Goal: Task Accomplishment & Management: Manage account settings

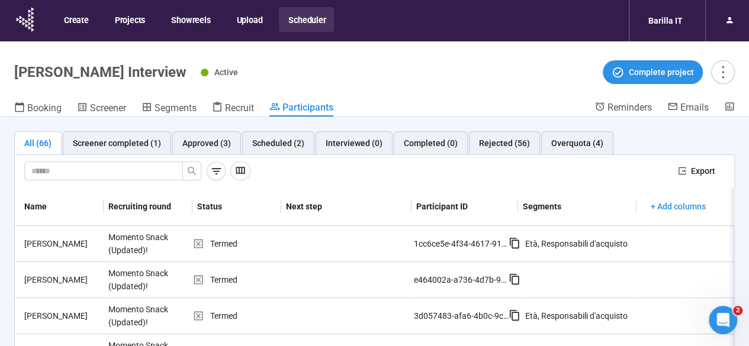
click at [513, 82] on div "Active Complete project" at bounding box center [468, 72] width 534 height 24
click at [526, 81] on div "Active Complete project" at bounding box center [468, 72] width 534 height 24
click at [566, 142] on div "Overquota (4)" at bounding box center [577, 143] width 52 height 13
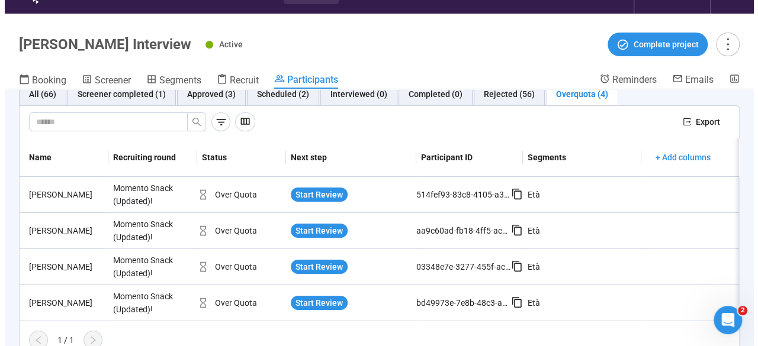
scroll to position [41, 0]
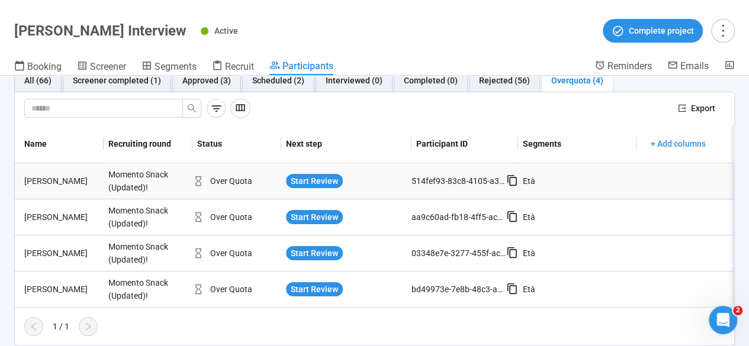
click at [54, 175] on div "[PERSON_NAME]" at bounding box center [62, 181] width 84 height 13
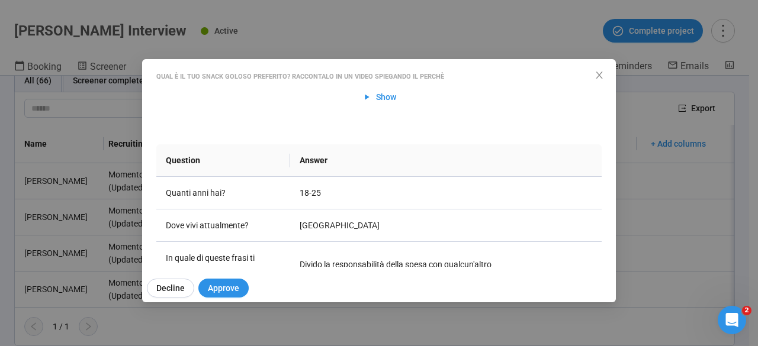
scroll to position [0, 0]
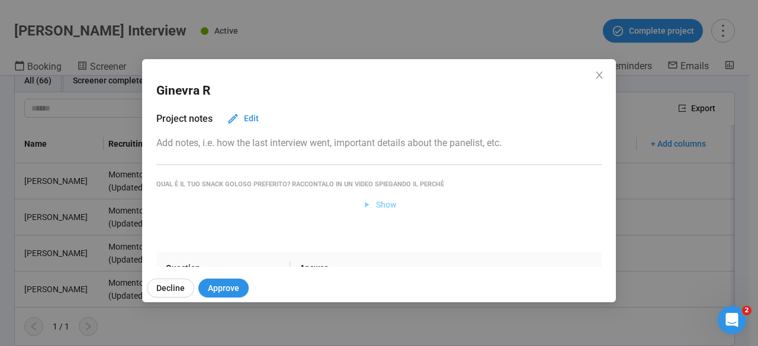
click at [376, 201] on span "Show" at bounding box center [386, 204] width 20 height 13
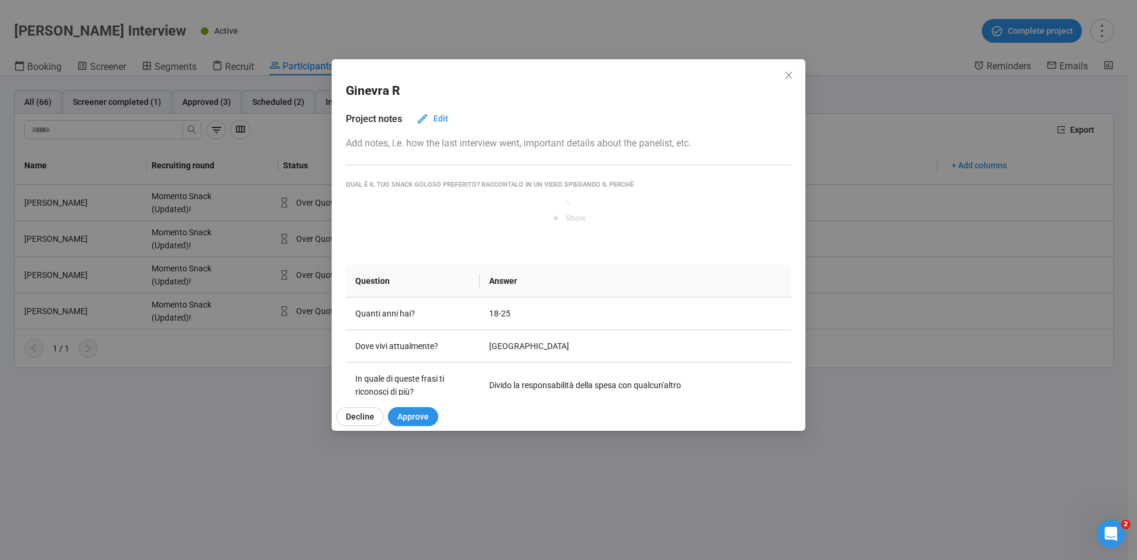
drag, startPoint x: 528, startPoint y: 418, endPoint x: 527, endPoint y: 442, distance: 24.3
click at [527, 346] on div "Ginevra R Project notes Edit Add notes, i.e. how the last interview went, impor…" at bounding box center [568, 280] width 1137 height 560
drag, startPoint x: 642, startPoint y: 70, endPoint x: 644, endPoint y: 97, distance: 26.7
click at [644, 97] on div "Ginevra R Project notes Edit Add notes, i.e. how the last interview went, impor…" at bounding box center [569, 227] width 474 height 336
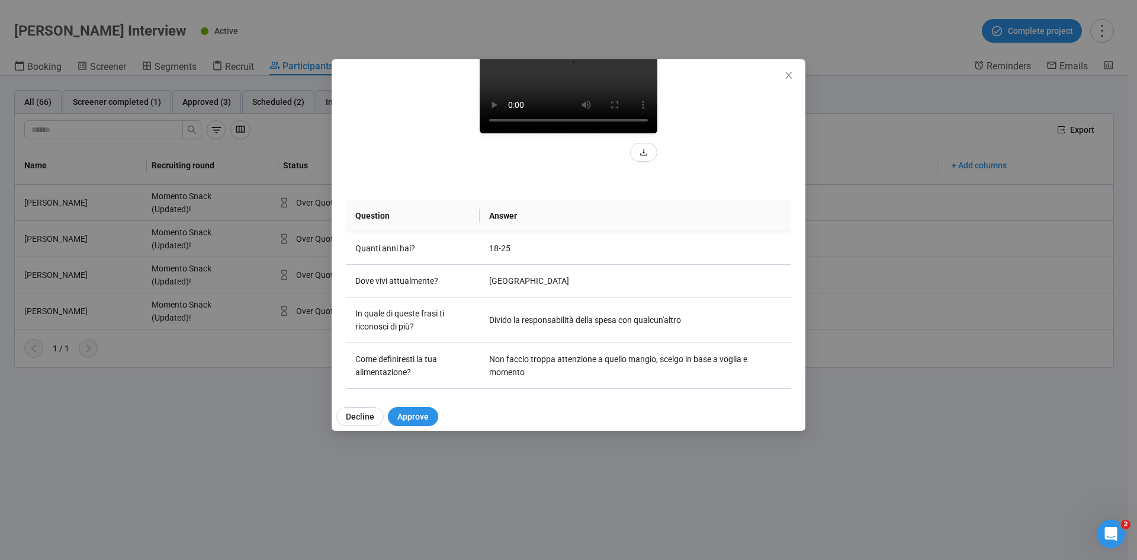
scroll to position [178, 0]
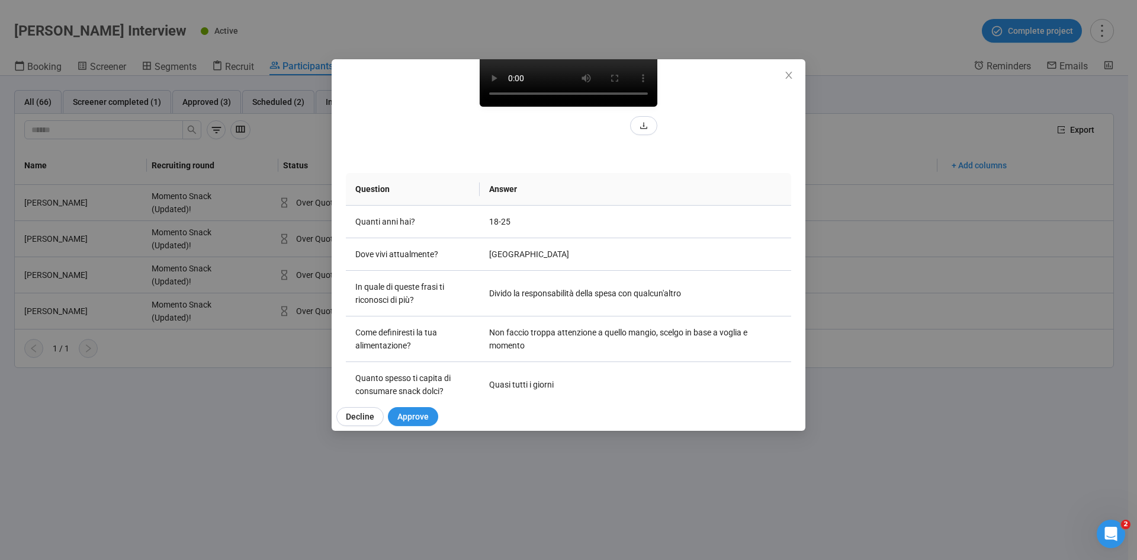
click at [597, 107] on video at bounding box center [569, 62] width 178 height 89
click at [577, 107] on video at bounding box center [569, 62] width 178 height 89
click at [584, 107] on video at bounding box center [569, 62] width 178 height 89
click at [757, 76] on icon "close" at bounding box center [788, 75] width 7 height 7
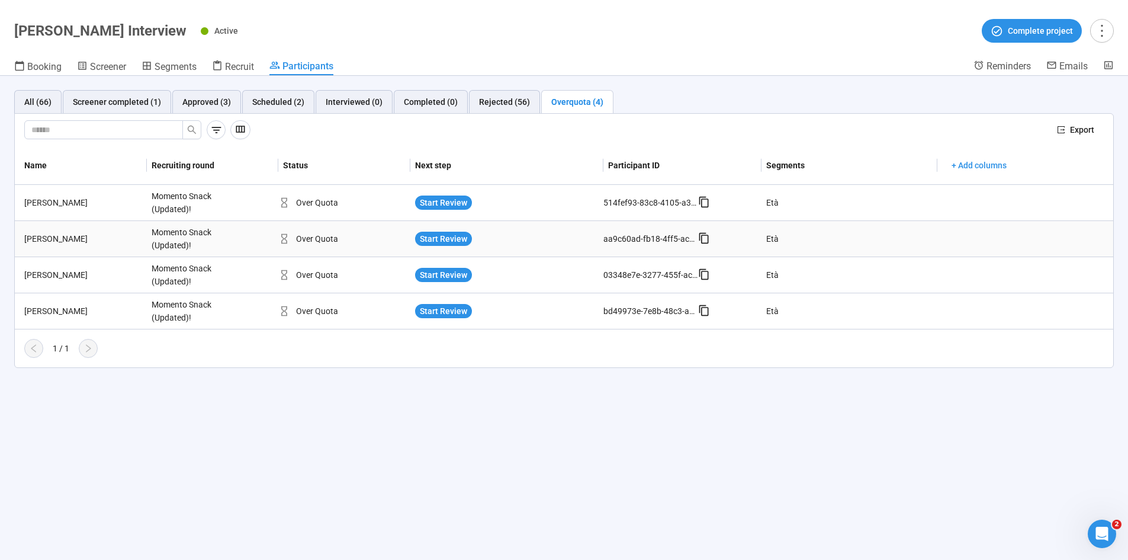
click at [48, 242] on div "Federico C." at bounding box center [83, 238] width 127 height 13
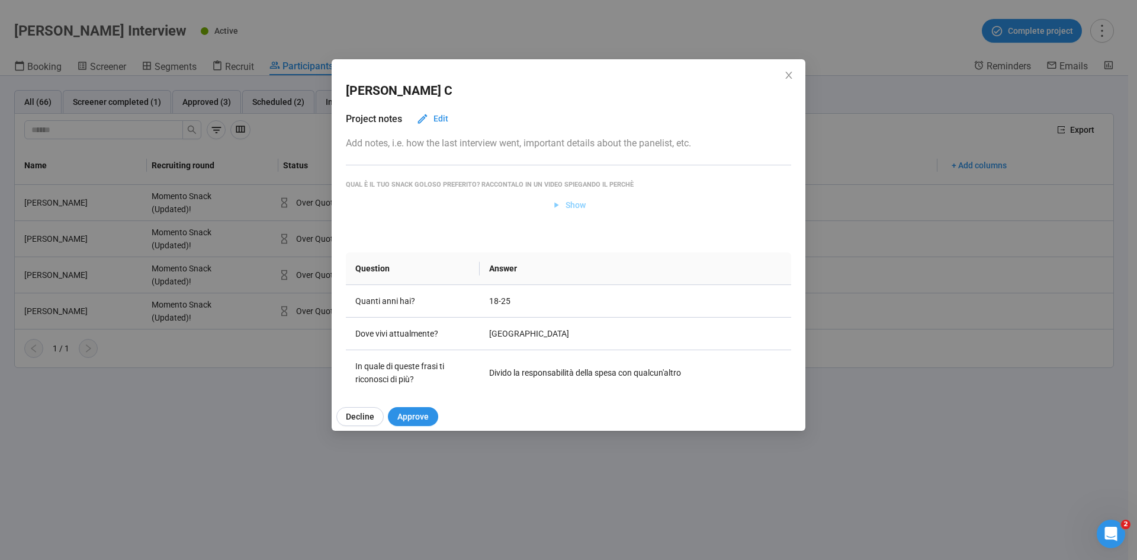
click at [557, 203] on span "Show" at bounding box center [568, 204] width 35 height 13
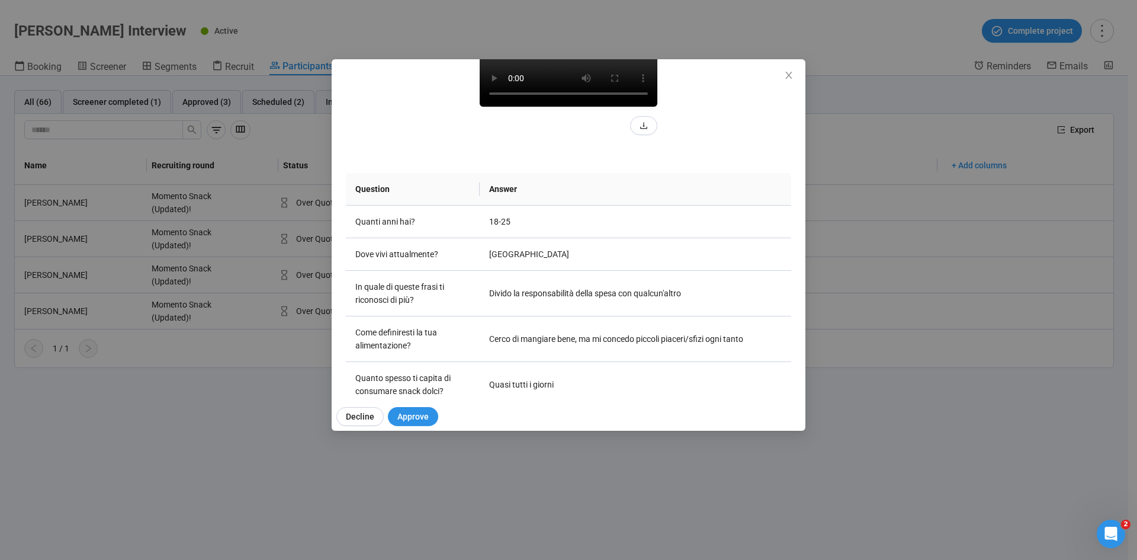
click at [528, 107] on video at bounding box center [569, 62] width 178 height 89
click at [549, 107] on video at bounding box center [569, 62] width 178 height 89
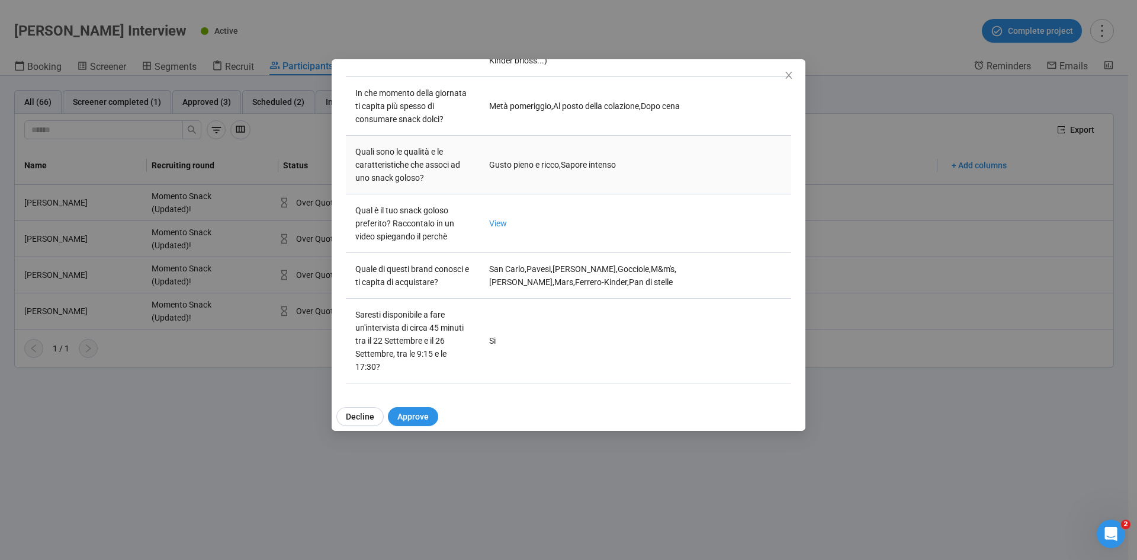
scroll to position [870, 0]
click at [757, 79] on icon "close" at bounding box center [788, 74] width 9 height 9
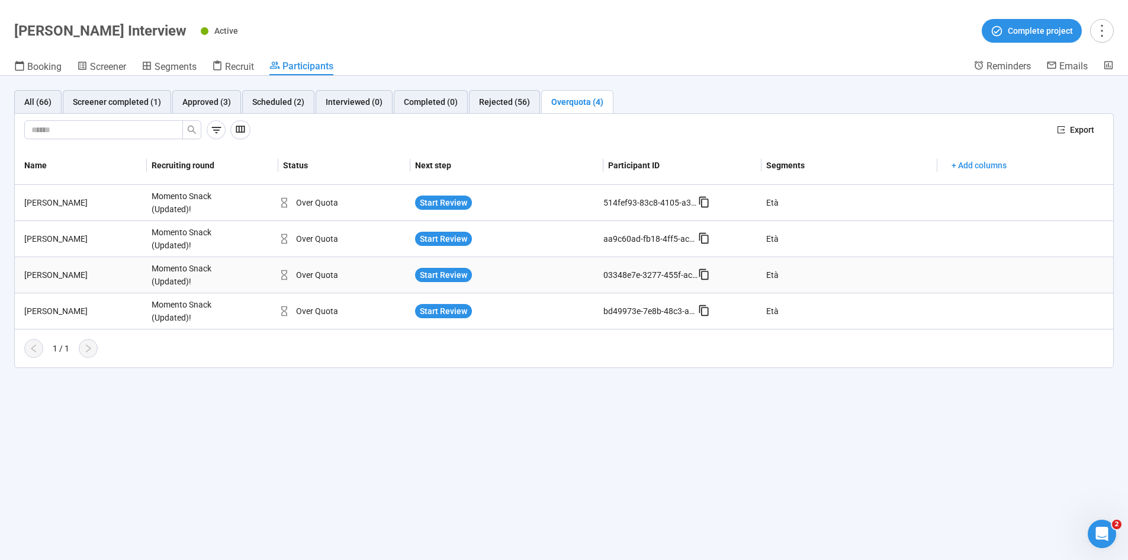
click at [36, 270] on div "Giada T." at bounding box center [83, 274] width 127 height 13
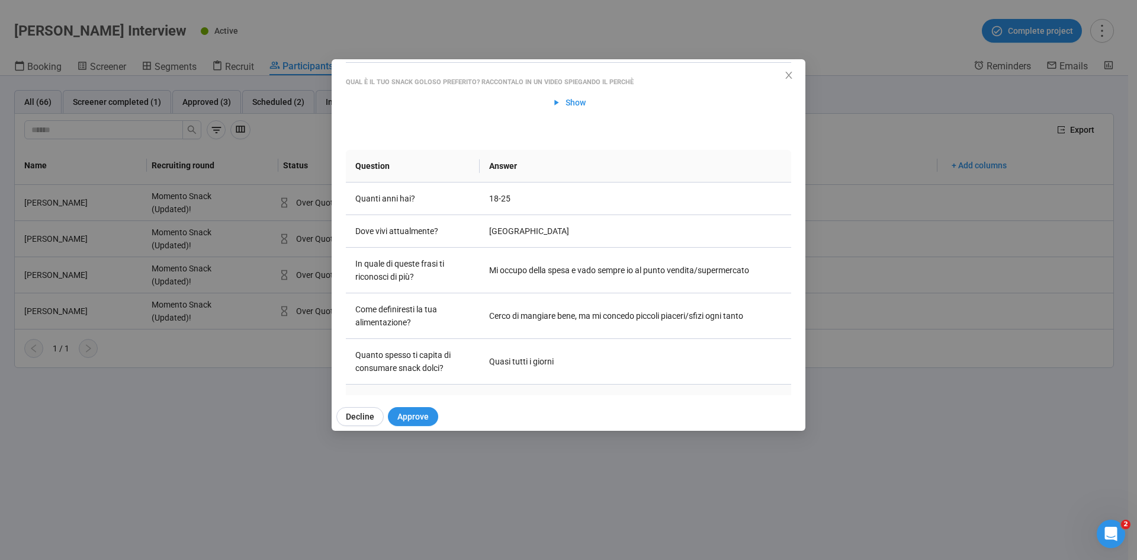
scroll to position [0, 0]
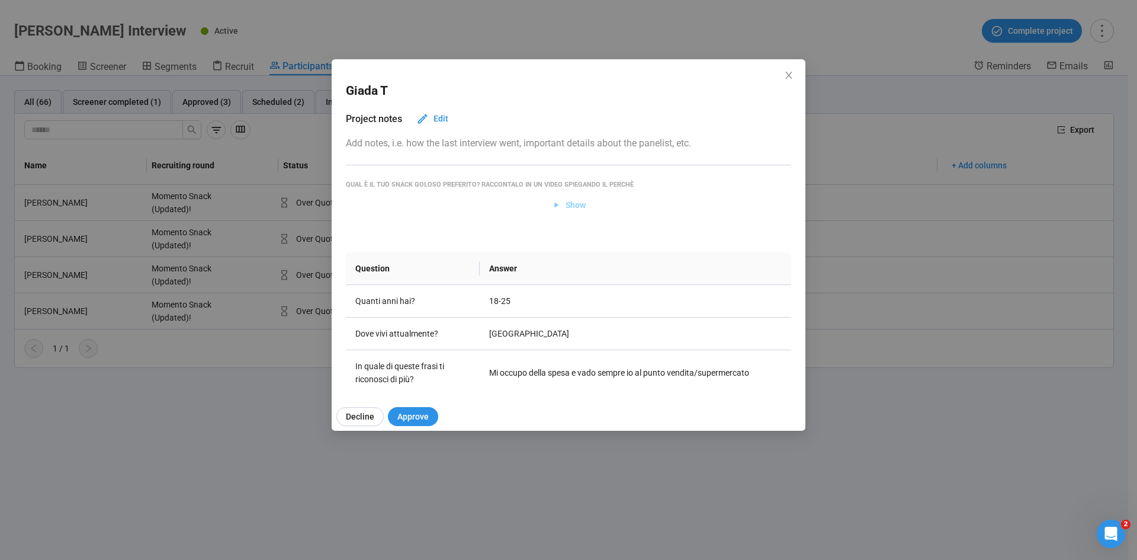
click at [573, 204] on span "Show" at bounding box center [575, 204] width 20 height 13
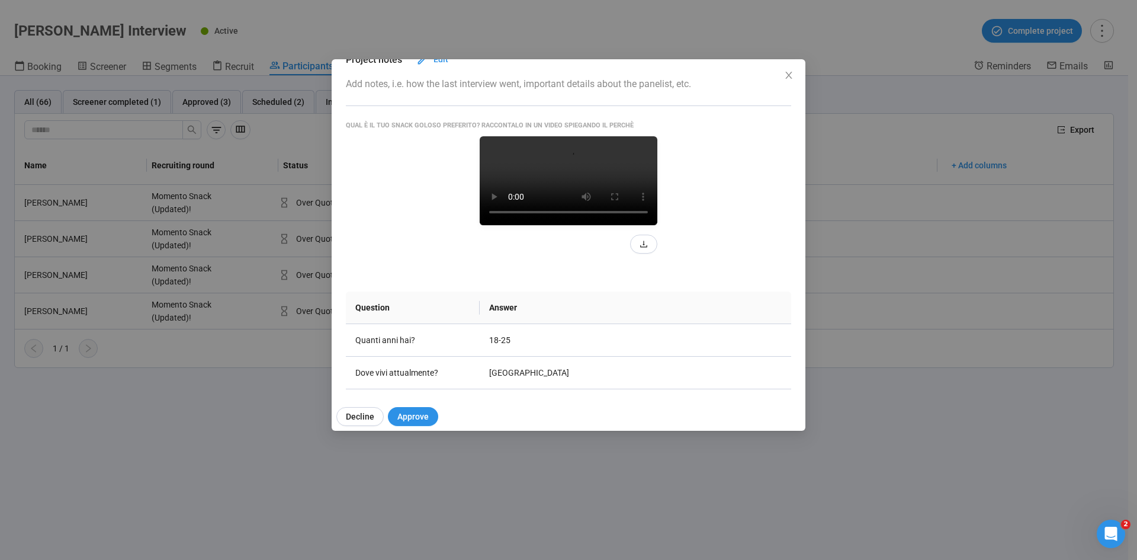
scroll to position [118, 0]
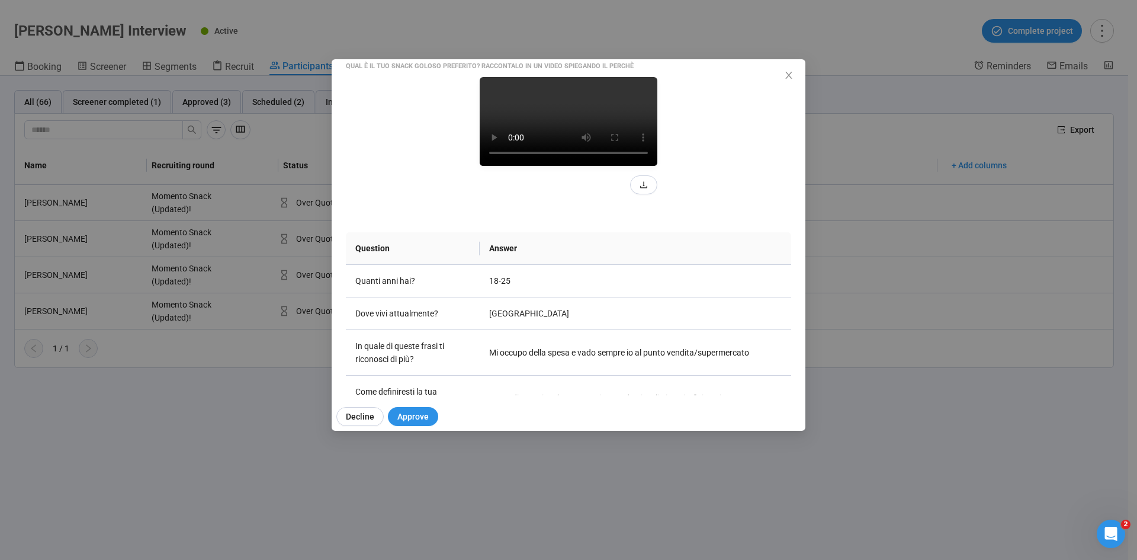
click at [635, 166] on video at bounding box center [569, 121] width 178 height 89
click at [616, 166] on video at bounding box center [569, 121] width 178 height 89
click at [706, 194] on div at bounding box center [568, 135] width 445 height 117
click at [757, 346] on div "Giada T Project notes Edit Add notes, i.e. how the last interview went, importa…" at bounding box center [568, 280] width 1137 height 560
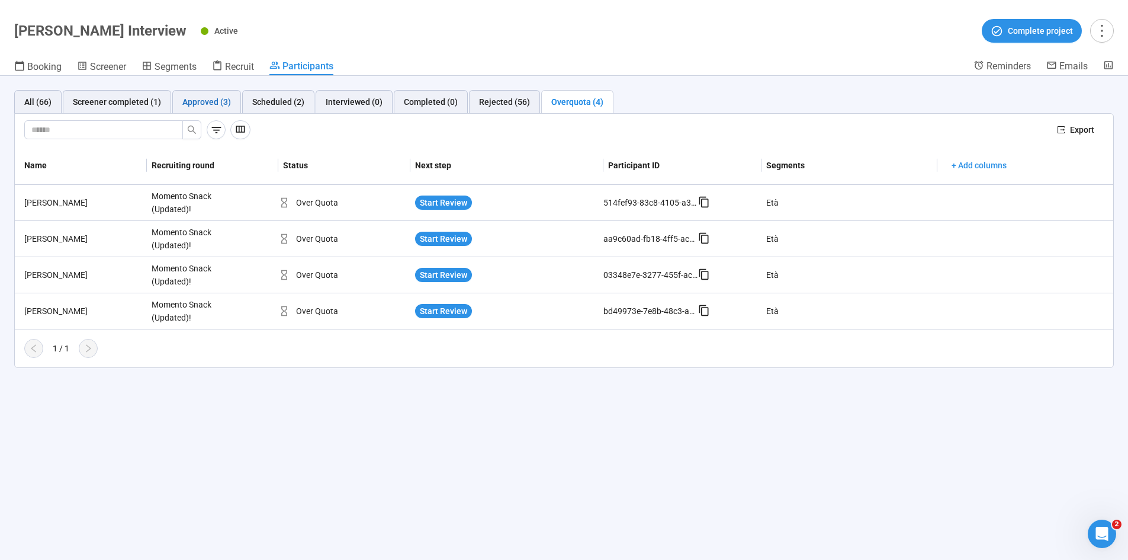
click at [210, 104] on div "Approved (3)" at bounding box center [206, 101] width 49 height 13
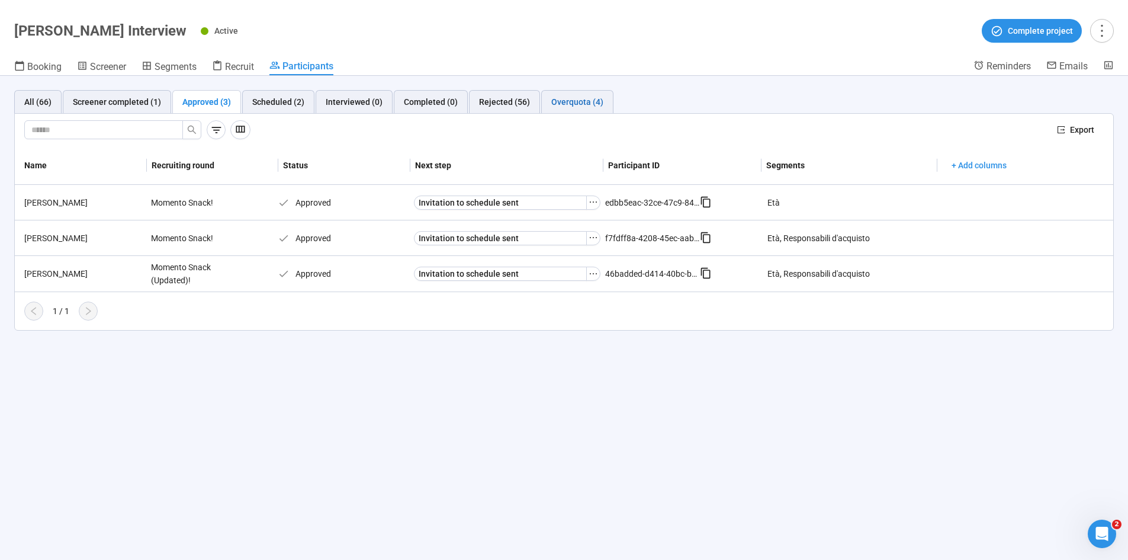
click at [587, 101] on div "Overquota (4)" at bounding box center [577, 101] width 52 height 13
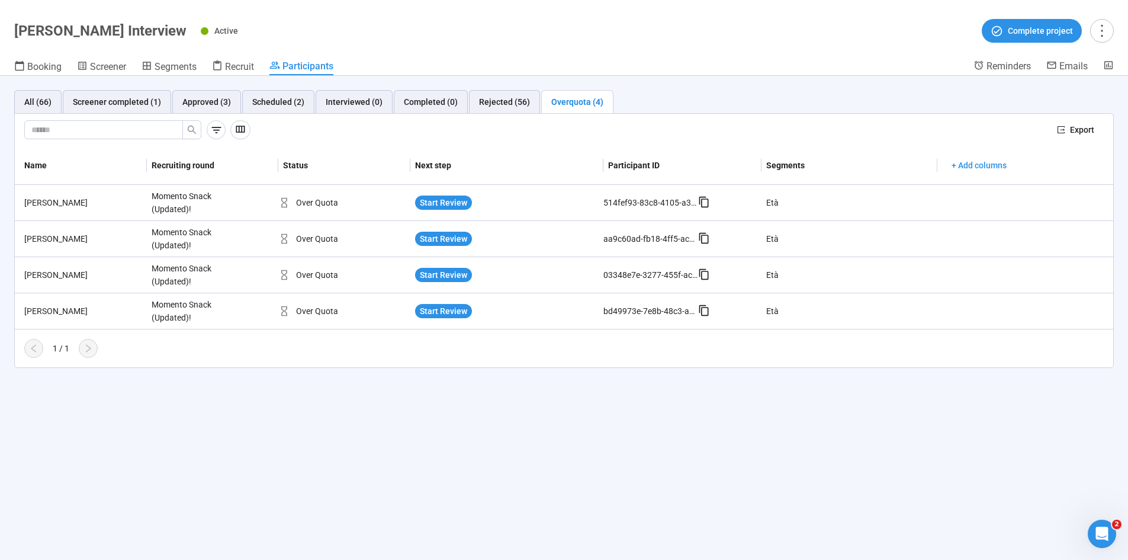
click at [165, 346] on div "All (66) Screener completed (1) Approved (3) Scheduled (2) Interviewed (0) Comp…" at bounding box center [564, 318] width 1128 height 484
click at [42, 201] on div "Ginevra R." at bounding box center [83, 202] width 127 height 13
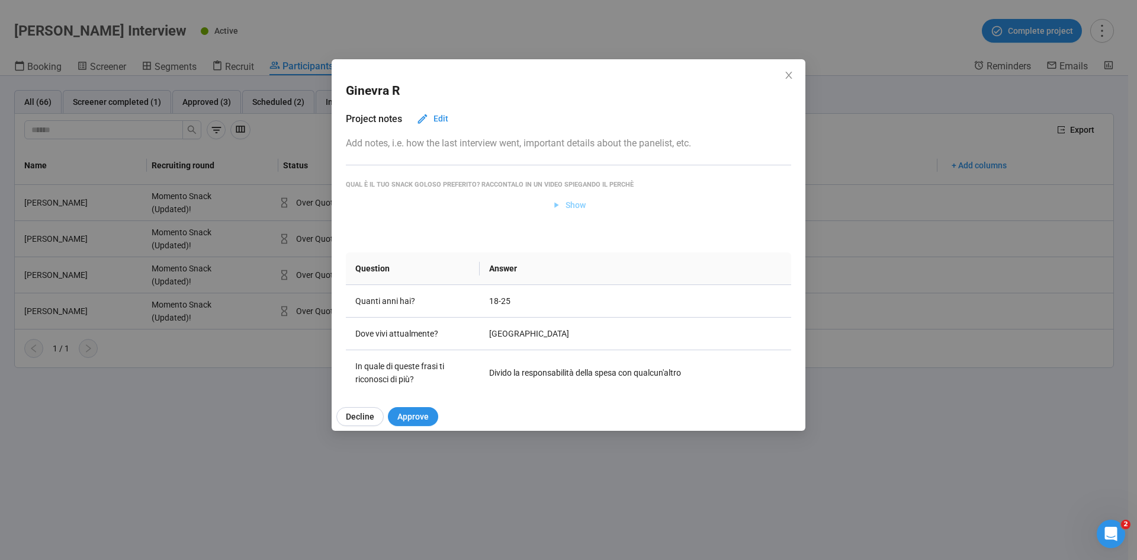
click at [565, 203] on span "Show" at bounding box center [575, 204] width 20 height 13
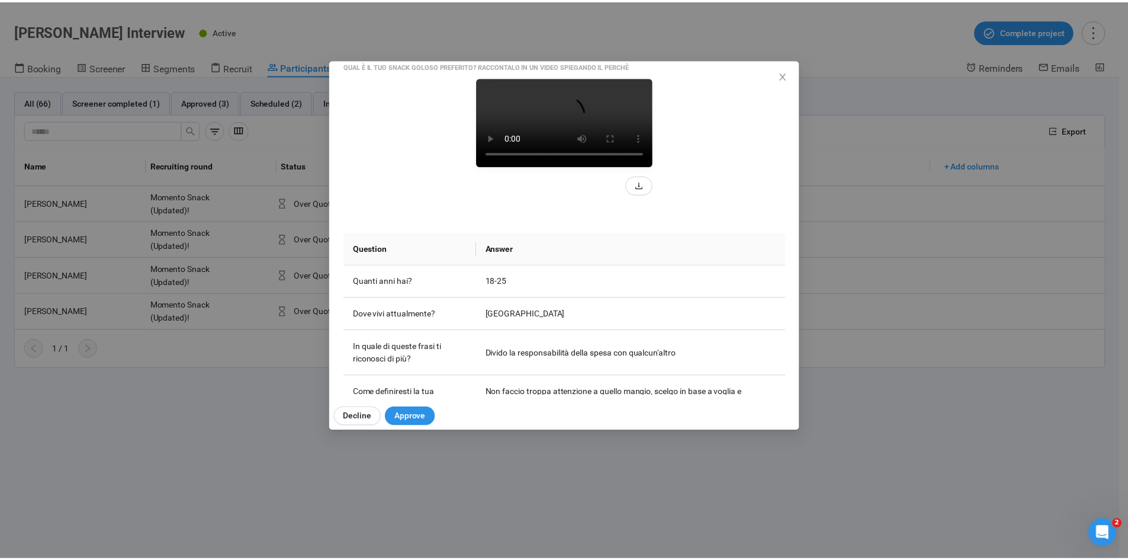
scroll to position [178, 0]
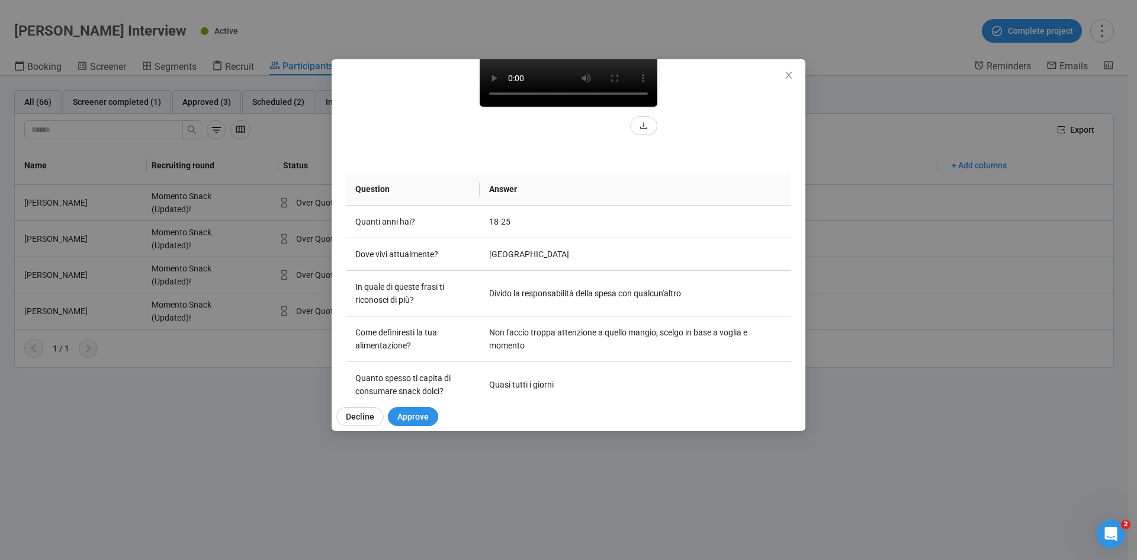
click at [636, 107] on video at bounding box center [569, 62] width 178 height 89
click at [657, 107] on video at bounding box center [569, 62] width 178 height 89
click at [757, 72] on icon "close" at bounding box center [788, 74] width 9 height 9
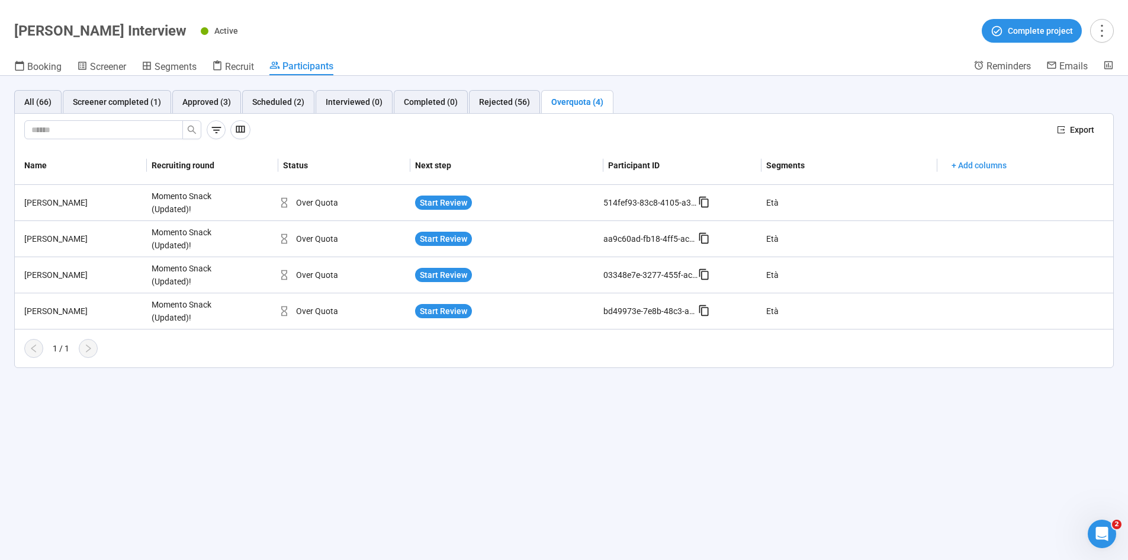
click at [131, 346] on div "All (66) Screener completed (1) Approved (3) Scheduled (2) Interviewed (0) Comp…" at bounding box center [564, 318] width 1128 height 484
click at [503, 95] on div "Rejected (56)" at bounding box center [504, 101] width 51 height 13
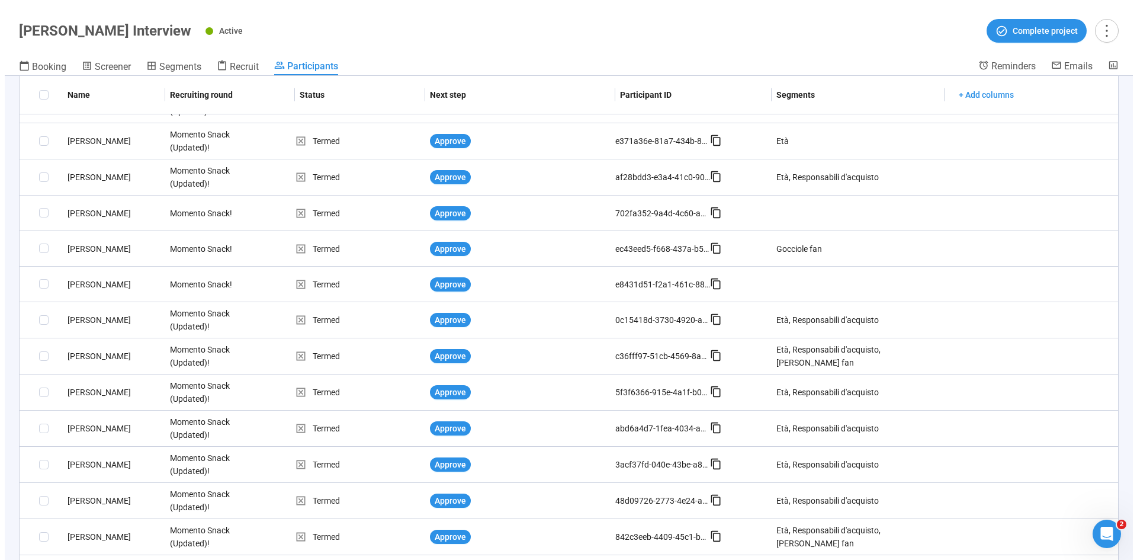
scroll to position [0, 0]
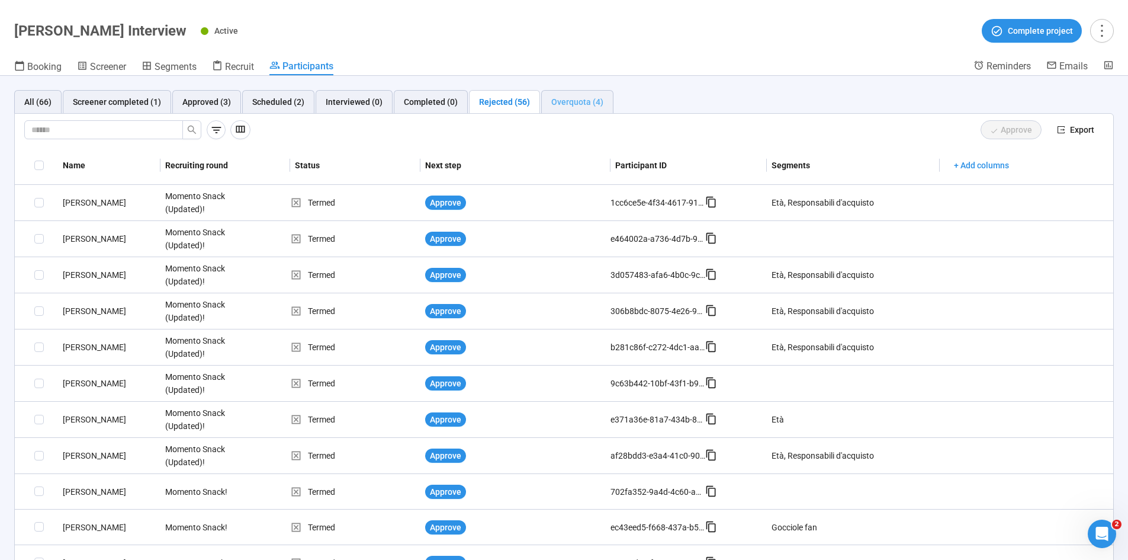
click at [582, 94] on div "Overquota (4)" at bounding box center [577, 102] width 72 height 24
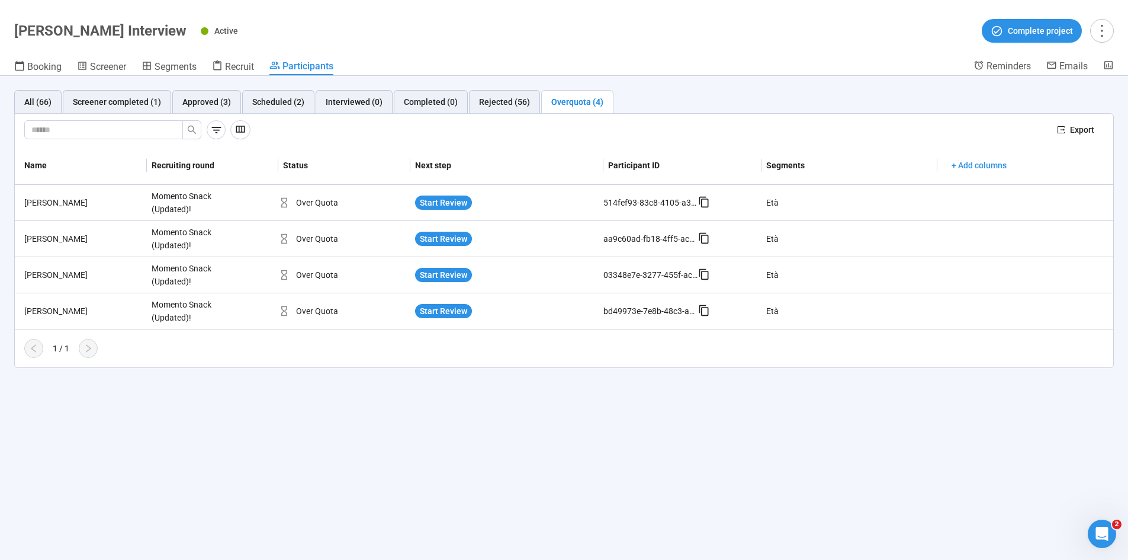
click at [757, 346] on div "All (66) Screener completed (1) Approved (3) Scheduled (2) Interviewed (0) Comp…" at bounding box center [564, 318] width 1128 height 484
click at [44, 275] on div "Giada T." at bounding box center [83, 274] width 127 height 13
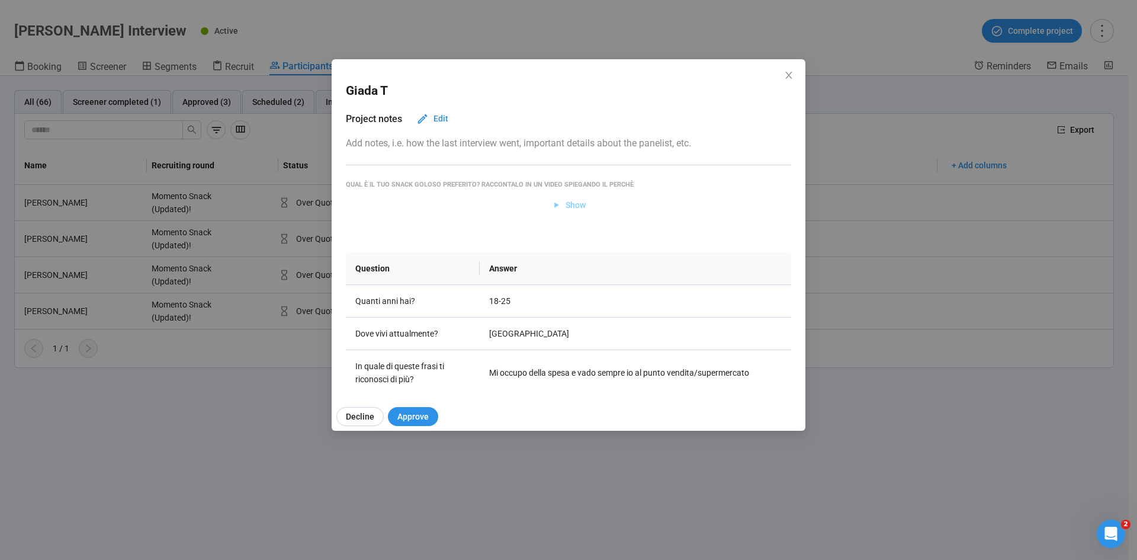
click at [565, 204] on span "Show" at bounding box center [575, 204] width 20 height 13
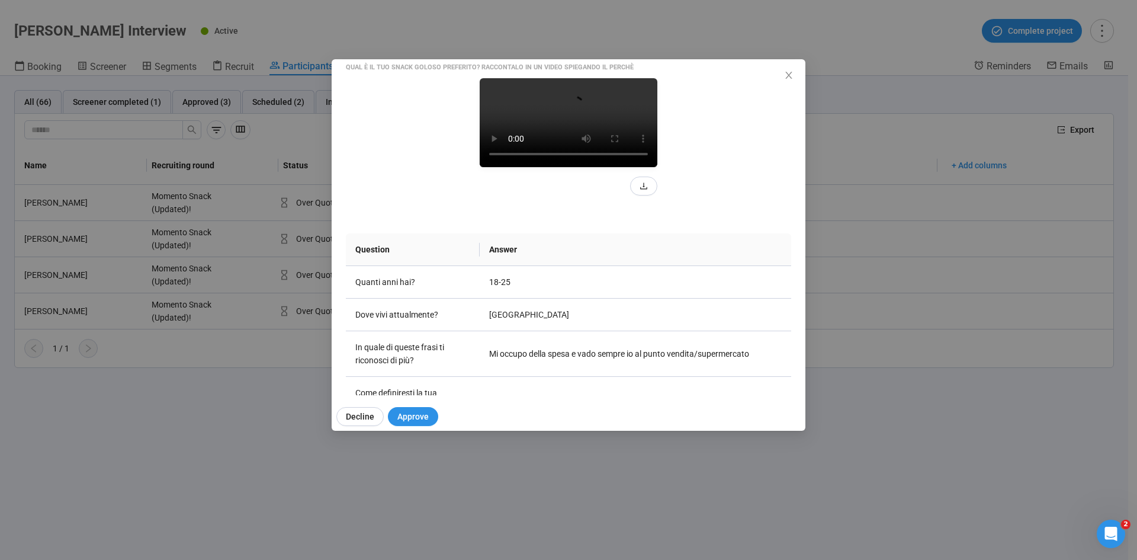
scroll to position [118, 0]
click at [580, 166] on video at bounding box center [569, 121] width 178 height 89
click at [541, 166] on video at bounding box center [569, 121] width 178 height 89
click at [757, 78] on icon "close" at bounding box center [788, 74] width 9 height 9
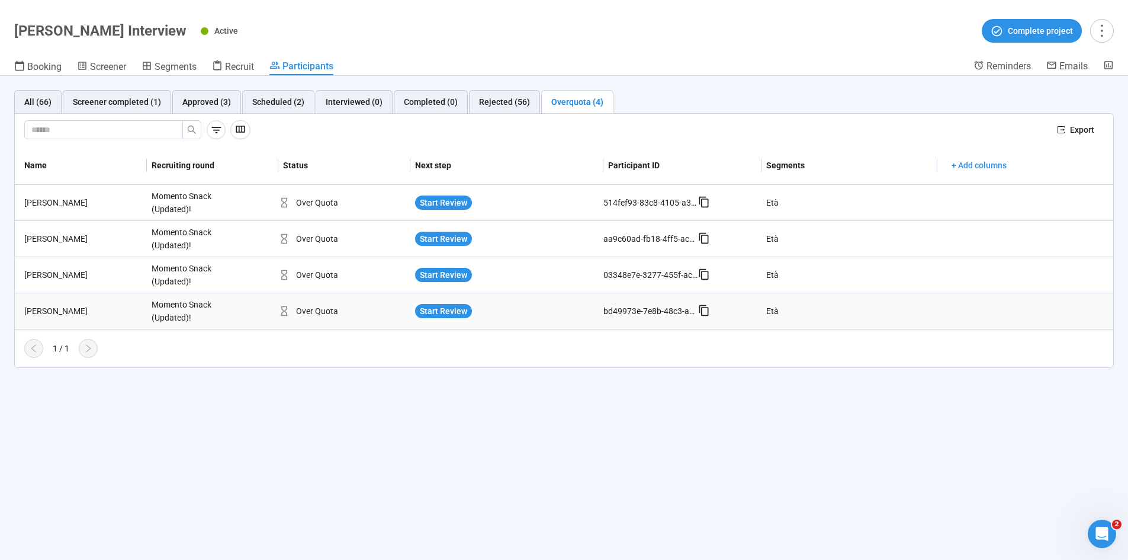
click at [44, 309] on div "Sahid L." at bounding box center [83, 310] width 127 height 13
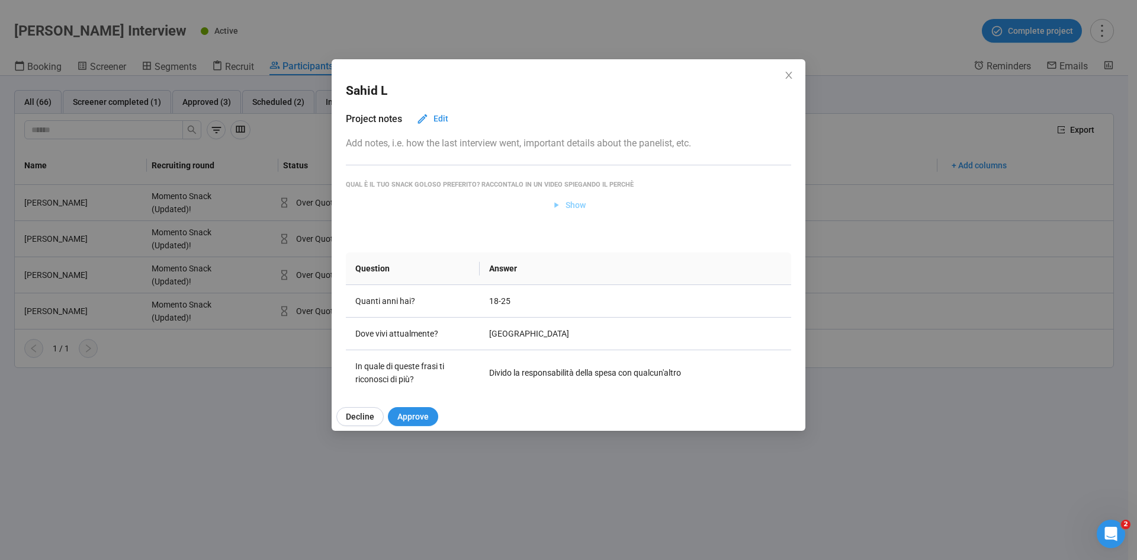
click at [571, 201] on span "Show" at bounding box center [575, 204] width 20 height 13
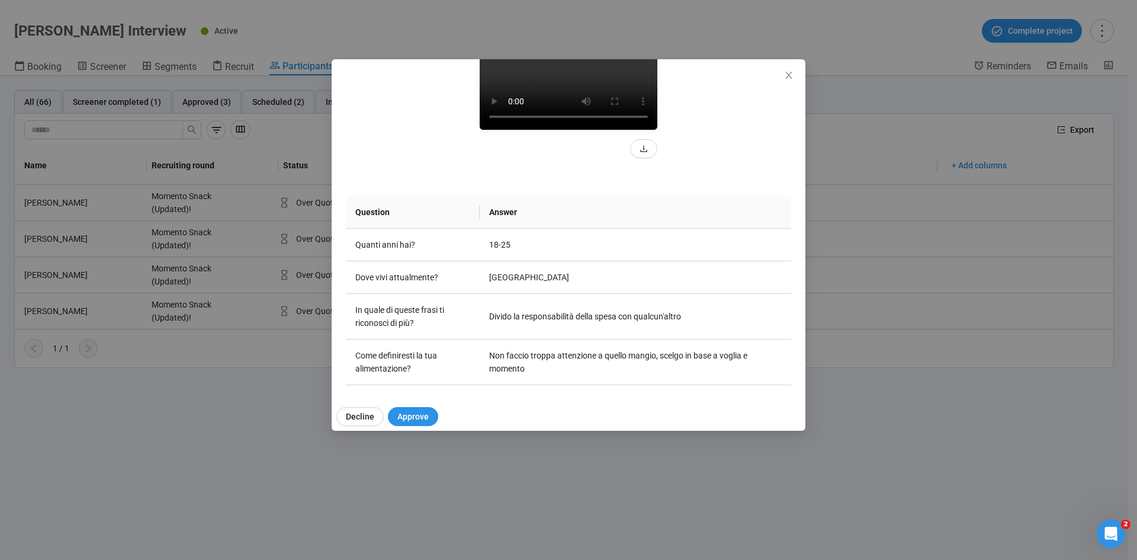
scroll to position [137, 0]
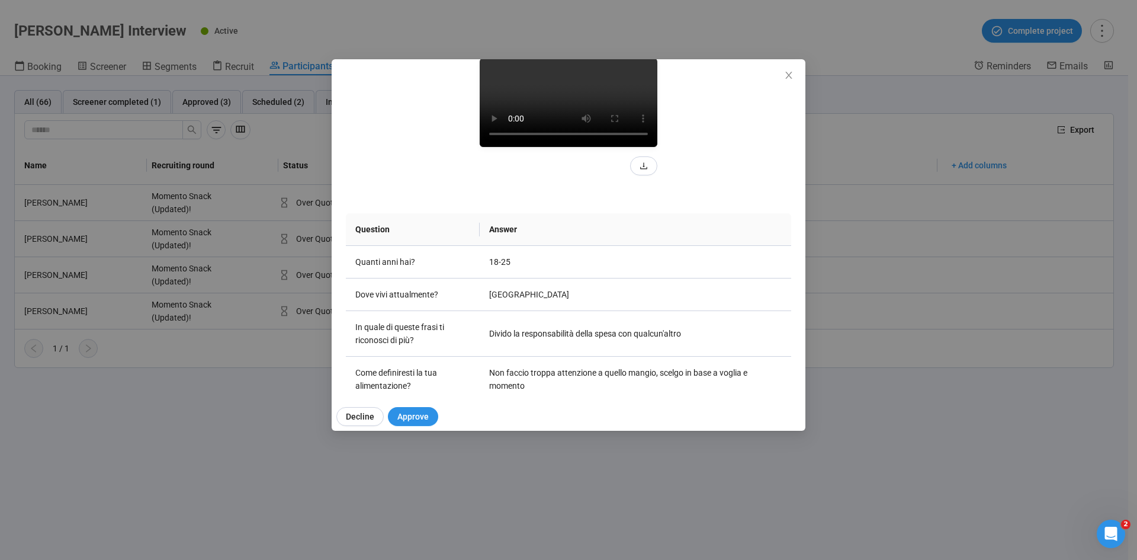
click at [657, 147] on video at bounding box center [569, 102] width 178 height 89
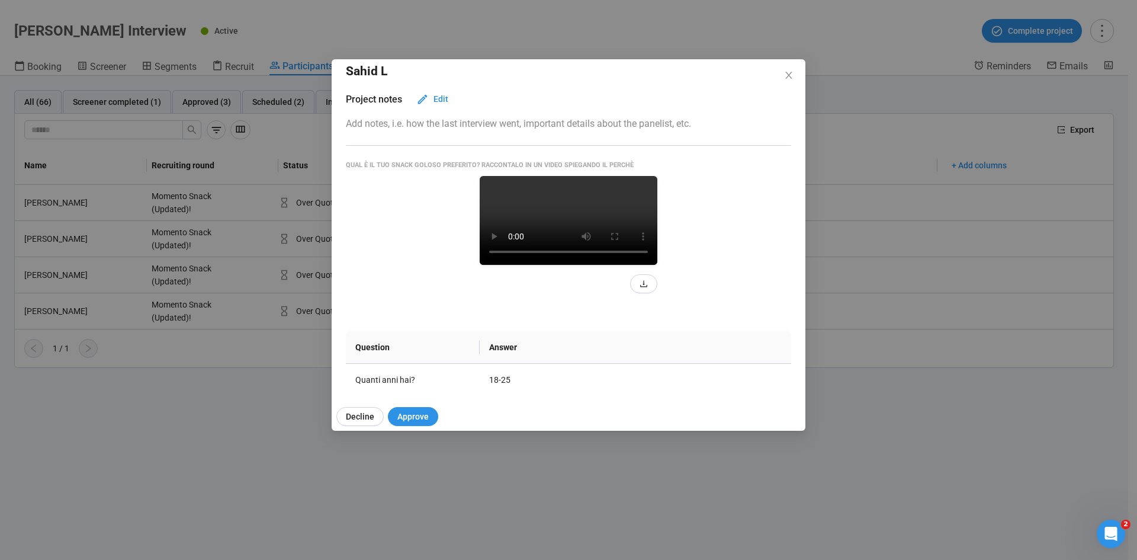
scroll to position [0, 0]
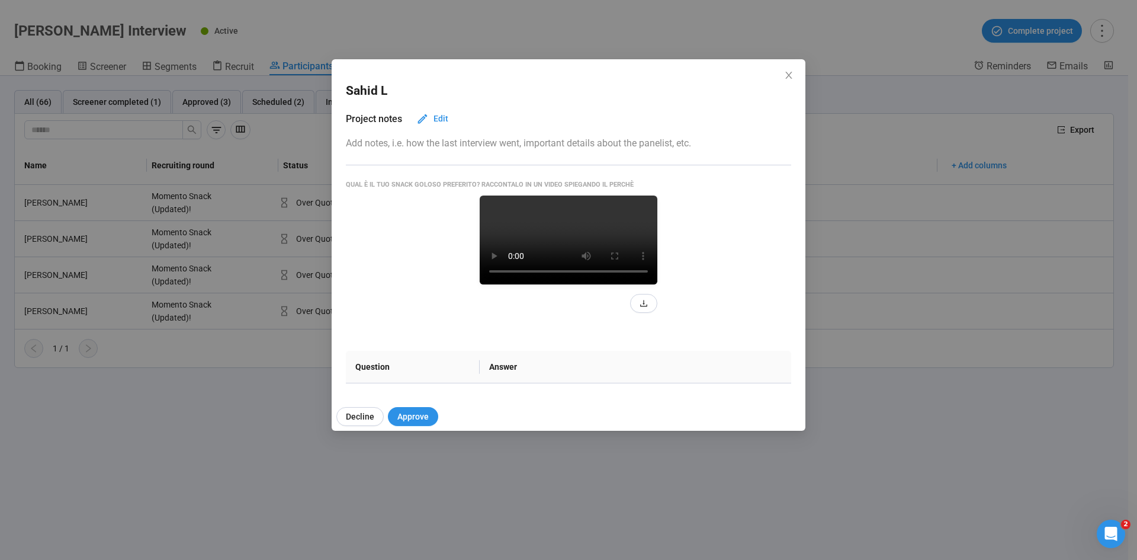
click at [126, 346] on div "Sahid L Project notes Edit Add notes, i.e. how the last interview went, importa…" at bounding box center [568, 280] width 1137 height 560
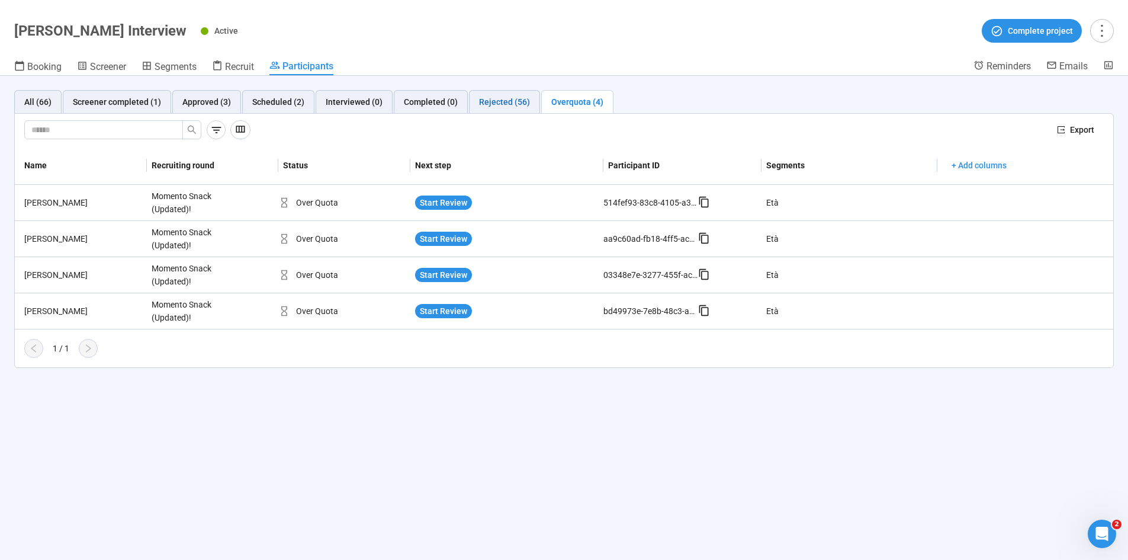
click at [489, 101] on div "Rejected (56)" at bounding box center [504, 101] width 51 height 13
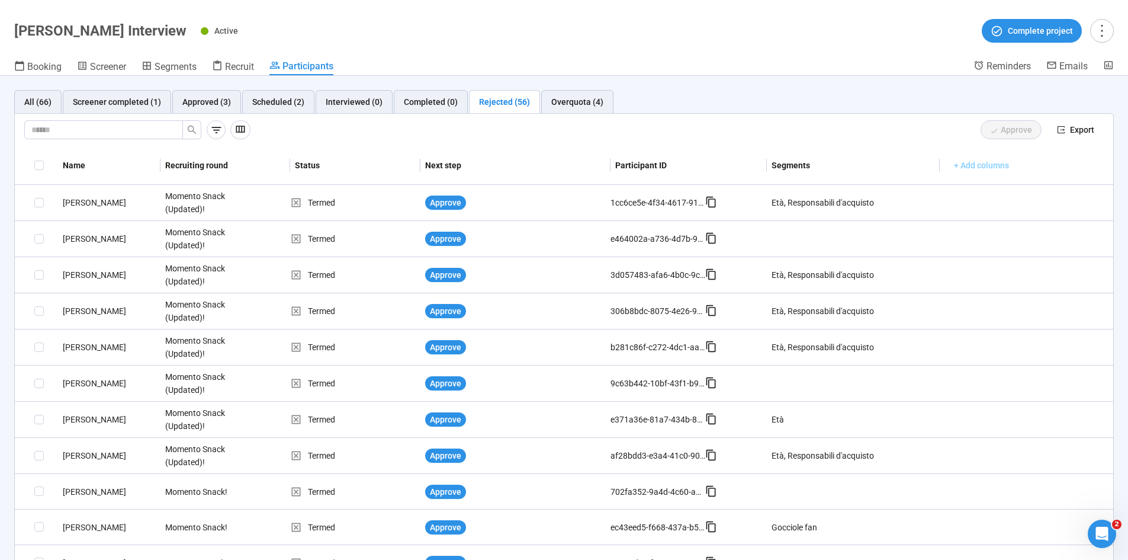
click at [757, 171] on span "+ Add columns" at bounding box center [981, 165] width 55 height 13
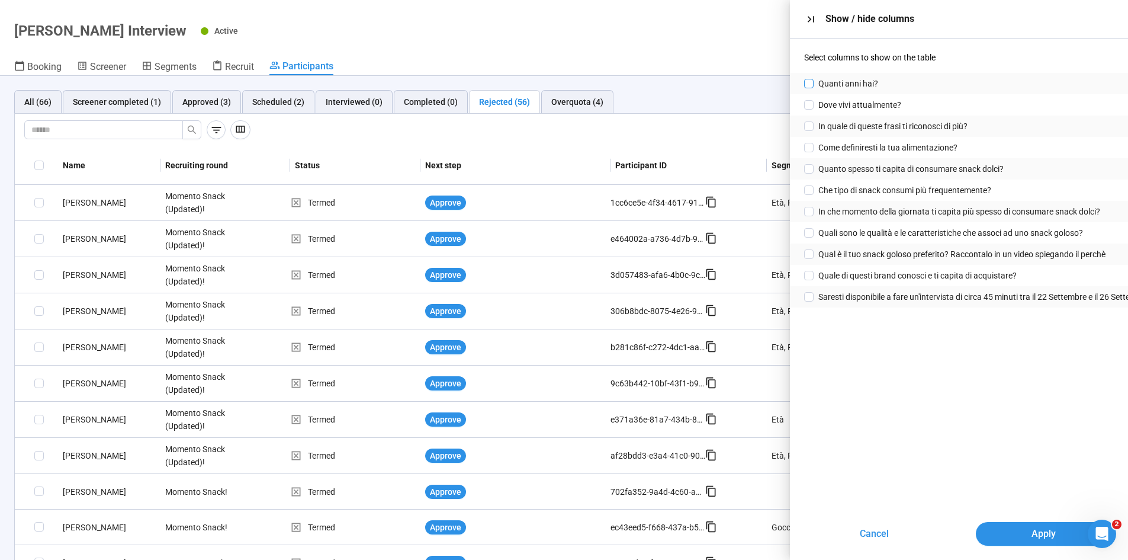
click at [757, 83] on span "Quanti anni hai?" at bounding box center [848, 83] width 60 height 13
click at [757, 346] on button "Apply" at bounding box center [1044, 534] width 136 height 24
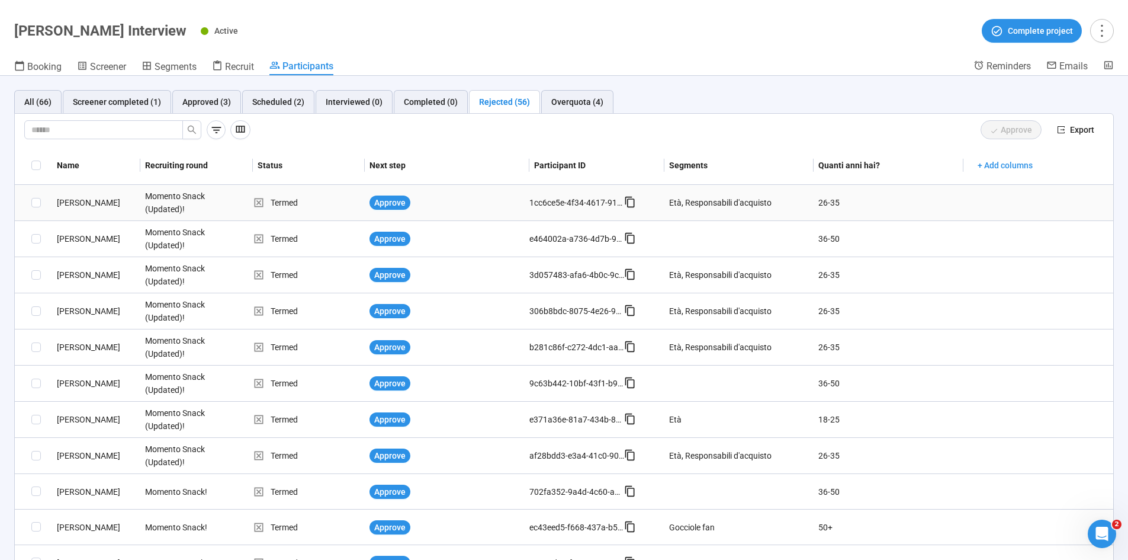
click at [83, 201] on div "Alessio M." at bounding box center [96, 202] width 88 height 13
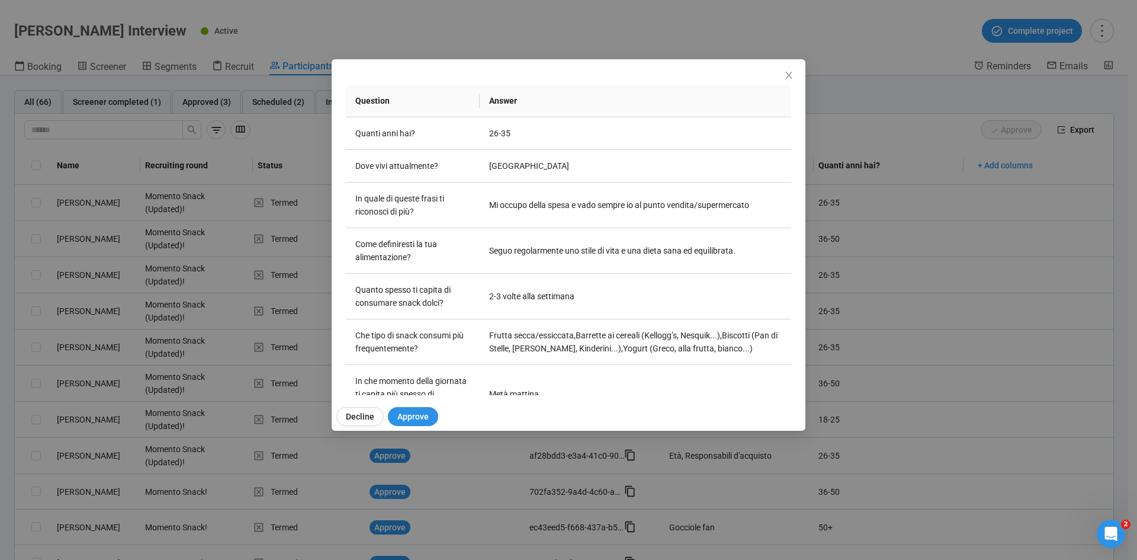
scroll to position [169, 0]
click at [757, 81] on span "Close" at bounding box center [788, 75] width 13 height 13
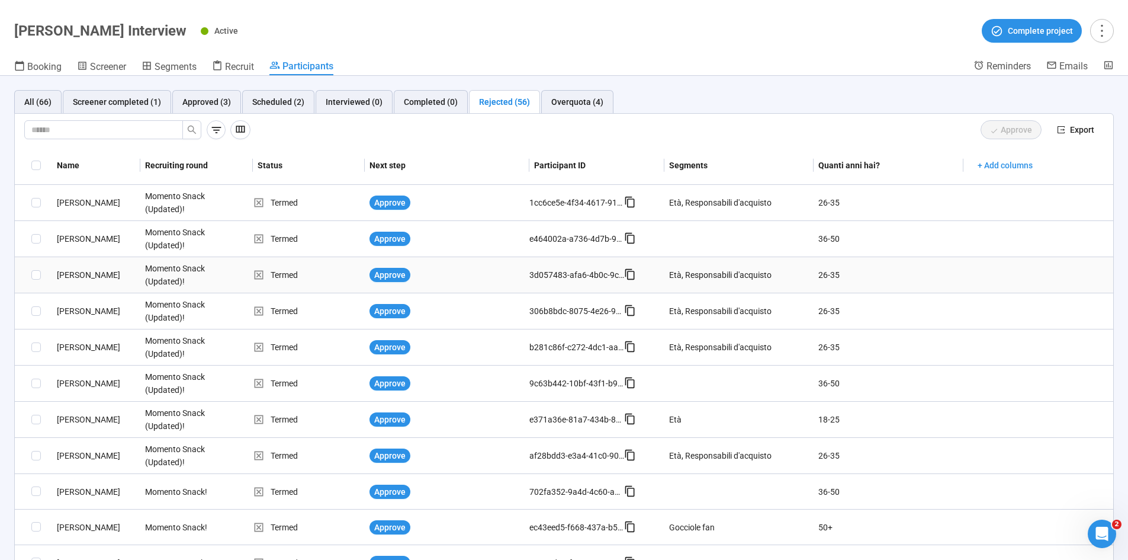
click at [85, 273] on div "Damiano P." at bounding box center [96, 274] width 88 height 13
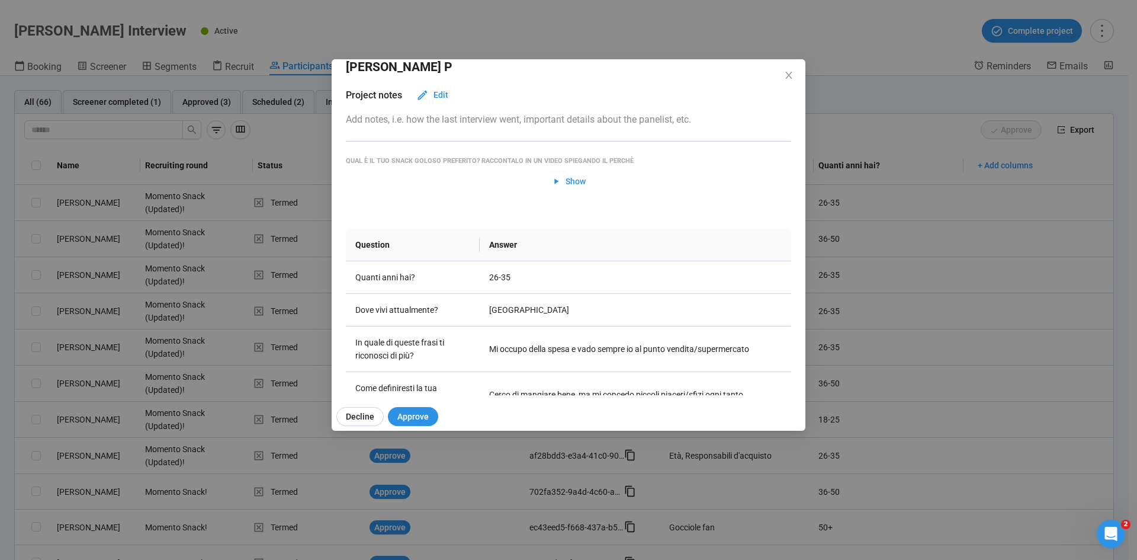
scroll to position [0, 0]
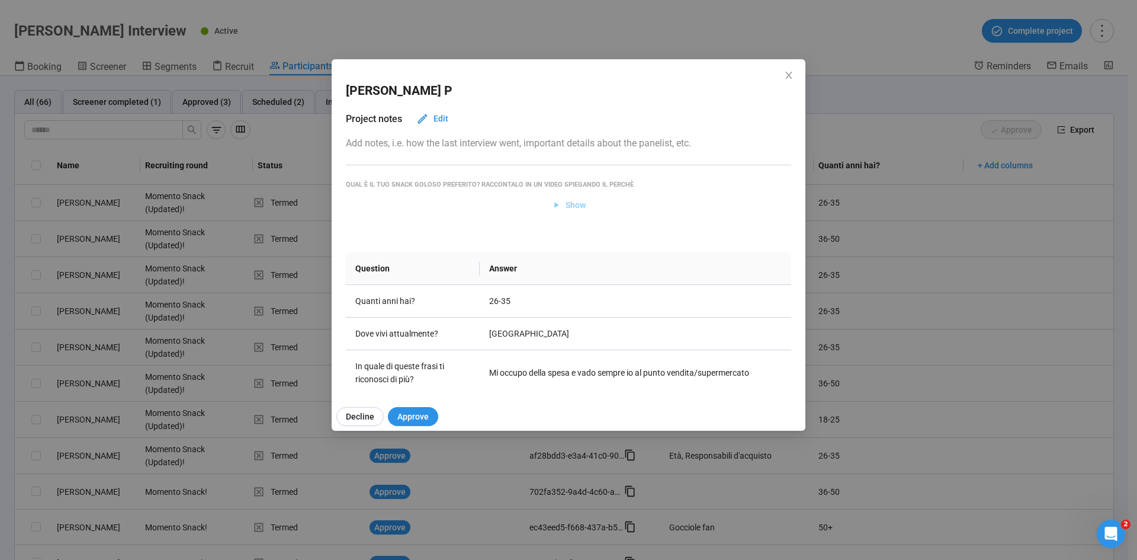
click at [542, 209] on button "Show" at bounding box center [569, 204] width 54 height 19
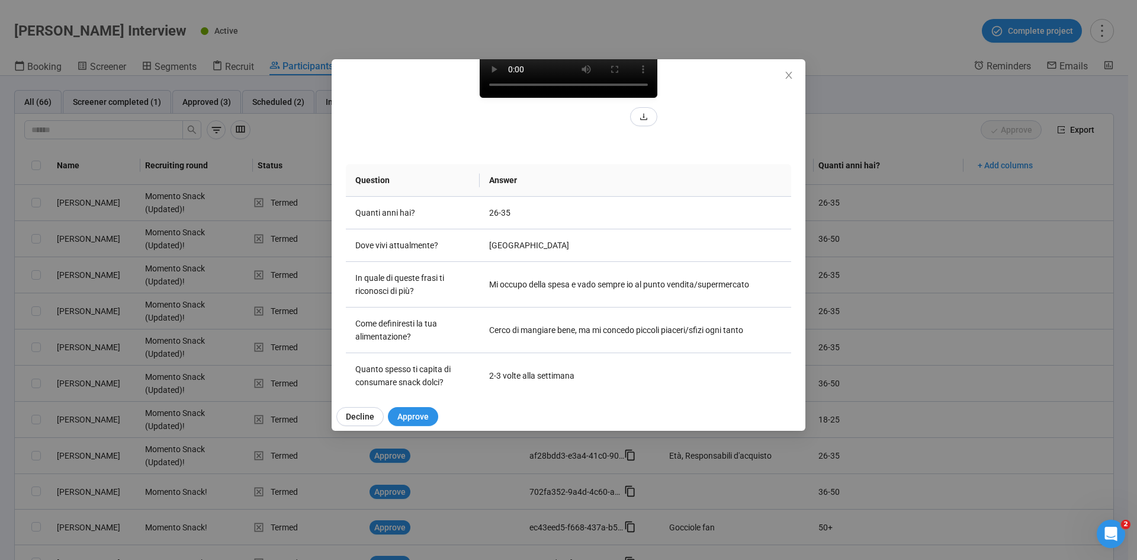
scroll to position [200, 0]
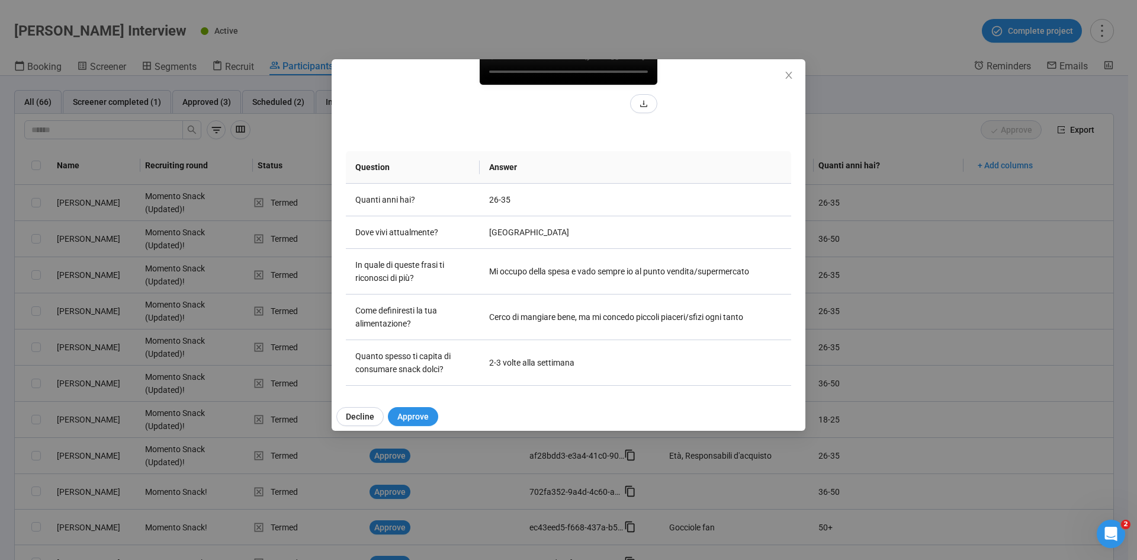
click at [587, 85] on video at bounding box center [569, 40] width 178 height 89
click at [757, 72] on span "Close" at bounding box center [788, 75] width 13 height 13
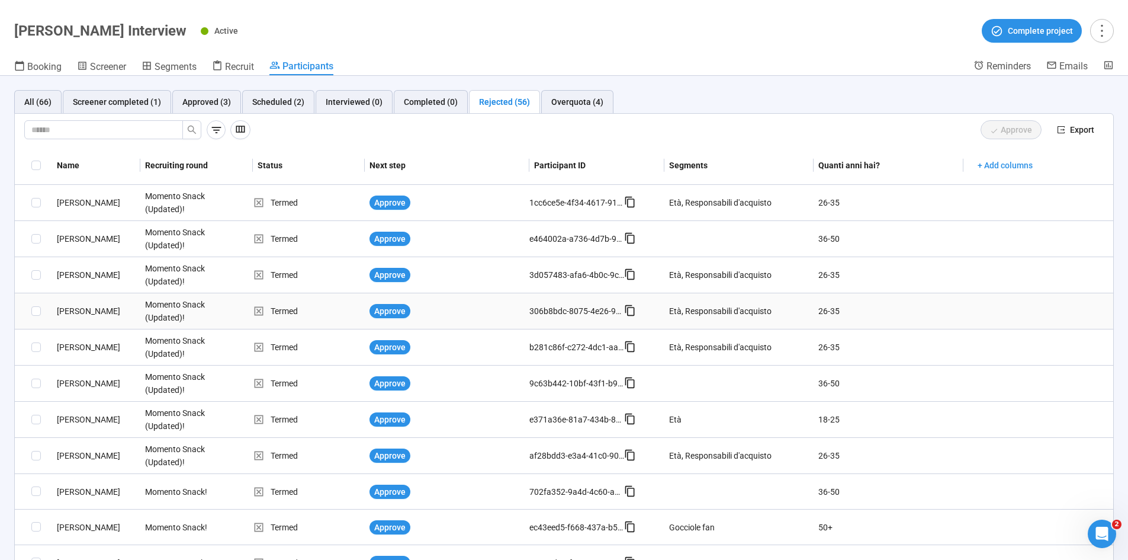
click at [68, 307] on div "Luca C." at bounding box center [96, 310] width 88 height 13
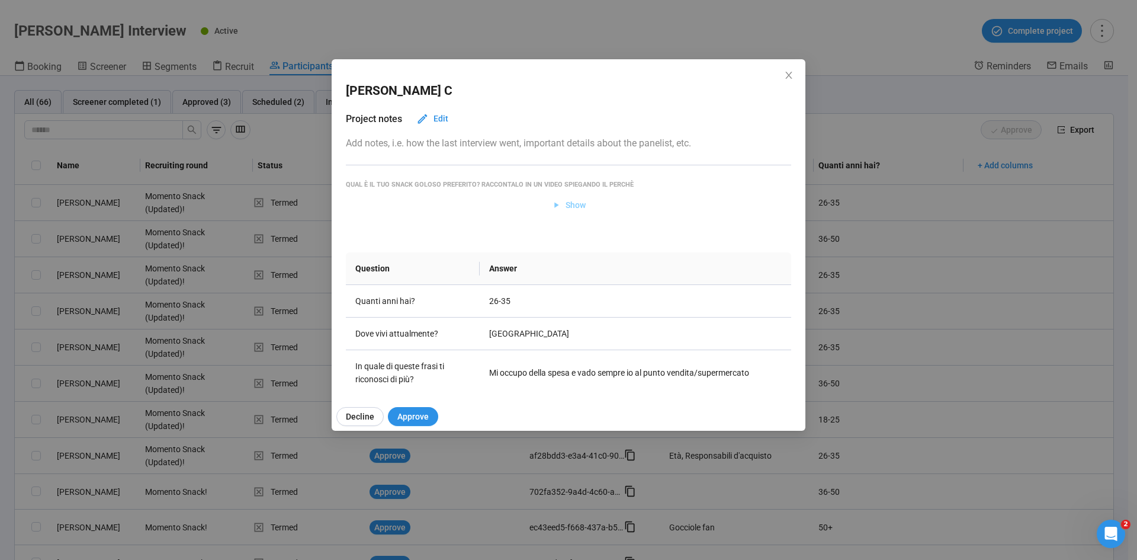
click at [565, 205] on span "Show" at bounding box center [575, 204] width 20 height 13
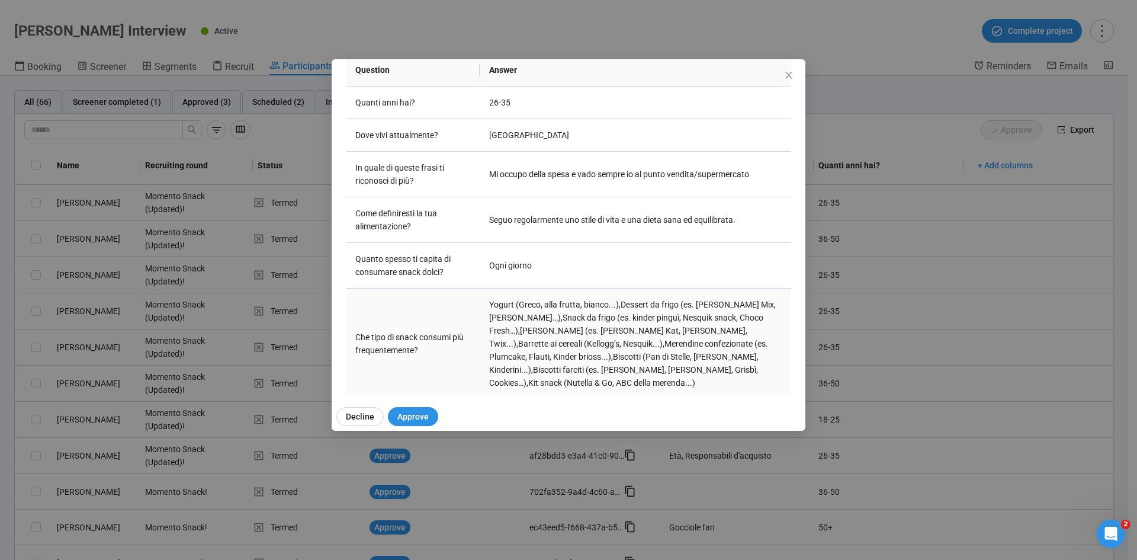
scroll to position [237, 0]
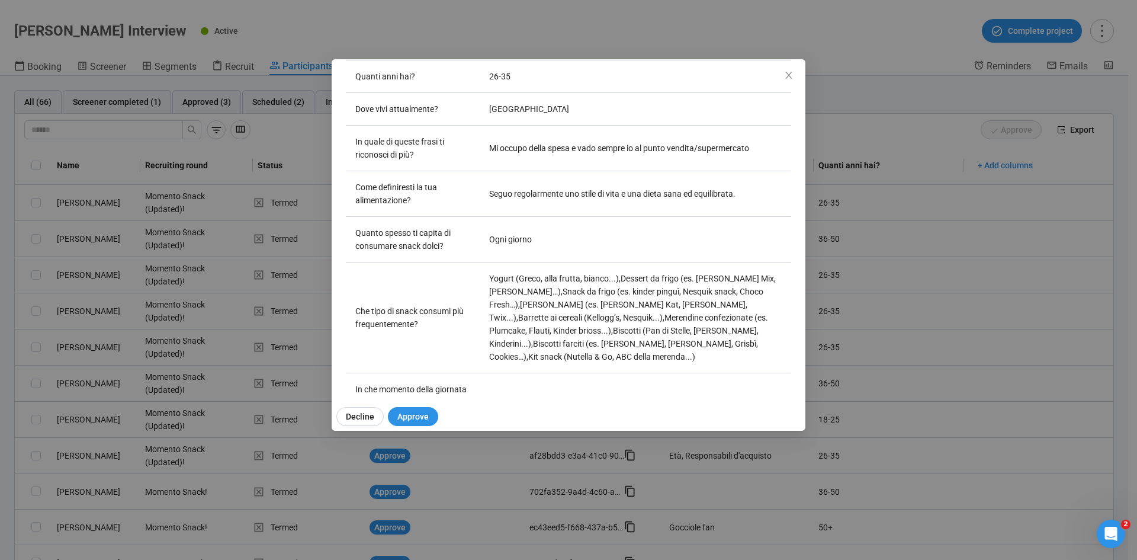
drag, startPoint x: 785, startPoint y: 76, endPoint x: 773, endPoint y: 88, distance: 16.7
click at [757, 76] on span "Close" at bounding box center [788, 75] width 13 height 13
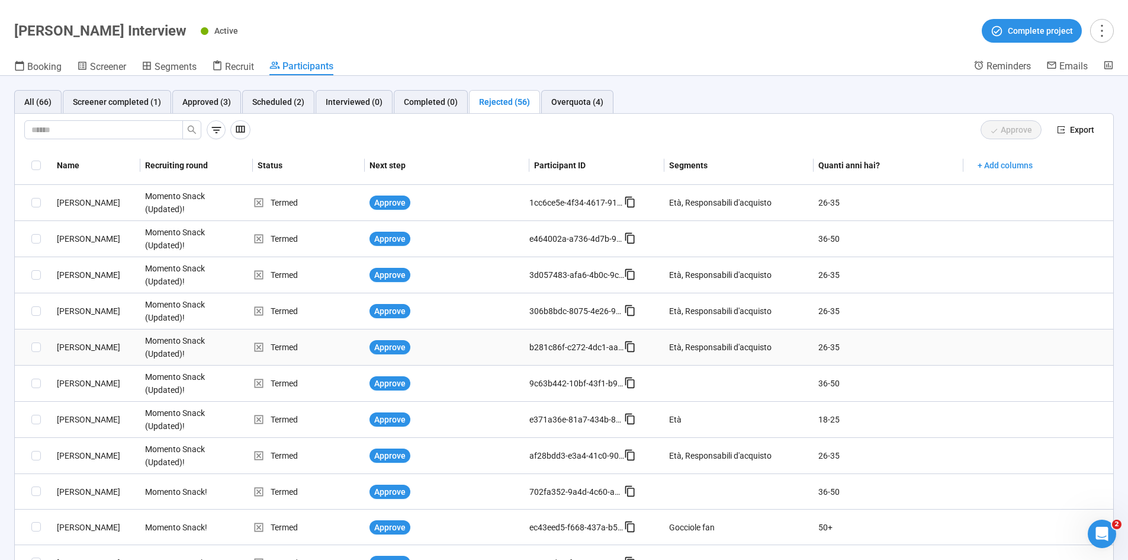
click at [70, 346] on div "Elettra G." at bounding box center [96, 346] width 88 height 13
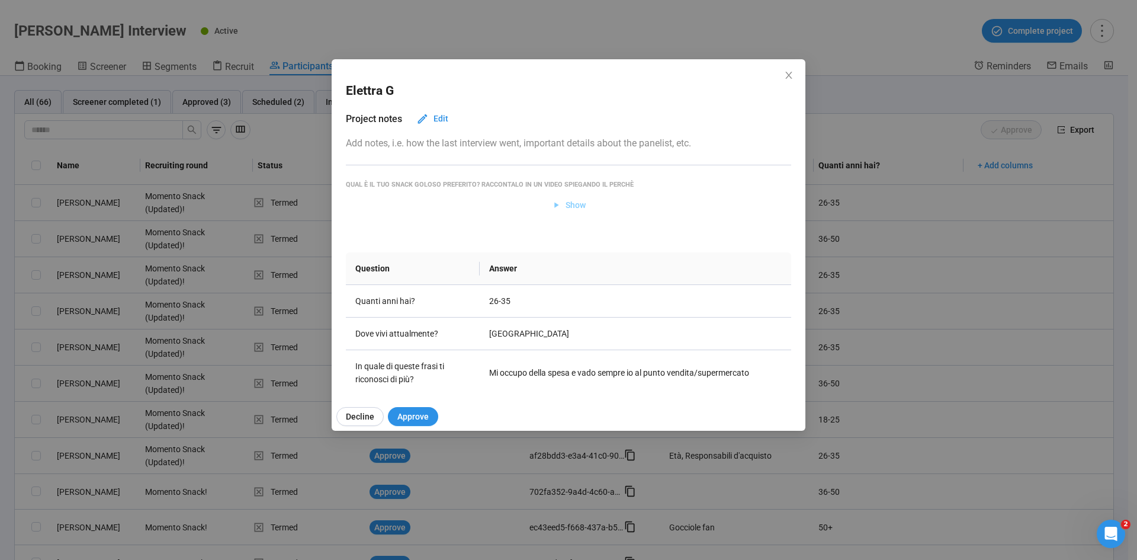
click at [560, 205] on span "Show" at bounding box center [568, 204] width 35 height 13
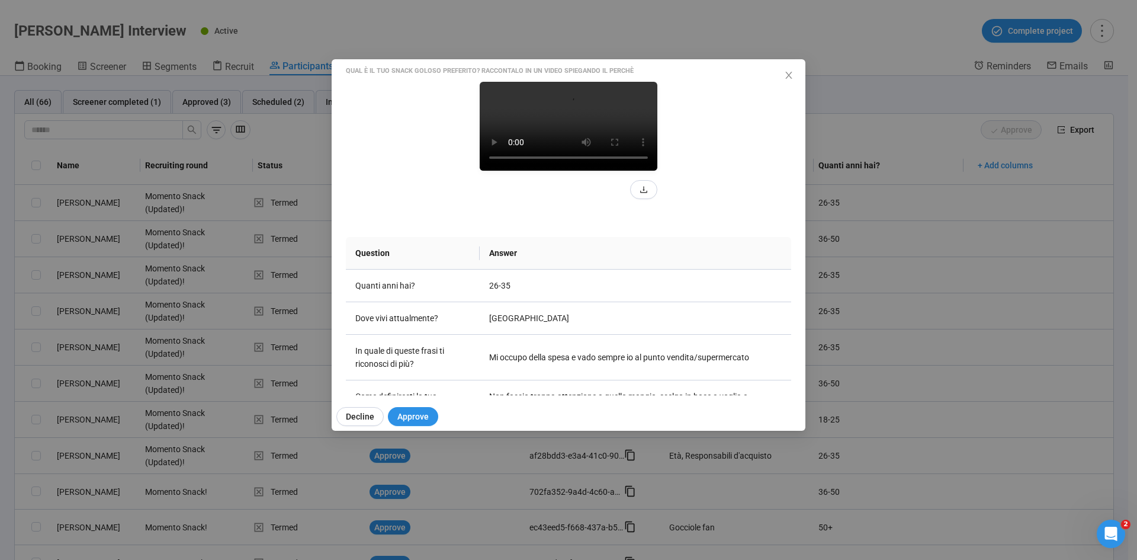
scroll to position [118, 0]
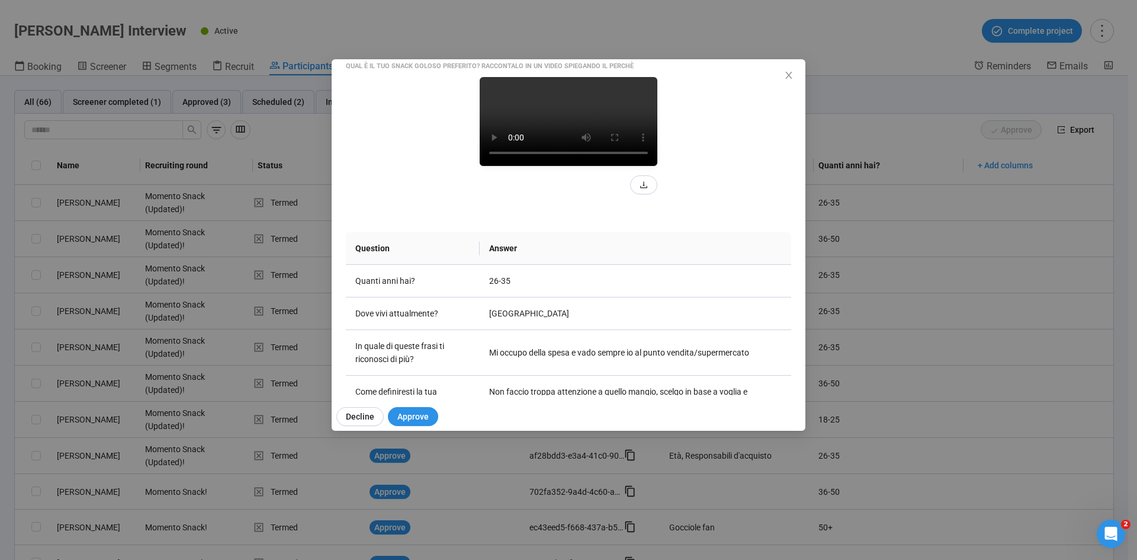
click at [582, 166] on video at bounding box center [569, 121] width 178 height 89
click at [757, 72] on icon "close" at bounding box center [788, 75] width 7 height 7
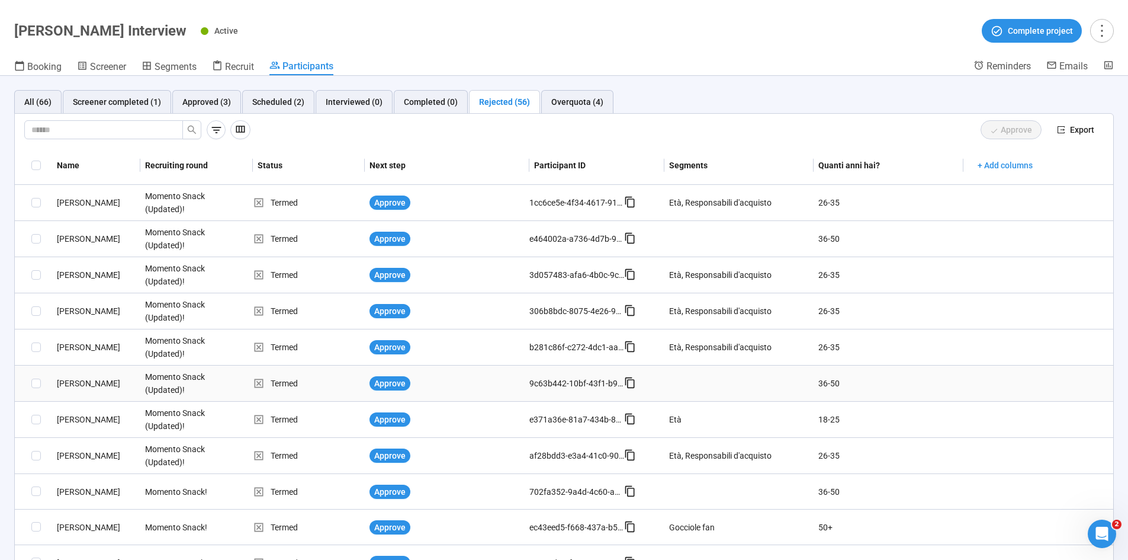
click at [88, 346] on div "Massimo V." at bounding box center [96, 383] width 88 height 13
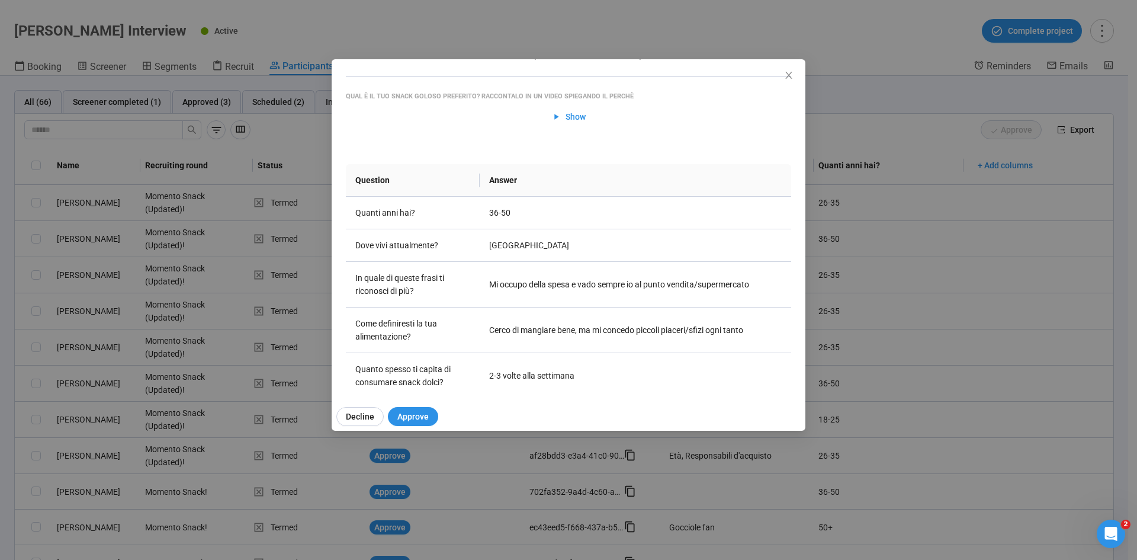
scroll to position [0, 0]
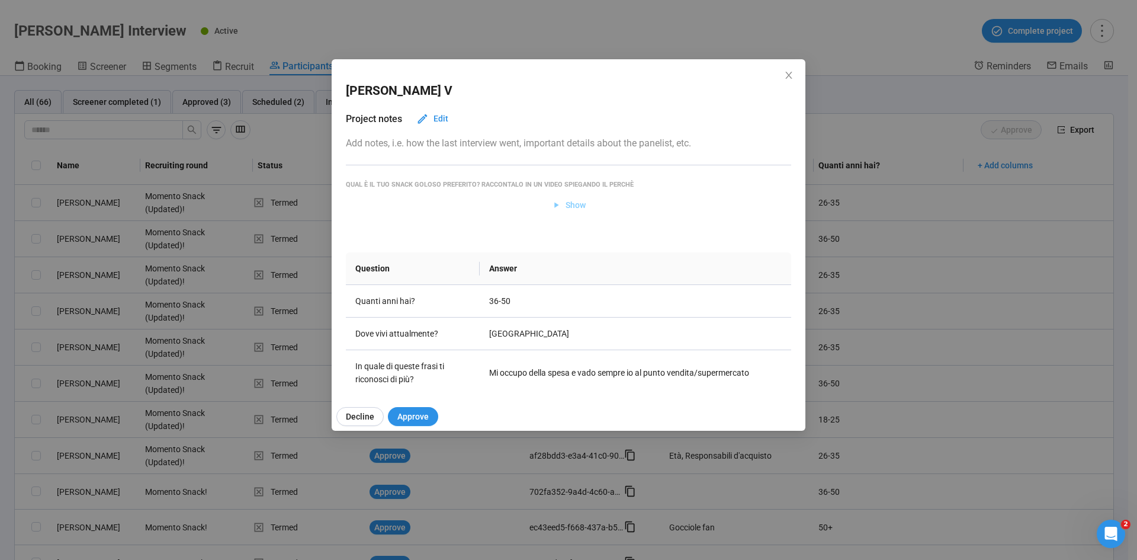
click at [557, 197] on button "Show" at bounding box center [569, 204] width 54 height 19
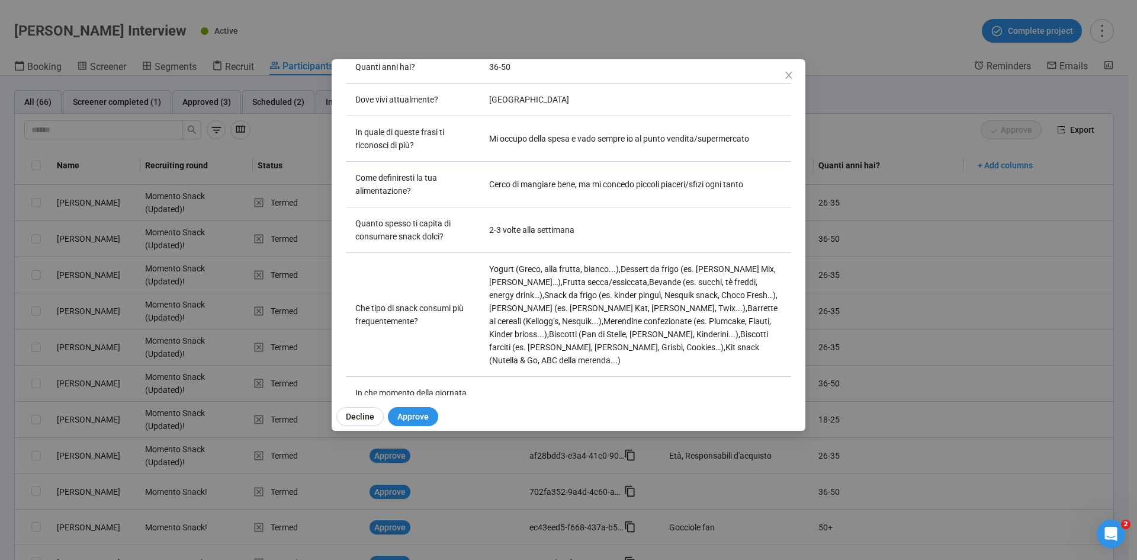
scroll to position [288, 0]
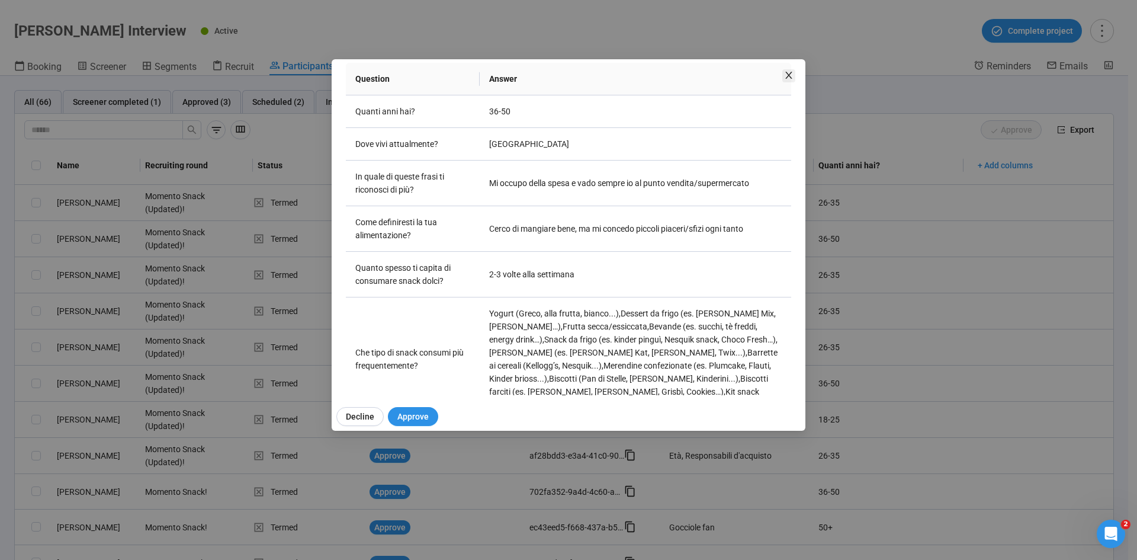
click at [757, 76] on icon "close" at bounding box center [788, 74] width 9 height 9
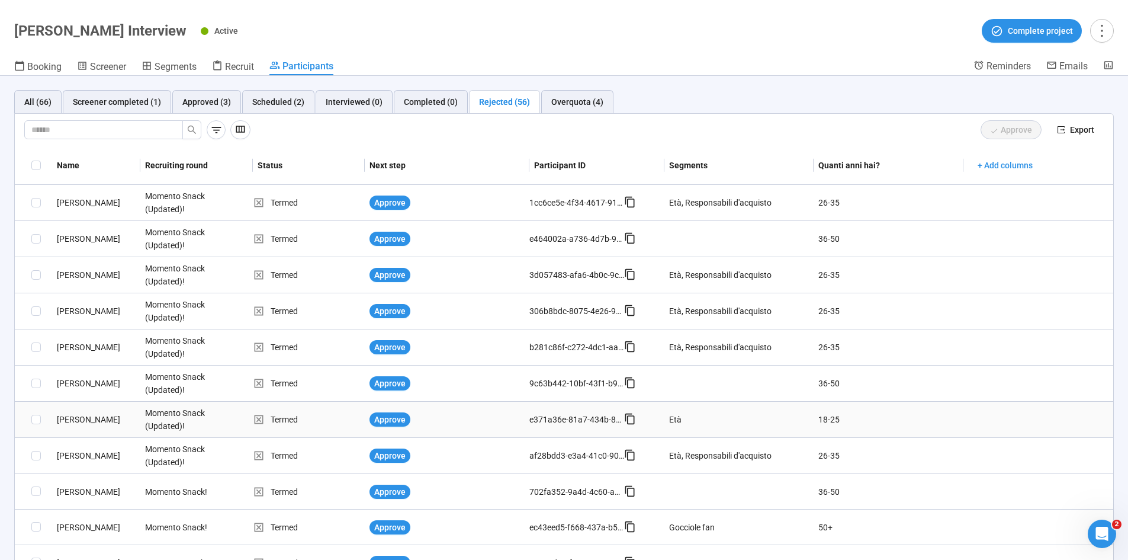
click at [66, 346] on div "Roberta L." at bounding box center [96, 419] width 88 height 13
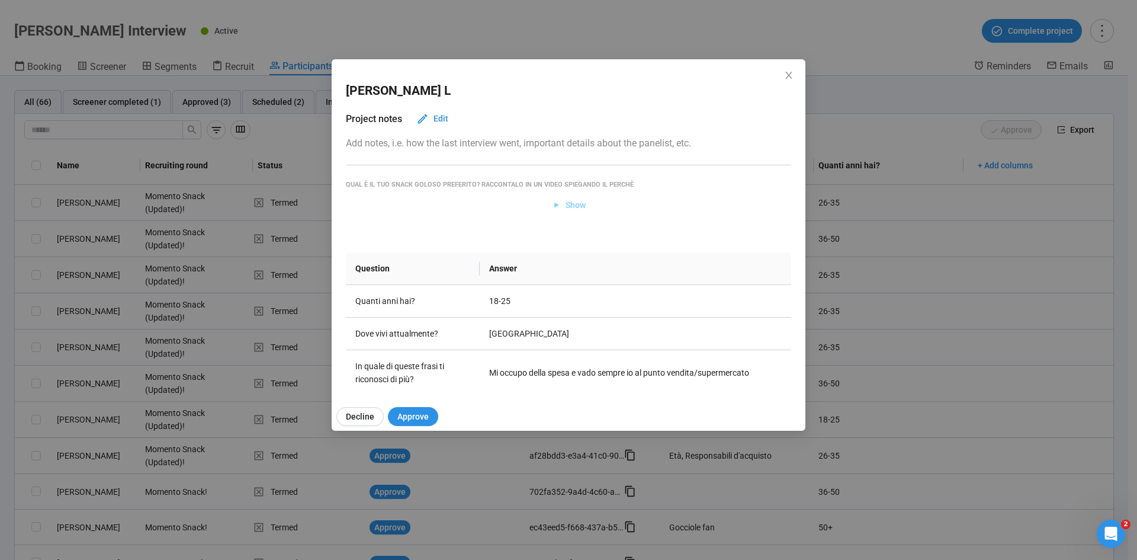
click at [555, 204] on icon "button" at bounding box center [556, 205] width 10 height 10
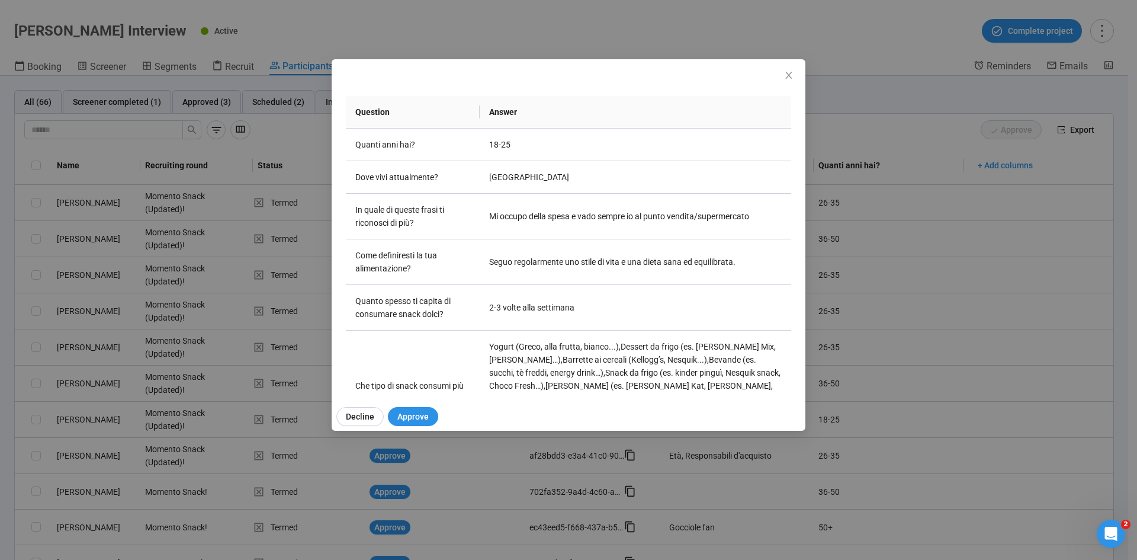
scroll to position [180, 0]
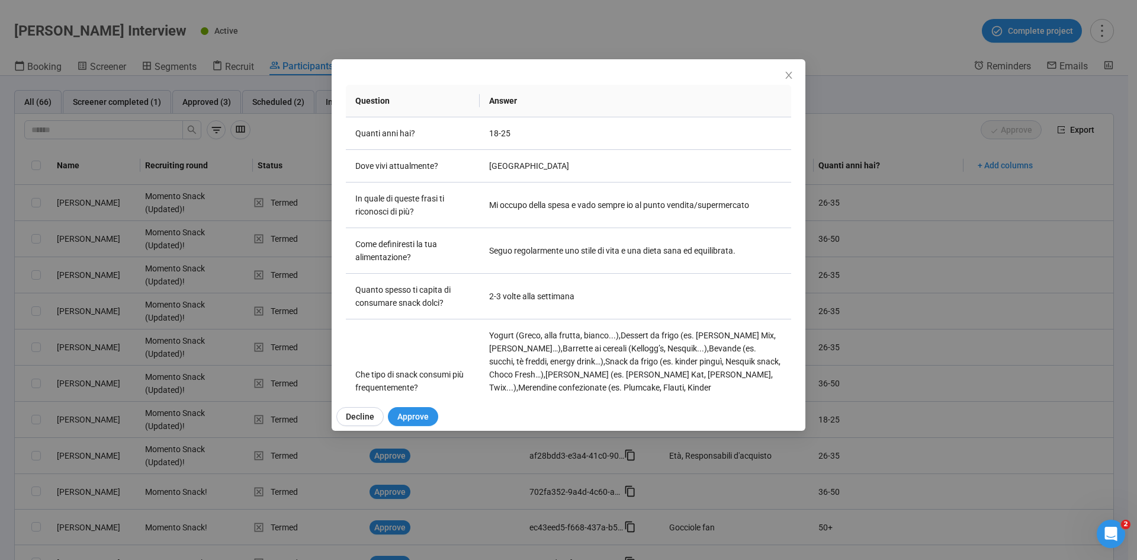
click at [757, 86] on th "Answer" at bounding box center [635, 101] width 311 height 33
click at [757, 80] on span "Close" at bounding box center [788, 75] width 13 height 13
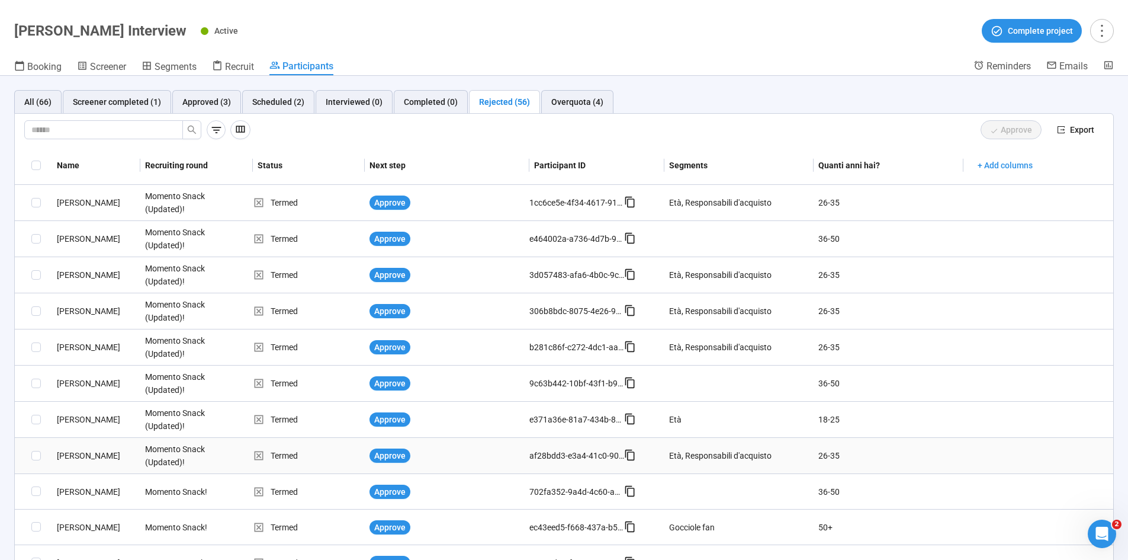
click at [82, 346] on div "Sonila K." at bounding box center [96, 455] width 88 height 13
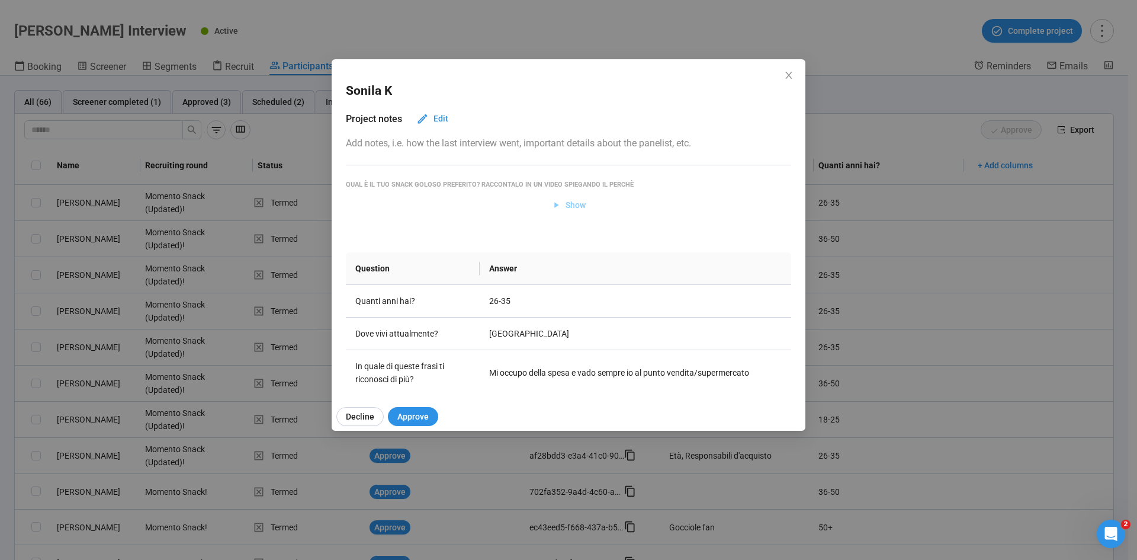
click at [554, 197] on button "Show" at bounding box center [569, 204] width 54 height 19
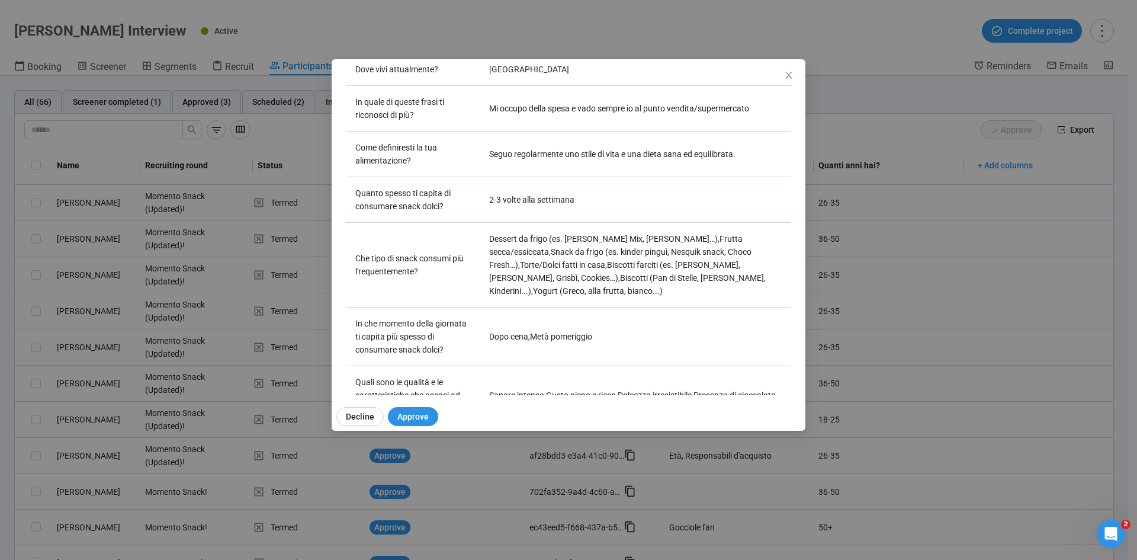
scroll to position [296, 0]
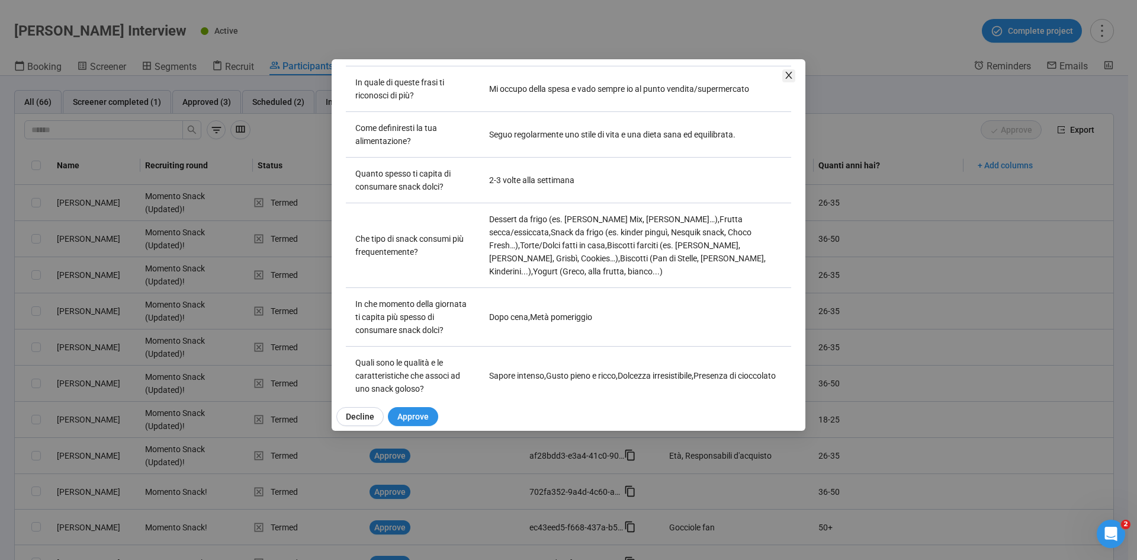
click at [757, 73] on icon "close" at bounding box center [788, 74] width 9 height 9
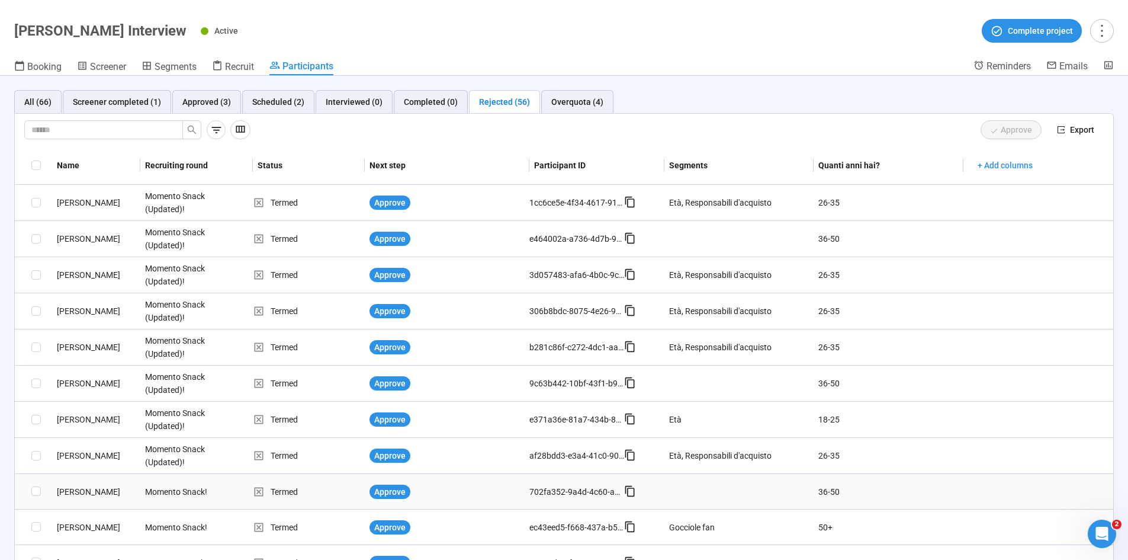
click at [75, 346] on div "Demis M." at bounding box center [96, 491] width 88 height 13
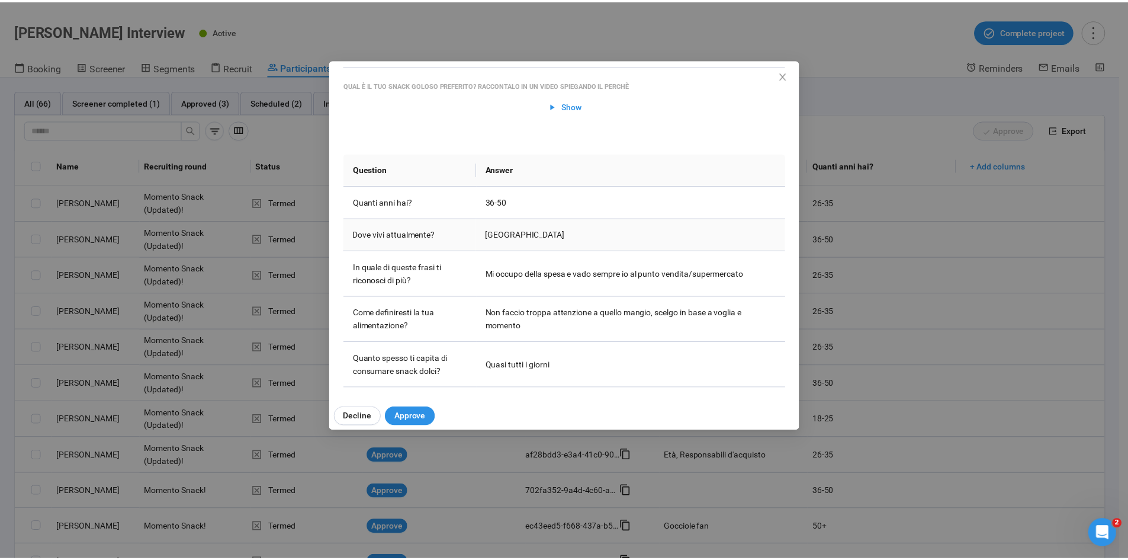
scroll to position [118, 0]
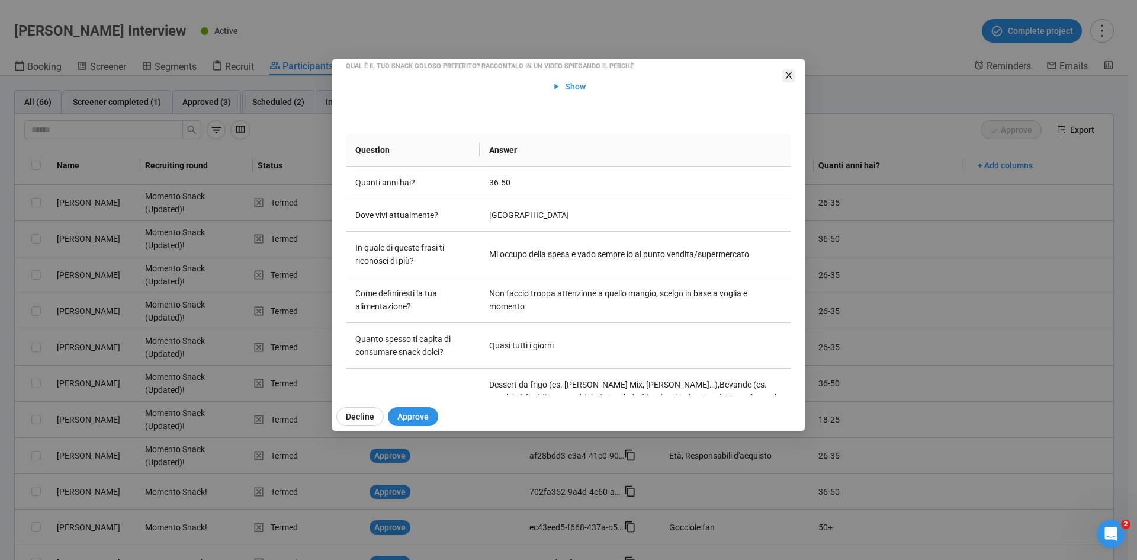
click at [757, 82] on span "Close" at bounding box center [788, 75] width 13 height 13
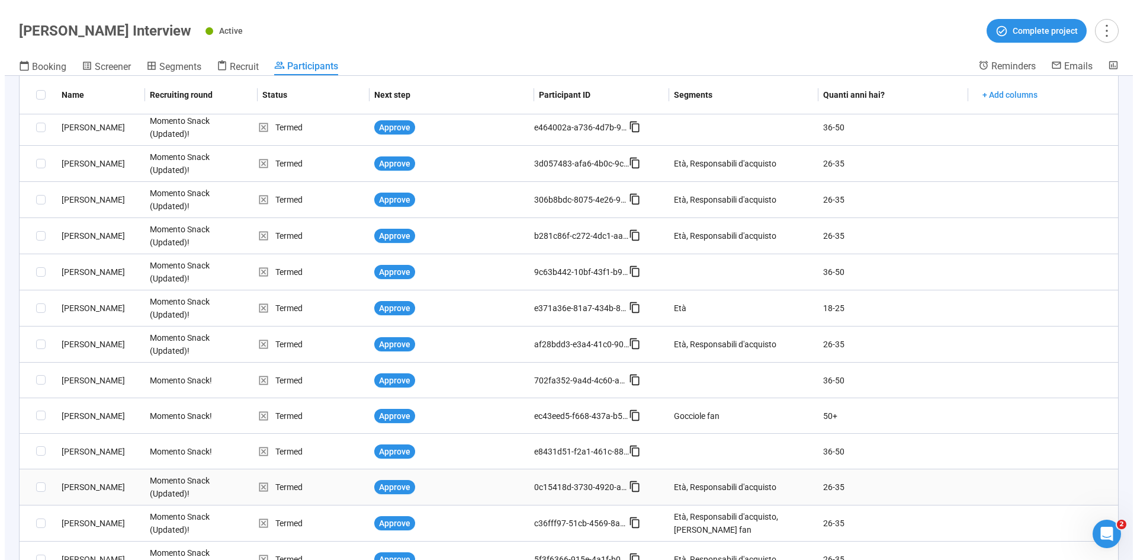
scroll to position [178, 0]
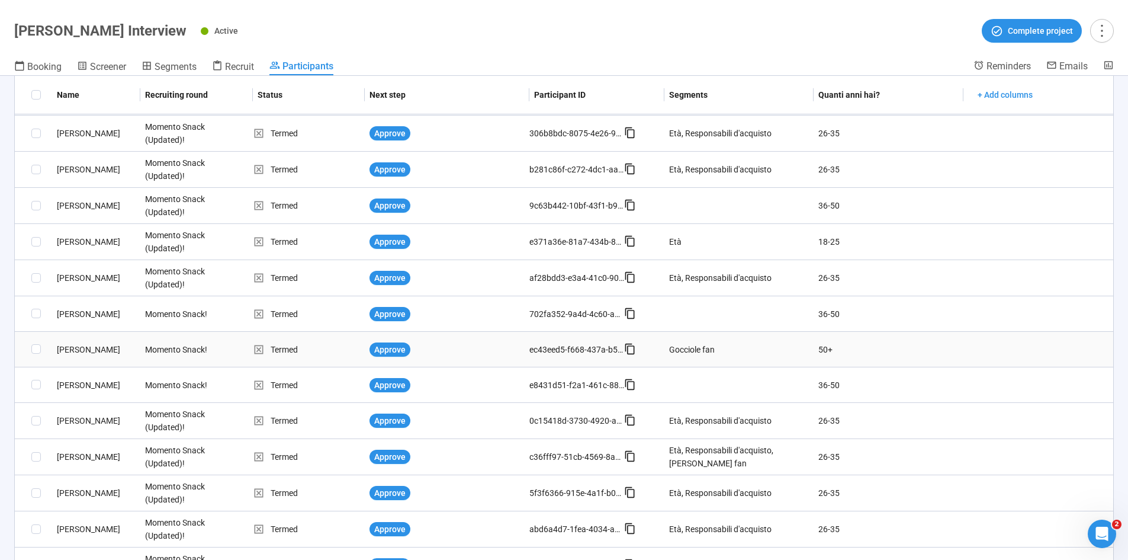
click at [87, 346] on div "Maurizio S." at bounding box center [96, 349] width 88 height 13
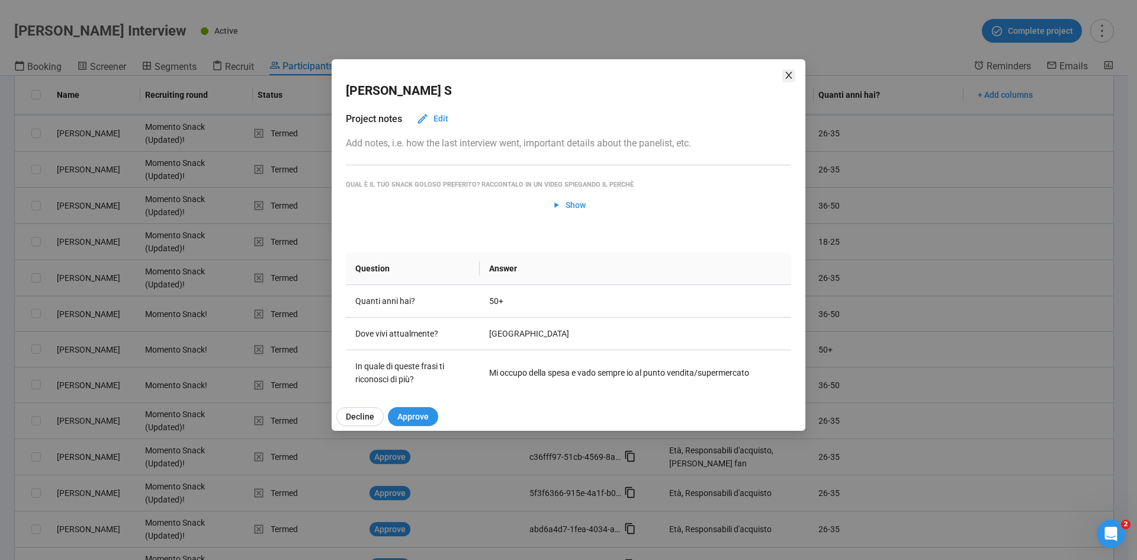
click at [757, 79] on icon "close" at bounding box center [788, 74] width 9 height 9
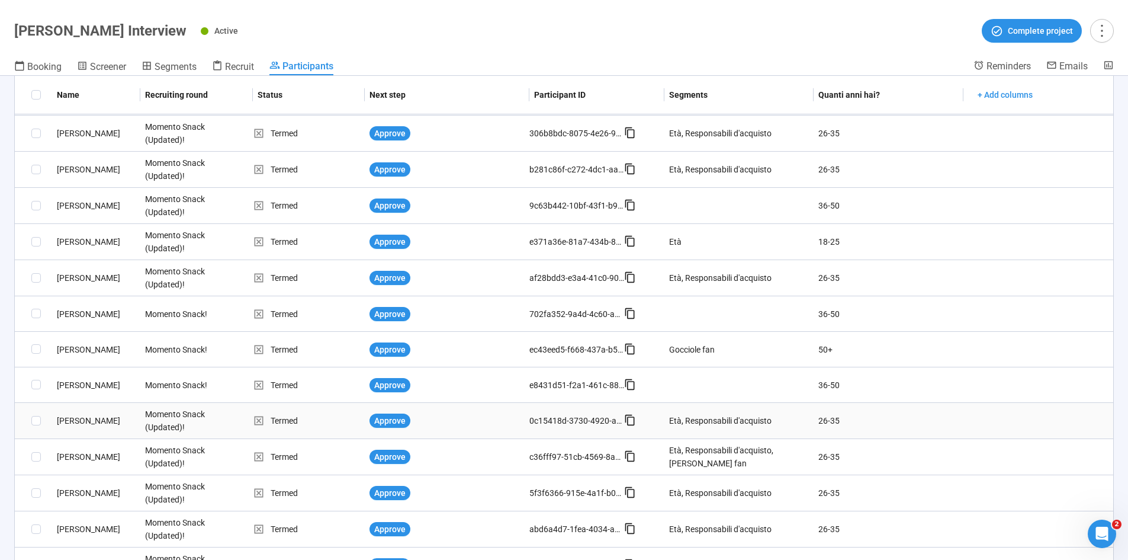
click at [101, 346] on div "Steven Oluwafemi Ikechukwu F." at bounding box center [96, 420] width 88 height 13
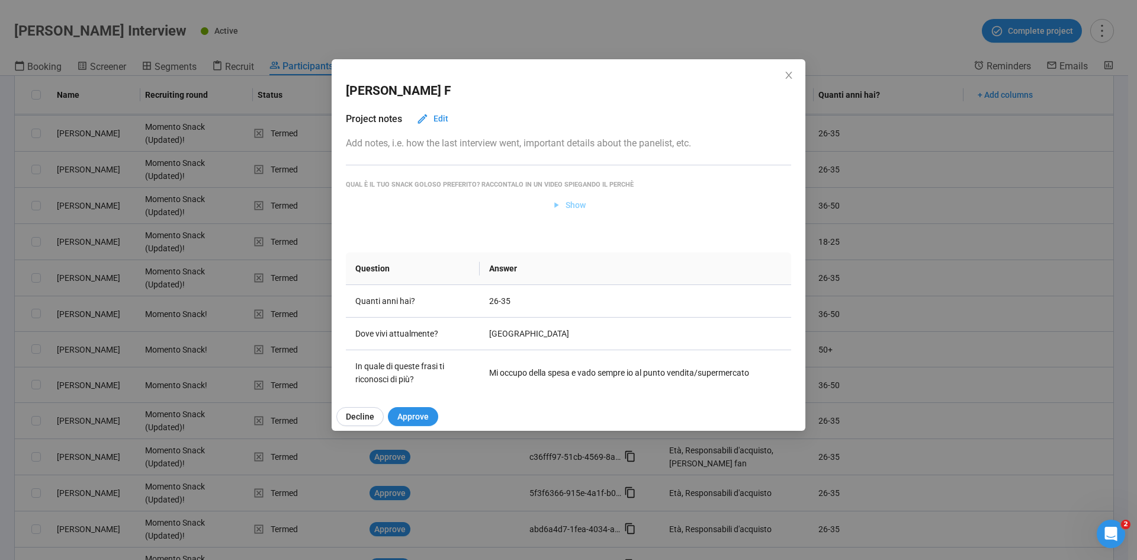
click at [565, 209] on span "Show" at bounding box center [575, 204] width 20 height 13
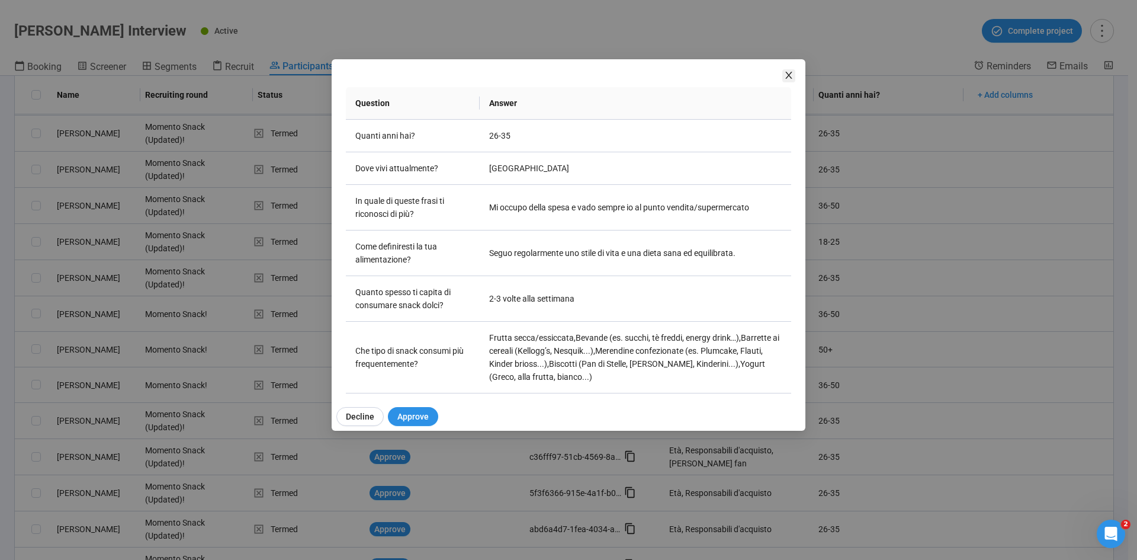
click at [757, 76] on icon "close" at bounding box center [788, 74] width 9 height 9
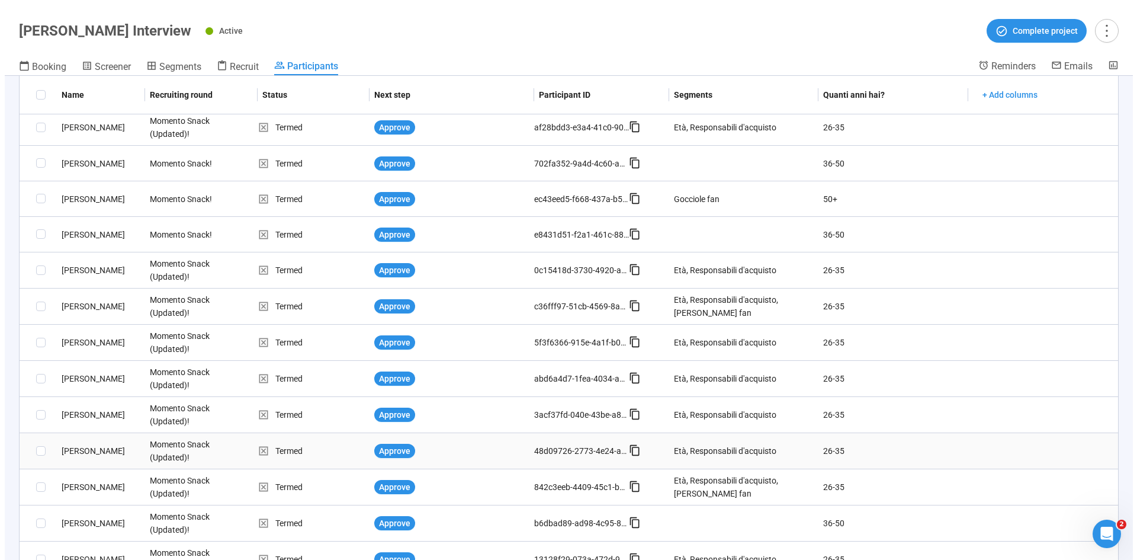
scroll to position [355, 0]
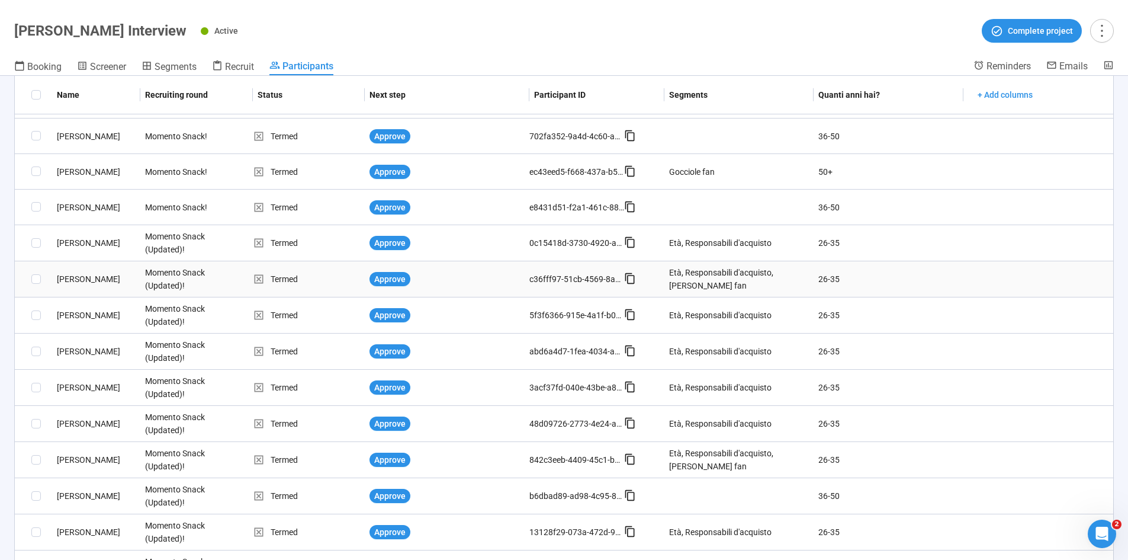
click at [74, 277] on div "Laura I." at bounding box center [96, 278] width 88 height 13
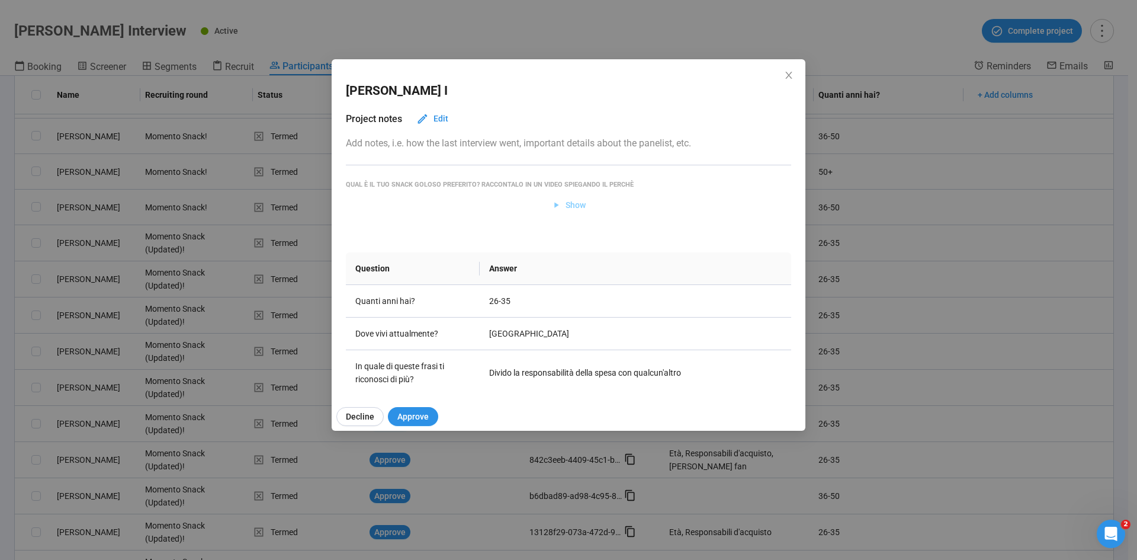
click at [557, 205] on span "Show" at bounding box center [568, 204] width 35 height 13
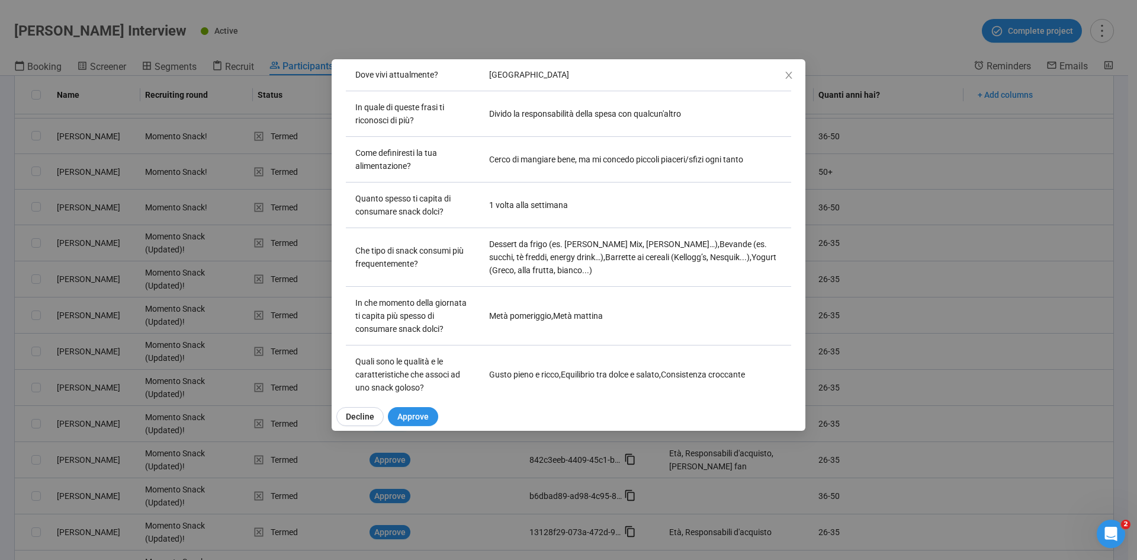
scroll to position [296, 0]
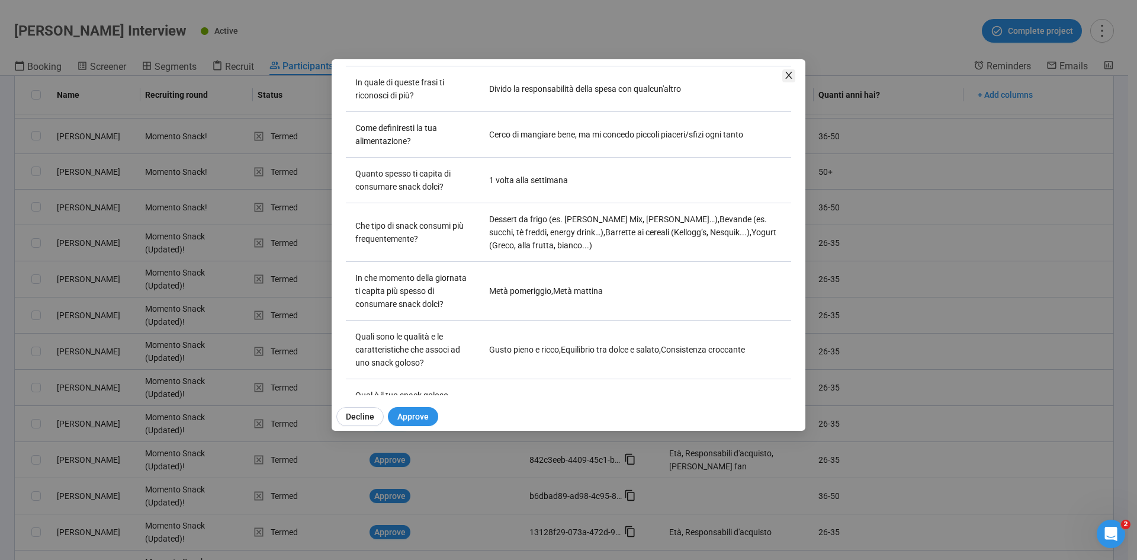
click at [757, 78] on icon "close" at bounding box center [788, 75] width 7 height 7
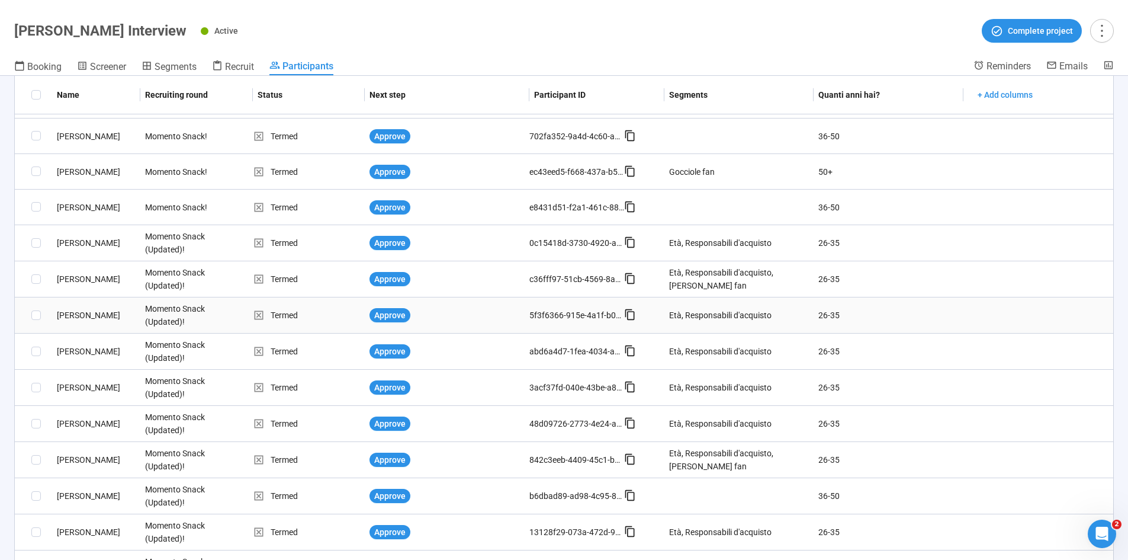
click at [82, 310] on div "Riccardo B." at bounding box center [96, 314] width 88 height 13
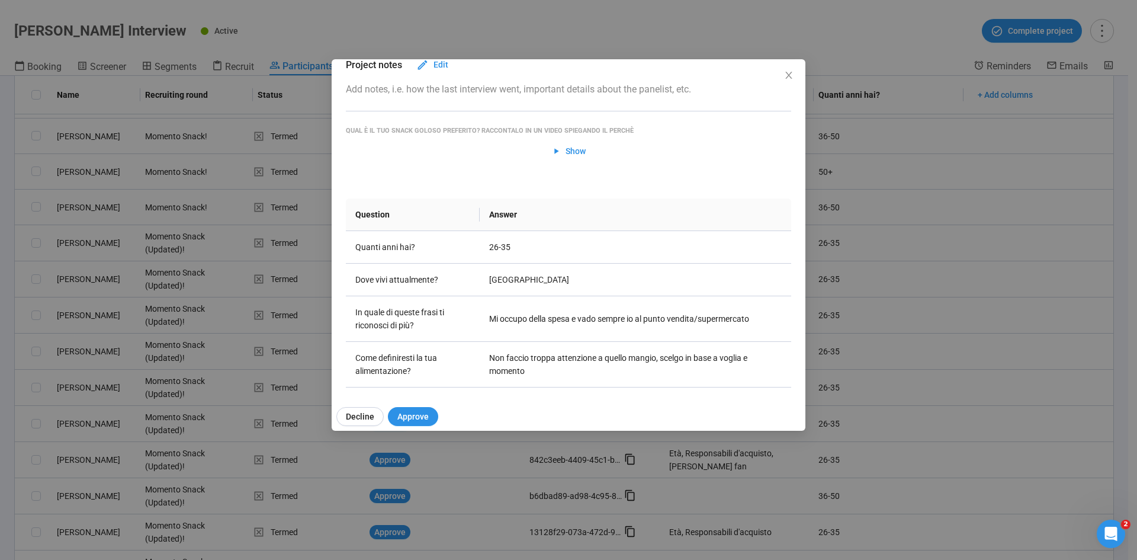
scroll to position [0, 0]
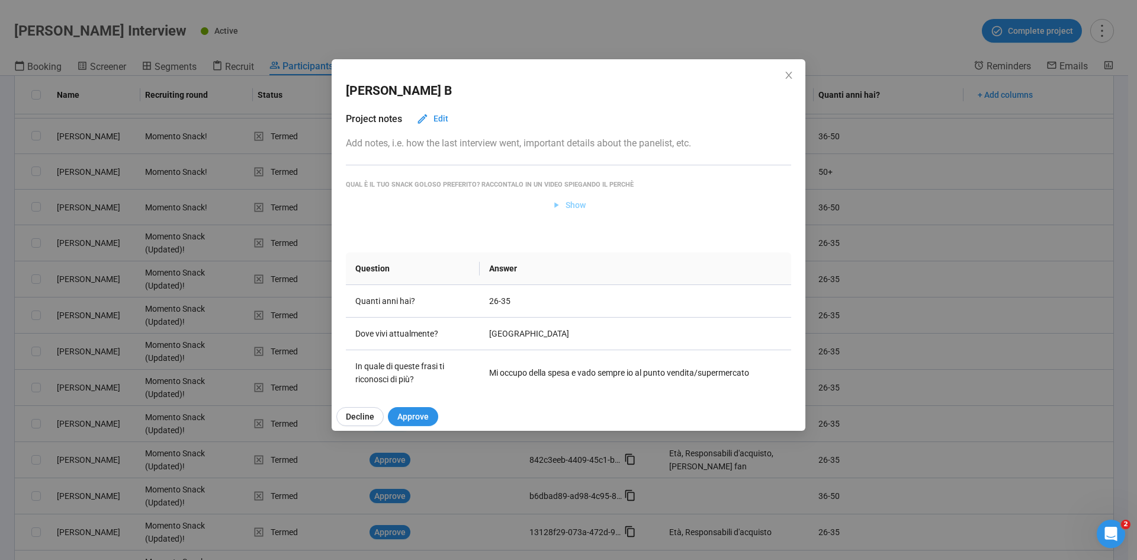
click at [570, 210] on span "Show" at bounding box center [575, 204] width 20 height 13
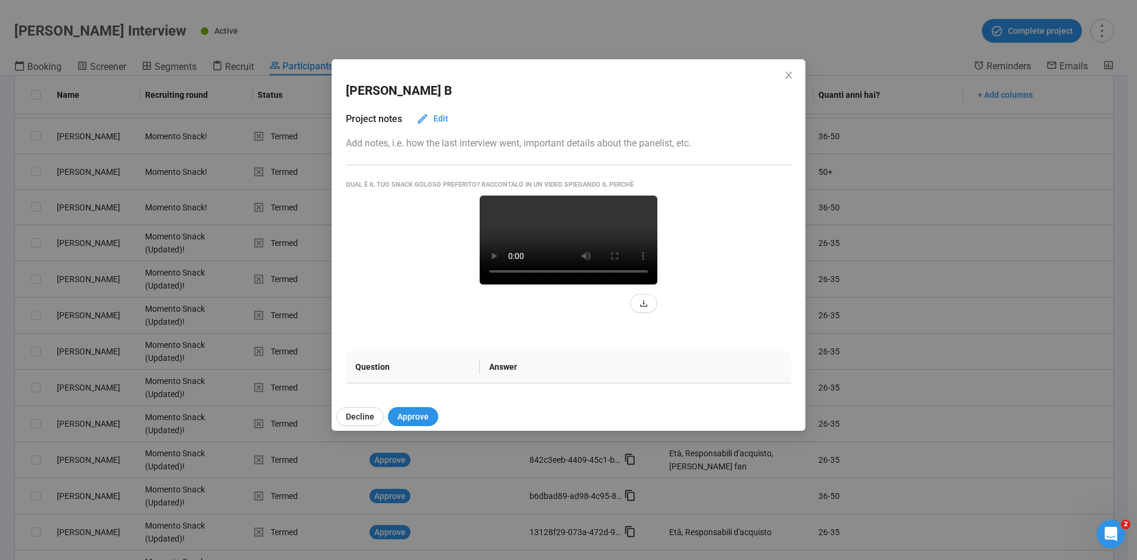
click at [4, 346] on div "Riccardo B Project notes Edit Add notes, i.e. how the last interview went, impo…" at bounding box center [568, 280] width 1137 height 560
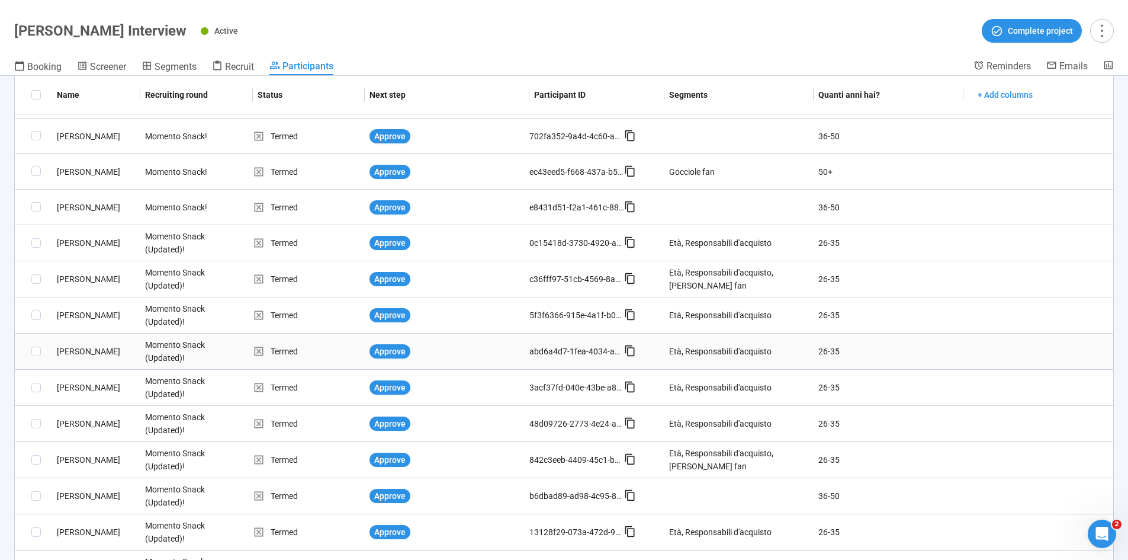
click at [89, 343] on td "Antonio C." at bounding box center [96, 351] width 88 height 36
click at [90, 346] on div "Antonio C." at bounding box center [96, 351] width 88 height 13
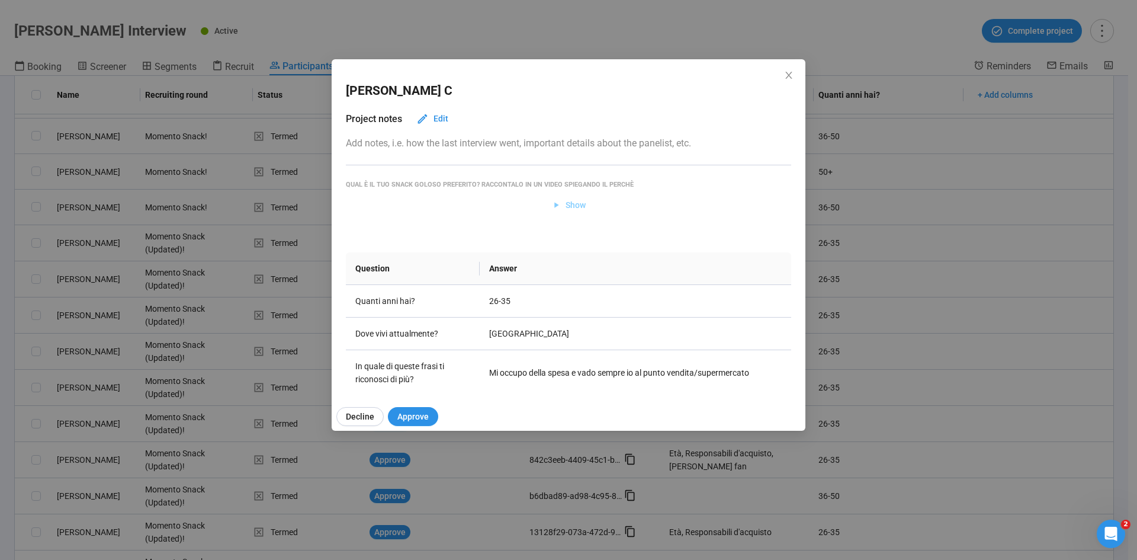
click at [555, 212] on button "Show" at bounding box center [569, 204] width 54 height 19
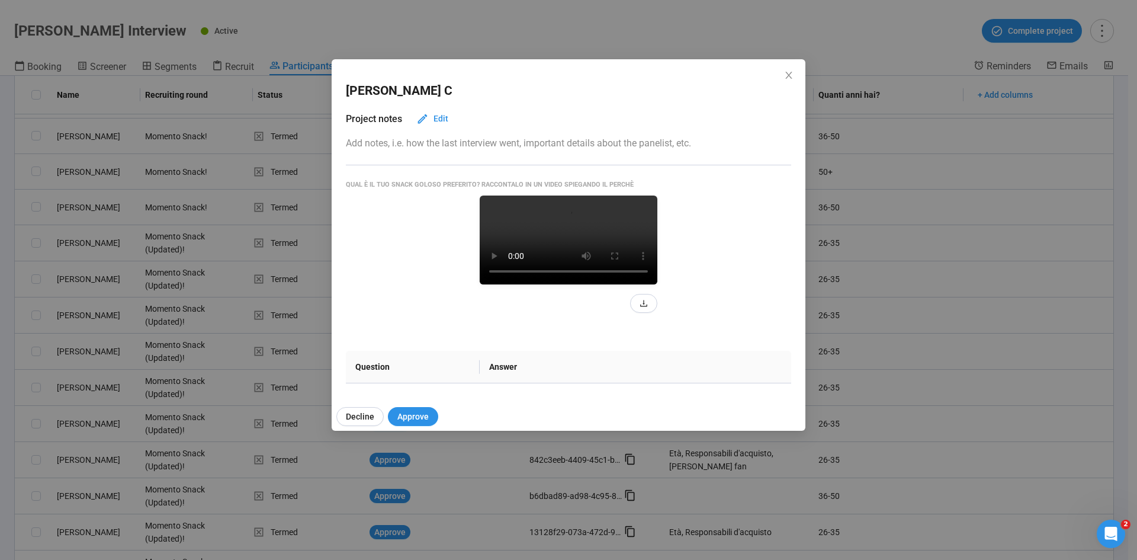
scroll to position [178, 0]
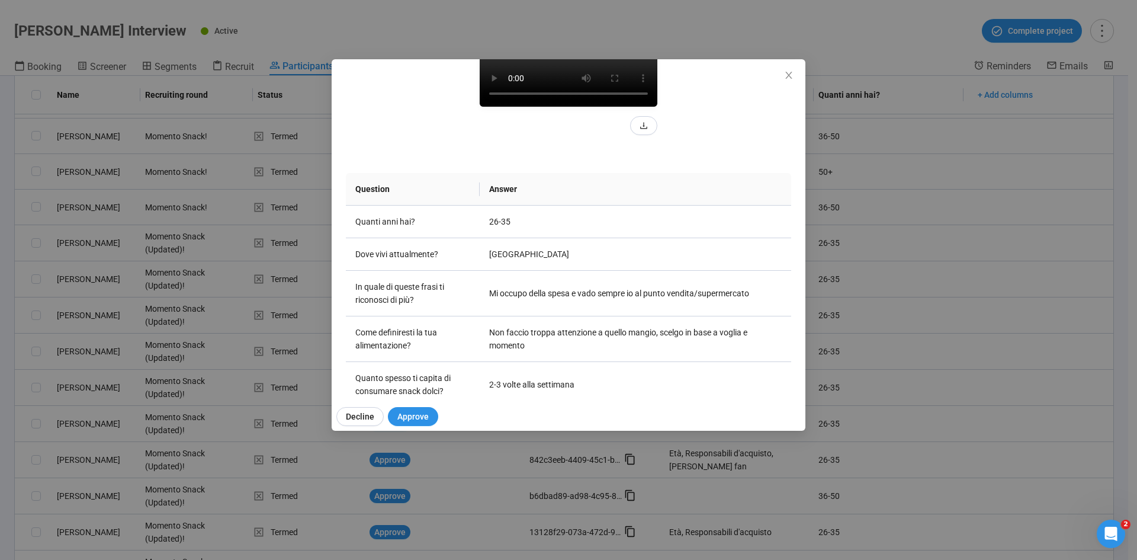
click at [576, 107] on video at bounding box center [569, 62] width 178 height 89
click at [757, 75] on icon "close" at bounding box center [788, 74] width 9 height 9
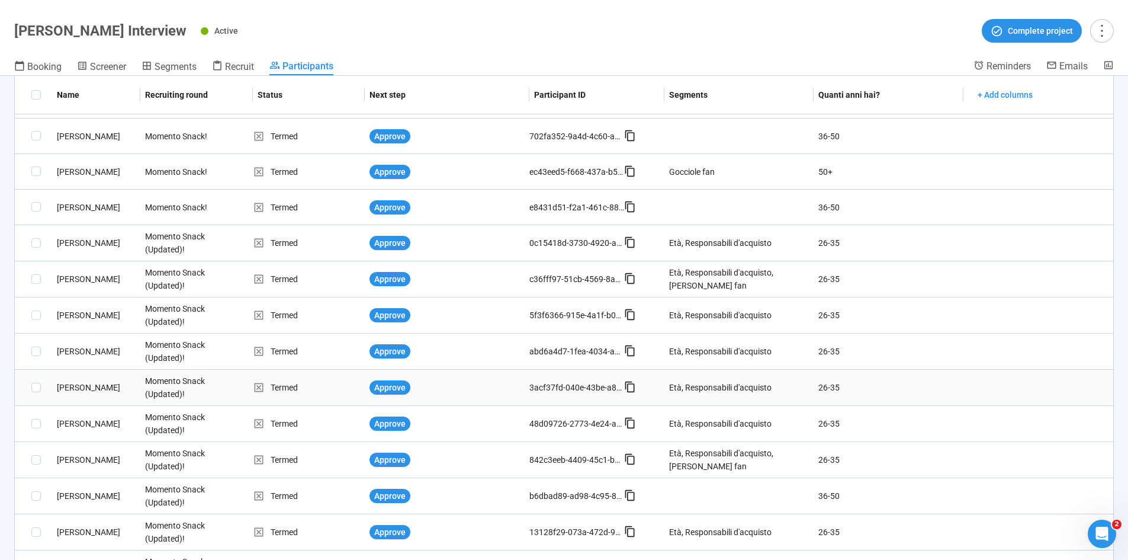
click at [86, 346] on div "Federica M." at bounding box center [96, 387] width 88 height 13
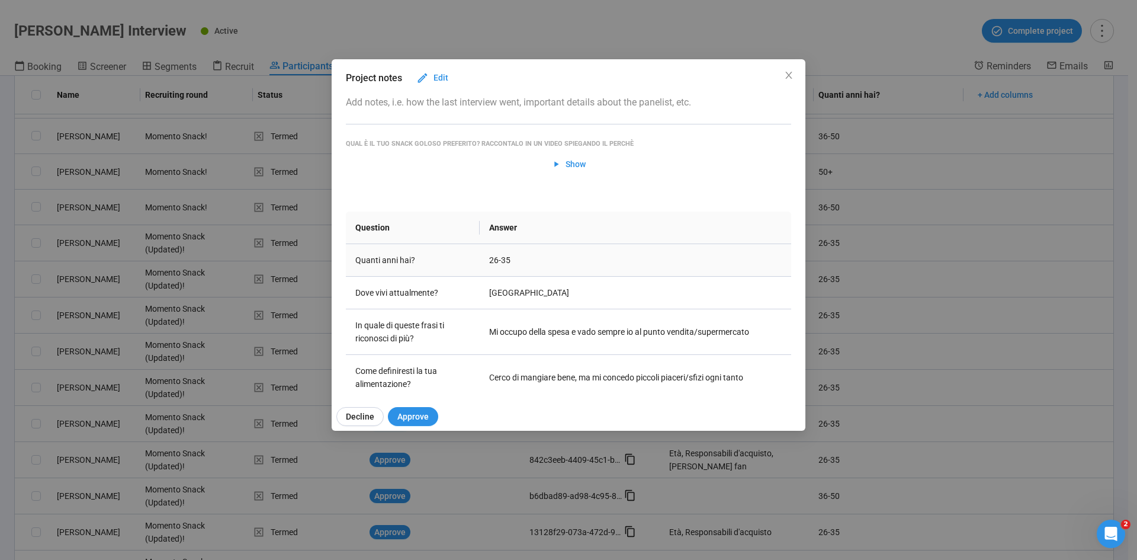
scroll to position [0, 0]
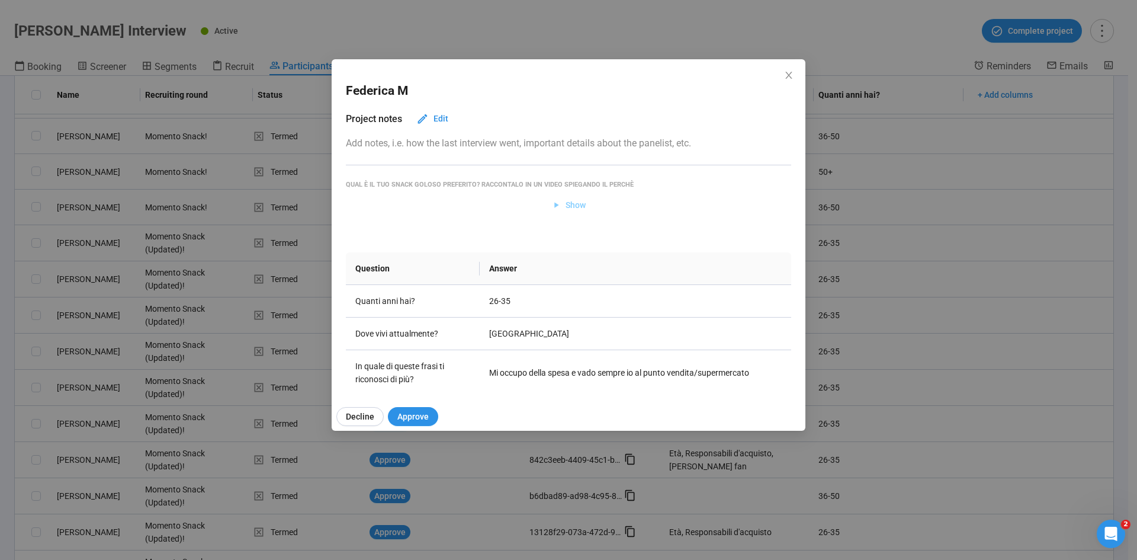
click at [567, 208] on span "Show" at bounding box center [575, 204] width 20 height 13
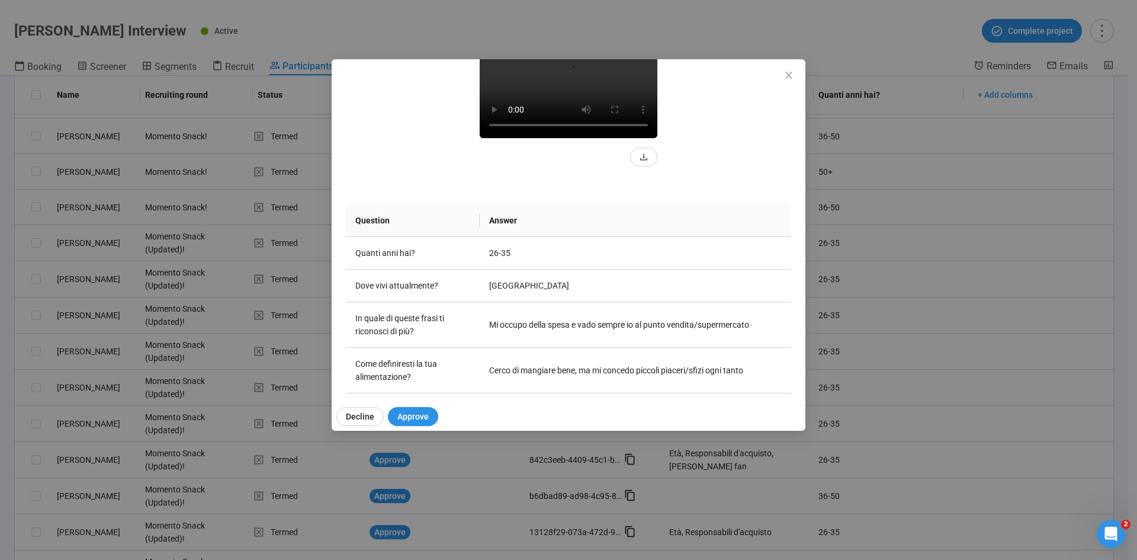
scroll to position [178, 0]
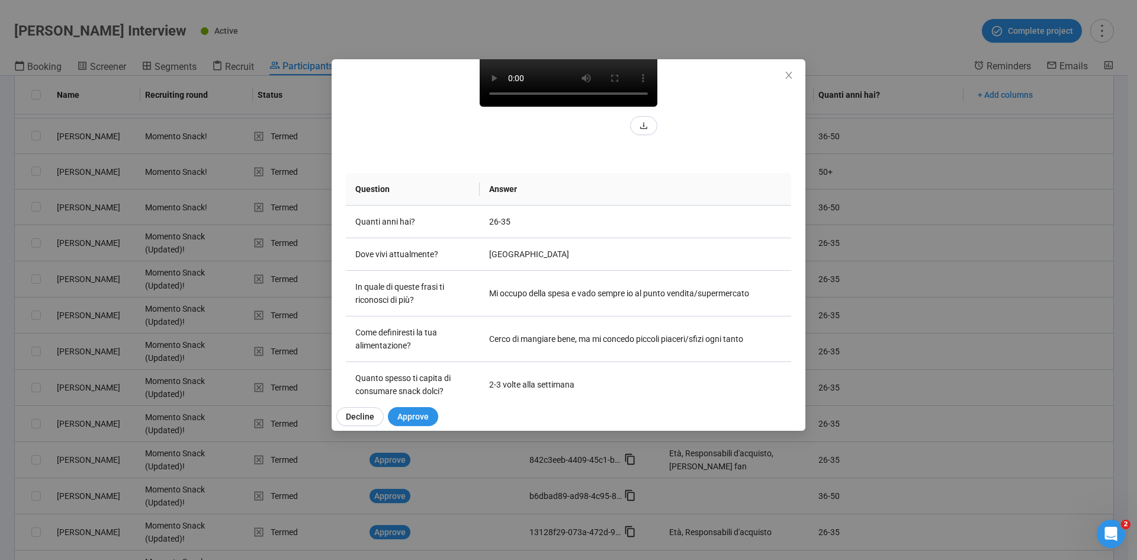
click at [591, 107] on video at bounding box center [569, 62] width 178 height 89
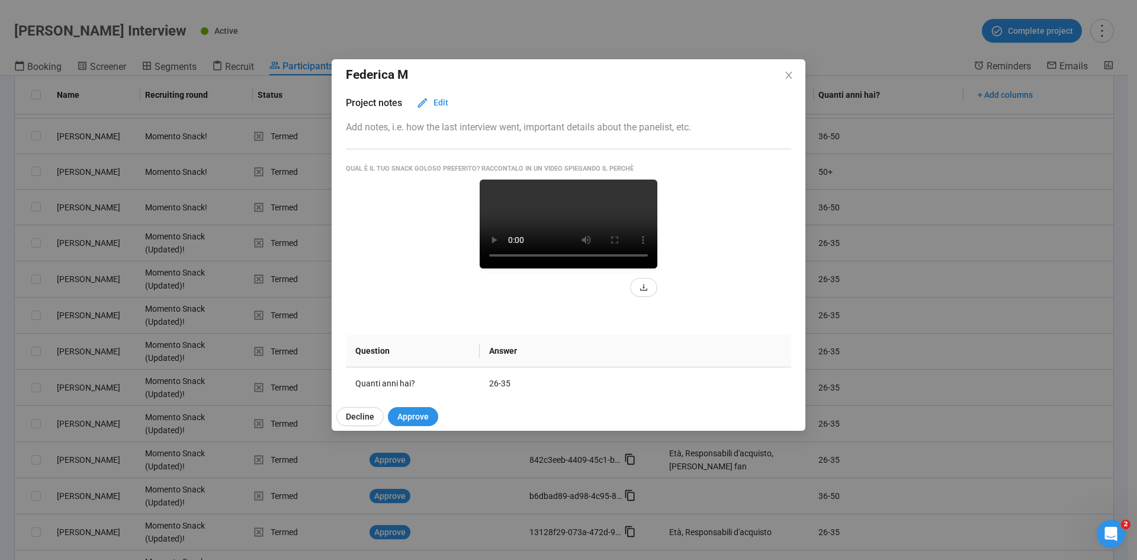
scroll to position [0, 0]
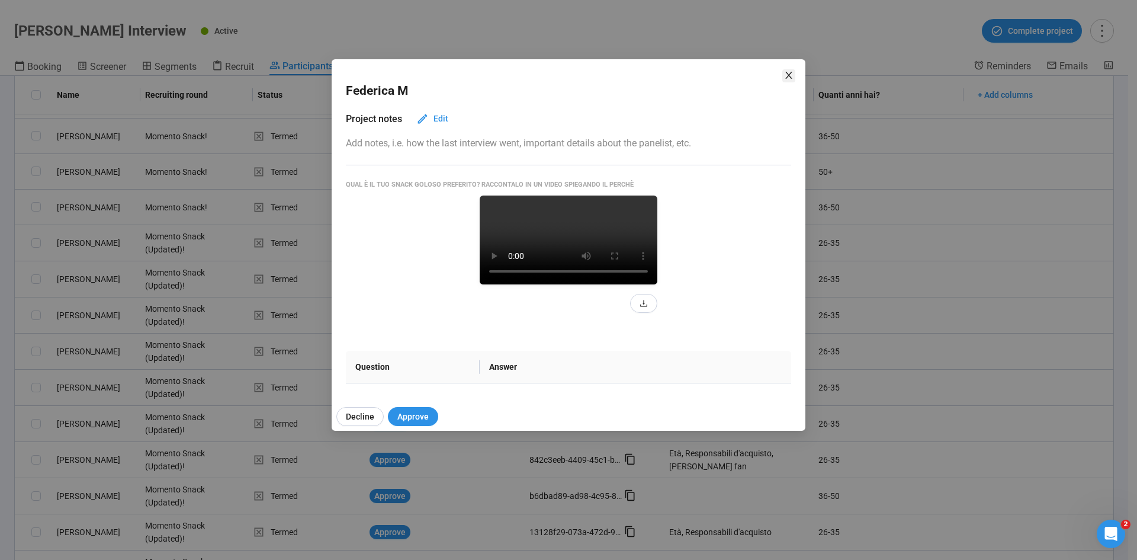
click at [757, 75] on icon "close" at bounding box center [788, 74] width 9 height 9
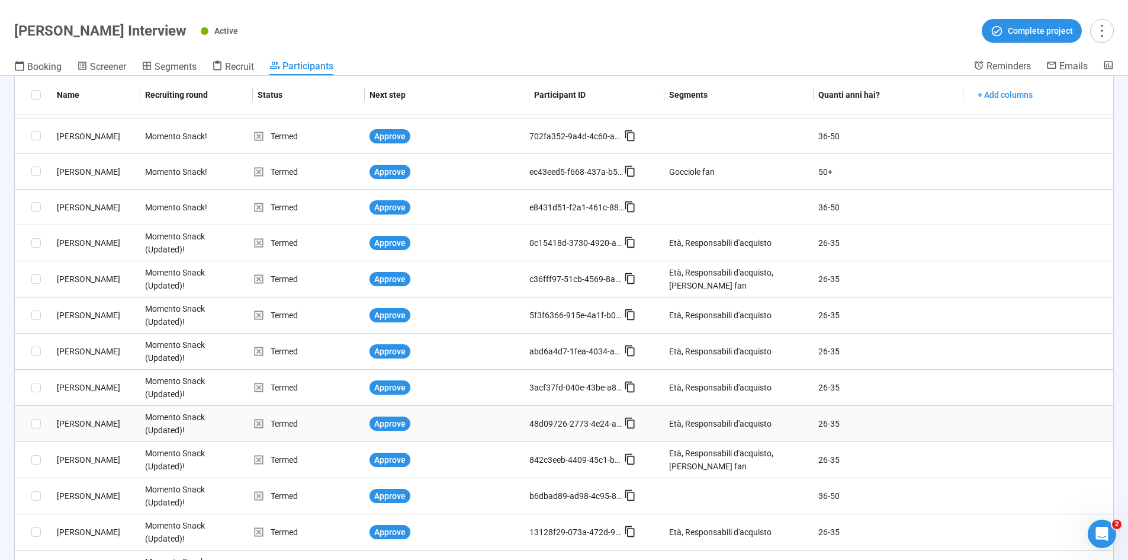
click at [66, 346] on div "Filippo M." at bounding box center [96, 423] width 88 height 13
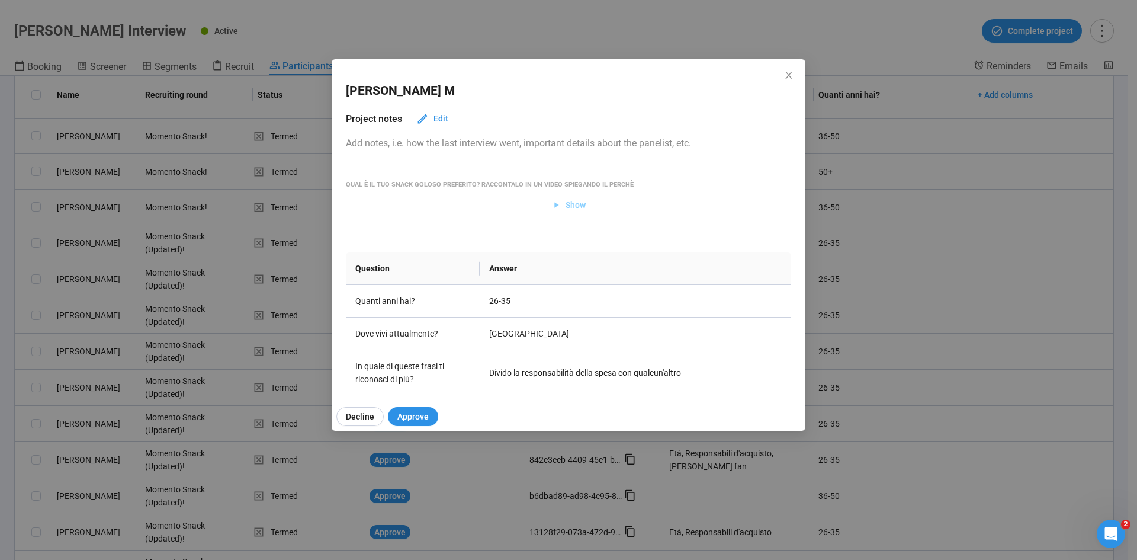
click at [571, 204] on span "Show" at bounding box center [575, 204] width 20 height 13
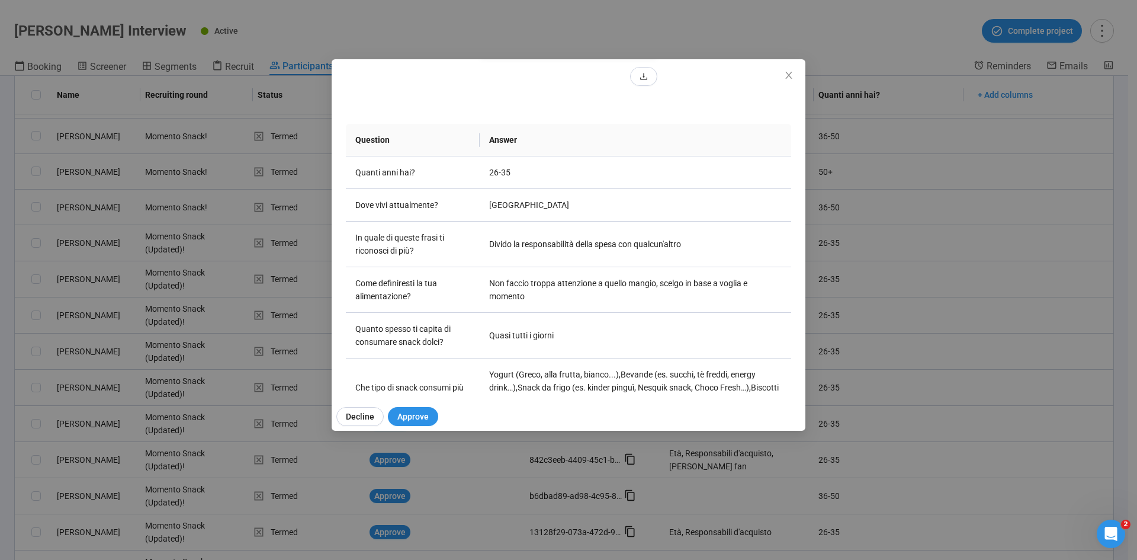
scroll to position [172, 0]
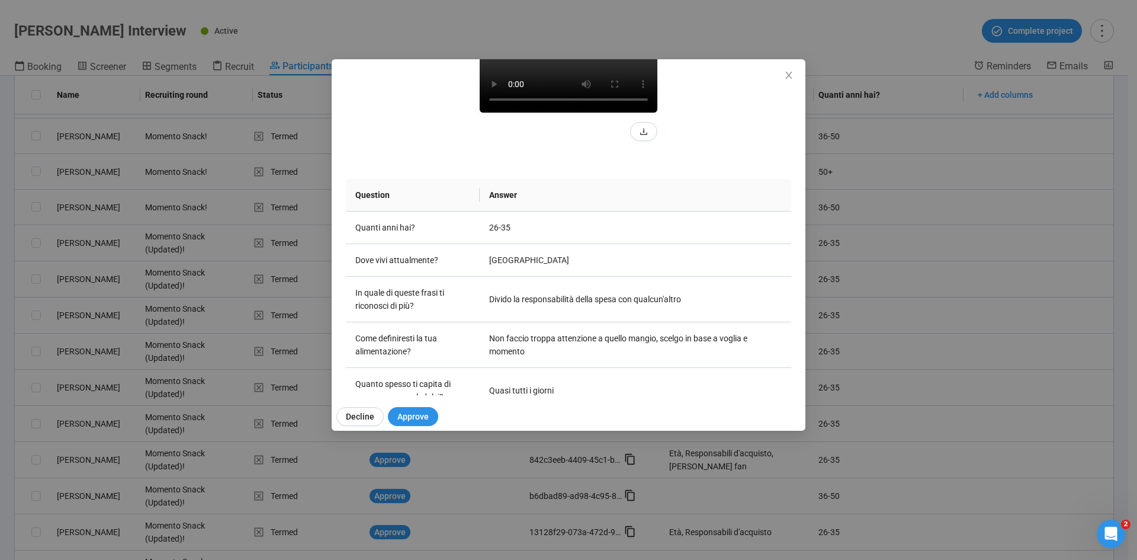
click at [599, 94] on video at bounding box center [569, 68] width 178 height 89
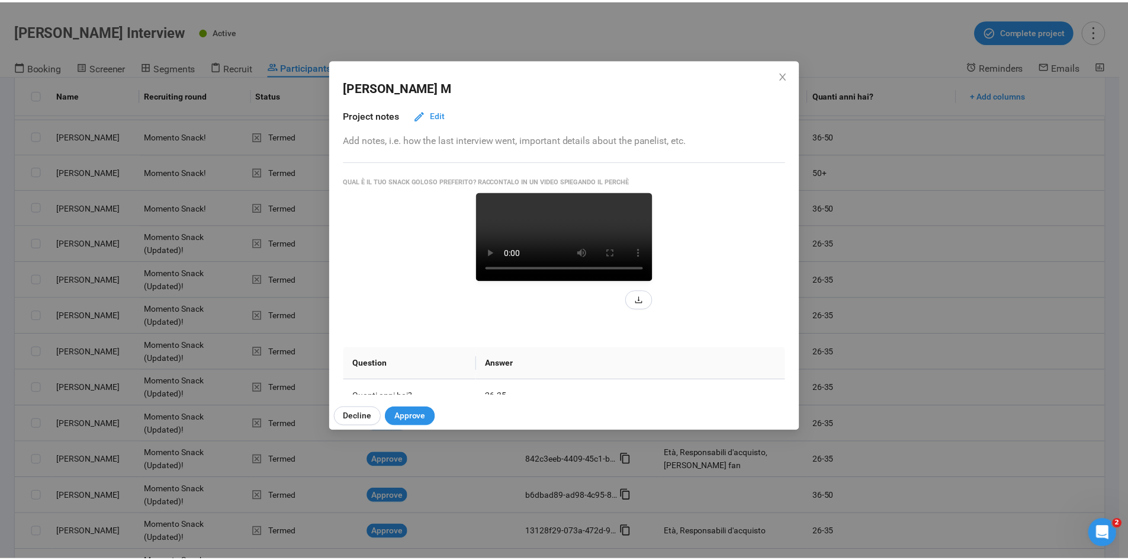
scroll to position [0, 0]
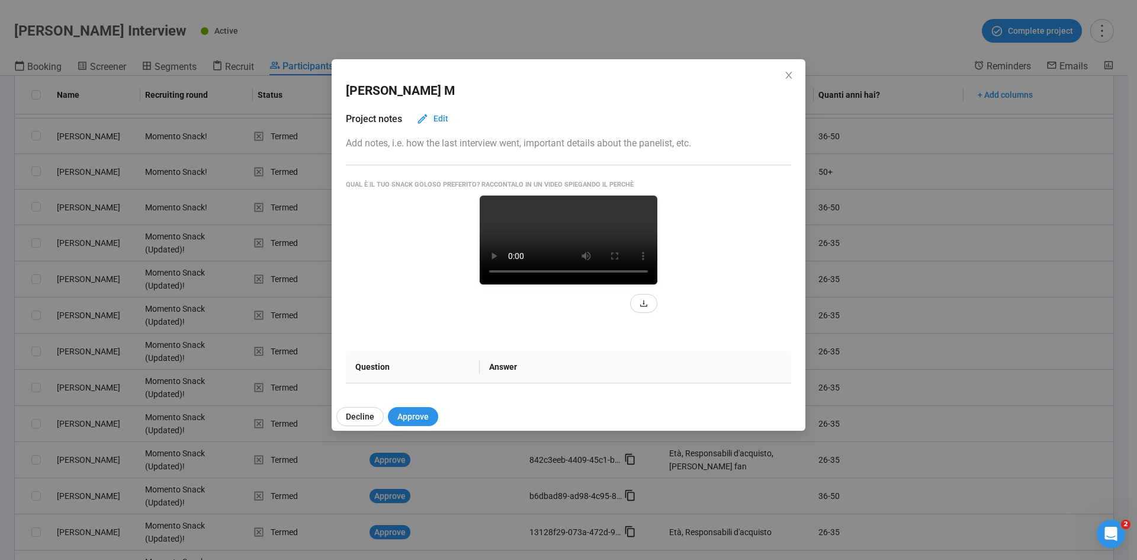
click at [0, 295] on div "Filippo M Project notes Edit Add notes, i.e. how the last interview went, impor…" at bounding box center [568, 280] width 1137 height 560
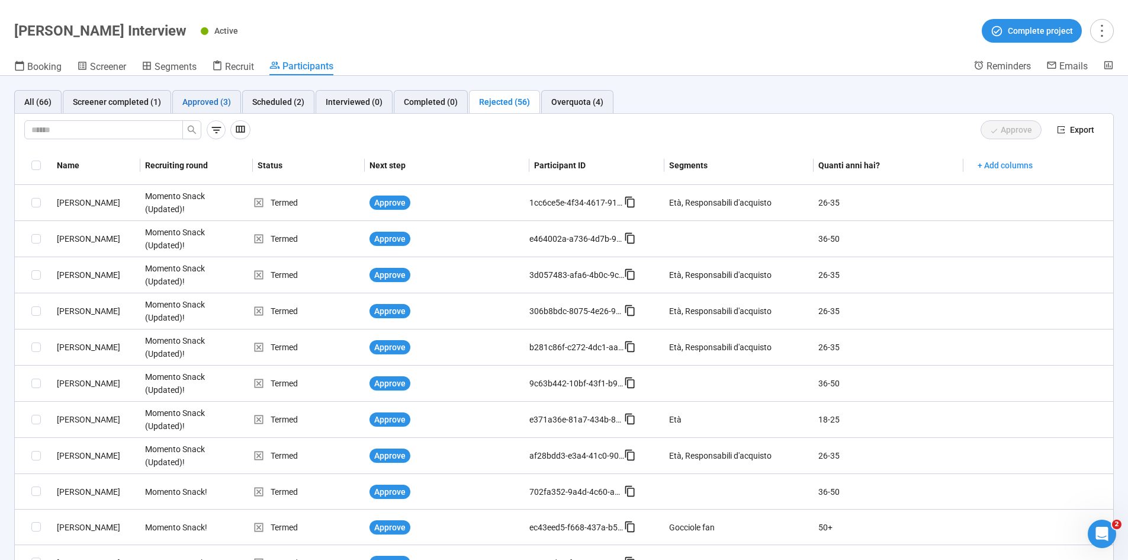
click at [198, 105] on div "Approved (3)" at bounding box center [206, 101] width 49 height 13
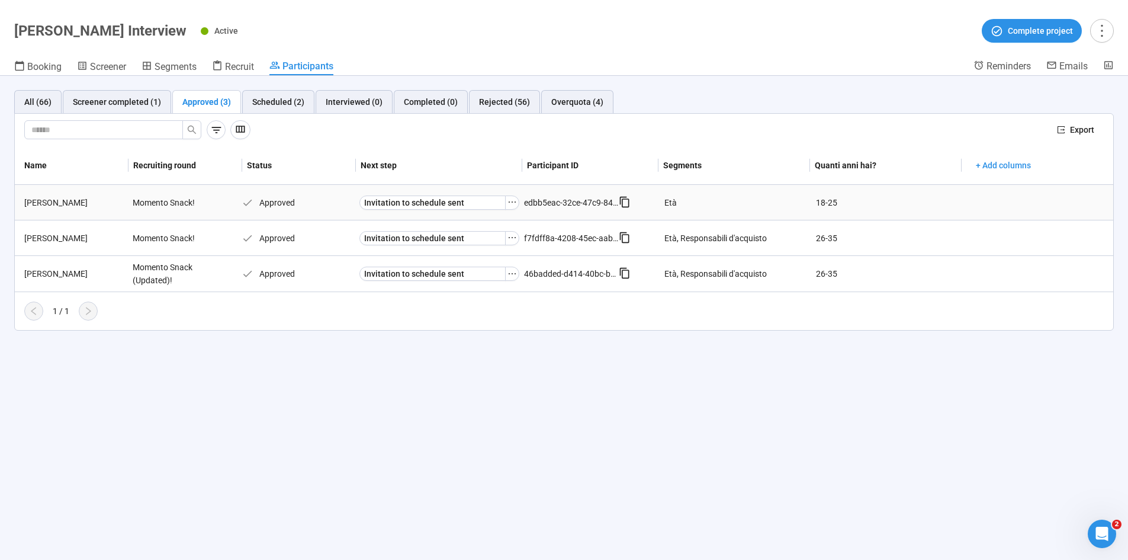
click at [44, 203] on div "Giada B." at bounding box center [74, 202] width 108 height 13
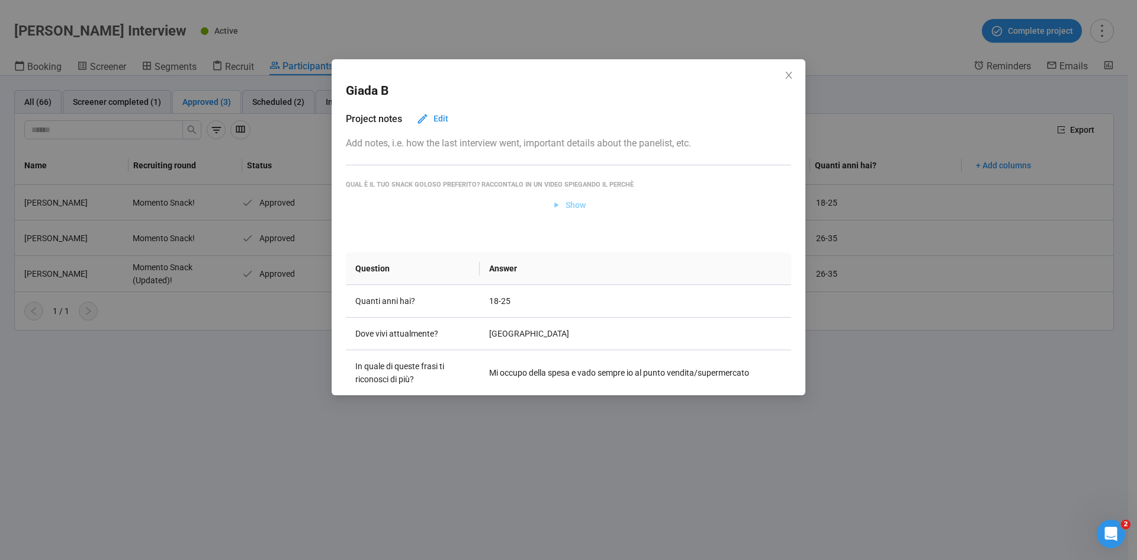
click at [565, 200] on span "Show" at bounding box center [575, 204] width 20 height 13
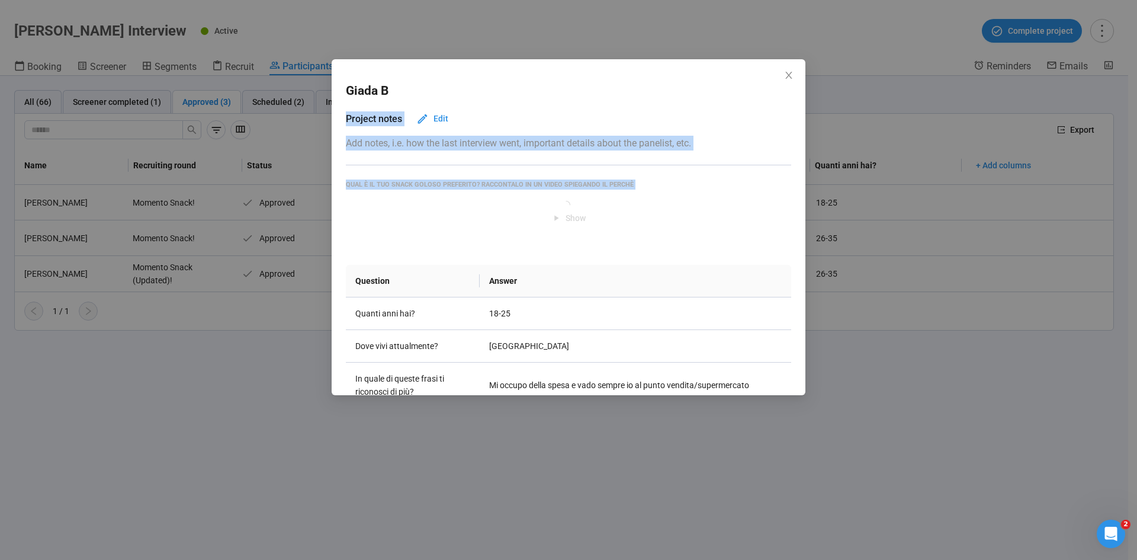
click at [587, 208] on div "Giada B Project notes Edit Add notes, i.e. how the last interview went, importa…" at bounding box center [569, 227] width 474 height 336
click at [577, 178] on div "Giada B Project notes Edit Add notes, i.e. how the last interview went, importa…" at bounding box center [569, 227] width 474 height 336
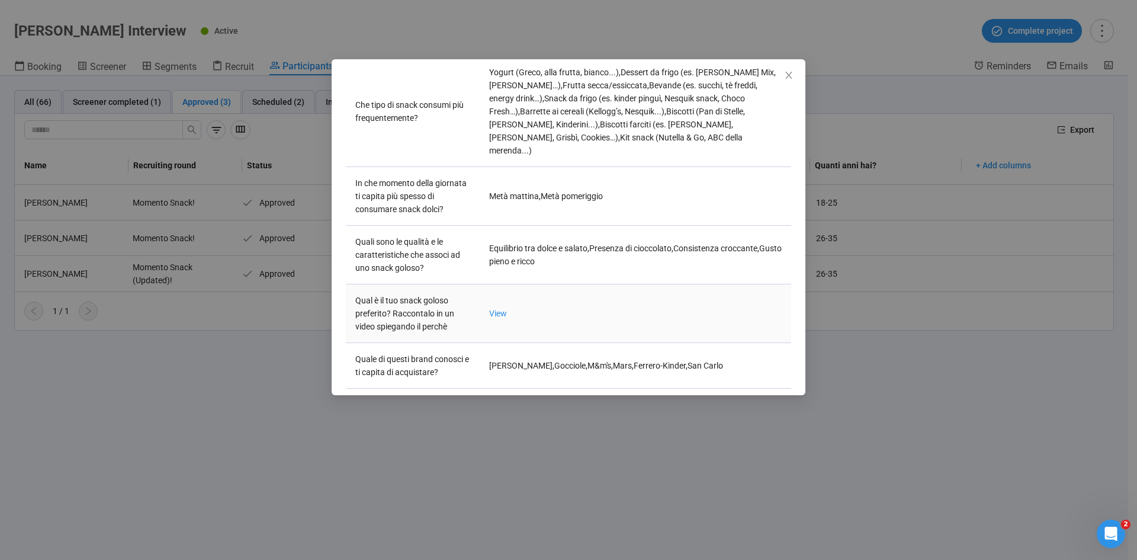
scroll to position [446, 0]
click at [497, 305] on link "View" at bounding box center [498, 309] width 18 height 9
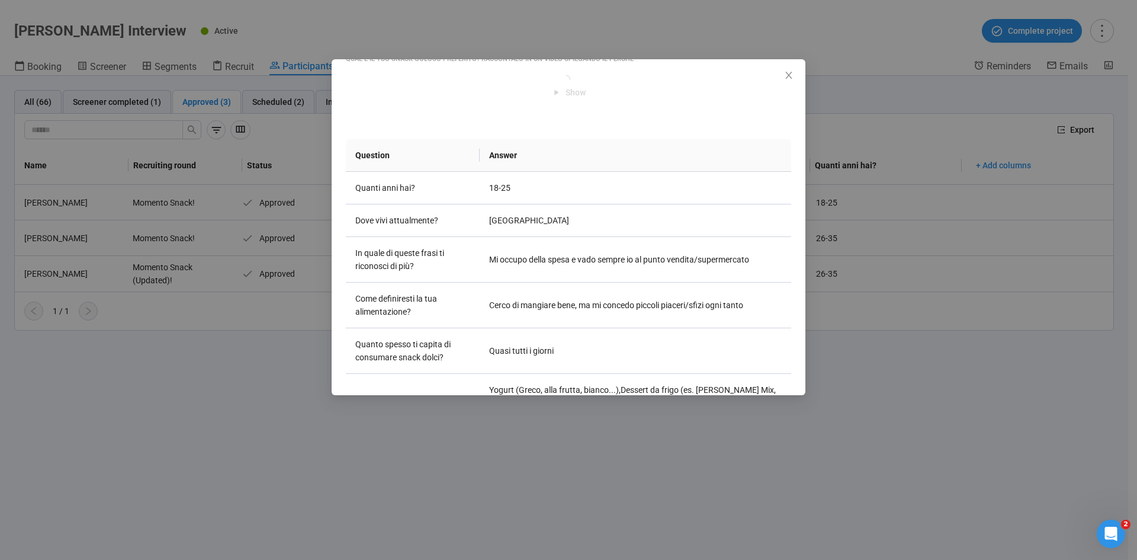
scroll to position [0, 0]
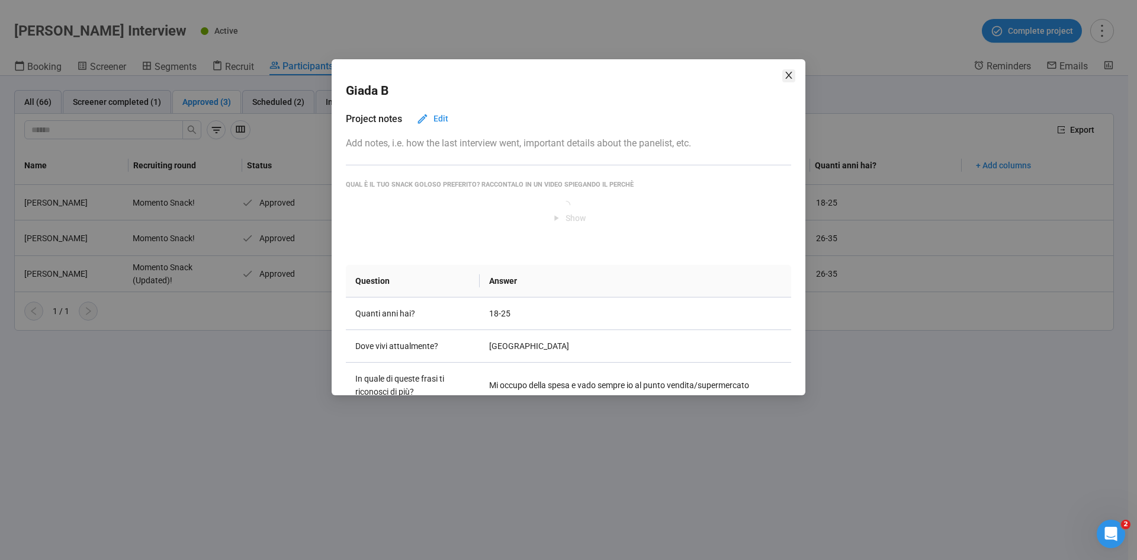
click at [757, 80] on span "Close" at bounding box center [788, 75] width 13 height 13
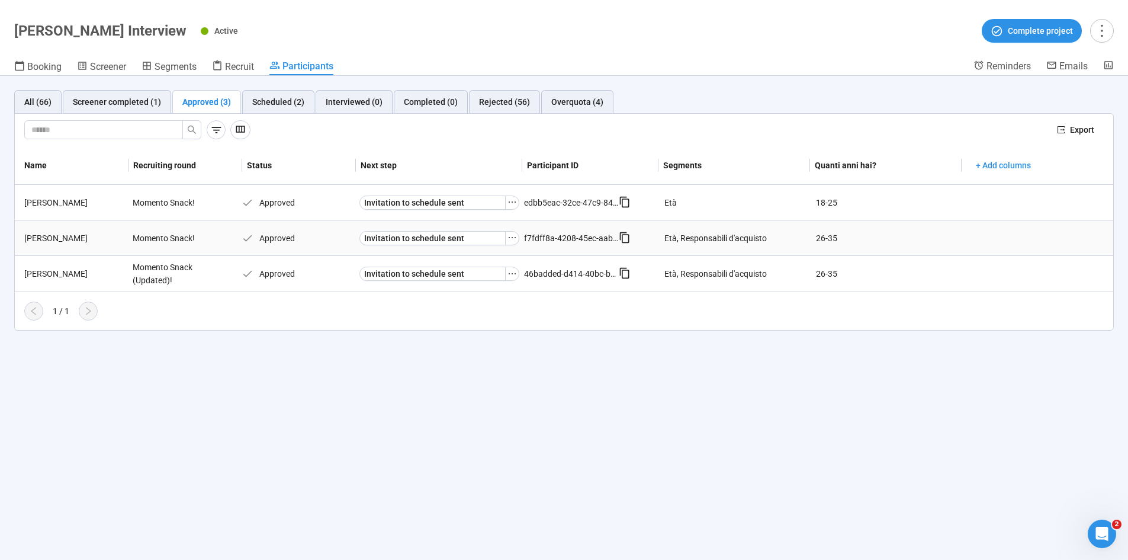
click at [50, 232] on div "Rosario M." at bounding box center [74, 238] width 108 height 13
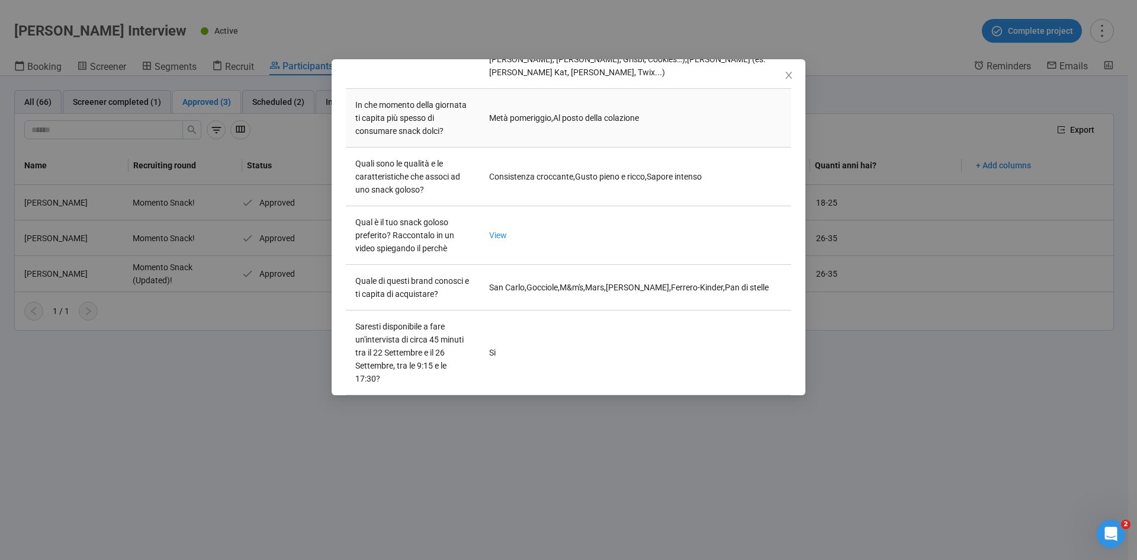
scroll to position [507, 0]
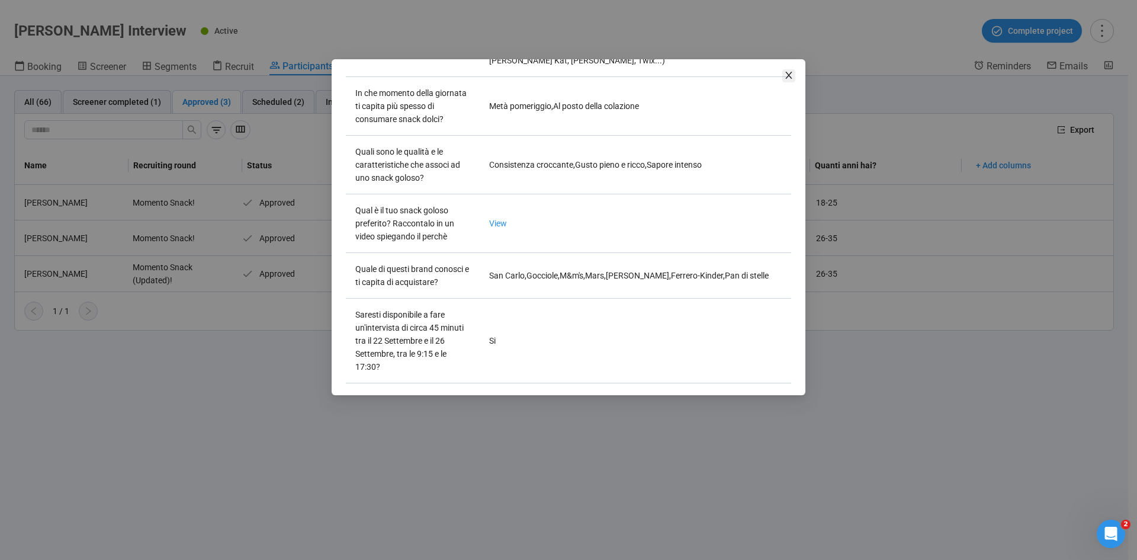
click at [757, 74] on icon "close" at bounding box center [788, 74] width 9 height 9
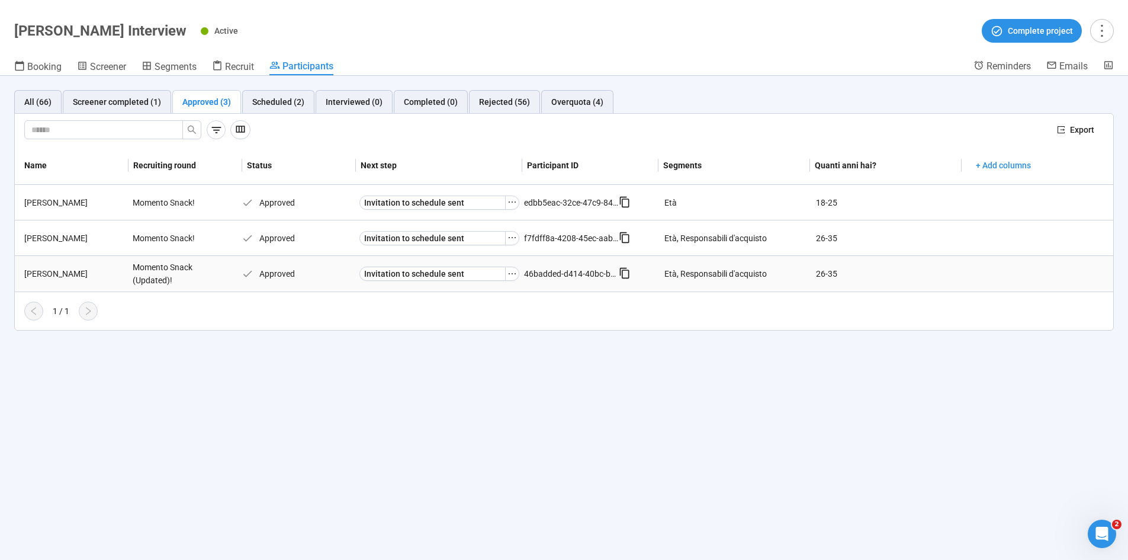
click at [44, 274] on div "Valentina D." at bounding box center [74, 273] width 108 height 13
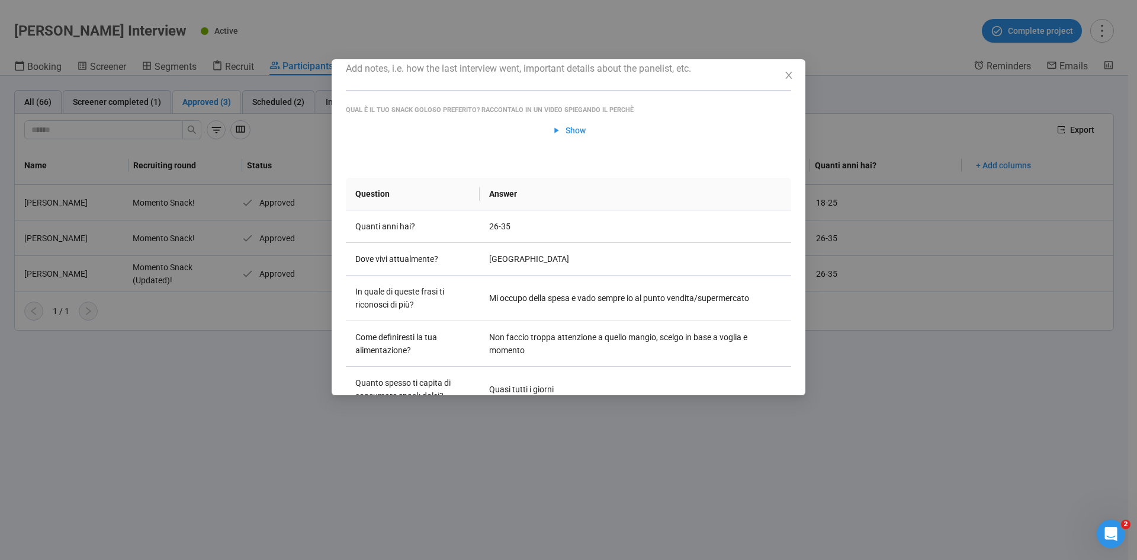
scroll to position [0, 0]
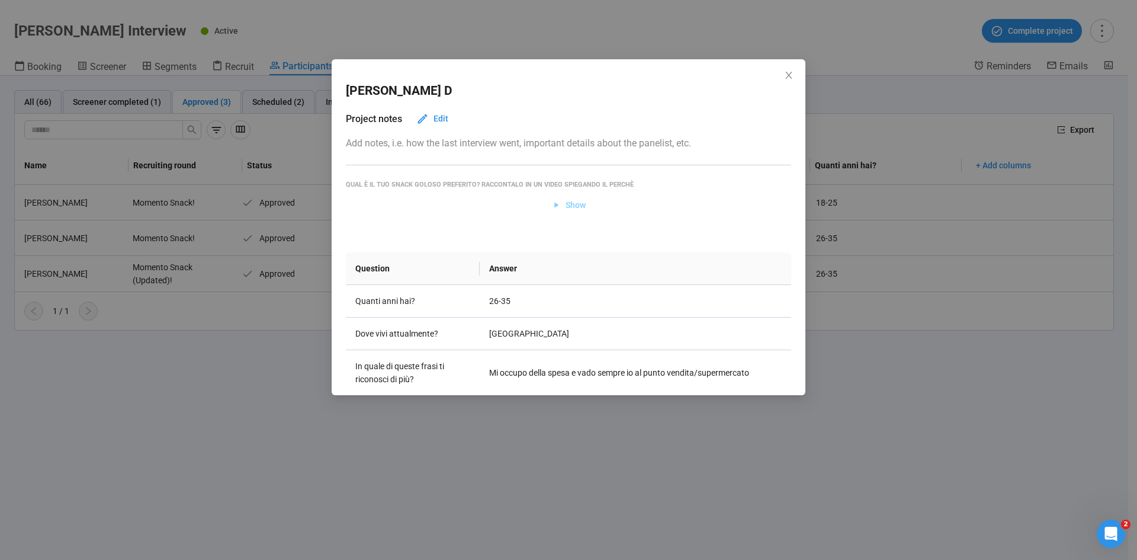
click at [579, 206] on span "Show" at bounding box center [575, 204] width 20 height 13
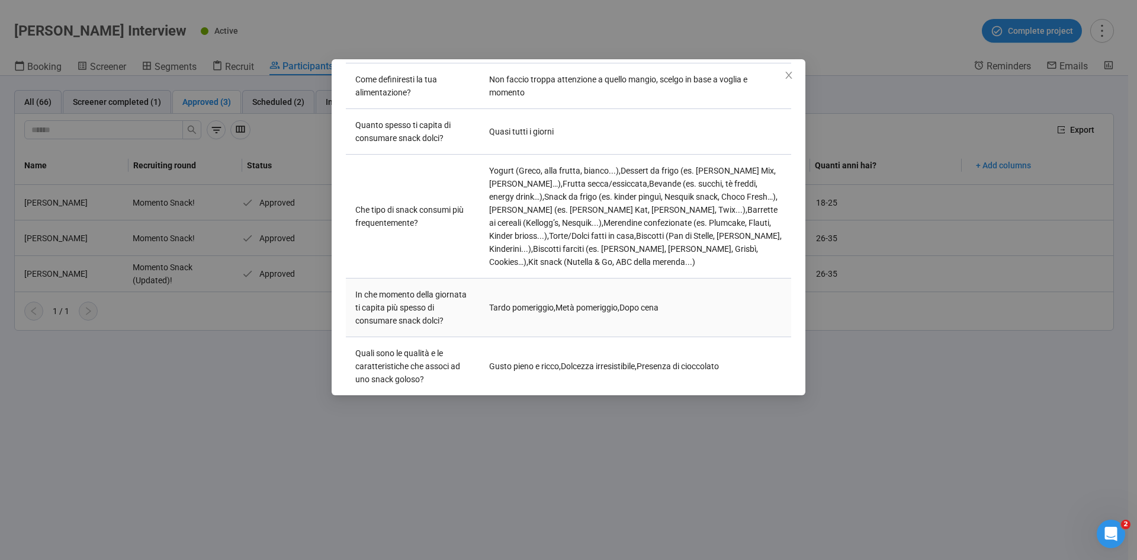
scroll to position [414, 0]
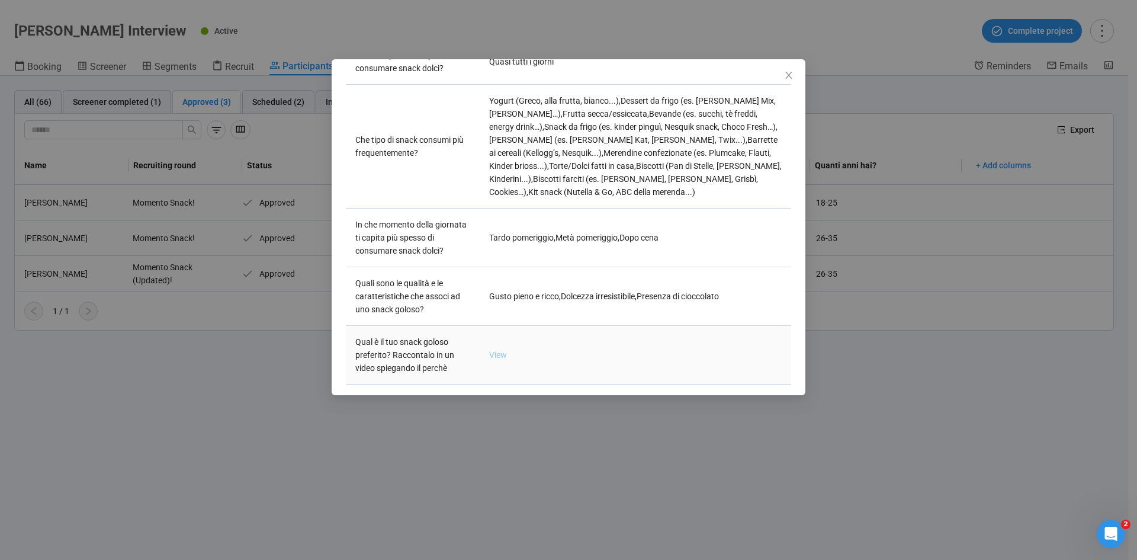
click at [499, 346] on link "View" at bounding box center [498, 354] width 18 height 9
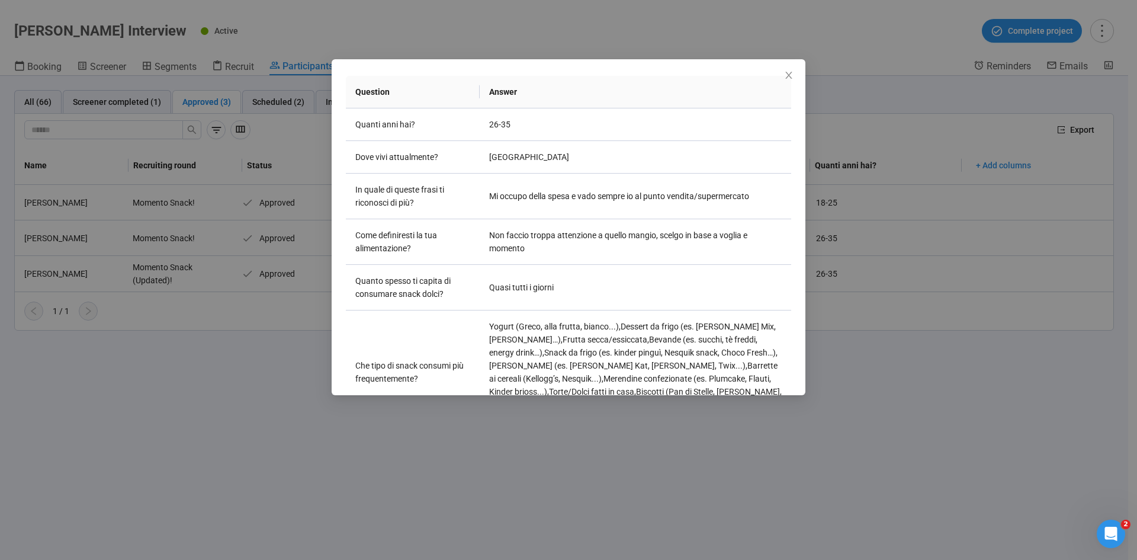
scroll to position [178, 0]
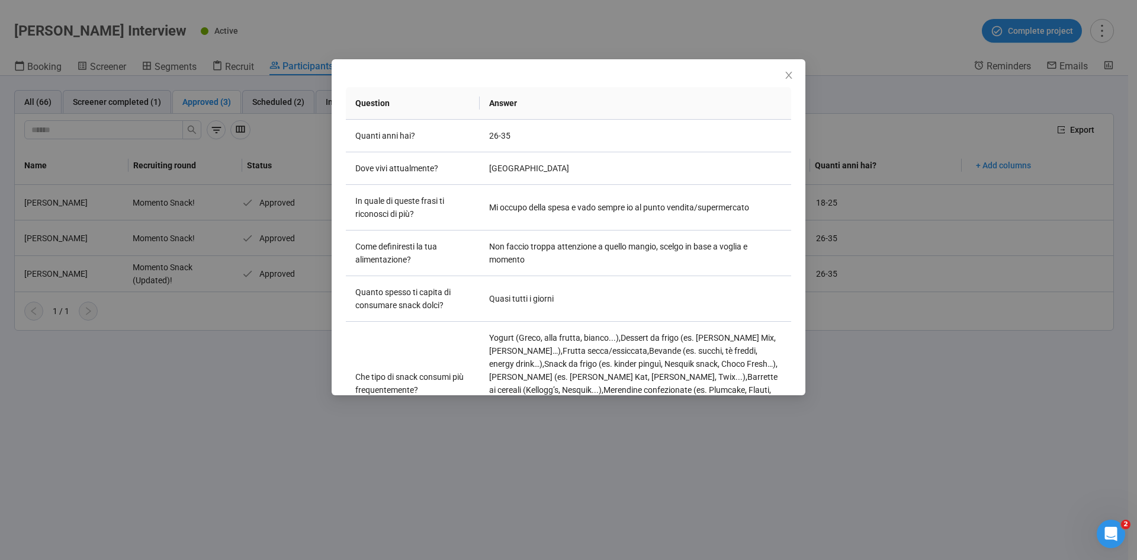
click at [104, 346] on div "Valentina D Project notes Edit Add notes, i.e. how the last interview went, imp…" at bounding box center [568, 280] width 1137 height 560
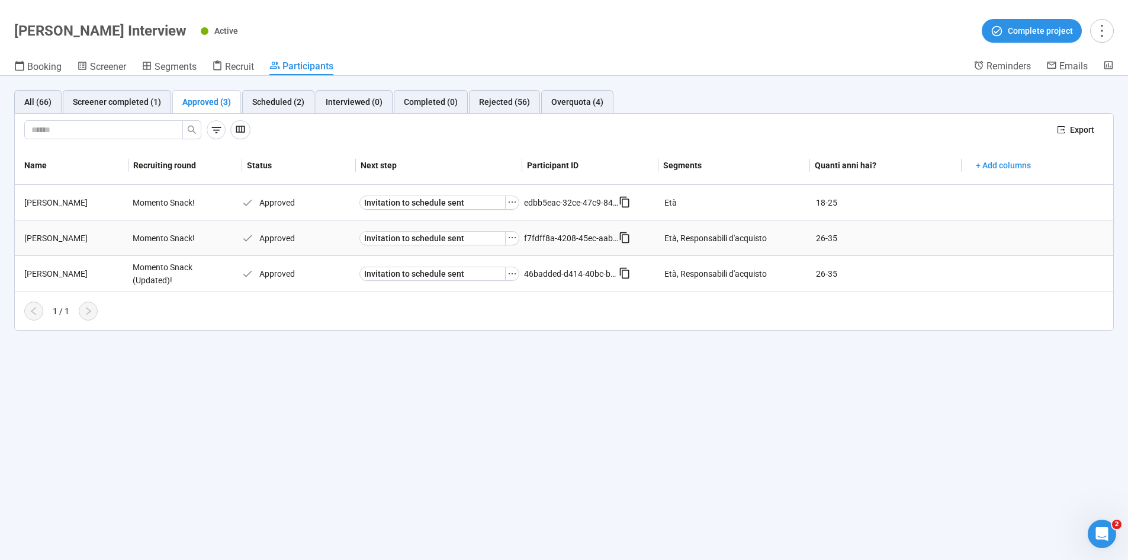
click at [43, 236] on div "Rosario M." at bounding box center [74, 238] width 108 height 13
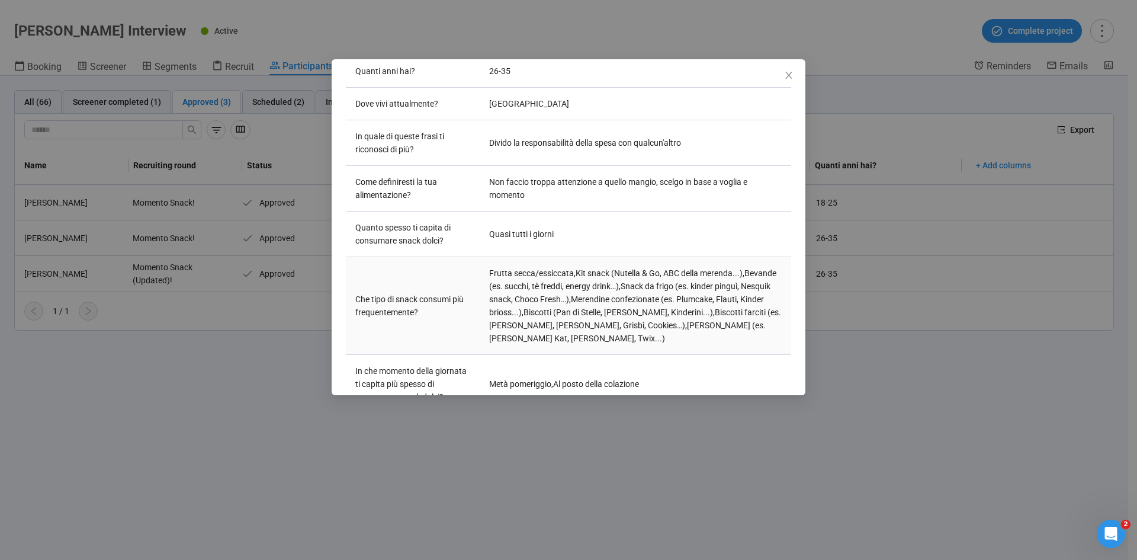
scroll to position [211, 0]
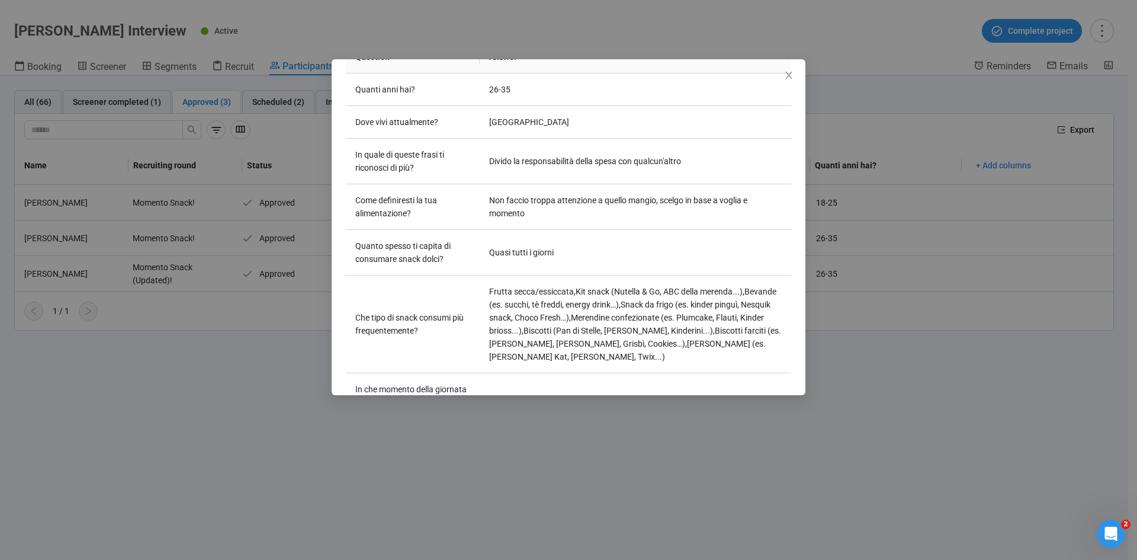
drag, startPoint x: 65, startPoint y: 418, endPoint x: 65, endPoint y: 269, distance: 148.6
click at [65, 346] on div "Rosario M Project notes Edit Add notes, i.e. how the last interview went, impor…" at bounding box center [568, 280] width 1137 height 560
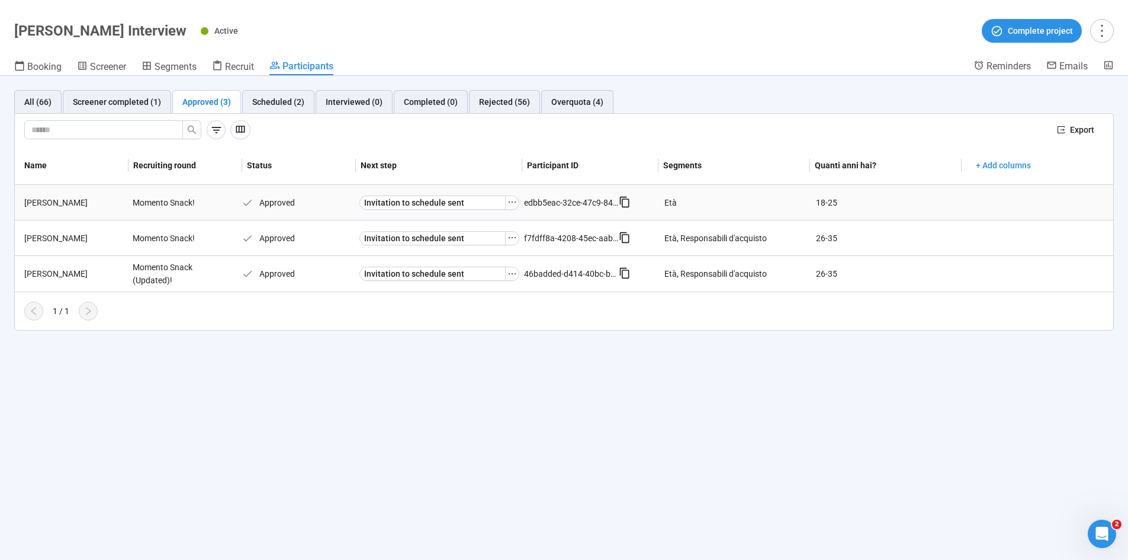
click at [43, 205] on div "Giada B." at bounding box center [74, 202] width 108 height 13
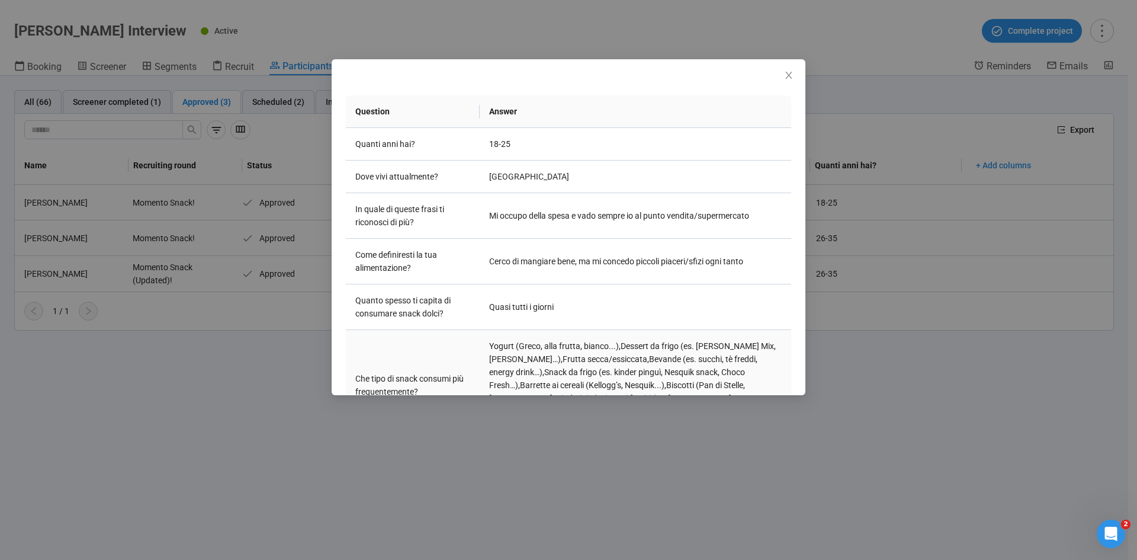
scroll to position [178, 0]
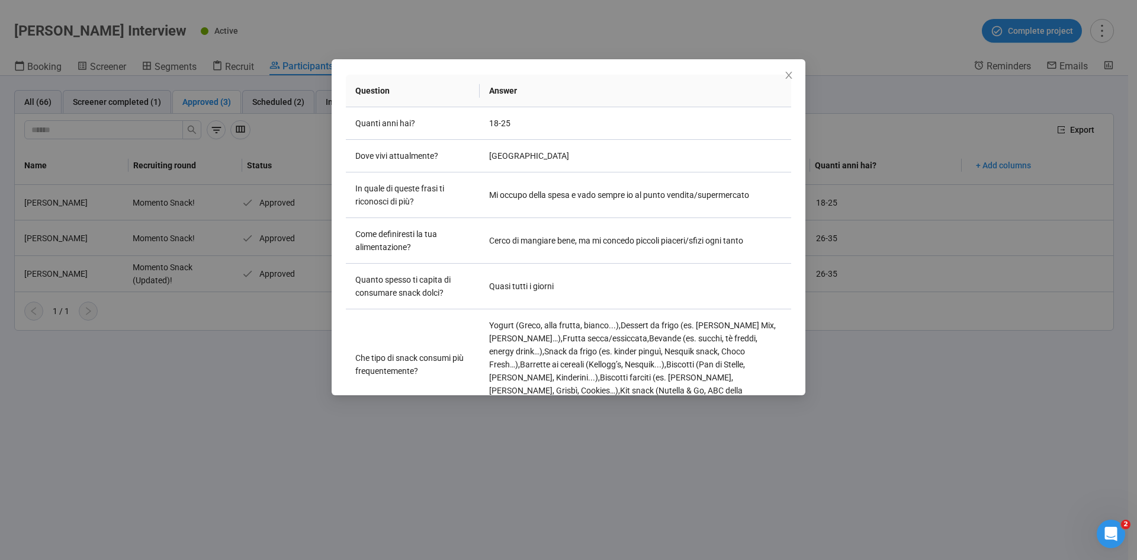
click at [258, 346] on div "Giada B Project notes Edit Add notes, i.e. how the last interview went, importa…" at bounding box center [568, 280] width 1137 height 560
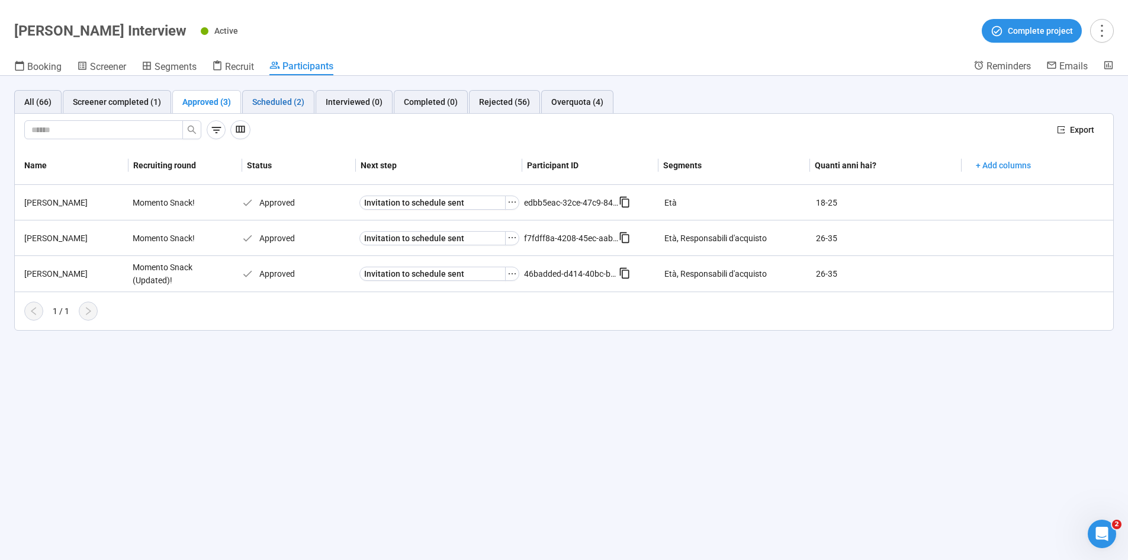
click at [260, 107] on div "Scheduled (2)" at bounding box center [278, 101] width 52 height 13
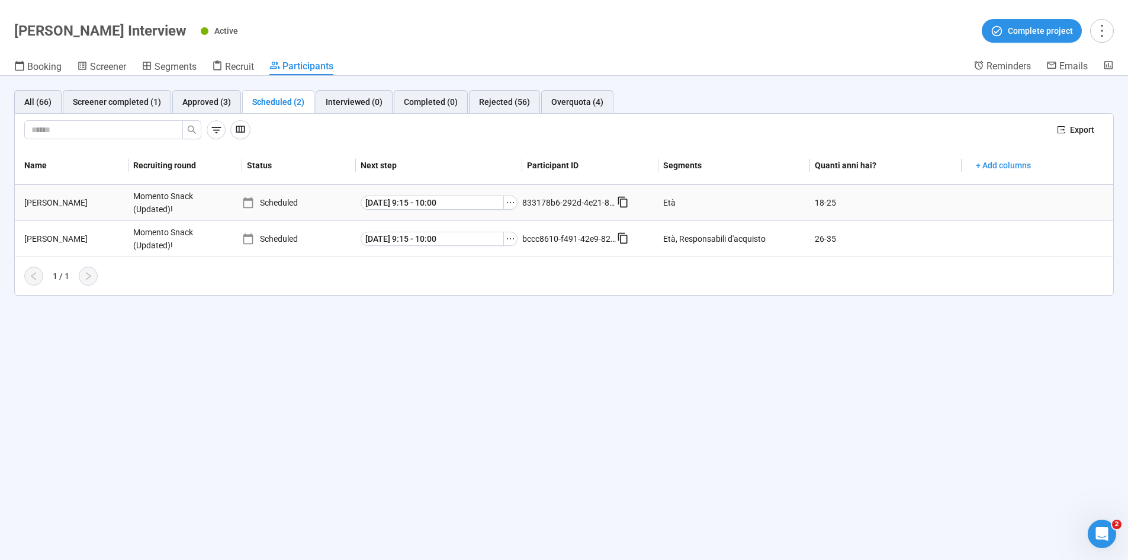
click at [29, 207] on div "Sara T." at bounding box center [74, 202] width 109 height 13
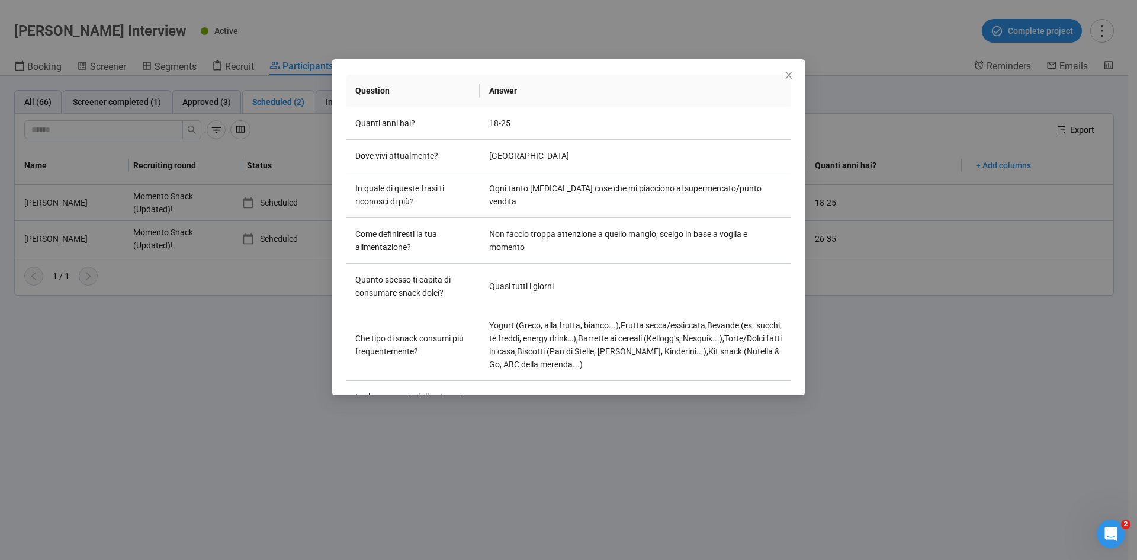
click at [86, 346] on div "Sara T Project notes Edit Add notes, i.e. how the last interview went, importan…" at bounding box center [568, 280] width 1137 height 560
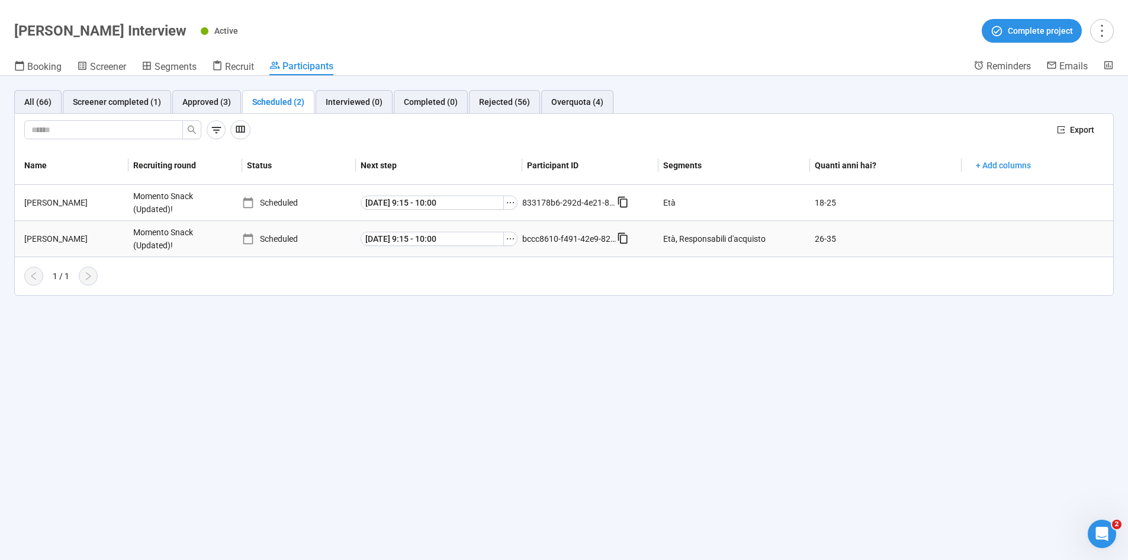
click at [47, 239] on div "Martina M." at bounding box center [74, 238] width 109 height 13
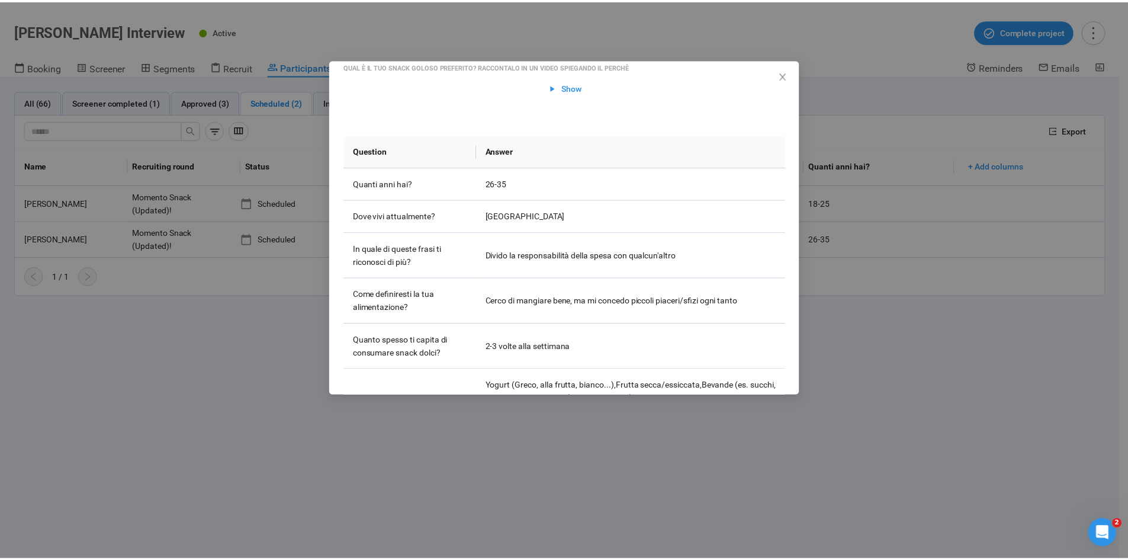
scroll to position [118, 0]
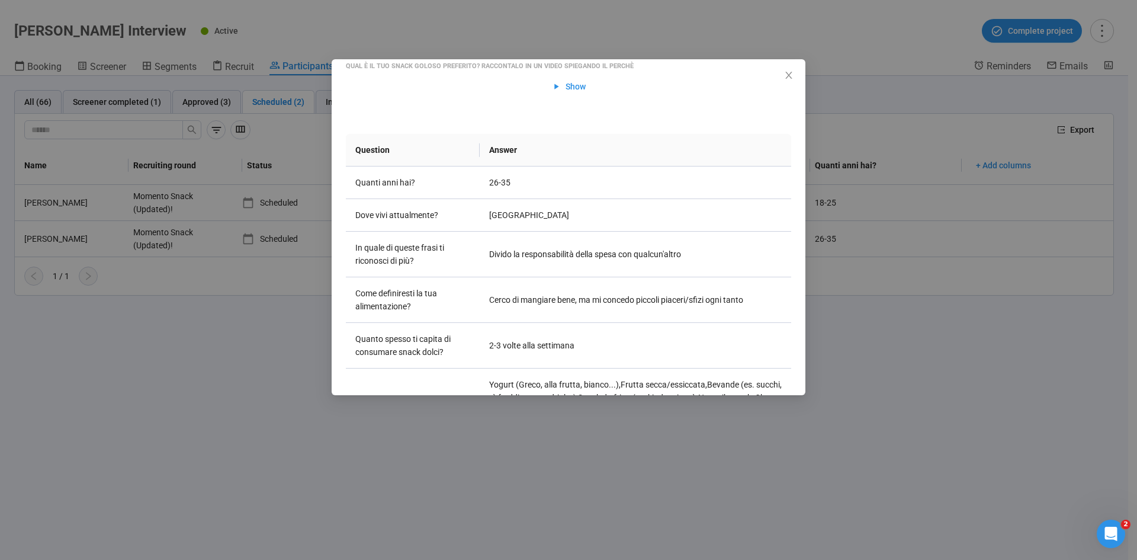
click at [211, 346] on div "Martina M Project notes Edit Add notes, i.e. how the last interview went, impor…" at bounding box center [568, 280] width 1137 height 560
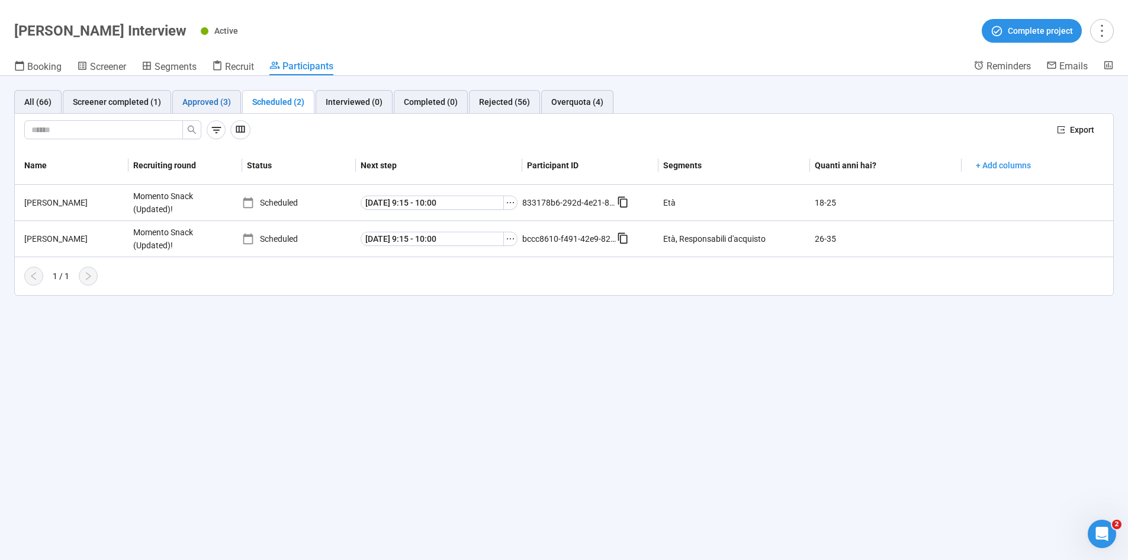
click at [187, 99] on div "Approved (3)" at bounding box center [206, 101] width 49 height 13
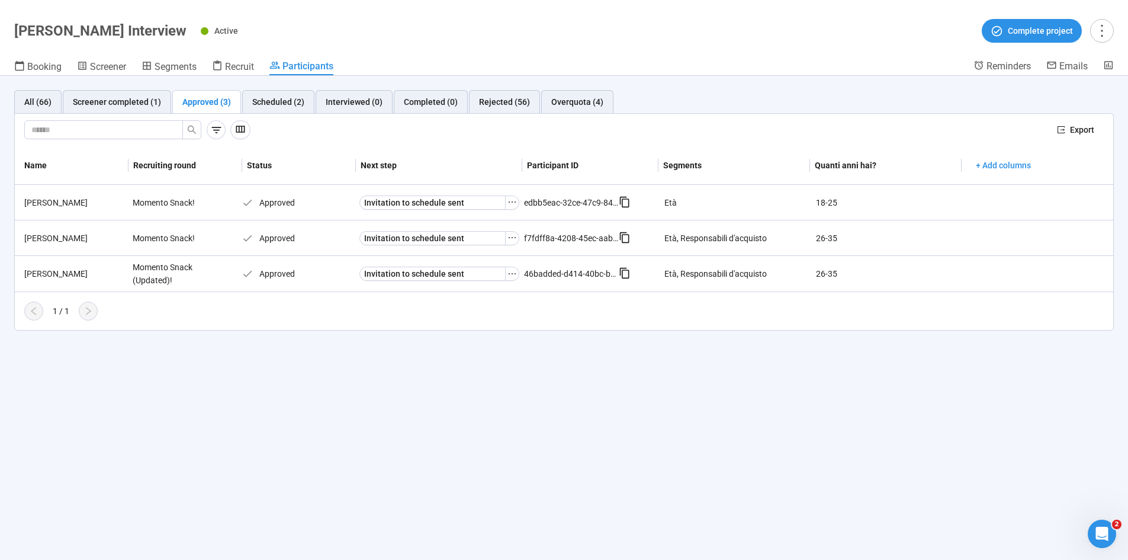
click at [404, 346] on div "All (66) Screener completed (1) Approved (3) Scheduled (2) Interviewed (0) Comp…" at bounding box center [564, 318] width 1128 height 484
click at [496, 104] on div "Rejected (56)" at bounding box center [504, 101] width 51 height 13
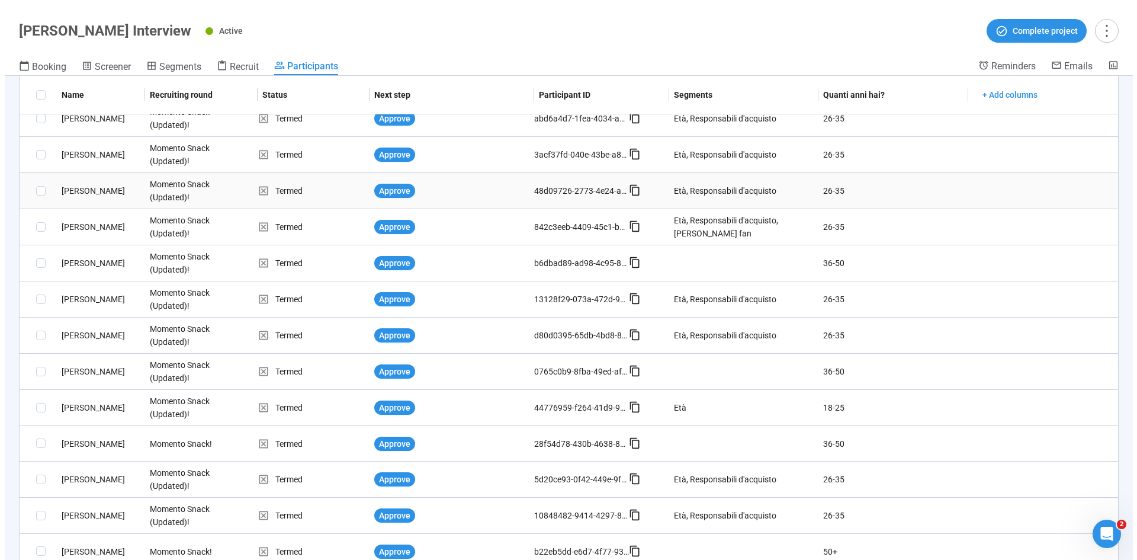
scroll to position [567, 0]
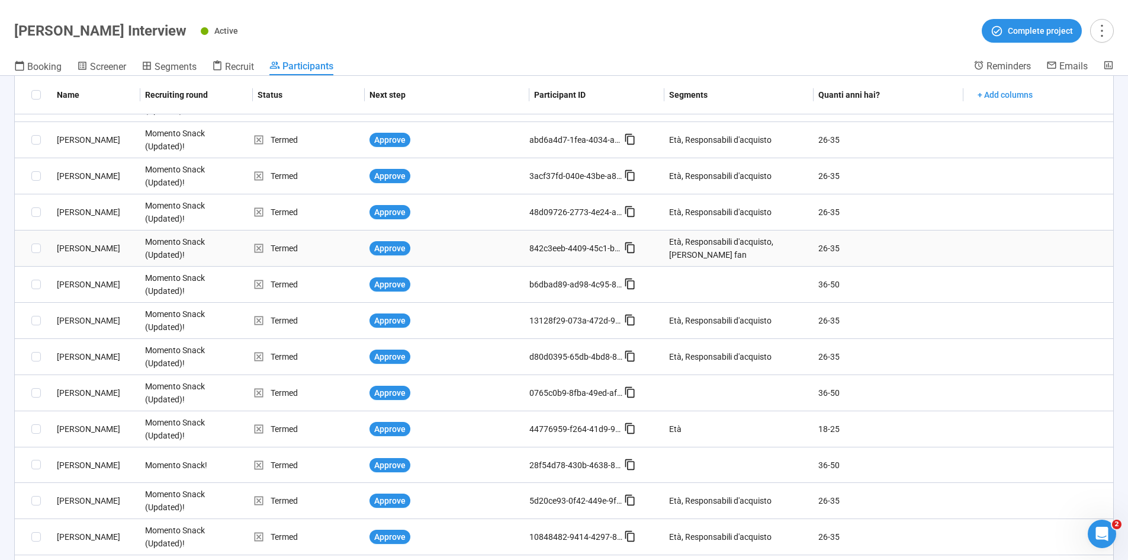
click at [72, 250] on div "Alyona P." at bounding box center [96, 248] width 88 height 13
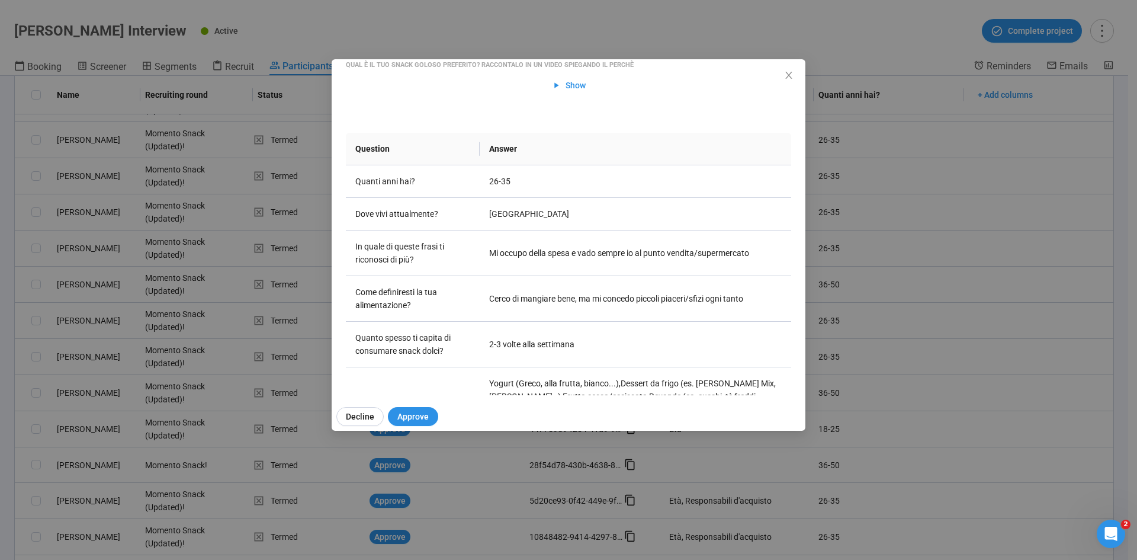
scroll to position [0, 0]
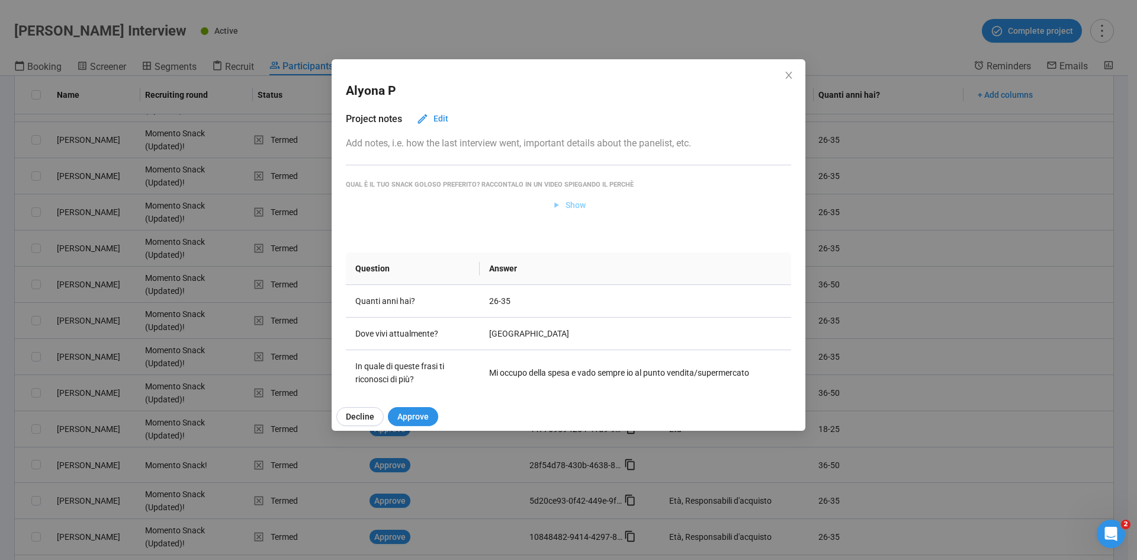
click at [577, 204] on span "Show" at bounding box center [575, 204] width 20 height 13
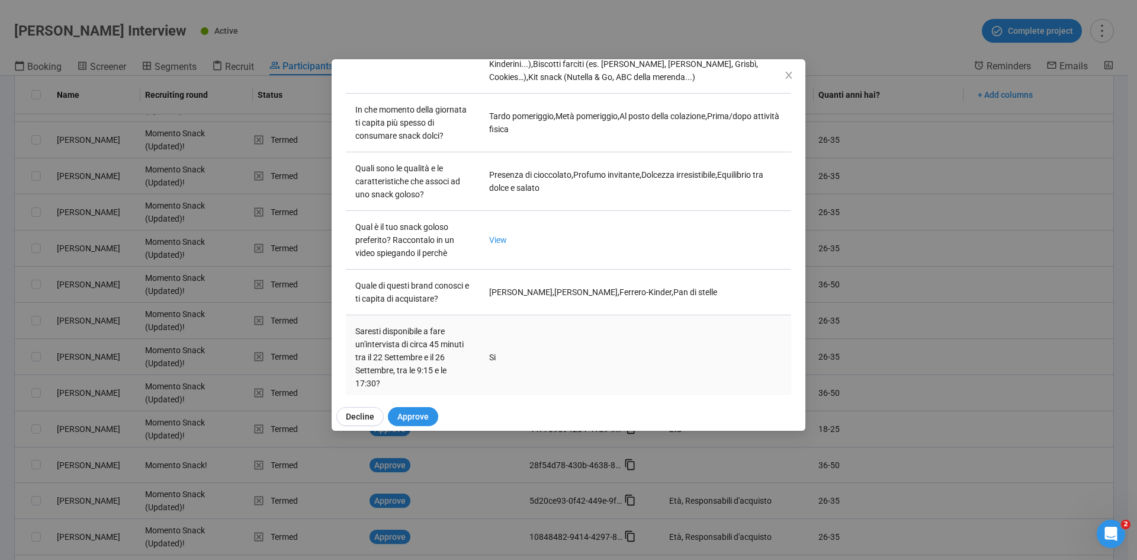
scroll to position [533, 0]
click at [500, 239] on link "View" at bounding box center [498, 236] width 18 height 9
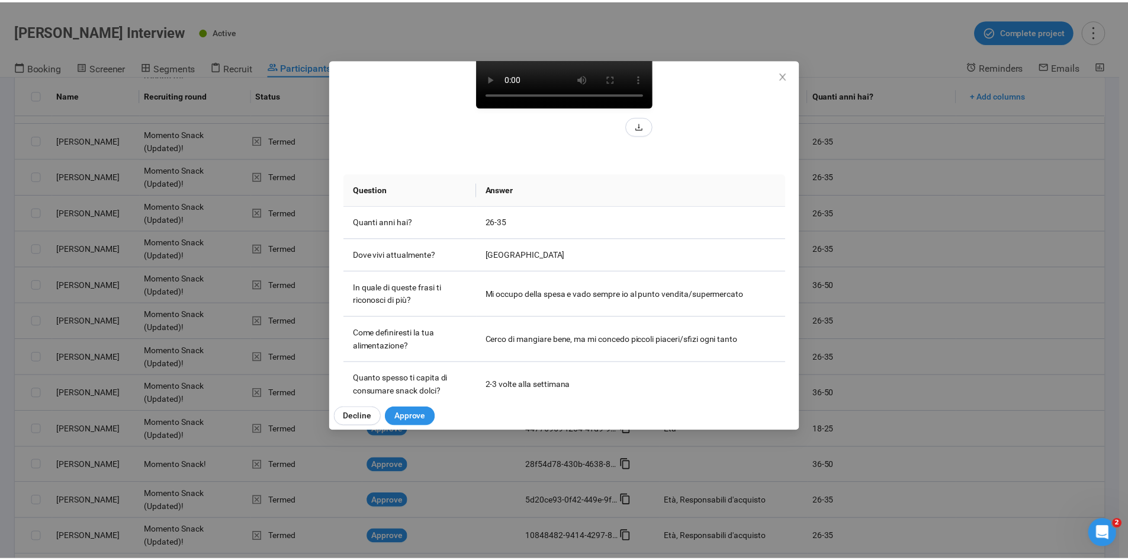
scroll to position [459, 0]
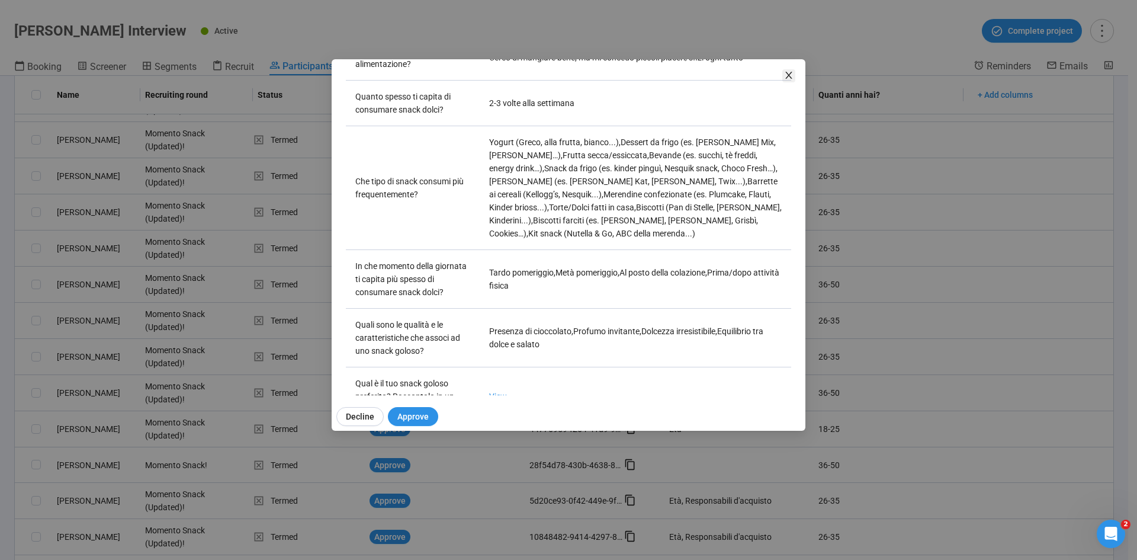
click at [757, 75] on icon "close" at bounding box center [788, 74] width 9 height 9
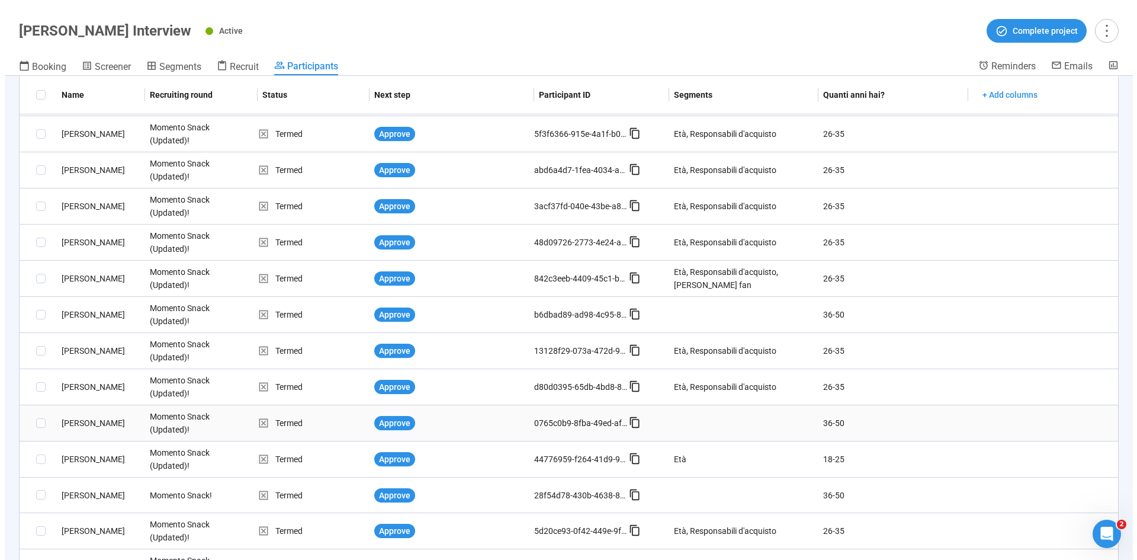
scroll to position [507, 0]
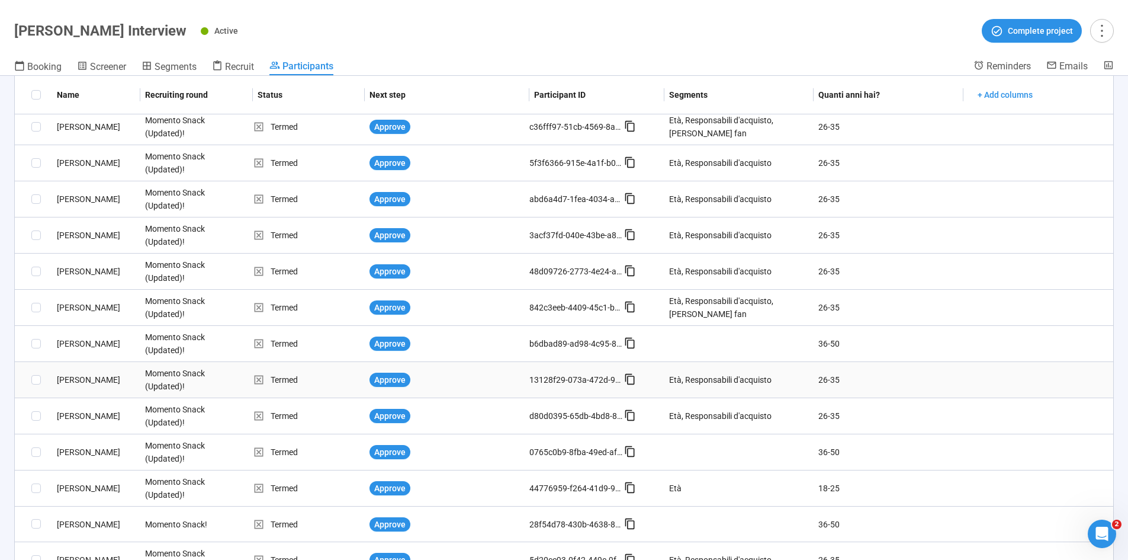
click at [82, 346] on div "Claudia C." at bounding box center [96, 379] width 88 height 13
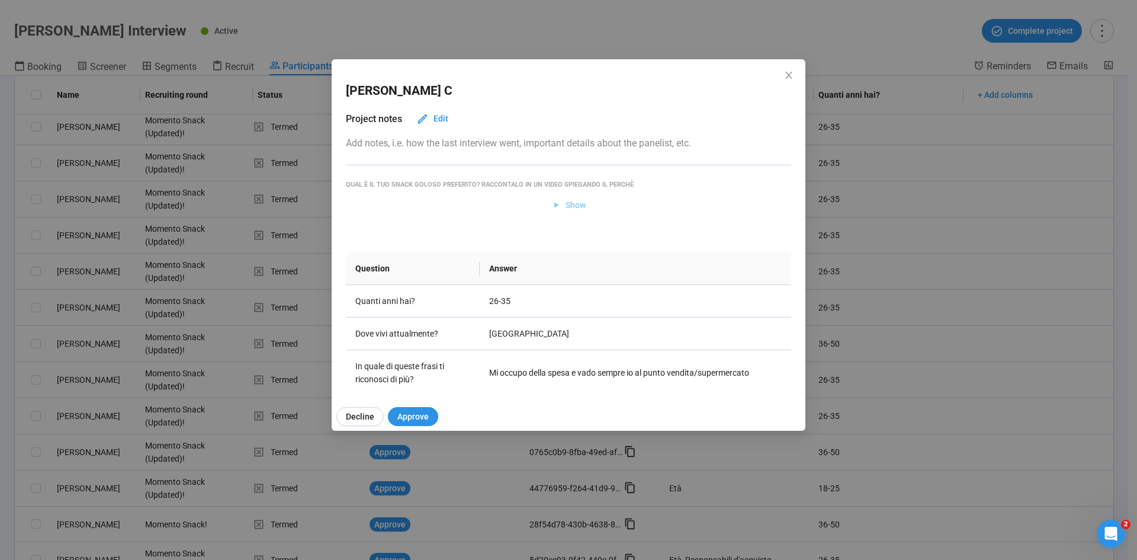
click at [554, 203] on icon "button" at bounding box center [556, 205] width 10 height 10
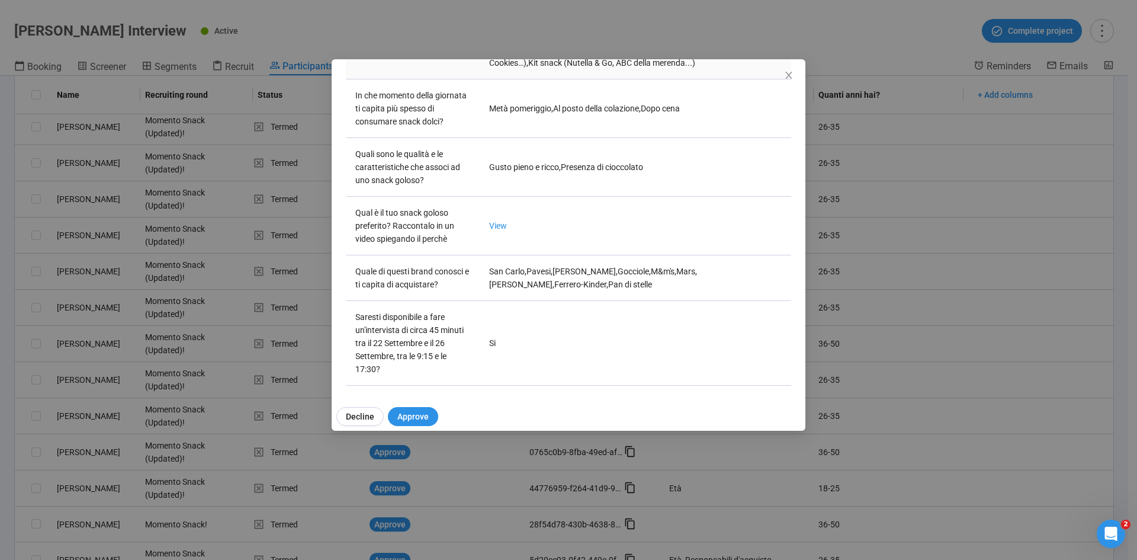
scroll to position [547, 0]
click at [494, 226] on link "View" at bounding box center [498, 222] width 18 height 9
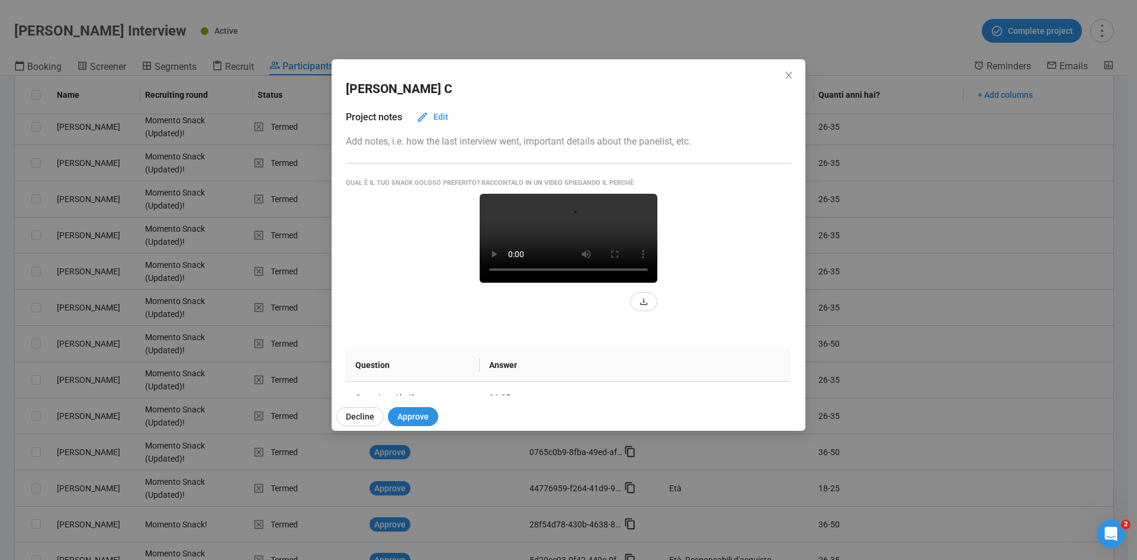
scroll to position [0, 0]
click at [757, 59] on div "Claudia C Project notes Edit Add notes, i.e. how the last interview went, impor…" at bounding box center [568, 280] width 1137 height 560
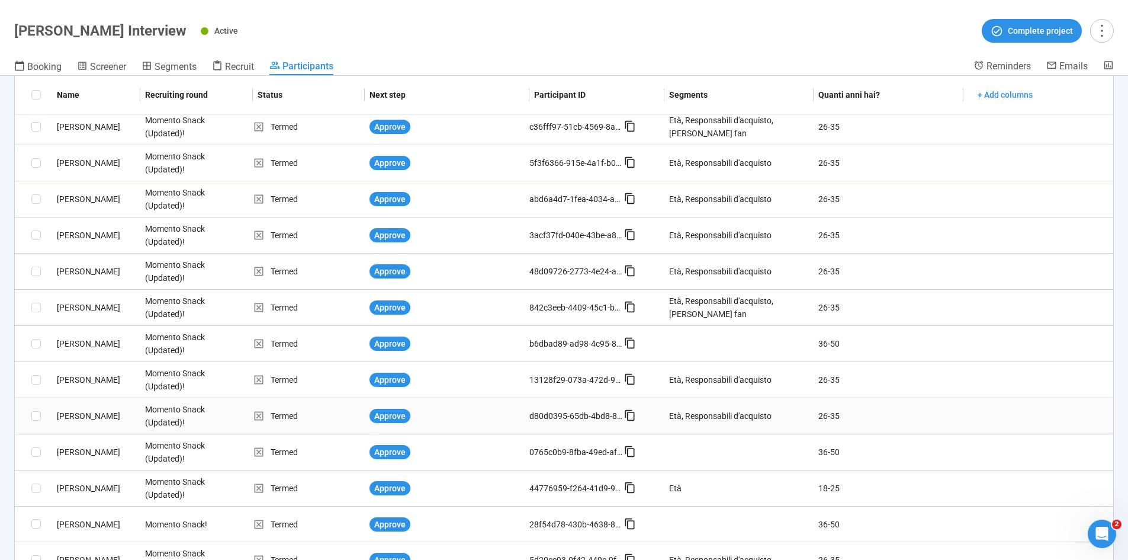
click at [75, 346] on div "Elisa M." at bounding box center [96, 415] width 88 height 13
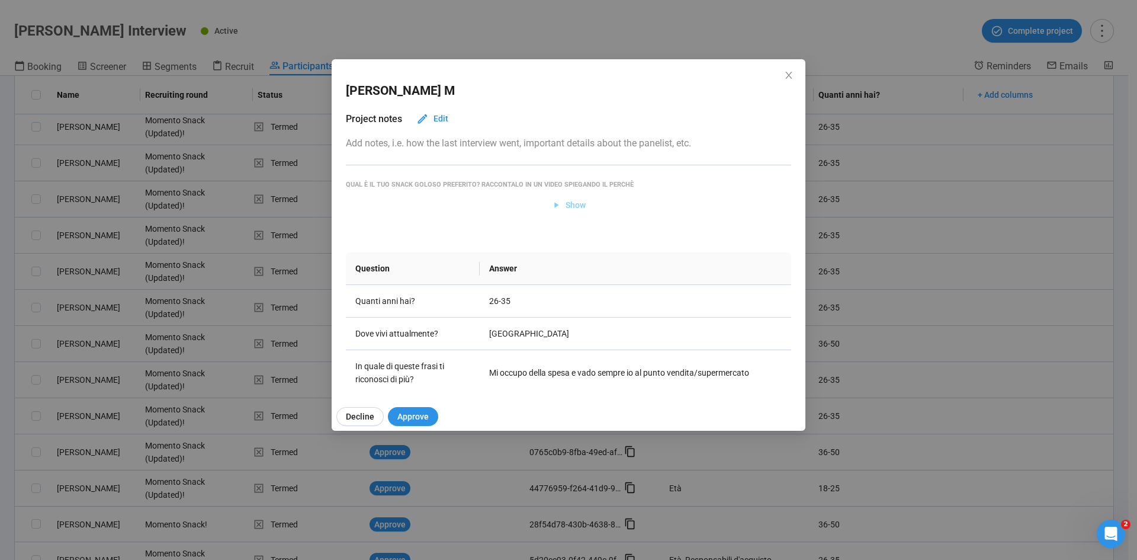
click at [572, 201] on span "Show" at bounding box center [575, 204] width 20 height 13
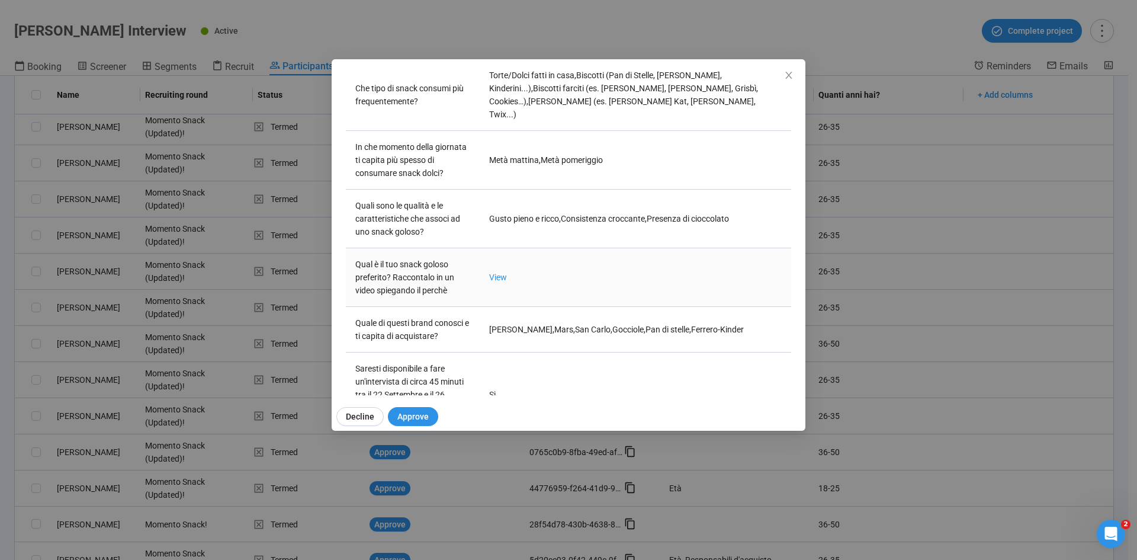
scroll to position [422, 0]
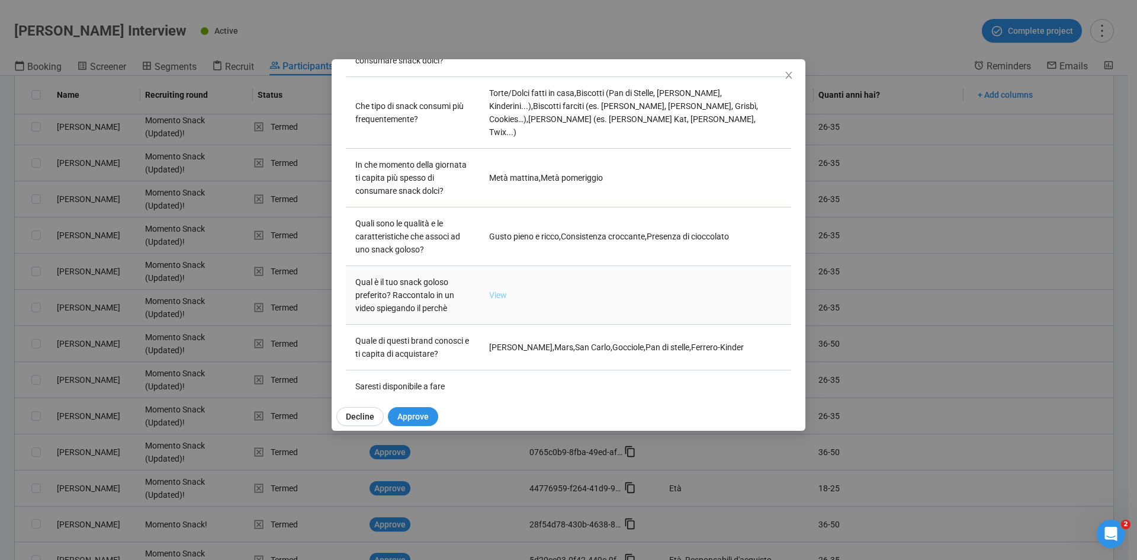
click at [492, 290] on link "View" at bounding box center [498, 294] width 18 height 9
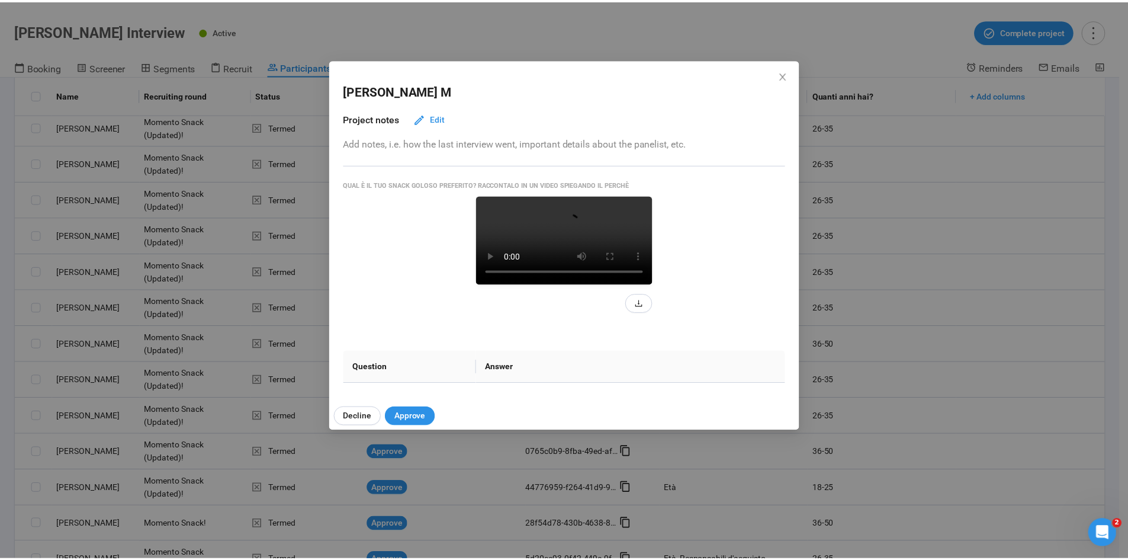
scroll to position [59, 0]
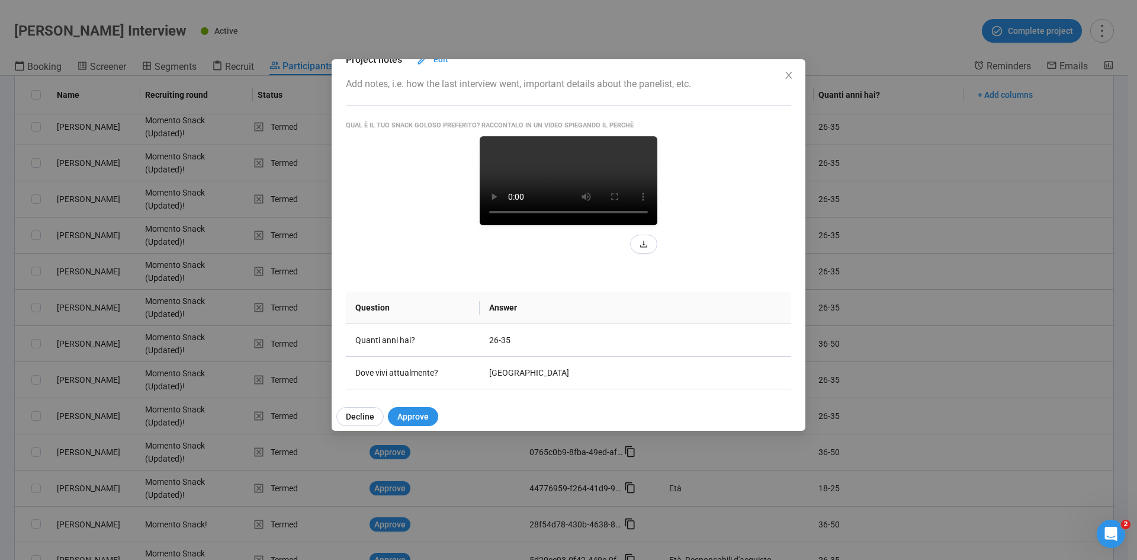
click at [547, 225] on video at bounding box center [569, 180] width 178 height 89
click at [480, 225] on video at bounding box center [569, 180] width 178 height 89
click at [0, 346] on div "Elisa M Project notes Edit Add notes, i.e. how the last interview went, importa…" at bounding box center [568, 280] width 1137 height 560
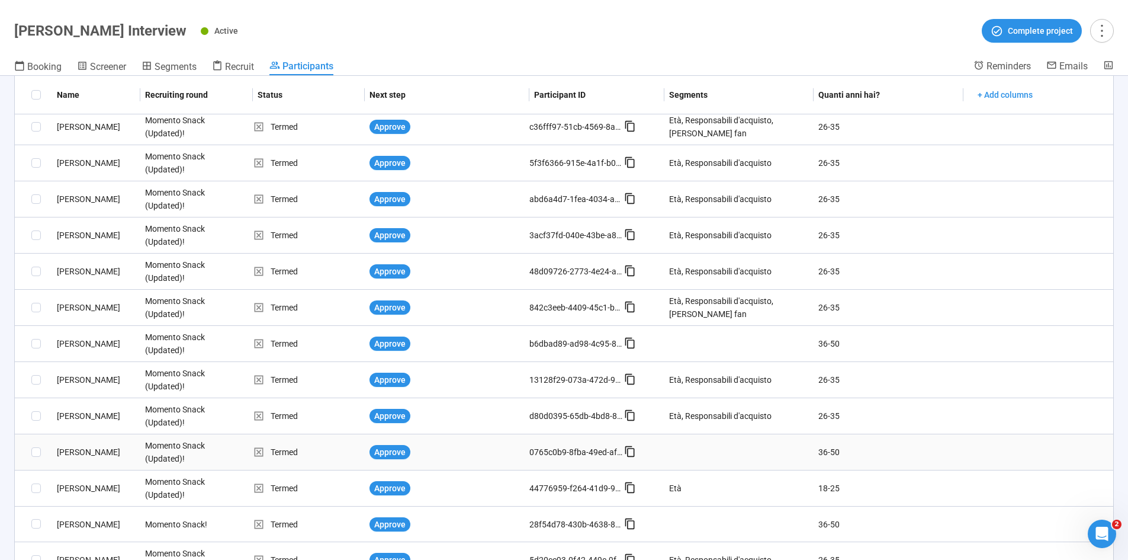
click at [77, 346] on div "Nazarena T." at bounding box center [96, 451] width 88 height 13
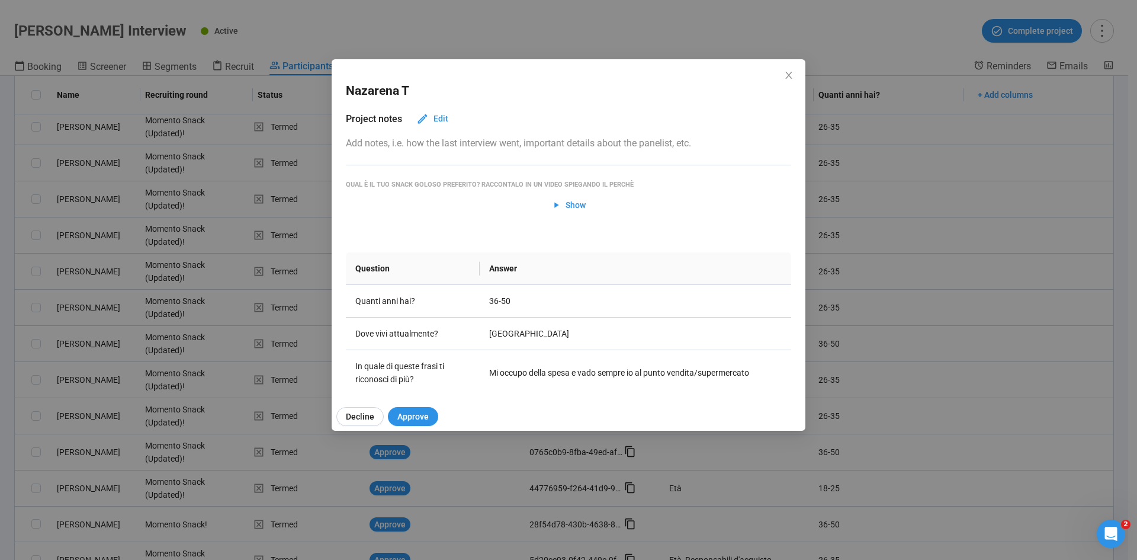
click at [0, 346] on div "Nazarena T Project notes Edit Add notes, i.e. how the last interview went, impo…" at bounding box center [568, 280] width 1137 height 560
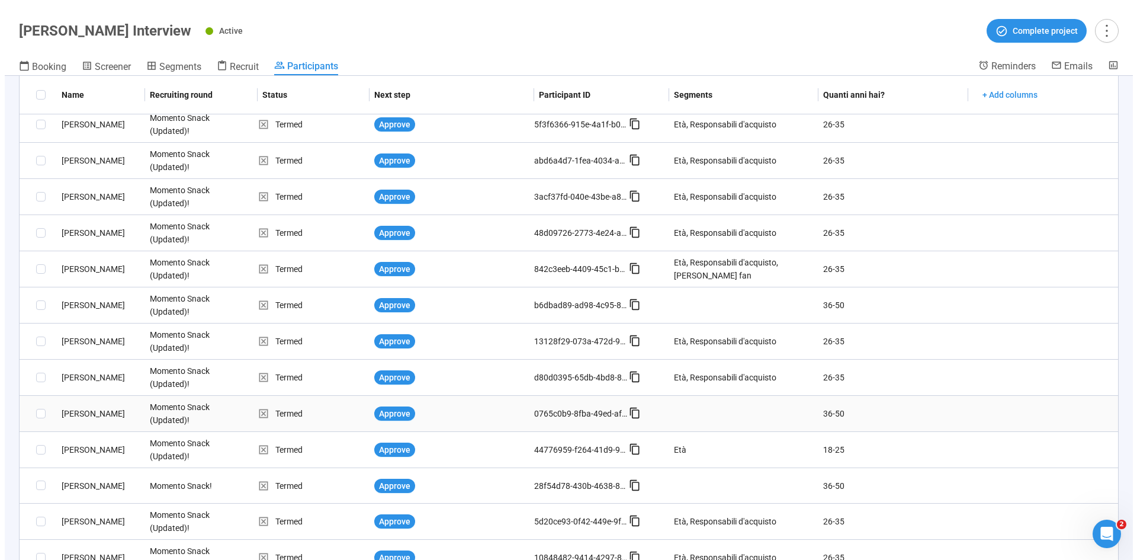
scroll to position [567, 0]
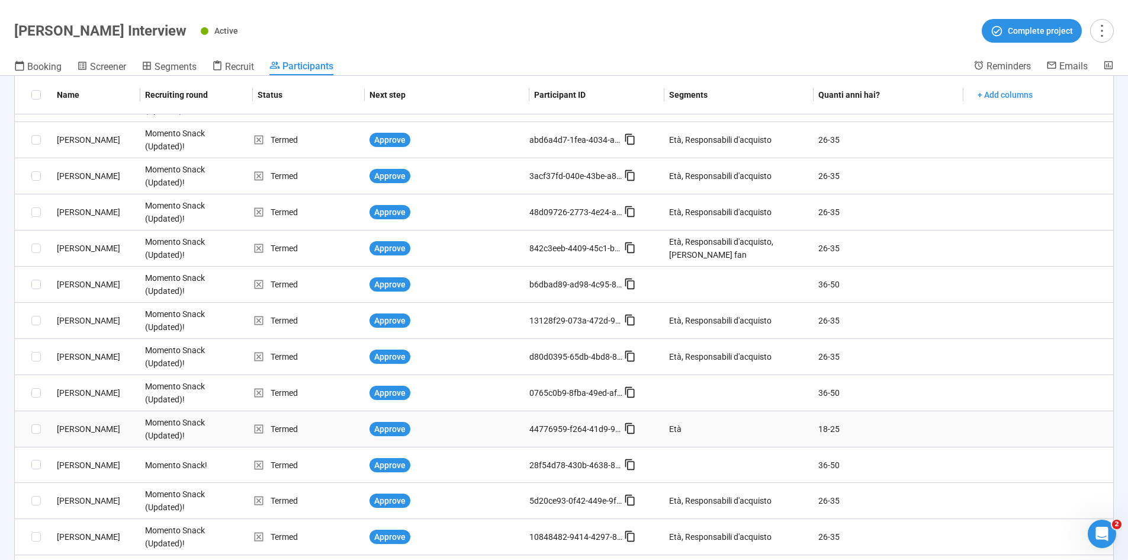
click at [65, 346] on div "Sara P." at bounding box center [96, 428] width 88 height 13
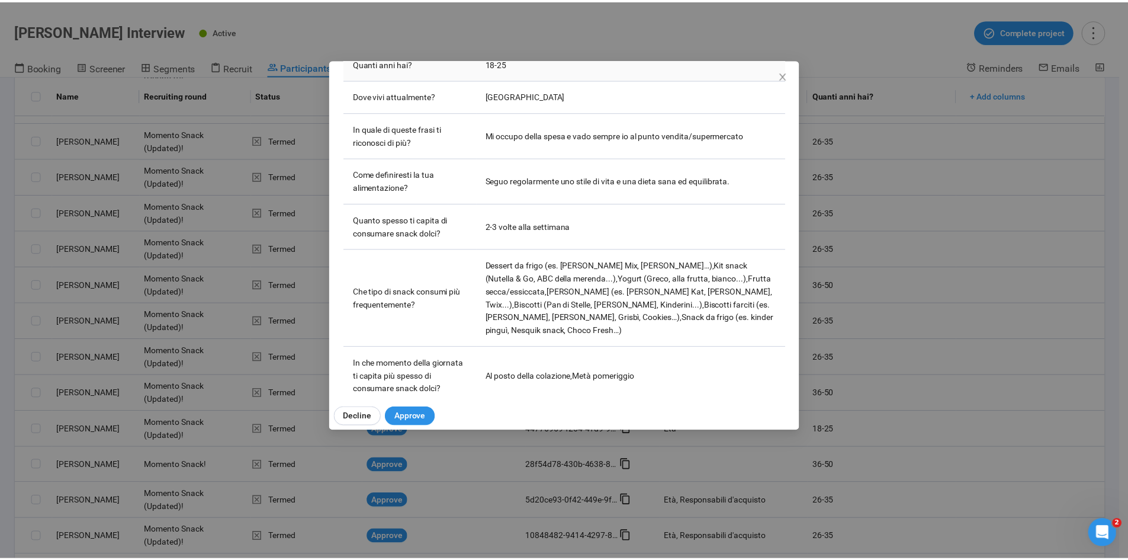
scroll to position [296, 0]
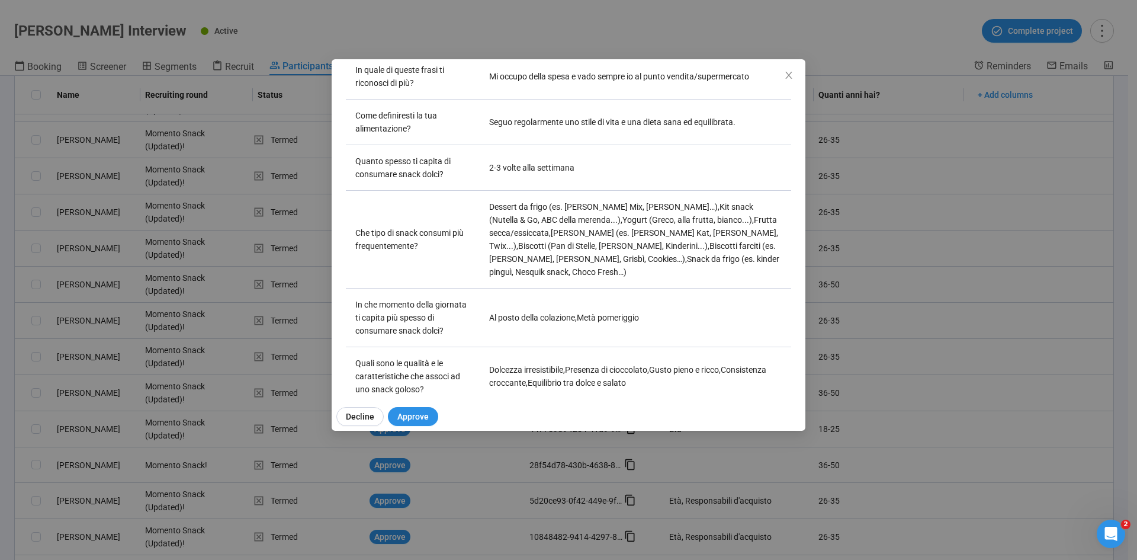
click at [0, 346] on div "Sara P Project notes Edit Add notes, i.e. how the last interview went, importan…" at bounding box center [568, 280] width 1137 height 560
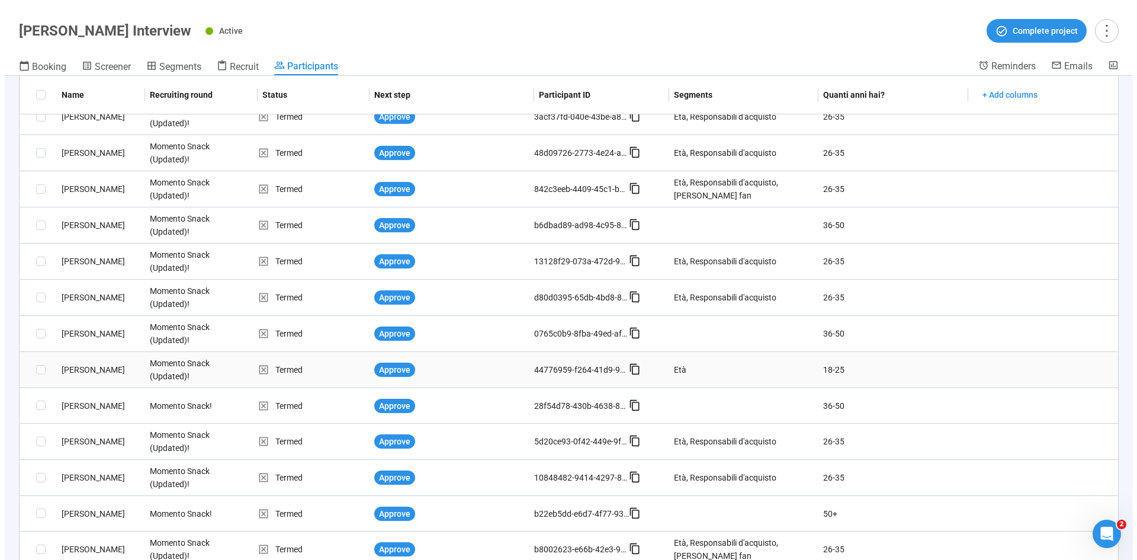
scroll to position [685, 0]
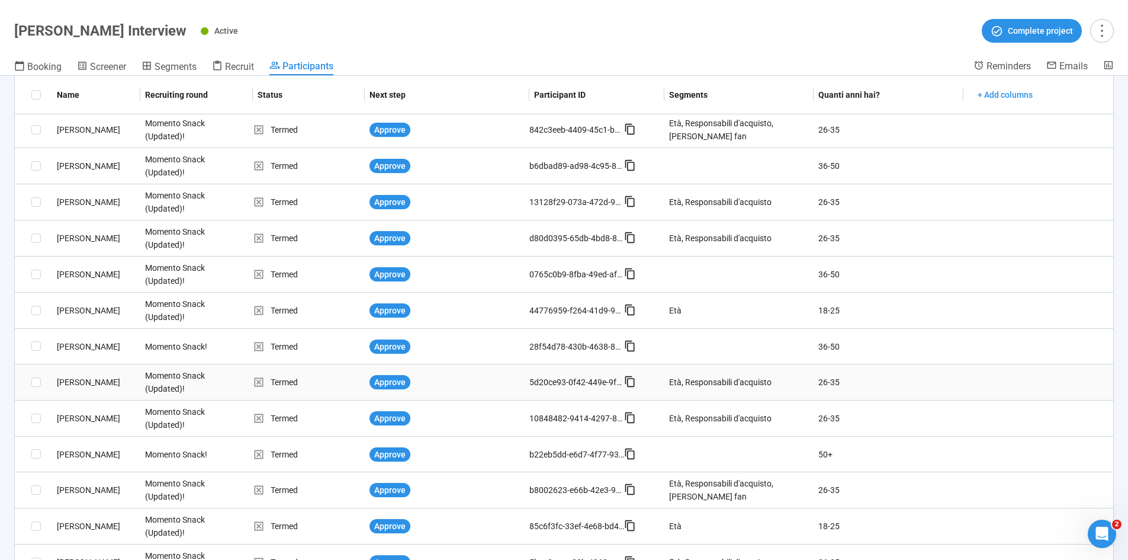
click at [66, 346] on div "Elisa G." at bounding box center [96, 381] width 88 height 13
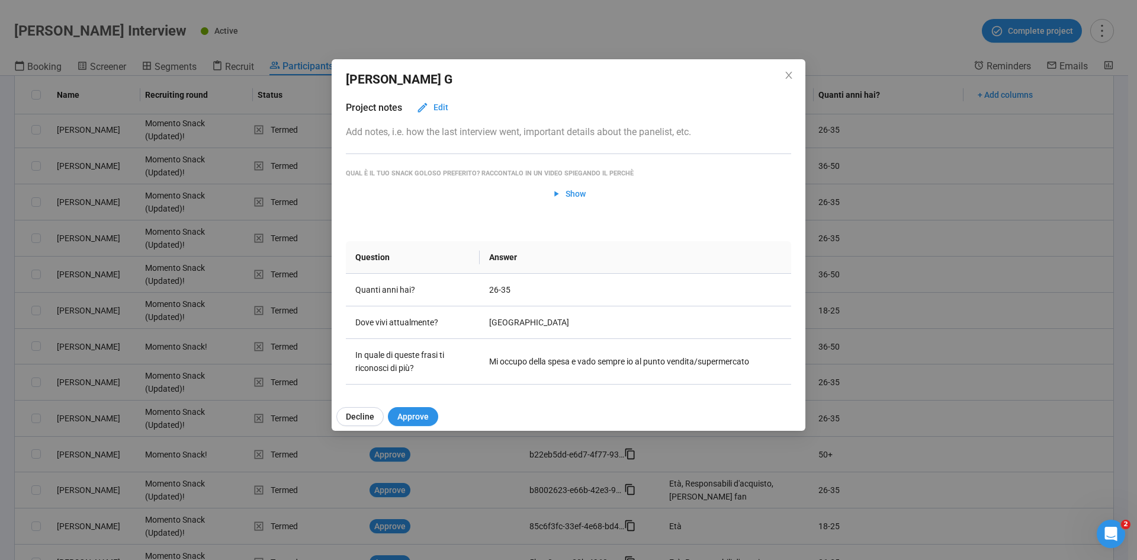
scroll to position [0, 0]
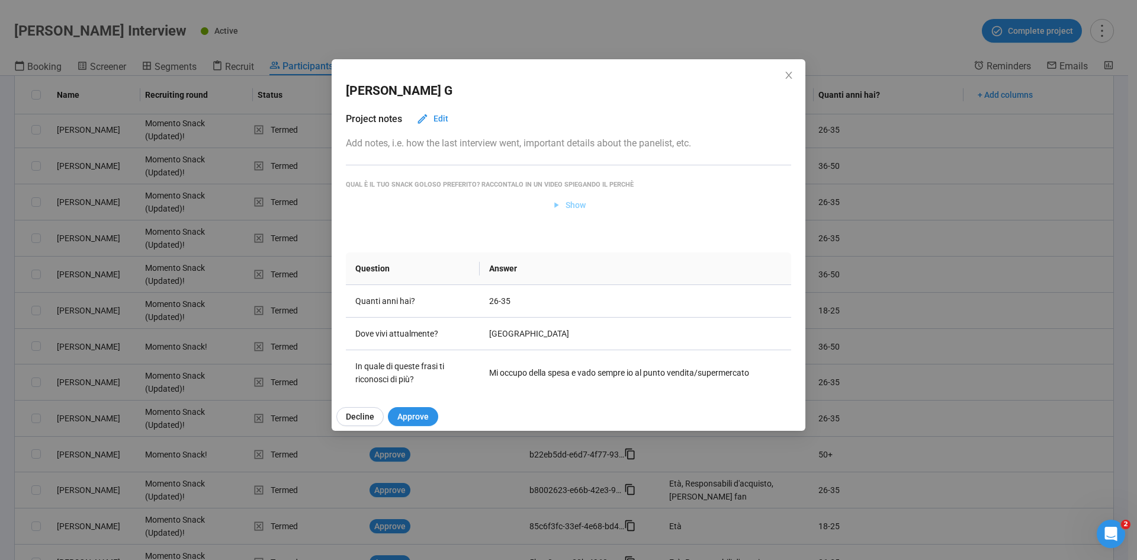
click at [554, 200] on icon "button" at bounding box center [556, 205] width 10 height 10
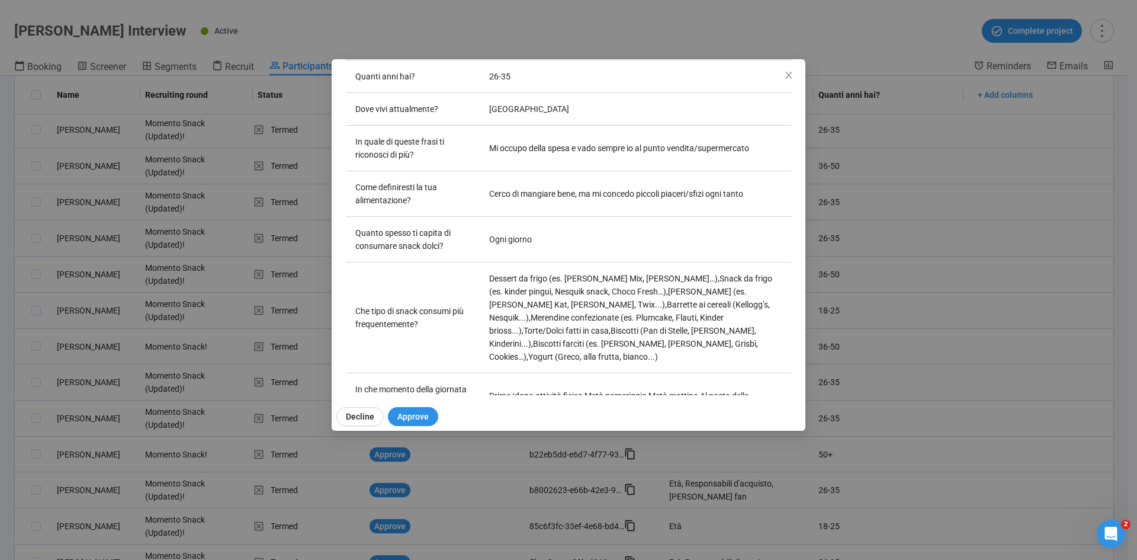
scroll to position [414, 0]
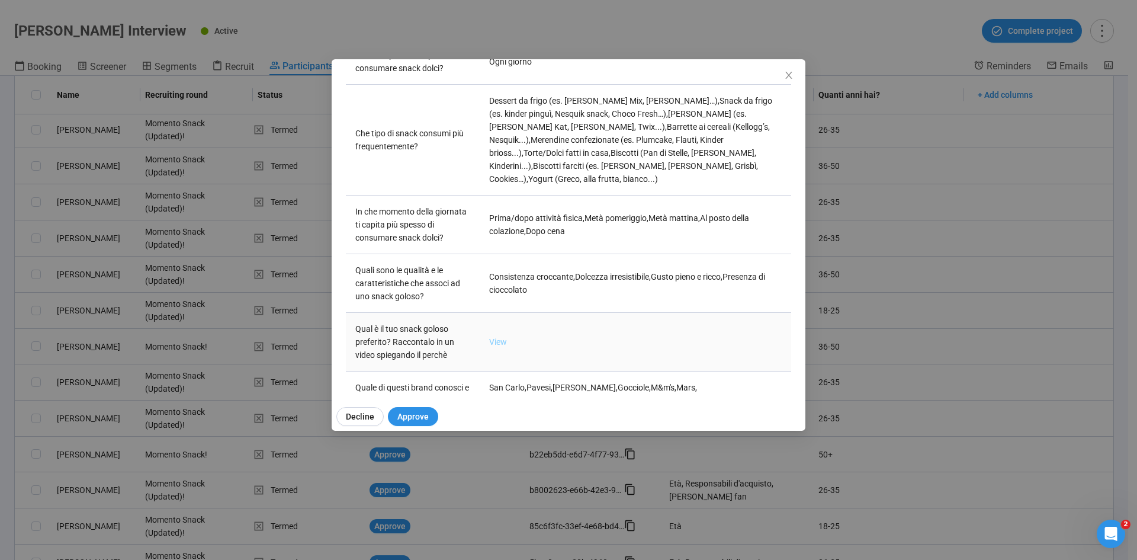
click at [504, 337] on link "View" at bounding box center [498, 341] width 18 height 9
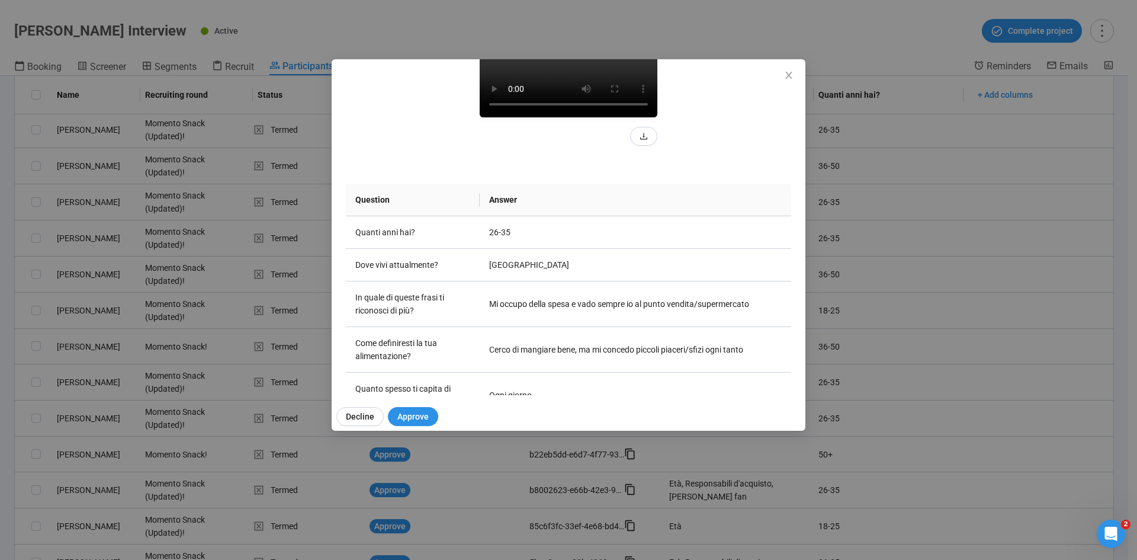
scroll to position [178, 0]
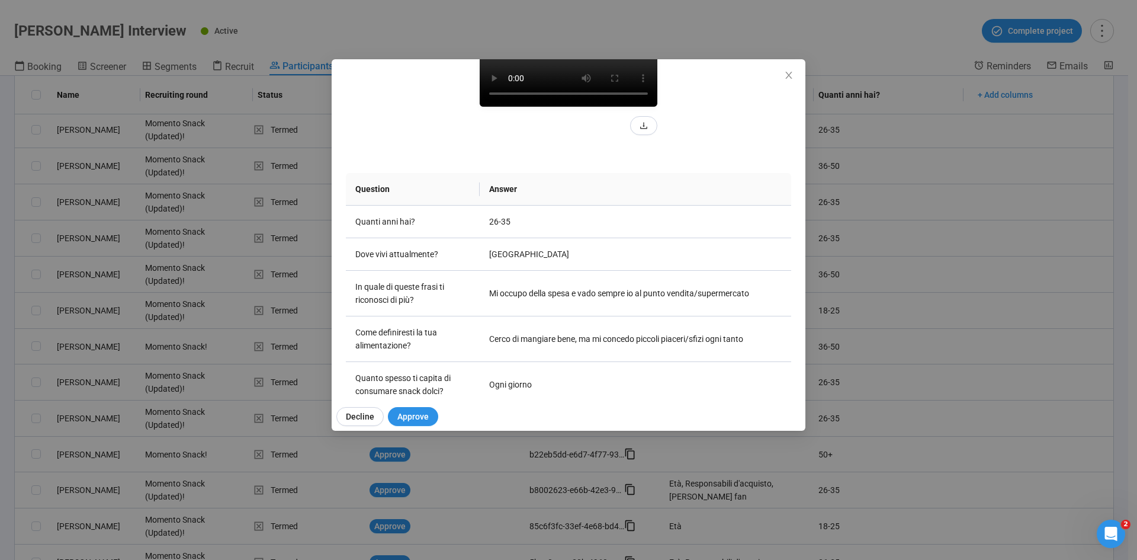
click at [0, 346] on div "Elisa G Project notes Edit Add notes, i.e. how the last interview went, importa…" at bounding box center [568, 280] width 1137 height 560
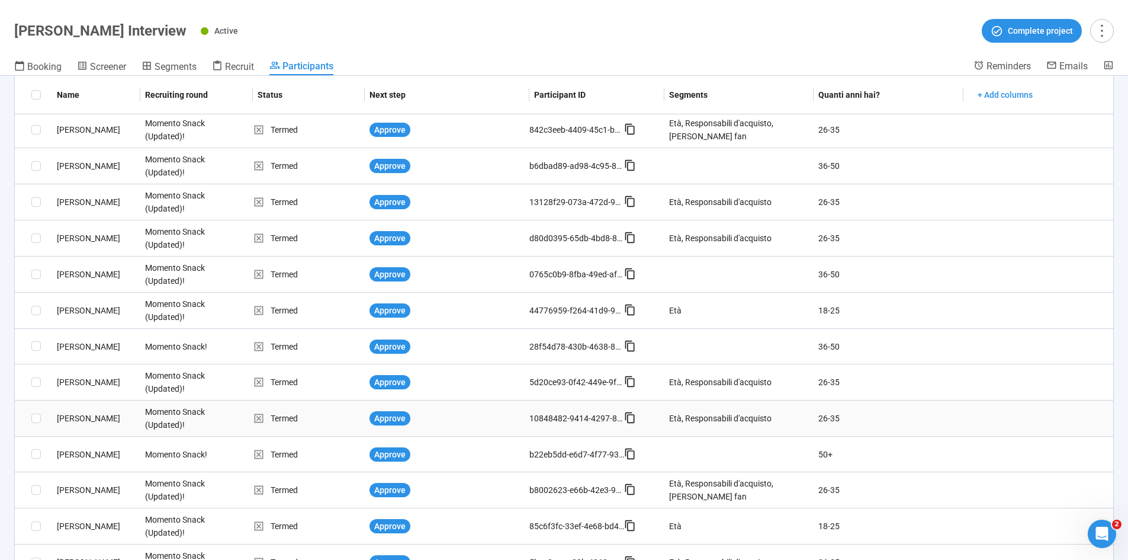
click at [76, 346] on div "Dario C." at bounding box center [96, 418] width 88 height 13
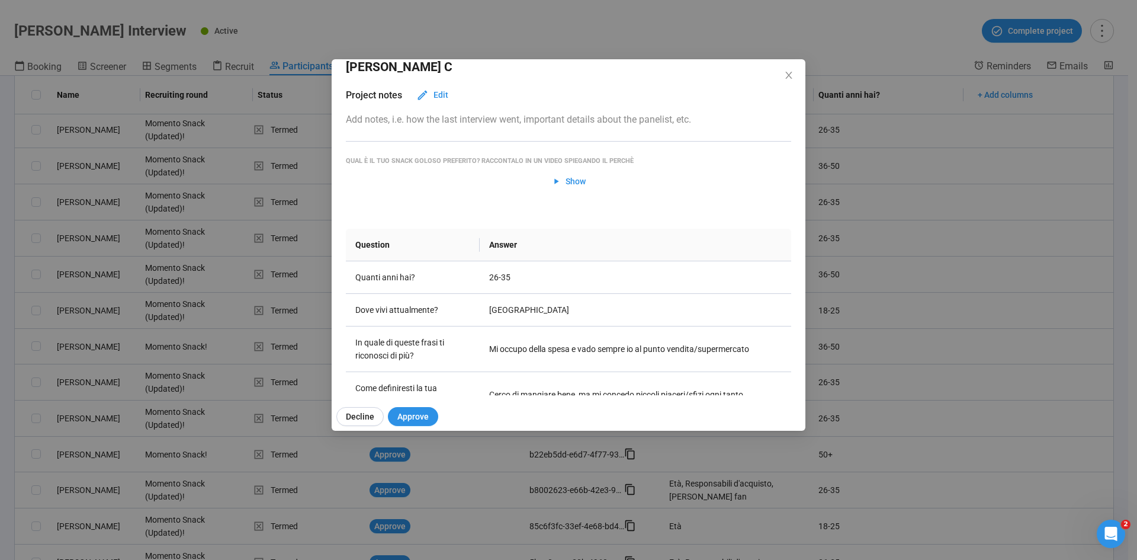
scroll to position [0, 0]
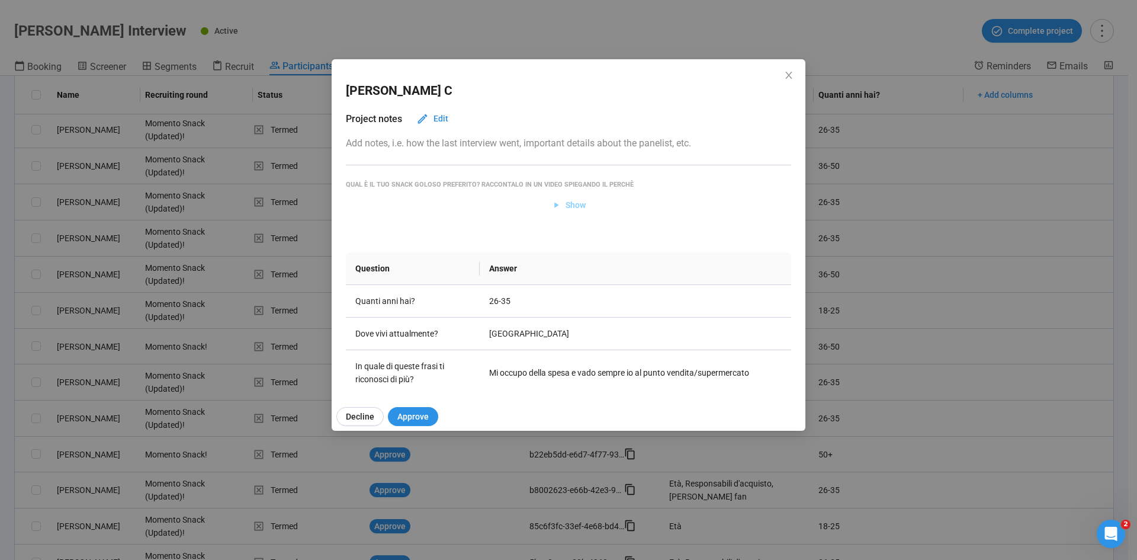
click at [558, 206] on span "Show" at bounding box center [568, 204] width 35 height 13
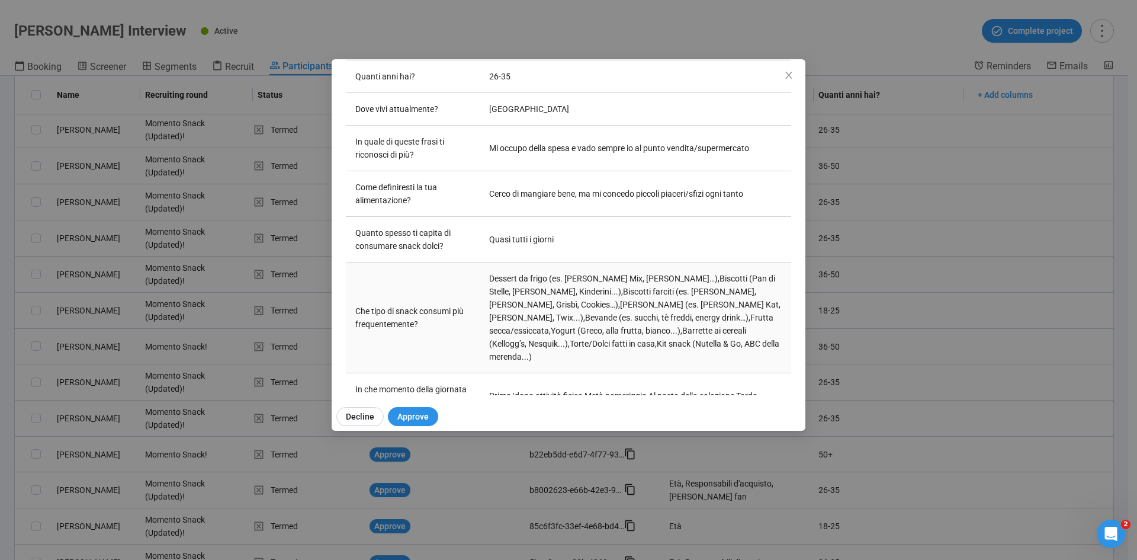
scroll to position [355, 0]
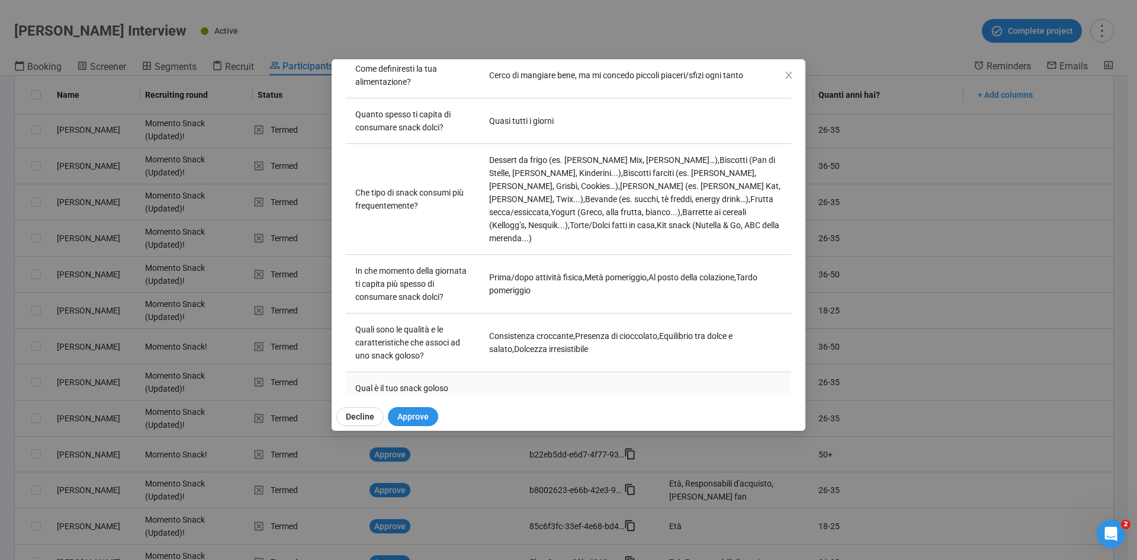
click at [493, 346] on link "View" at bounding box center [498, 400] width 18 height 9
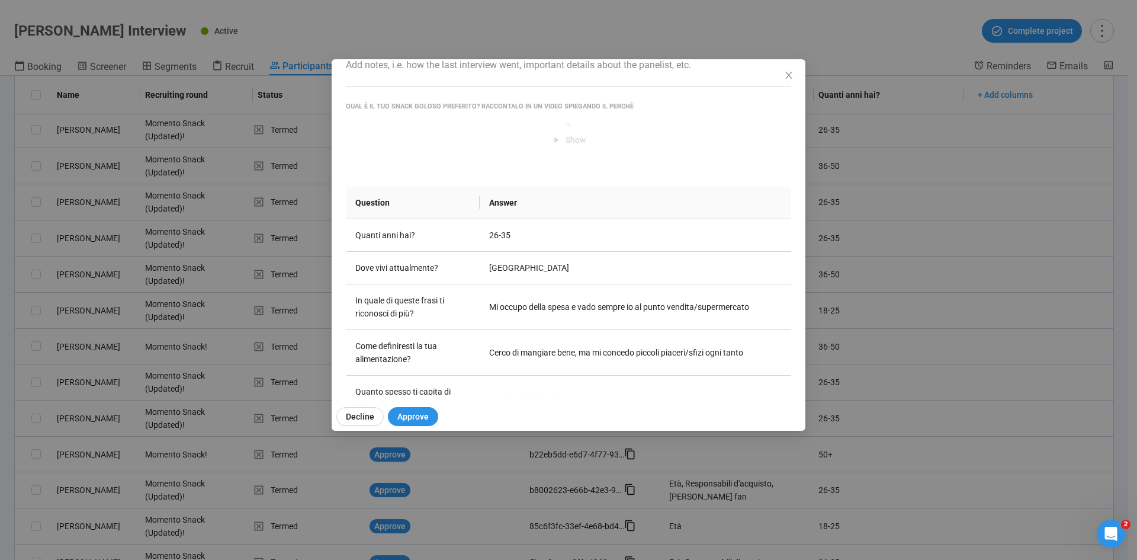
scroll to position [0, 0]
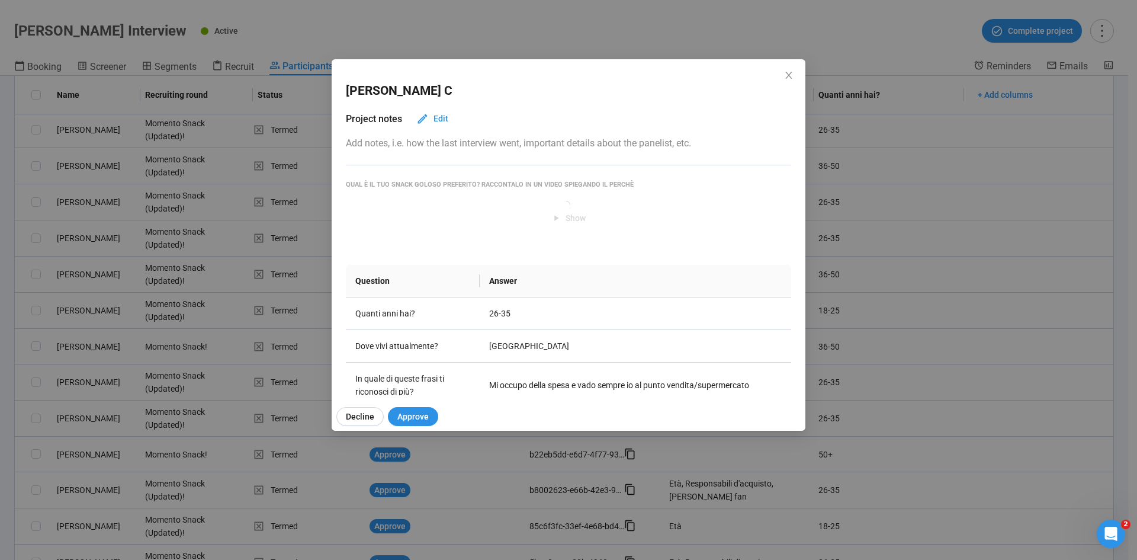
click at [0, 346] on div "Dario C Project notes Edit Add notes, i.e. how the last interview went, importa…" at bounding box center [568, 280] width 1137 height 560
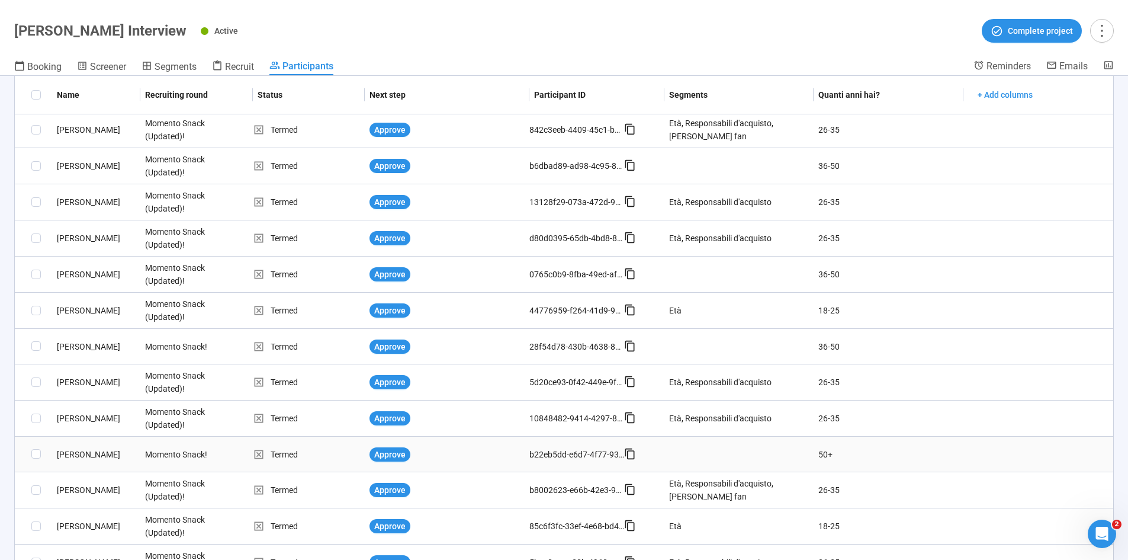
click at [75, 346] on div "Raffaele B." at bounding box center [96, 454] width 88 height 13
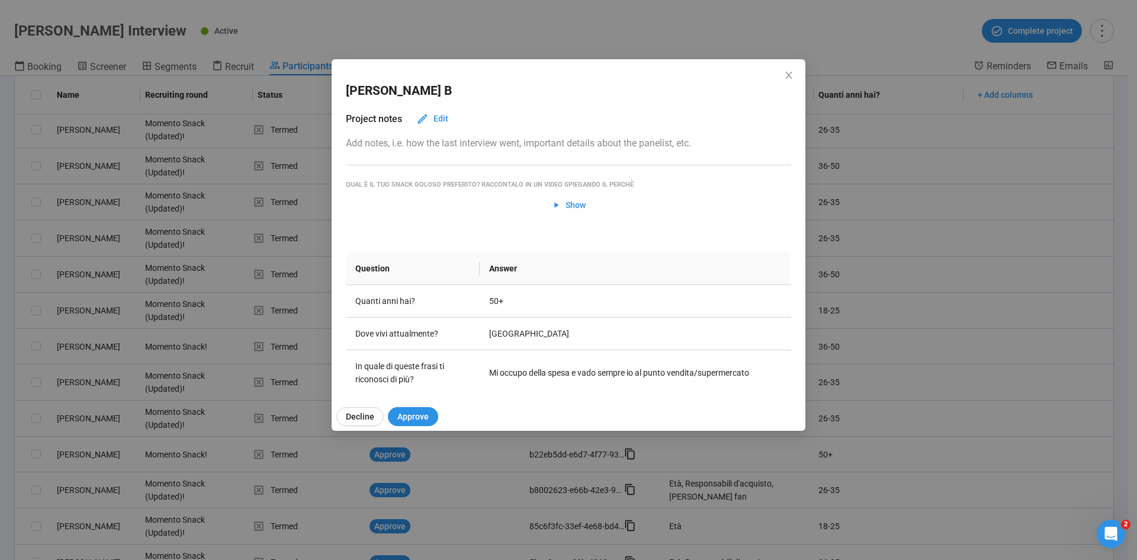
click at [0, 346] on div "Raffaele B Project notes Edit Add notes, i.e. how the last interview went, impo…" at bounding box center [568, 280] width 1137 height 560
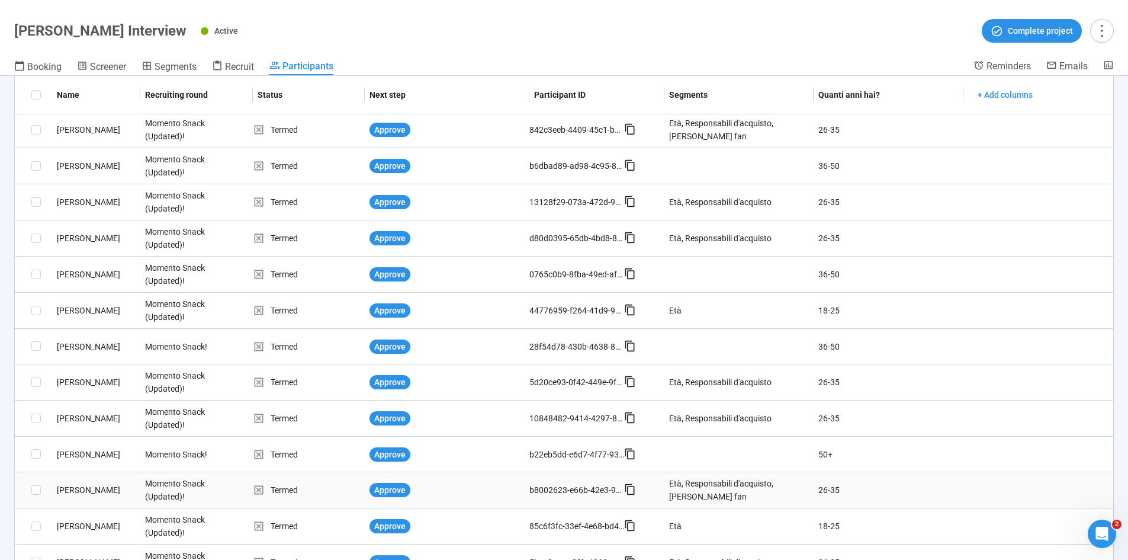
click at [91, 346] on div "Veronica B." at bounding box center [96, 489] width 88 height 13
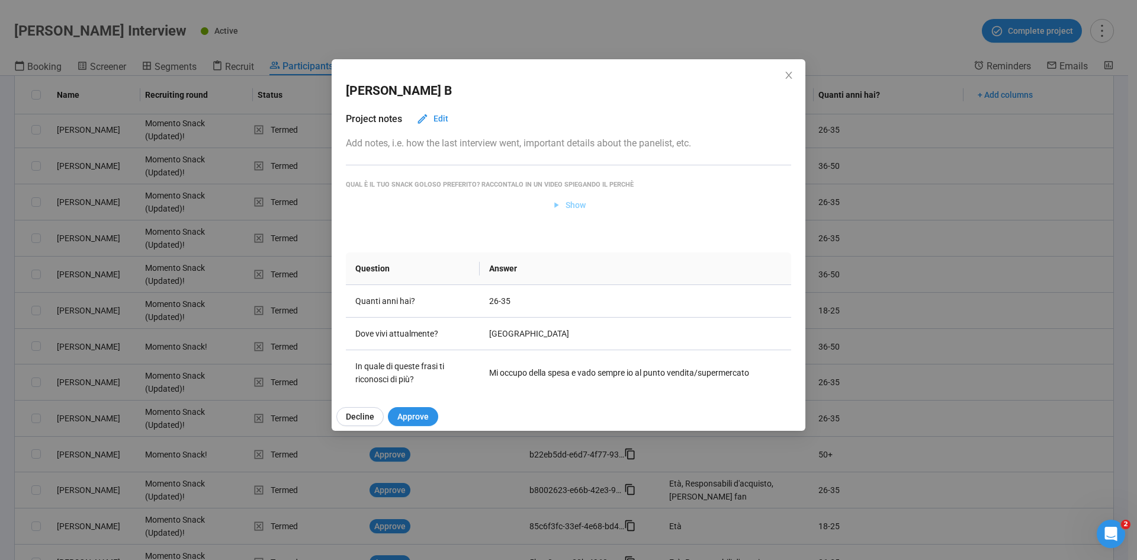
click at [565, 206] on span "Show" at bounding box center [575, 204] width 20 height 13
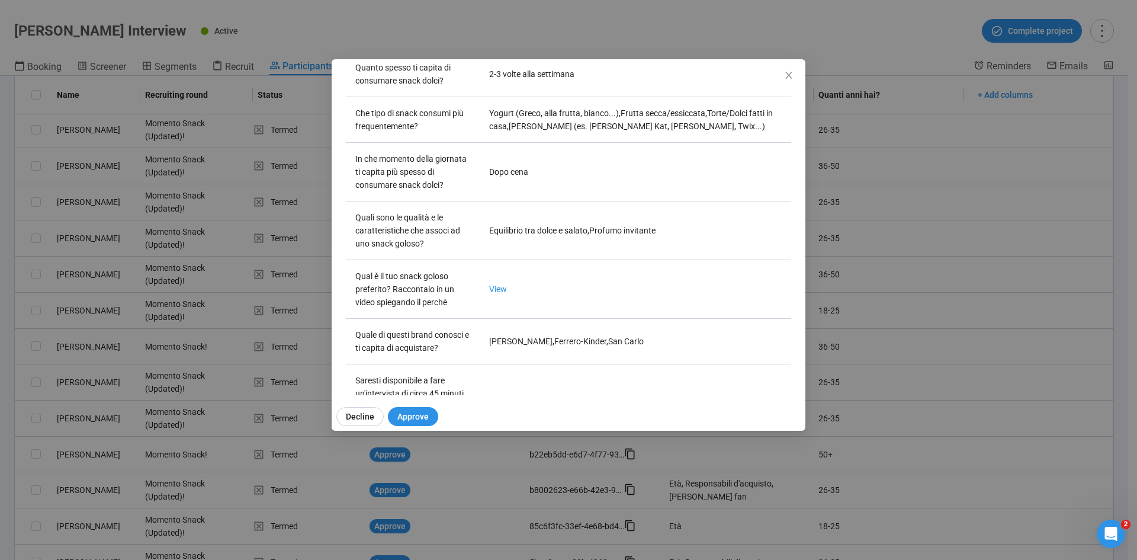
scroll to position [414, 0]
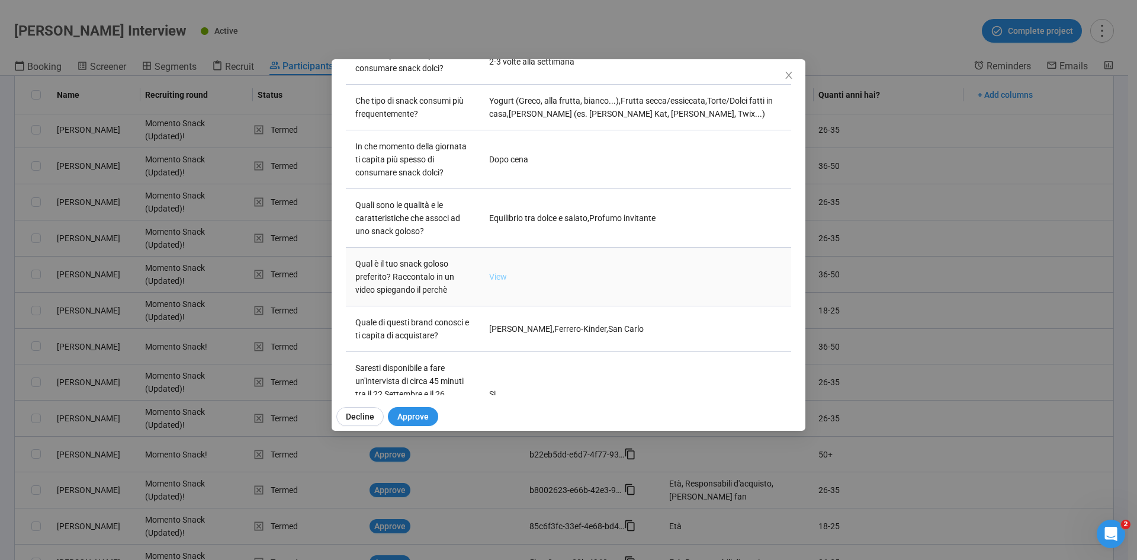
click at [493, 272] on link "View" at bounding box center [498, 276] width 18 height 9
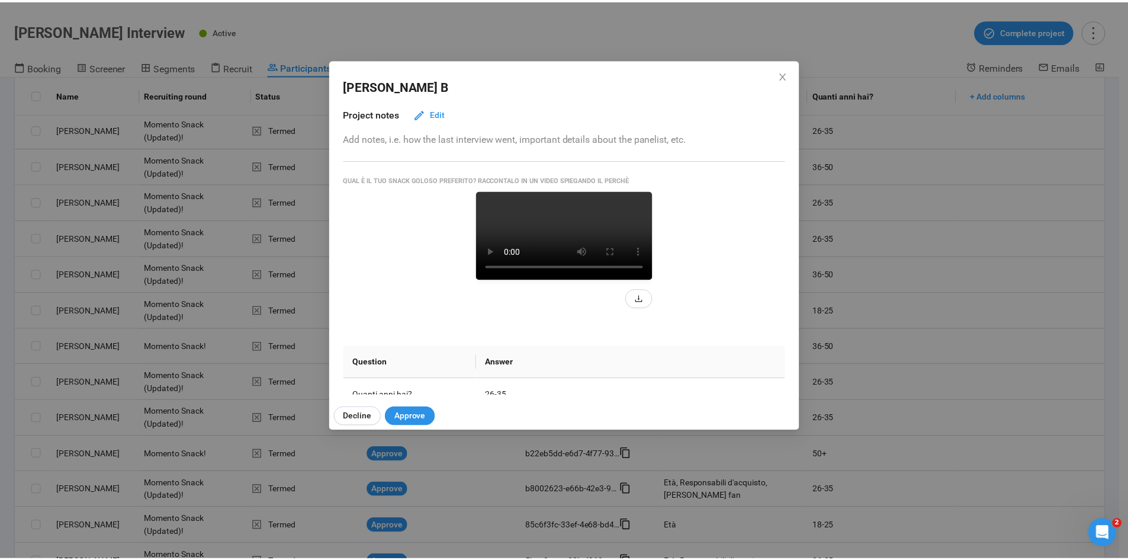
scroll to position [0, 0]
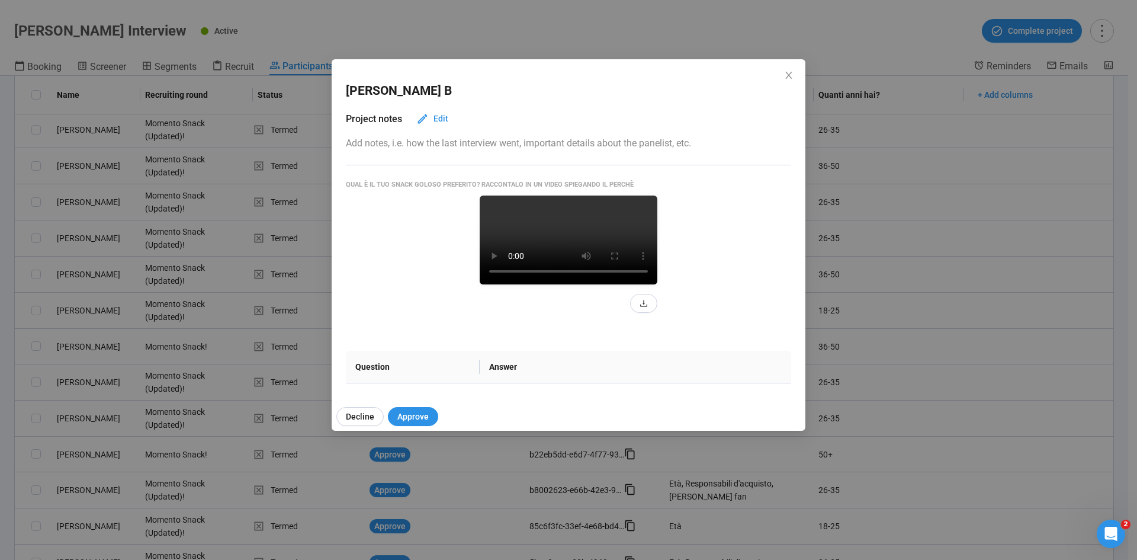
click at [0, 334] on div "Veronica B Project notes Edit Add notes, i.e. how the last interview went, impo…" at bounding box center [568, 280] width 1137 height 560
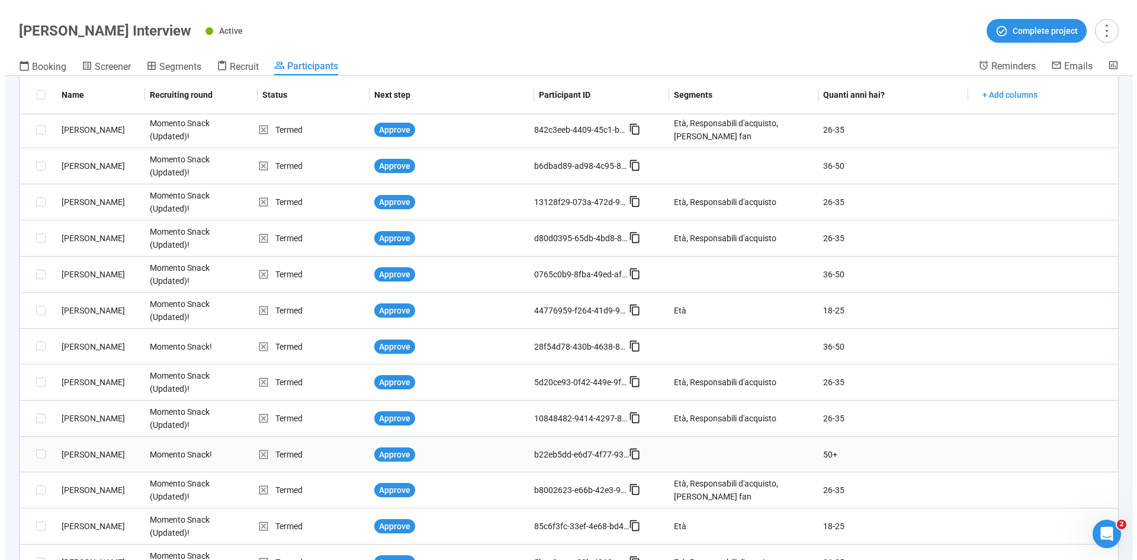
scroll to position [744, 0]
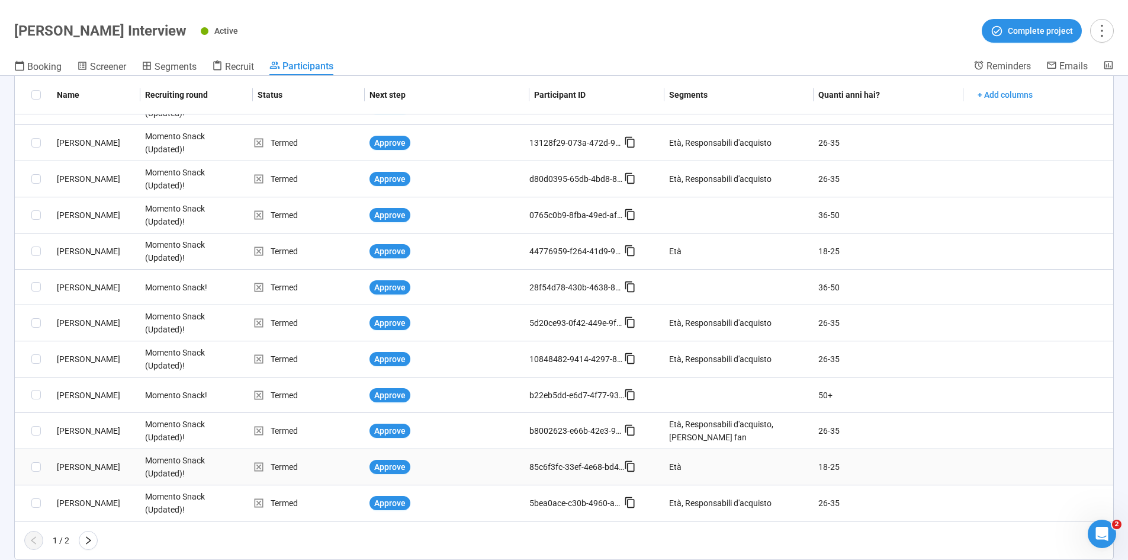
click at [82, 346] on div "Michele C." at bounding box center [96, 466] width 88 height 13
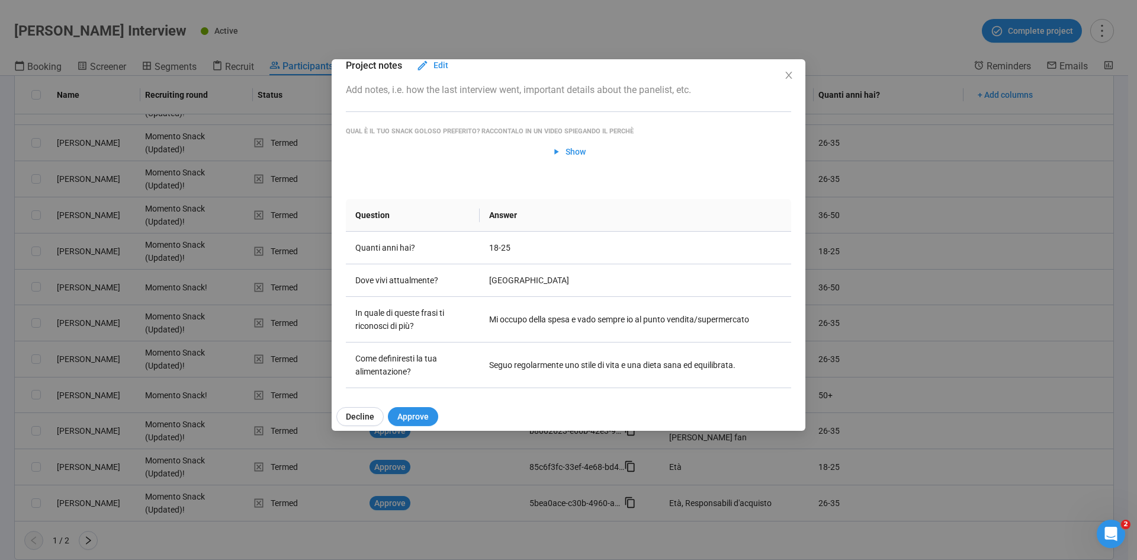
scroll to position [0, 0]
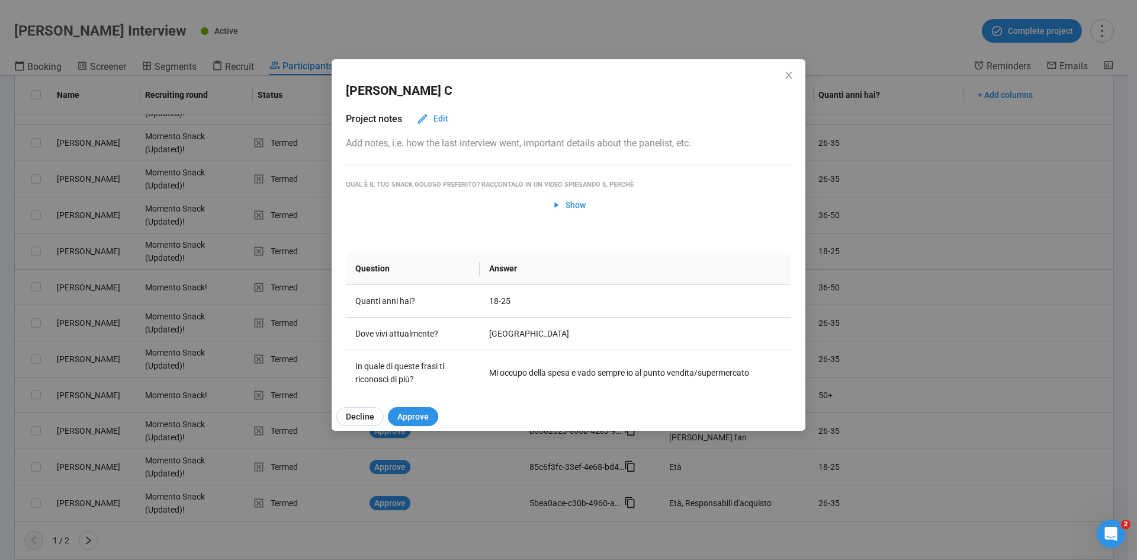
click at [0, 346] on div "Michele C Project notes Edit Add notes, i.e. how the last interview went, impor…" at bounding box center [568, 280] width 1137 height 560
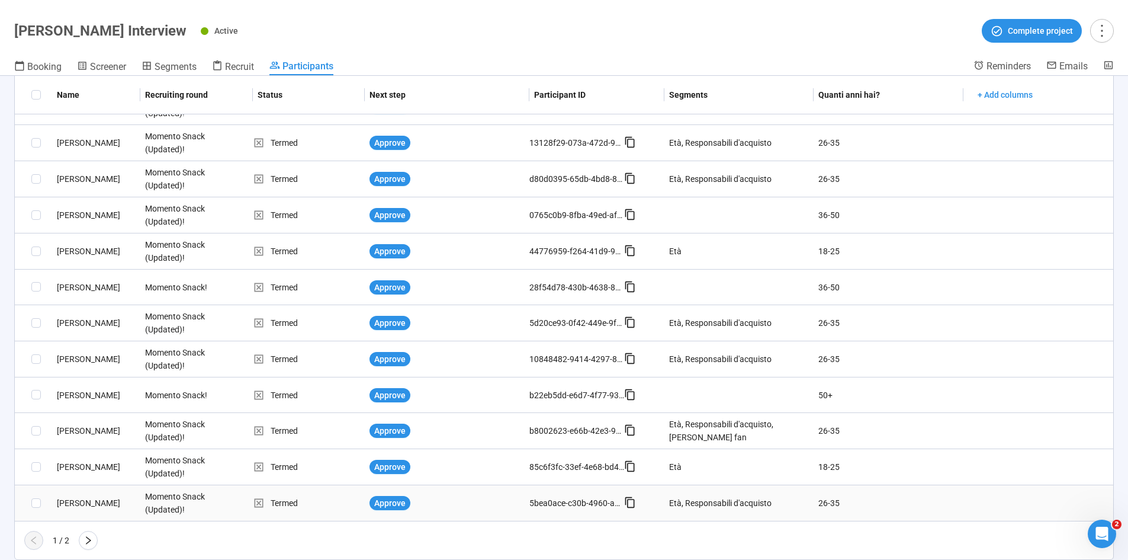
click at [92, 346] on div "Sean Vincenzo G." at bounding box center [96, 502] width 88 height 13
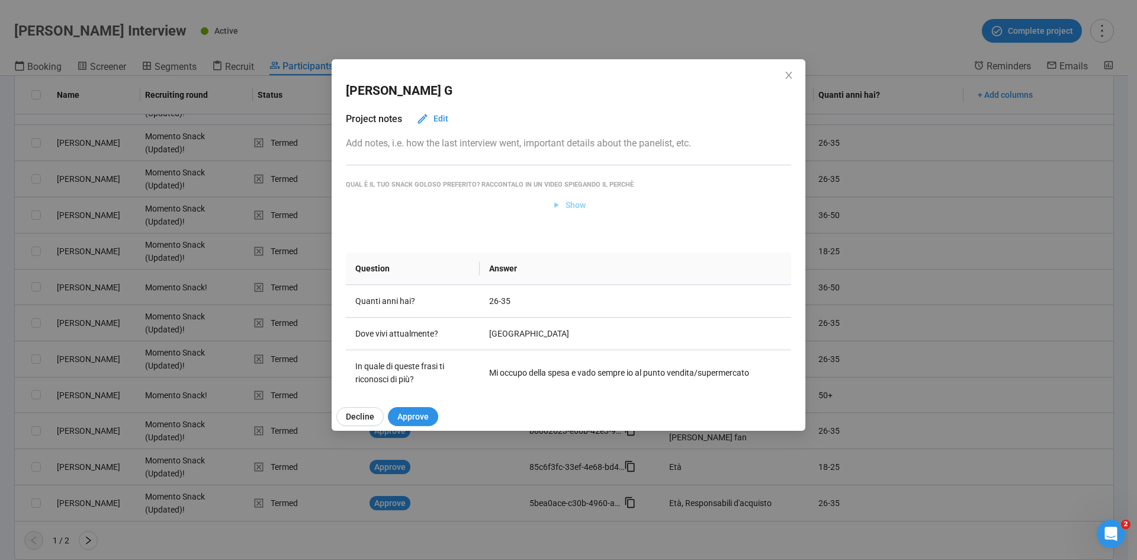
click at [574, 201] on span "Show" at bounding box center [575, 204] width 20 height 13
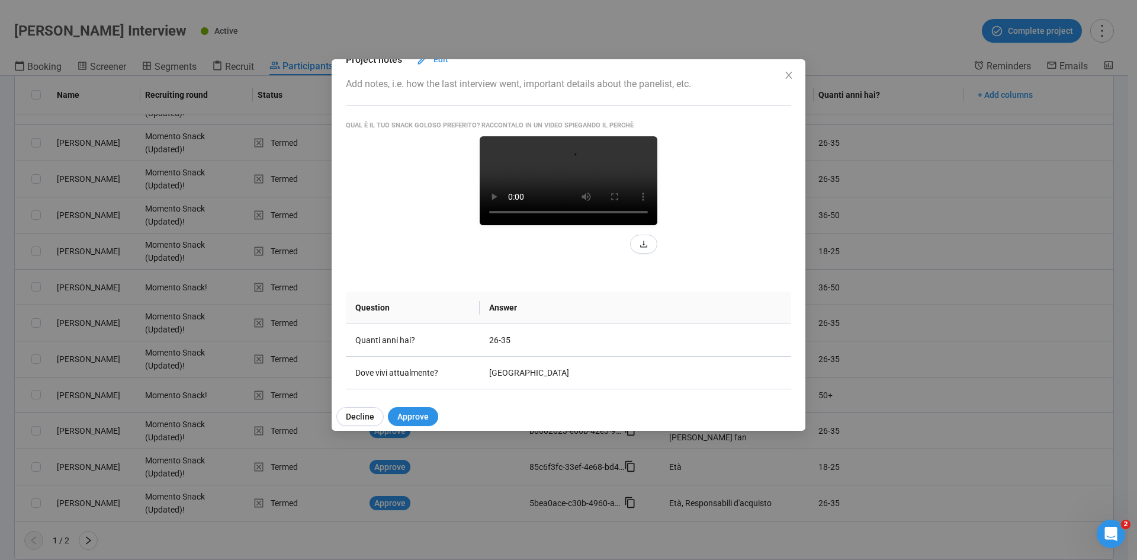
scroll to position [118, 0]
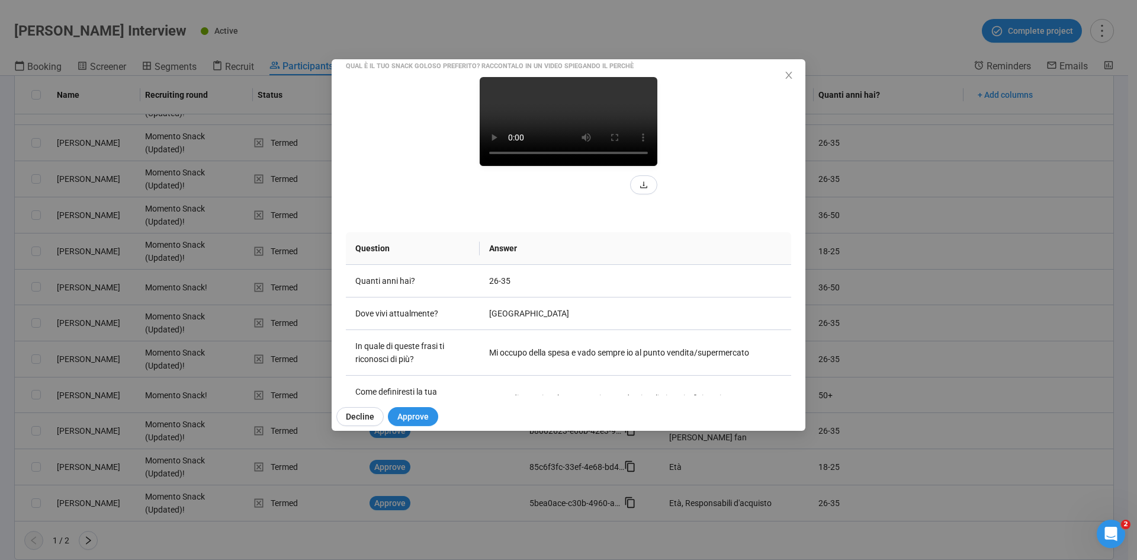
click at [549, 166] on video at bounding box center [569, 121] width 178 height 89
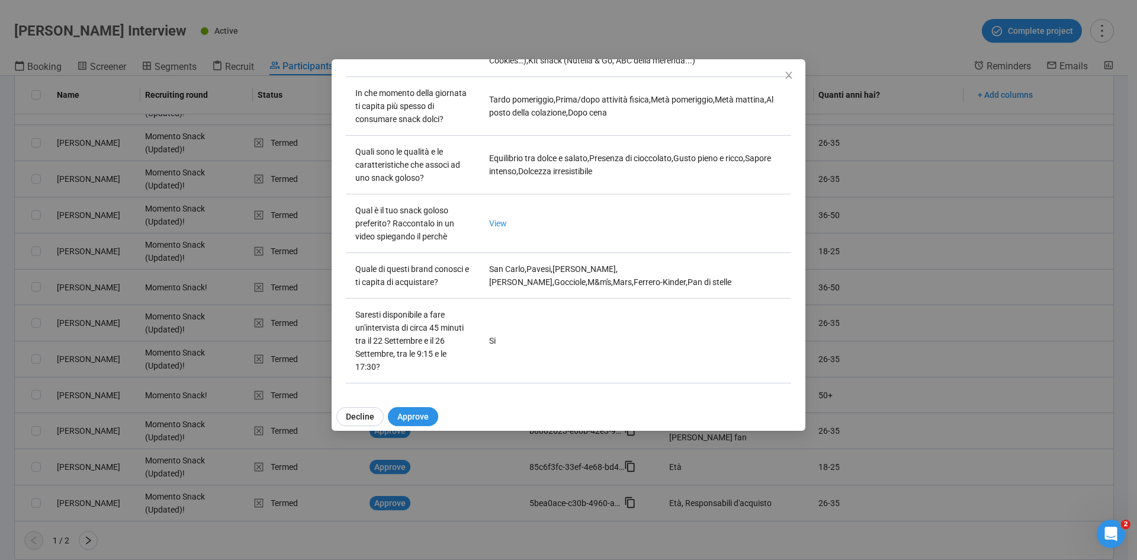
scroll to position [482, 0]
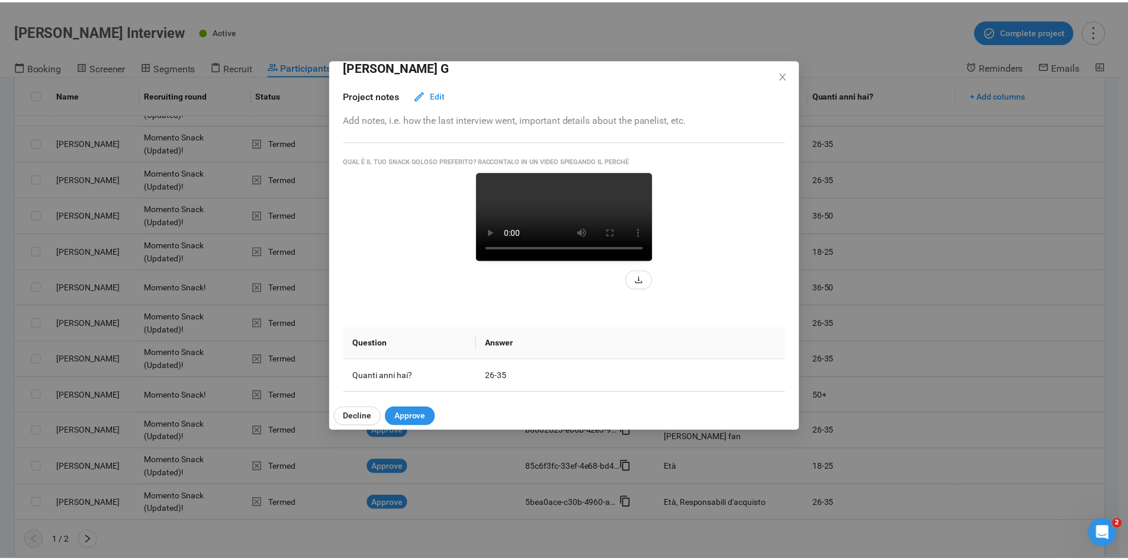
scroll to position [21, 0]
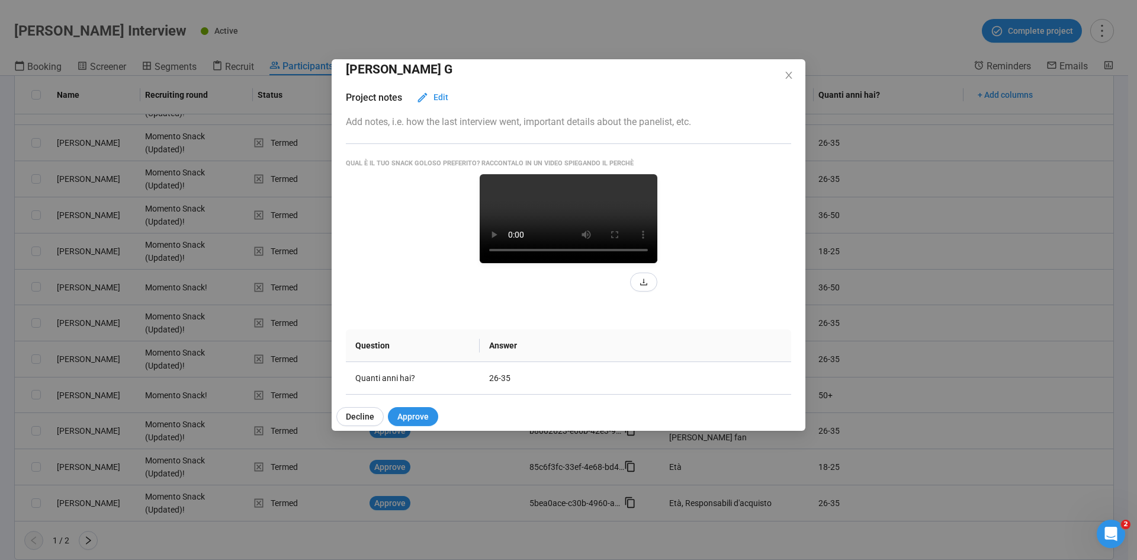
click at [528, 30] on div "Sean Vincenzo G Project notes Edit Add notes, i.e. how the last interview went,…" at bounding box center [568, 280] width 1137 height 560
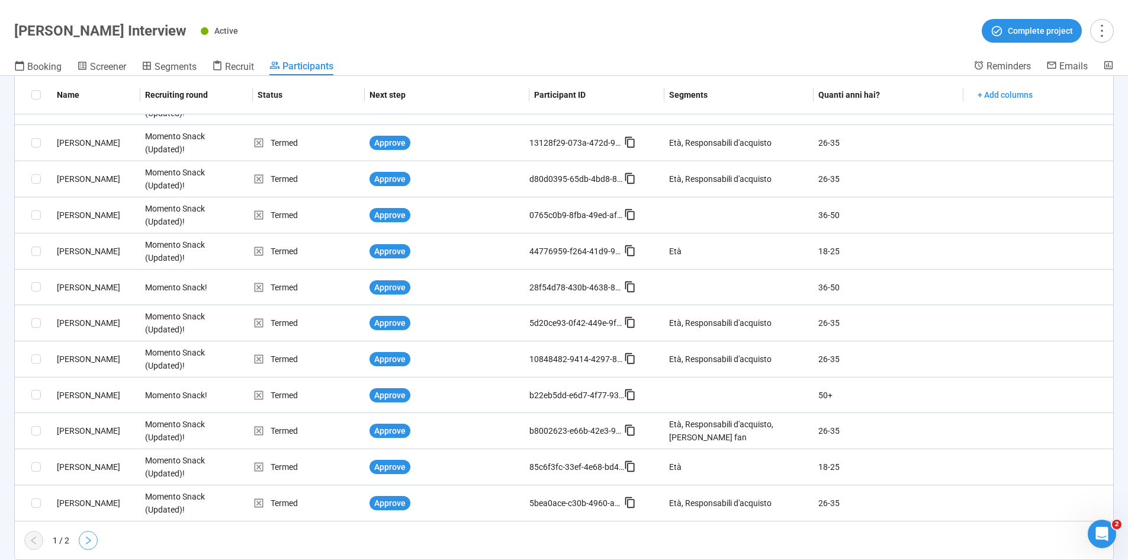
click at [85, 346] on icon "right" at bounding box center [87, 539] width 9 height 9
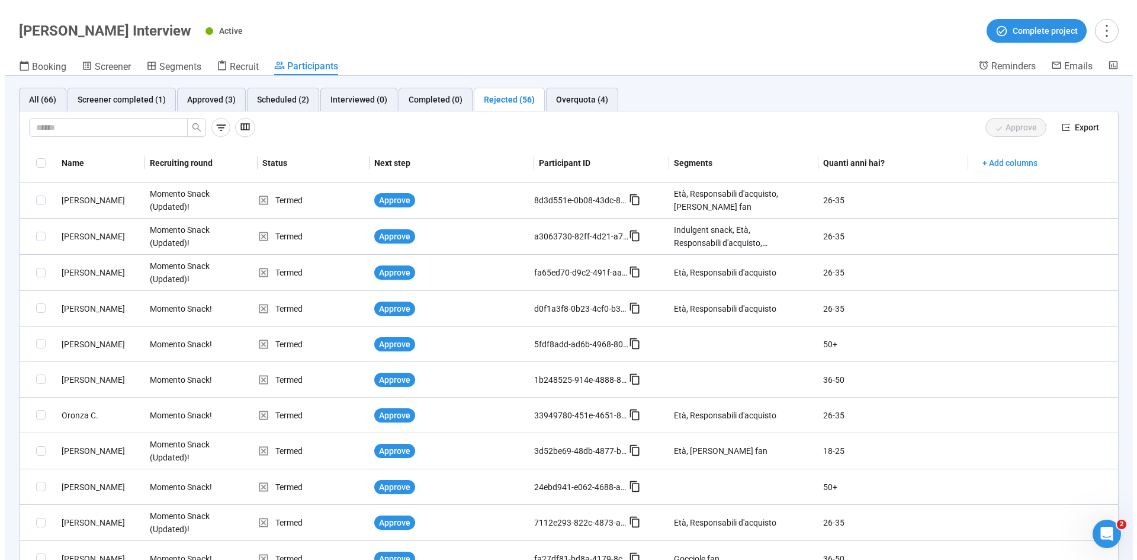
scroll to position [0, 0]
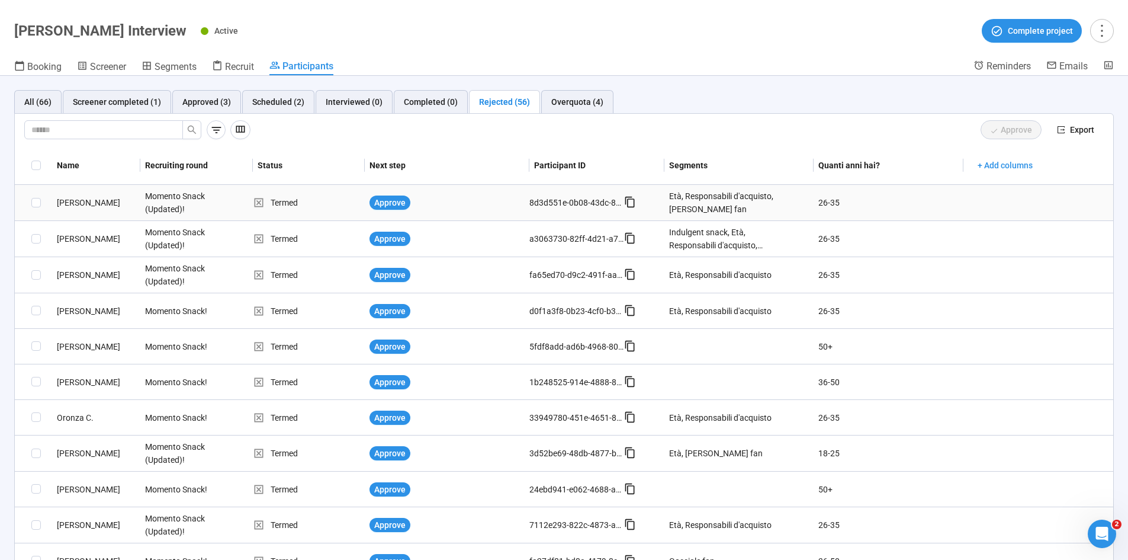
click at [72, 204] on div "Arianna B." at bounding box center [96, 202] width 88 height 13
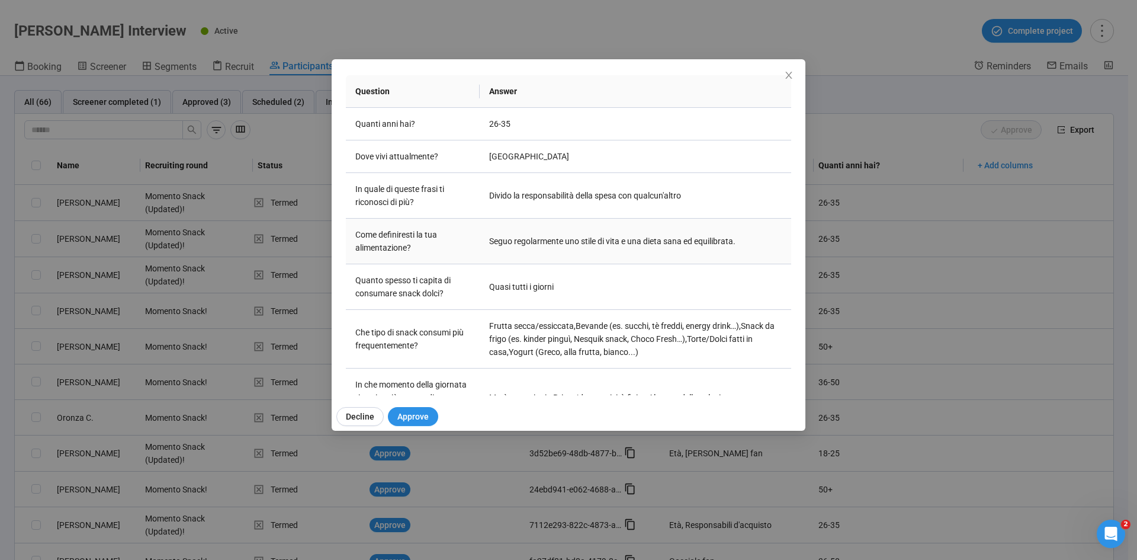
scroll to position [178, 0]
click at [0, 315] on div "Arianna B Project notes Edit Add notes, i.e. how the last interview went, impor…" at bounding box center [568, 280] width 1137 height 560
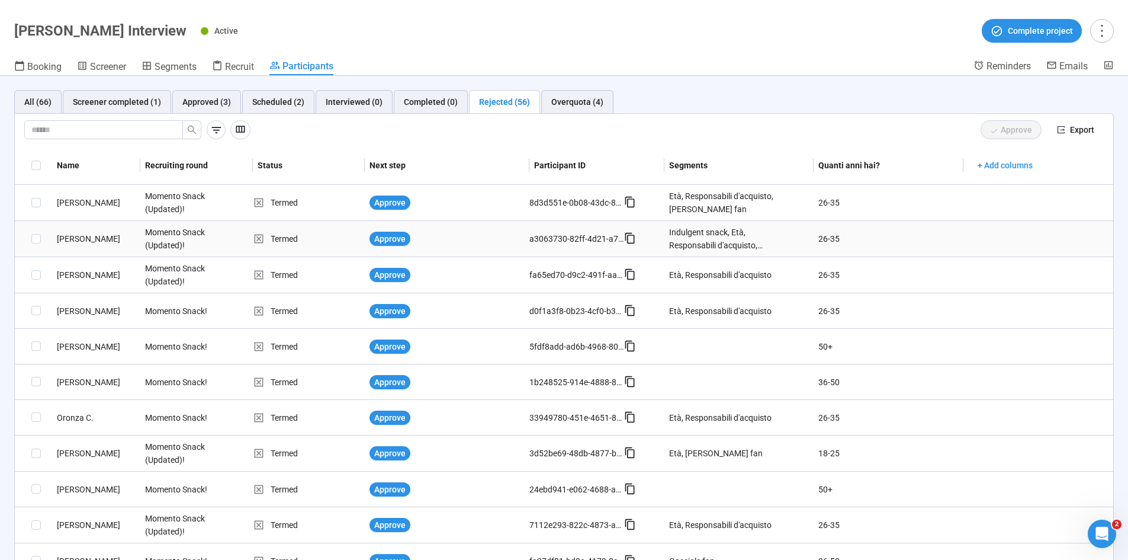
click at [72, 242] on div "Faisal M." at bounding box center [96, 238] width 88 height 13
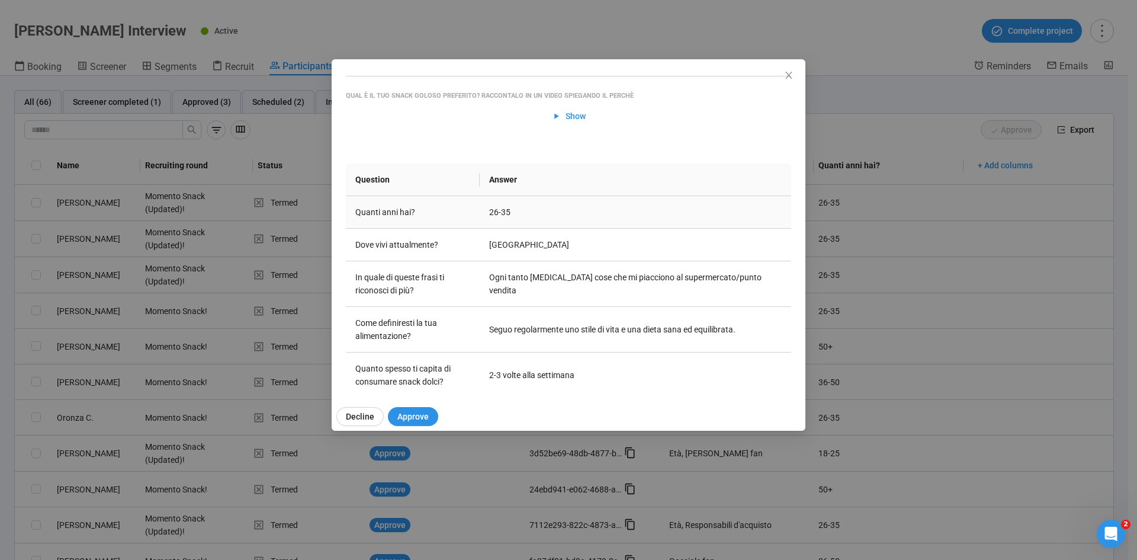
scroll to position [118, 0]
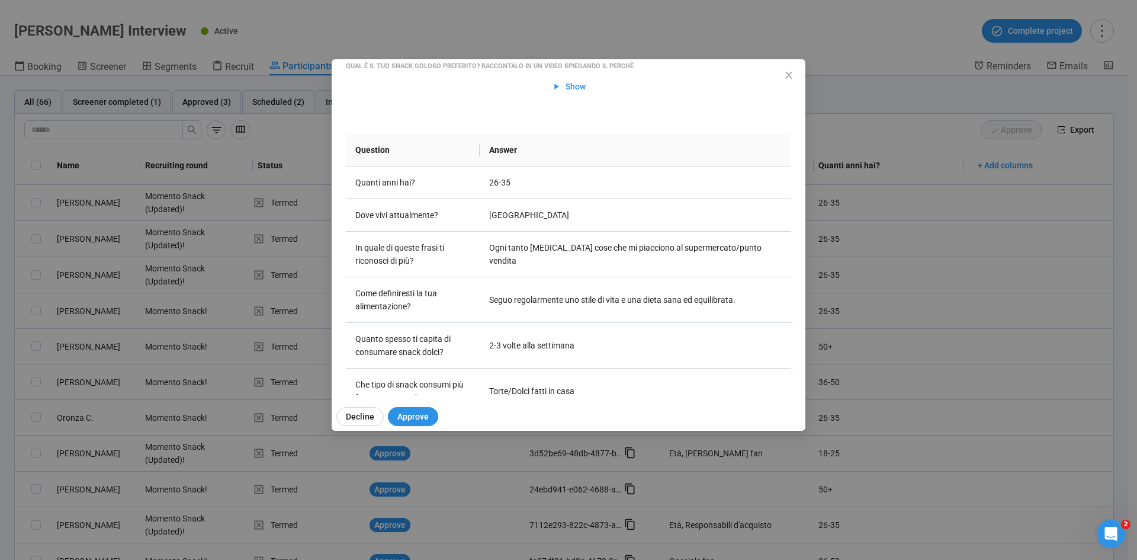
click at [0, 275] on div "Faisal M Project notes Edit Add notes, i.e. how the last interview went, import…" at bounding box center [568, 280] width 1137 height 560
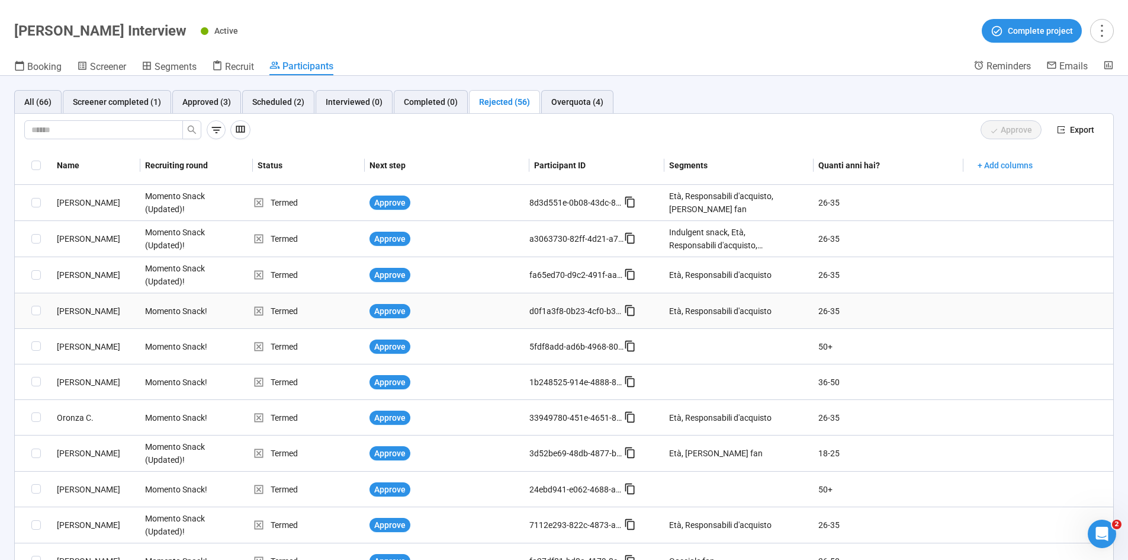
click at [80, 311] on div "Daniele A." at bounding box center [96, 310] width 88 height 13
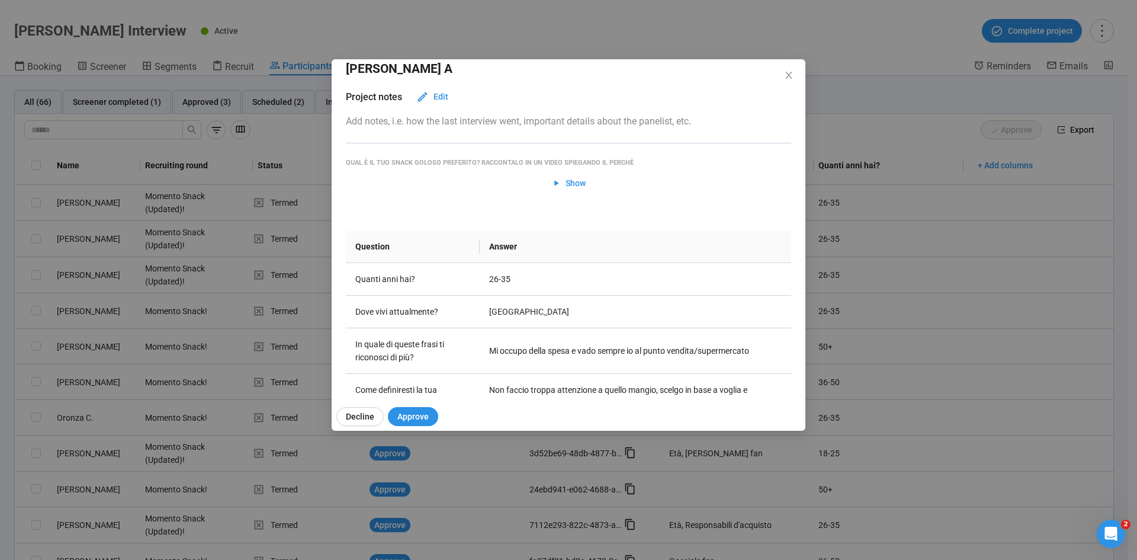
scroll to position [0, 0]
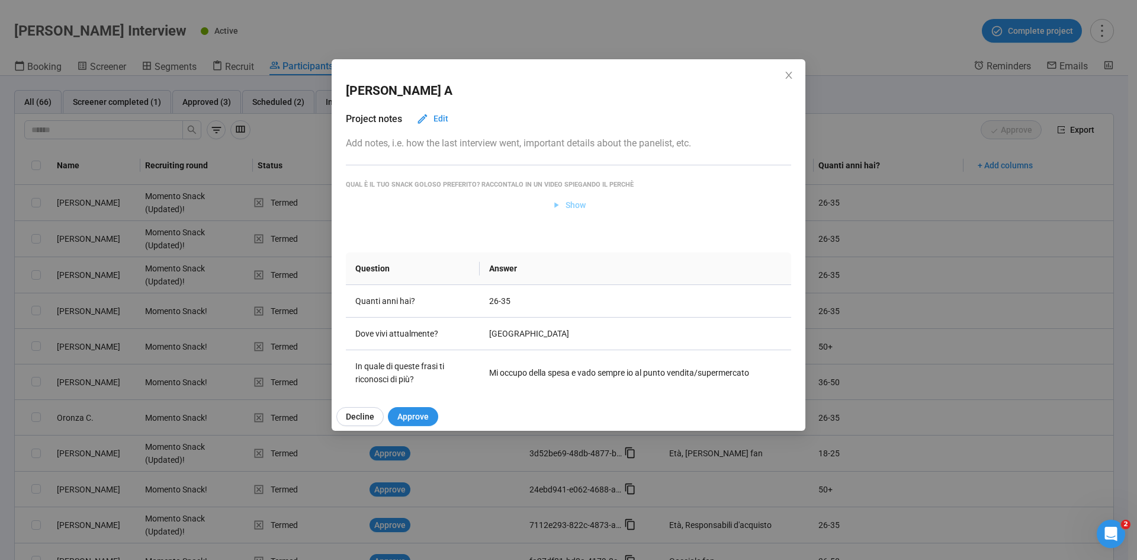
click at [570, 204] on span "Show" at bounding box center [575, 204] width 20 height 13
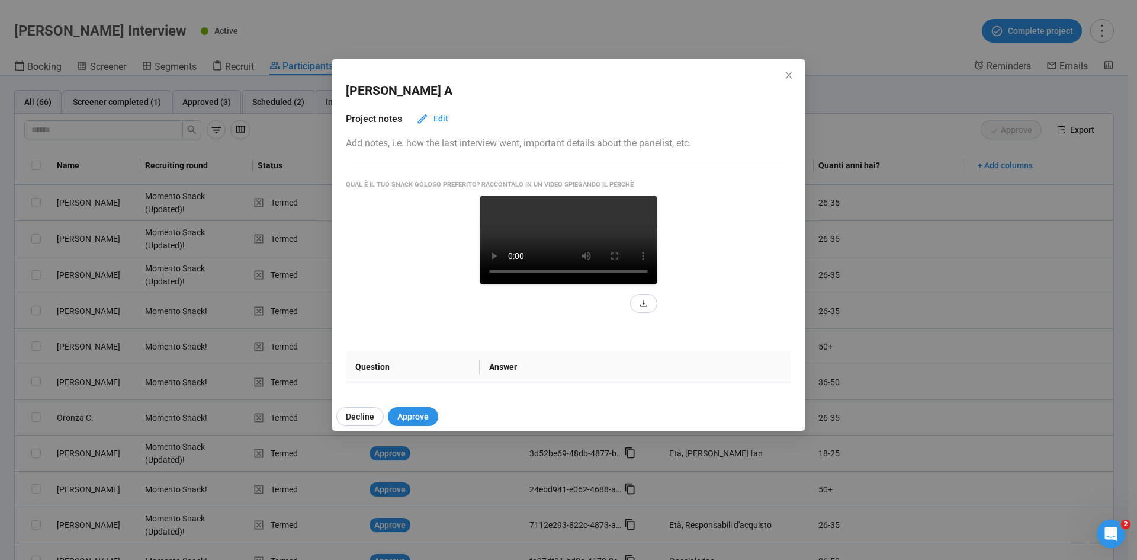
click at [0, 346] on div "Daniele A Project notes Edit Add notes, i.e. how the last interview went, impor…" at bounding box center [568, 280] width 1137 height 560
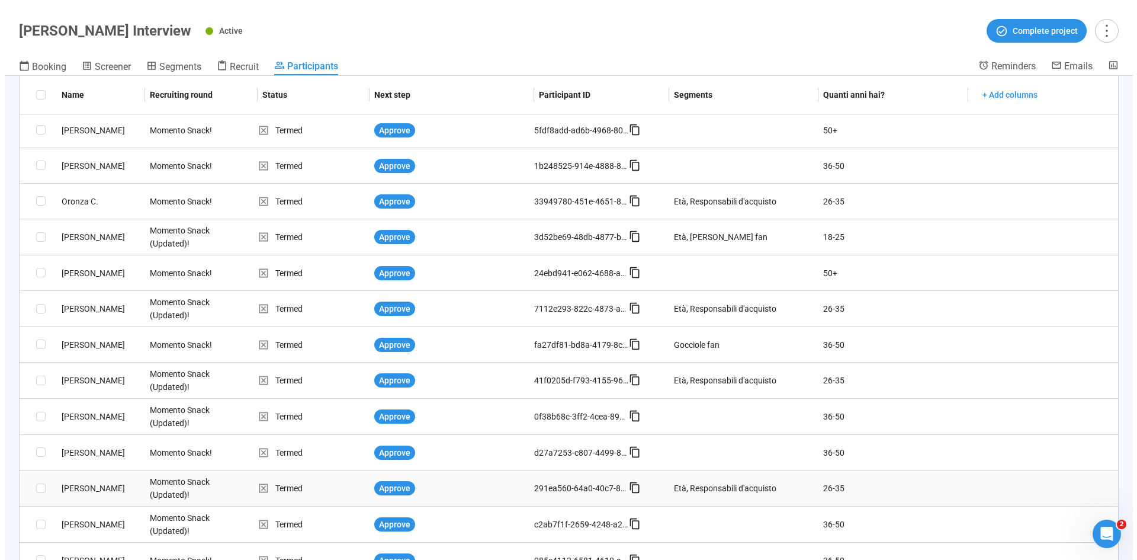
scroll to position [237, 0]
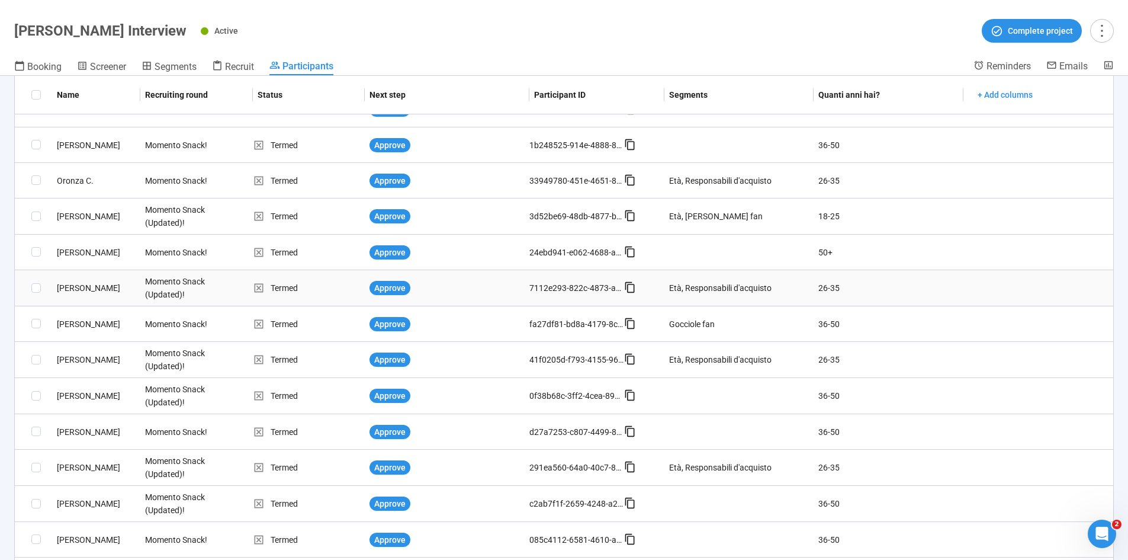
click at [73, 289] on div "Alessia D." at bounding box center [96, 287] width 88 height 13
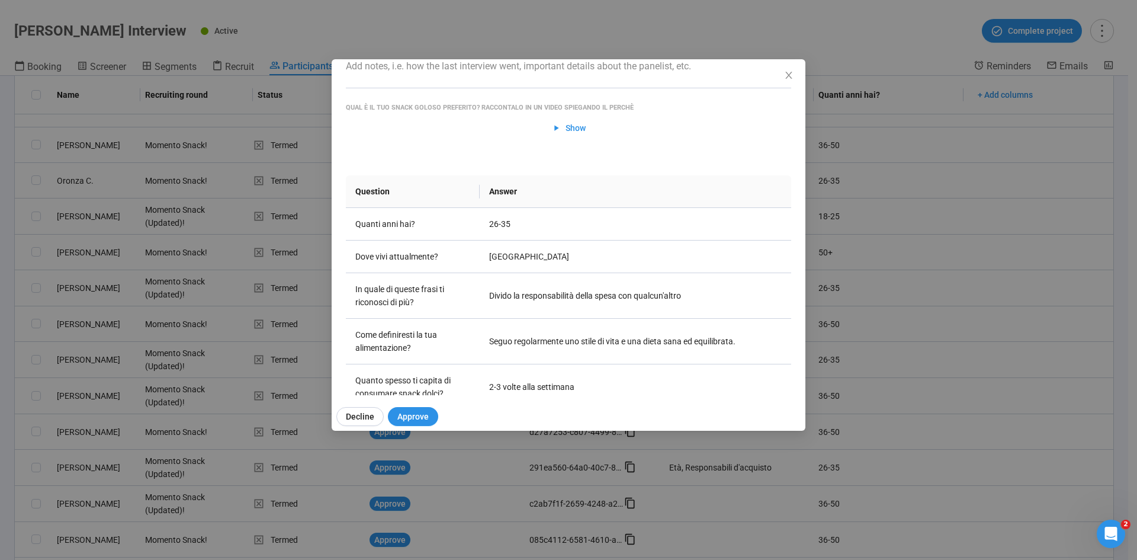
scroll to position [0, 0]
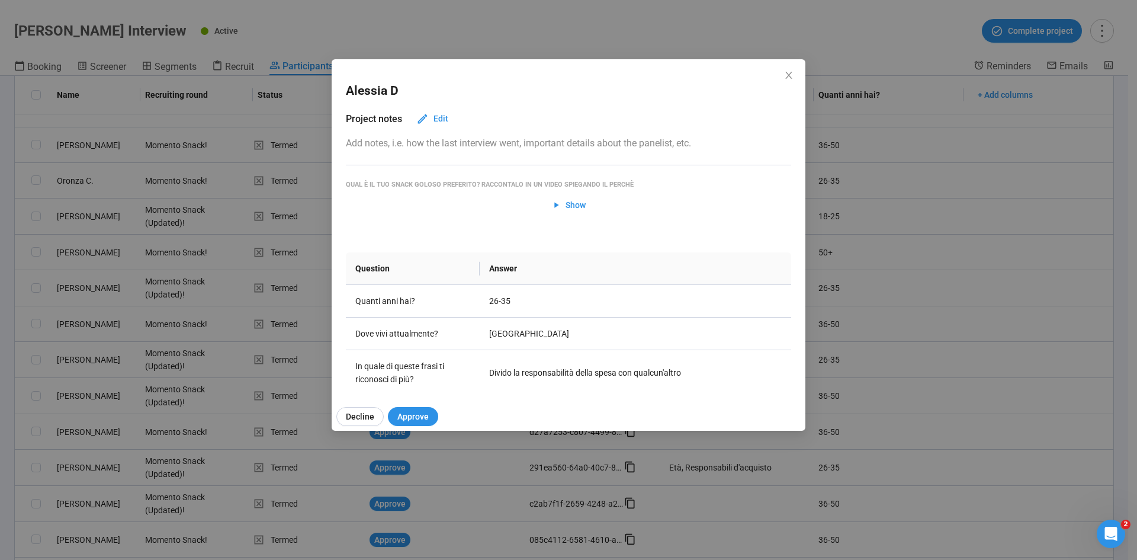
click at [0, 346] on div "Alessia D Project notes Edit Add notes, i.e. how the last interview went, impor…" at bounding box center [568, 280] width 1137 height 560
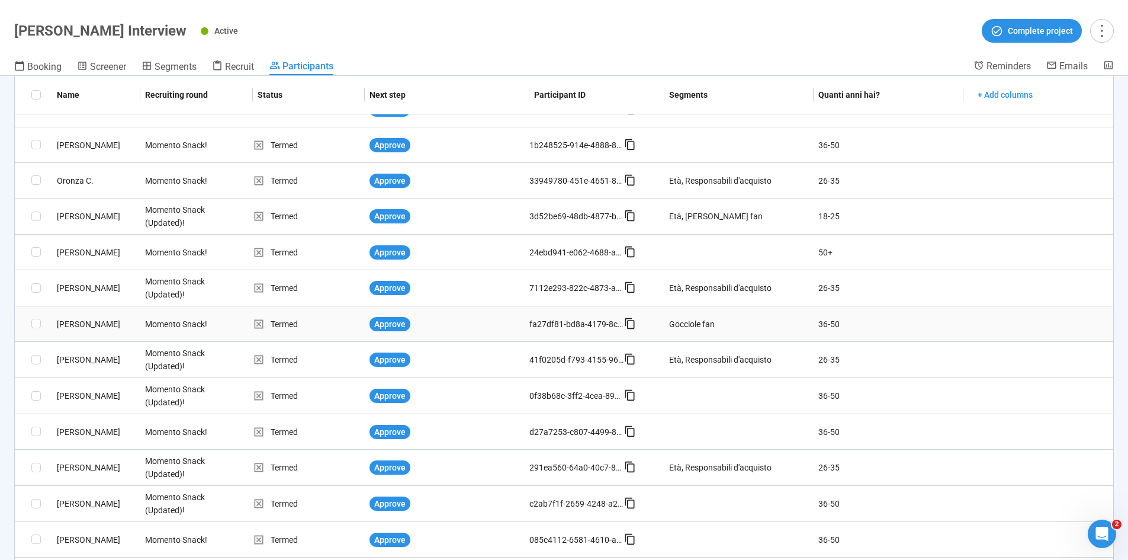
click at [70, 324] on div "Angelo C." at bounding box center [96, 323] width 88 height 13
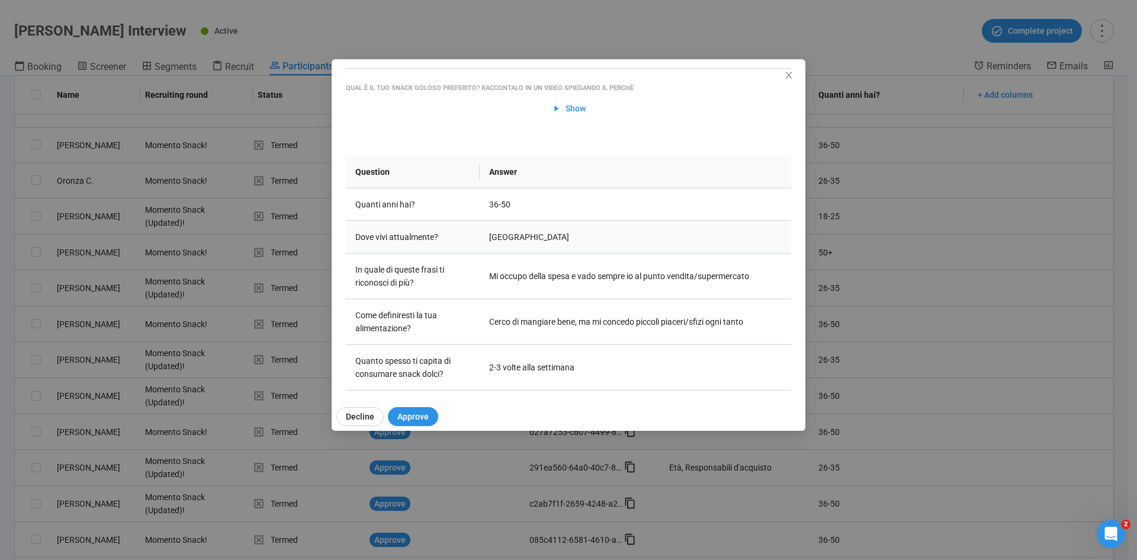
scroll to position [118, 0]
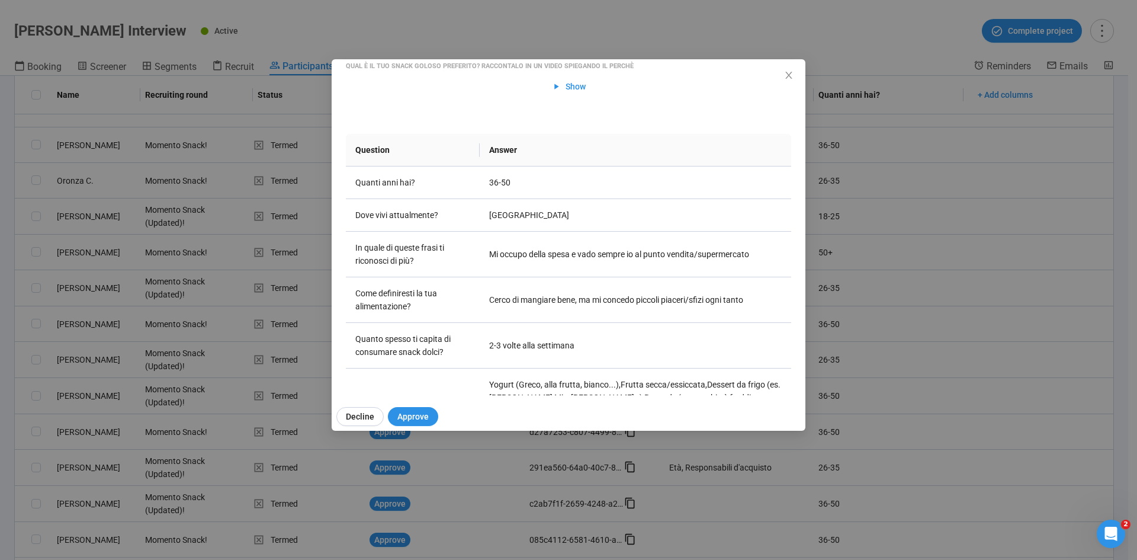
click at [0, 346] on div "Angelo C Project notes Edit Add notes, i.e. how the last interview went, import…" at bounding box center [568, 280] width 1137 height 560
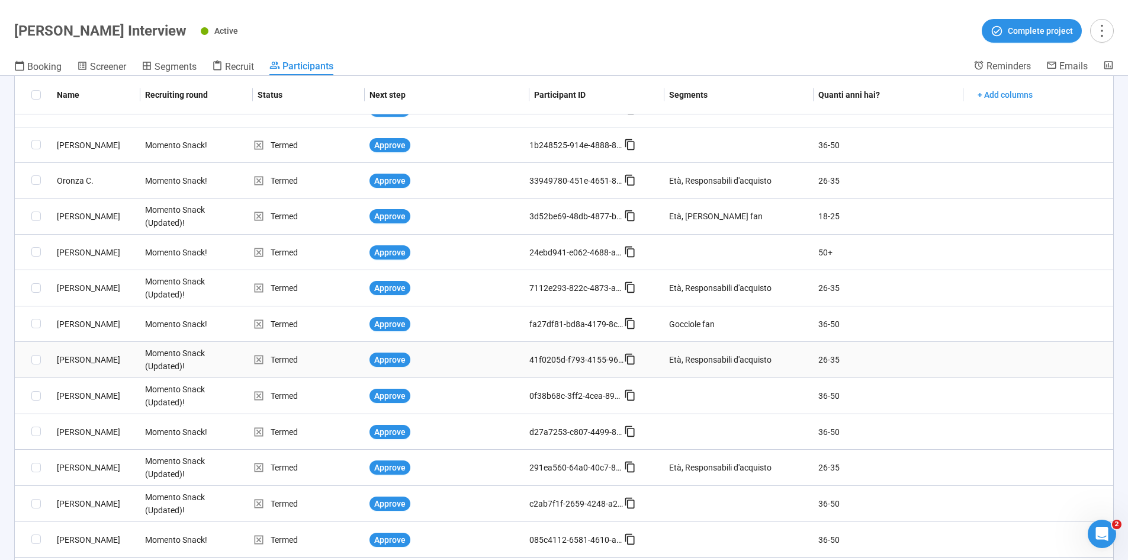
click at [83, 346] on div "Michel C." at bounding box center [96, 359] width 88 height 13
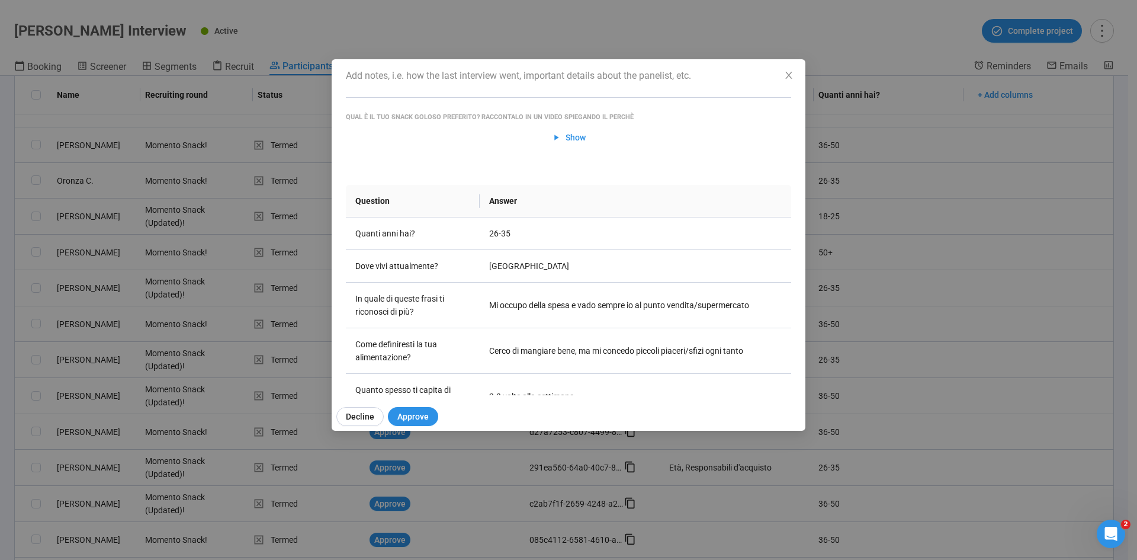
scroll to position [0, 0]
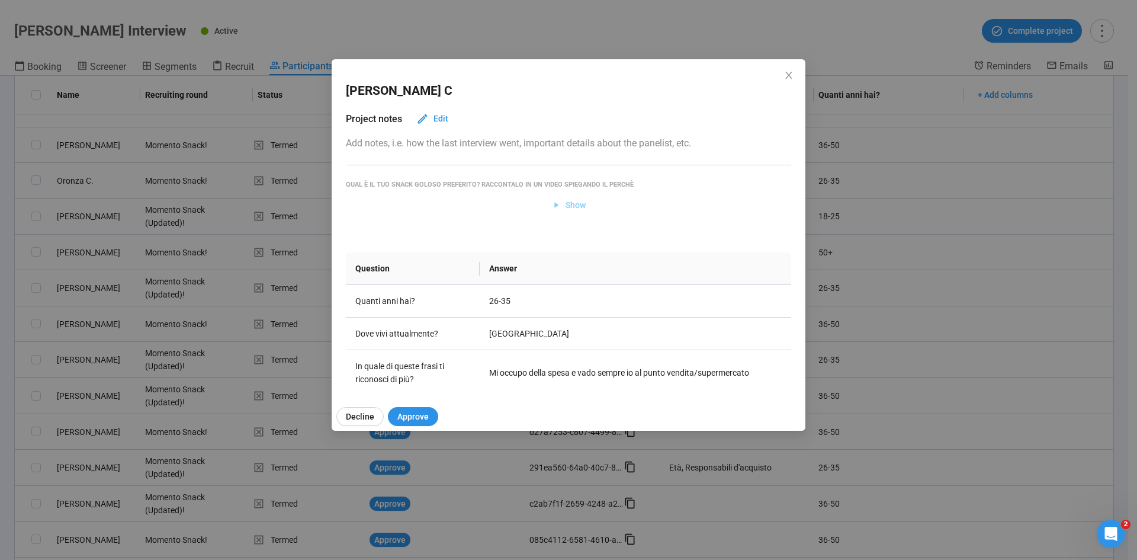
click at [565, 203] on span "Show" at bounding box center [575, 204] width 20 height 13
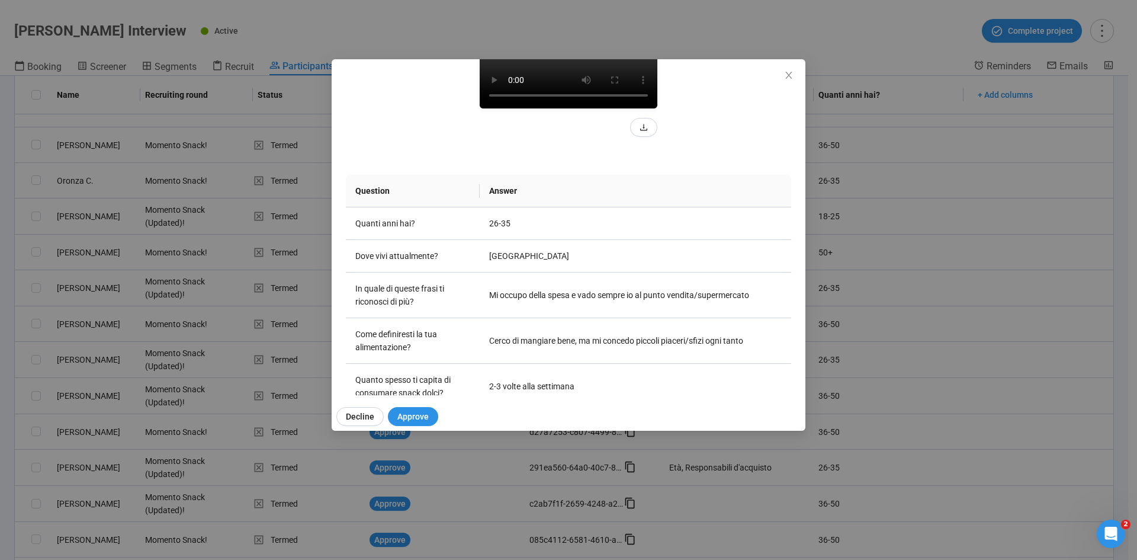
scroll to position [173, 0]
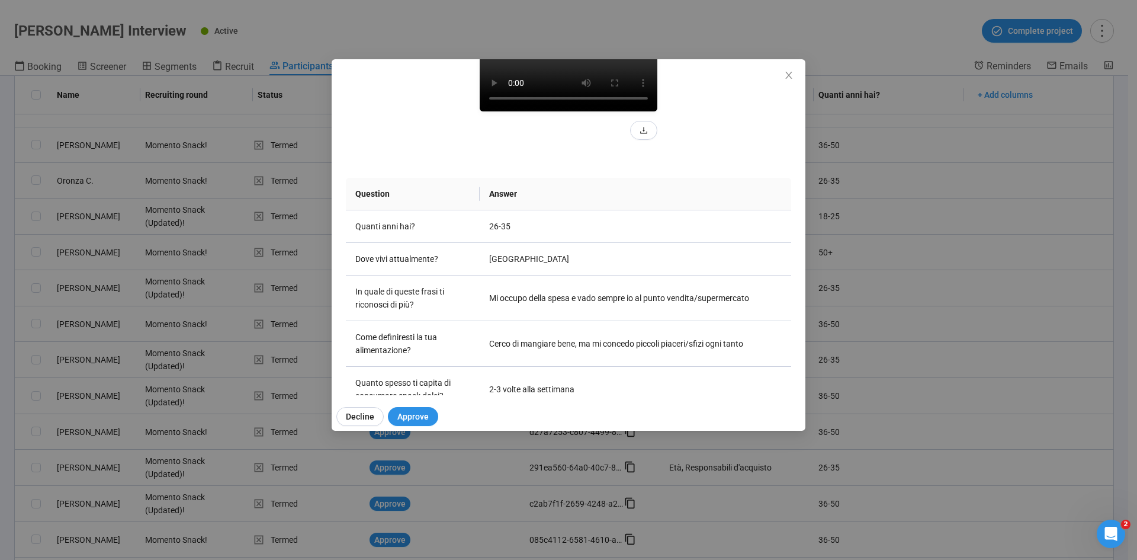
click at [590, 111] on video at bounding box center [569, 67] width 178 height 89
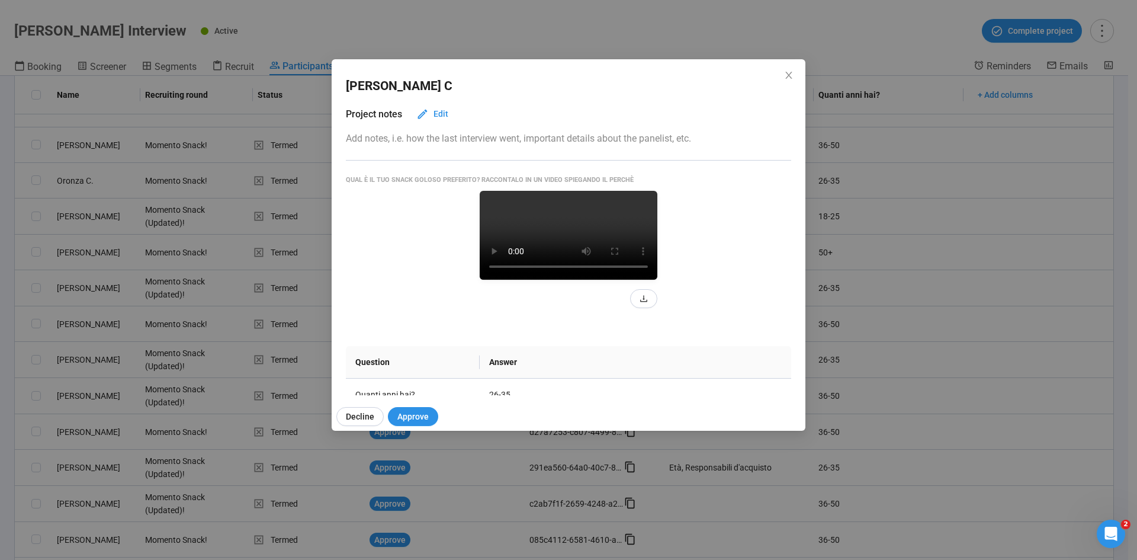
scroll to position [0, 0]
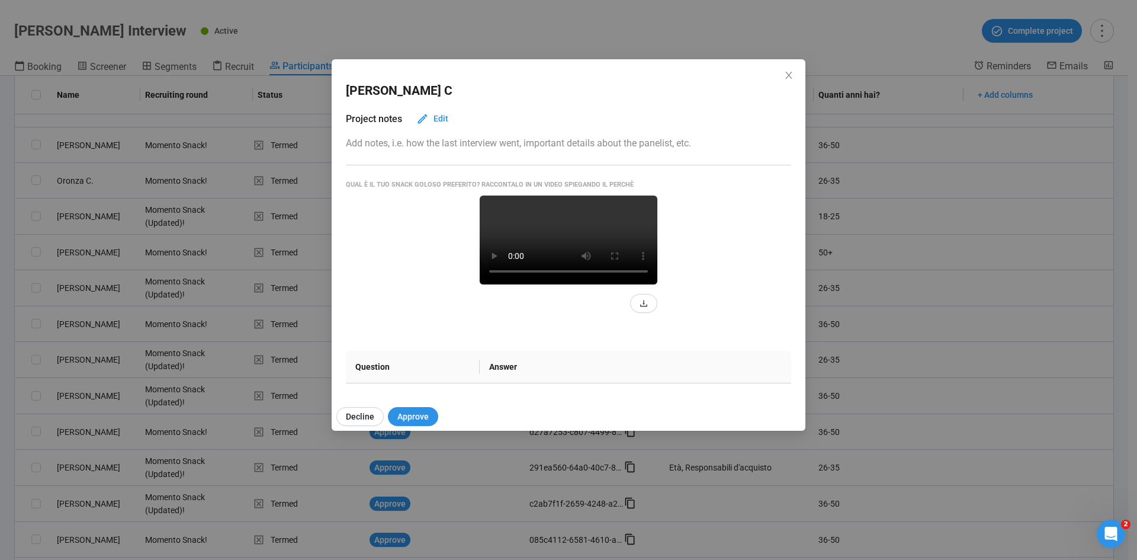
click at [0, 305] on div "Michel C Project notes Edit Add notes, i.e. how the last interview went, import…" at bounding box center [568, 280] width 1137 height 560
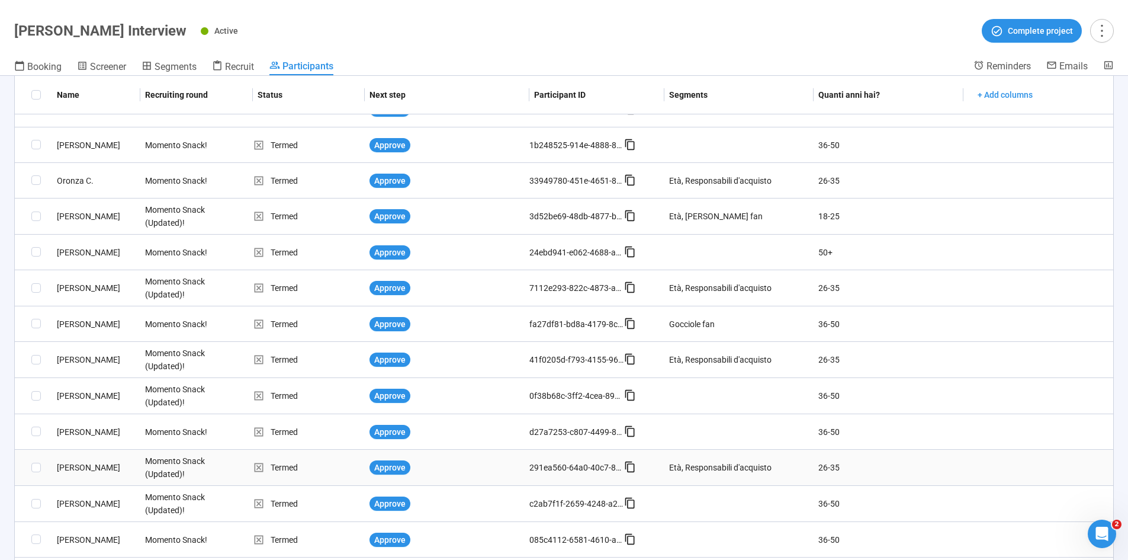
click at [75, 346] on div "Nirina T." at bounding box center [96, 467] width 88 height 13
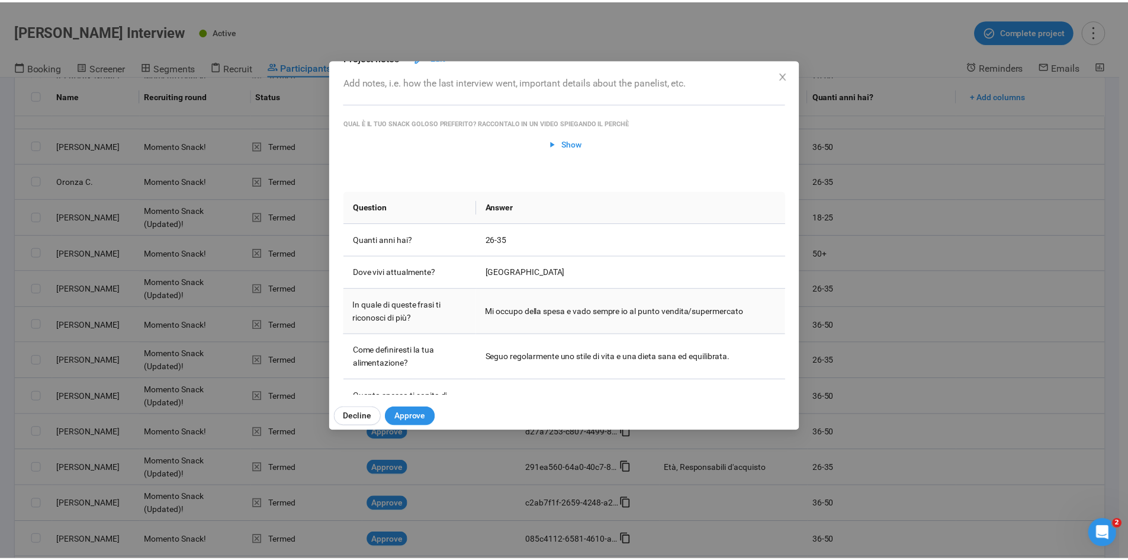
scroll to position [118, 0]
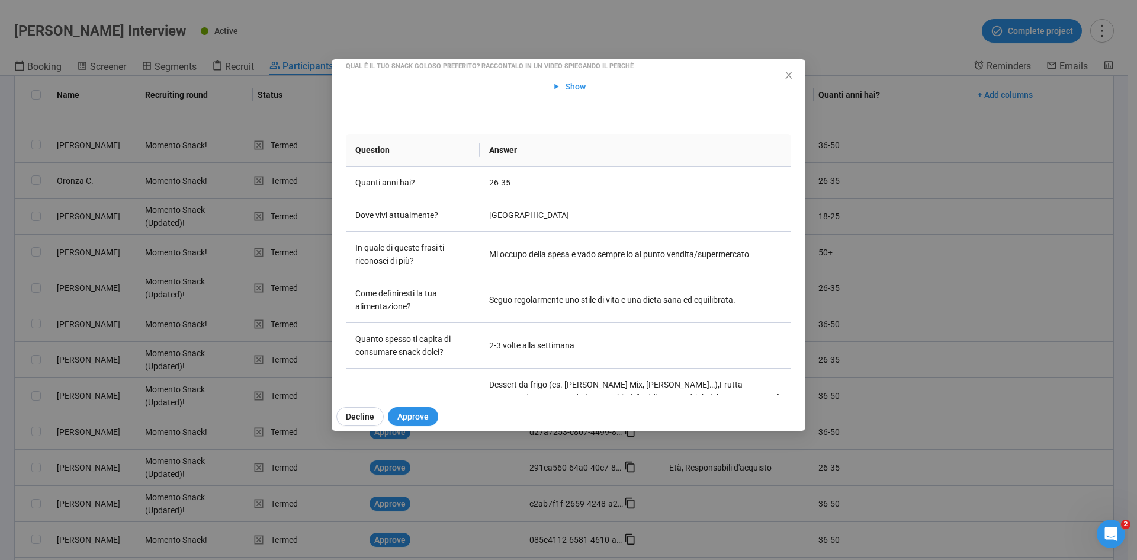
click at [0, 346] on div "Nirina T Project notes Edit Add notes, i.e. how the last interview went, import…" at bounding box center [568, 280] width 1137 height 560
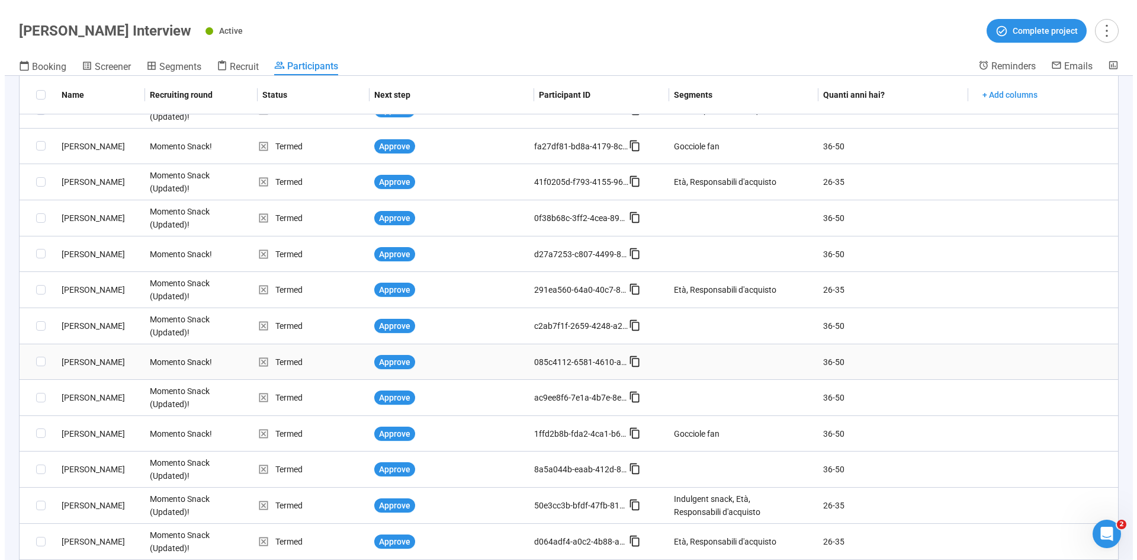
scroll to position [474, 0]
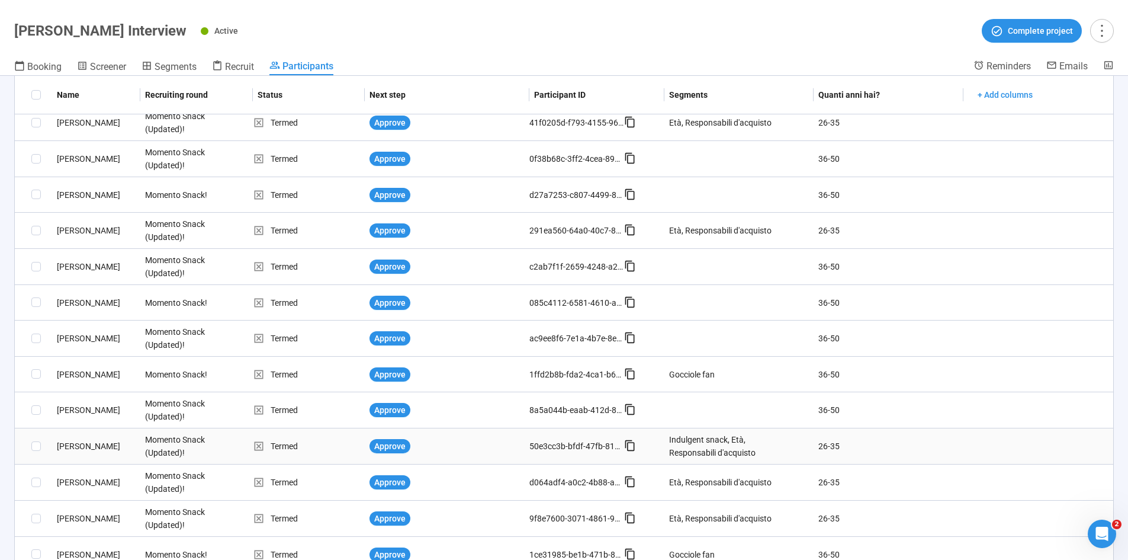
click at [69, 346] on div "Simone T." at bounding box center [96, 445] width 88 height 13
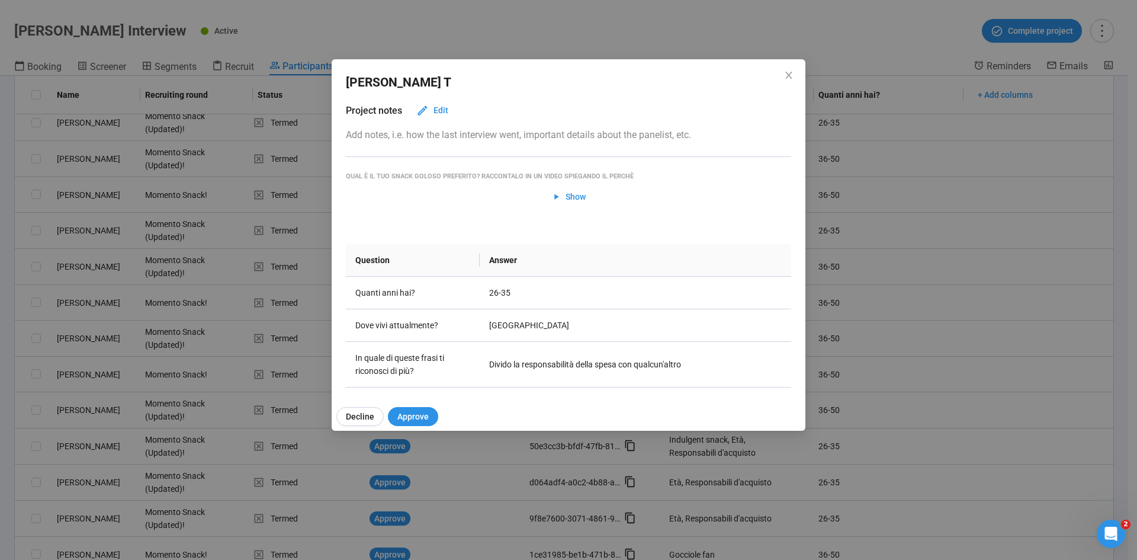
scroll to position [0, 0]
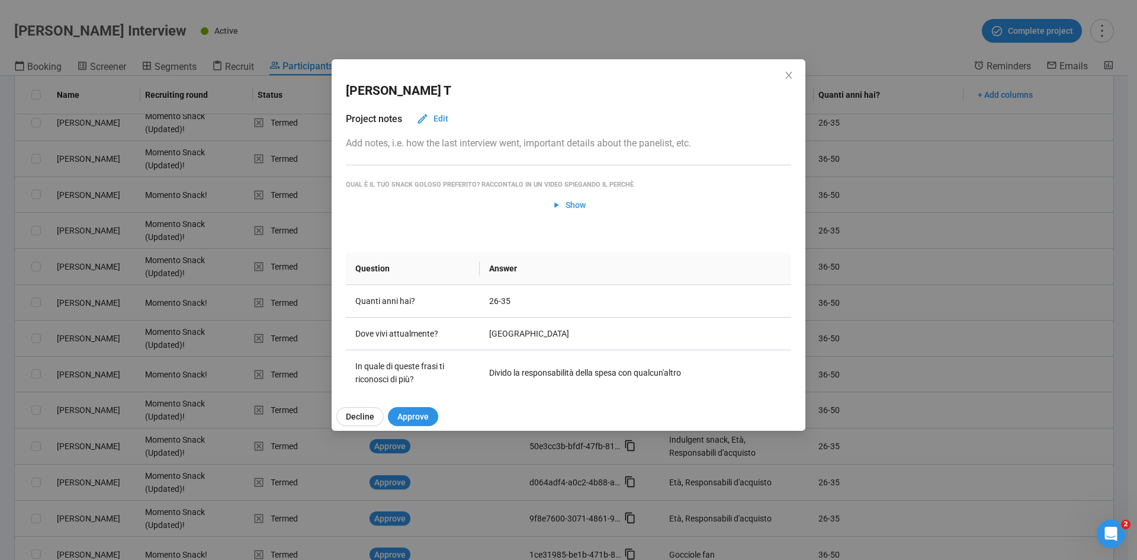
click at [0, 340] on div "Simone T Project notes Edit Add notes, i.e. how the last interview went, import…" at bounding box center [568, 280] width 1137 height 560
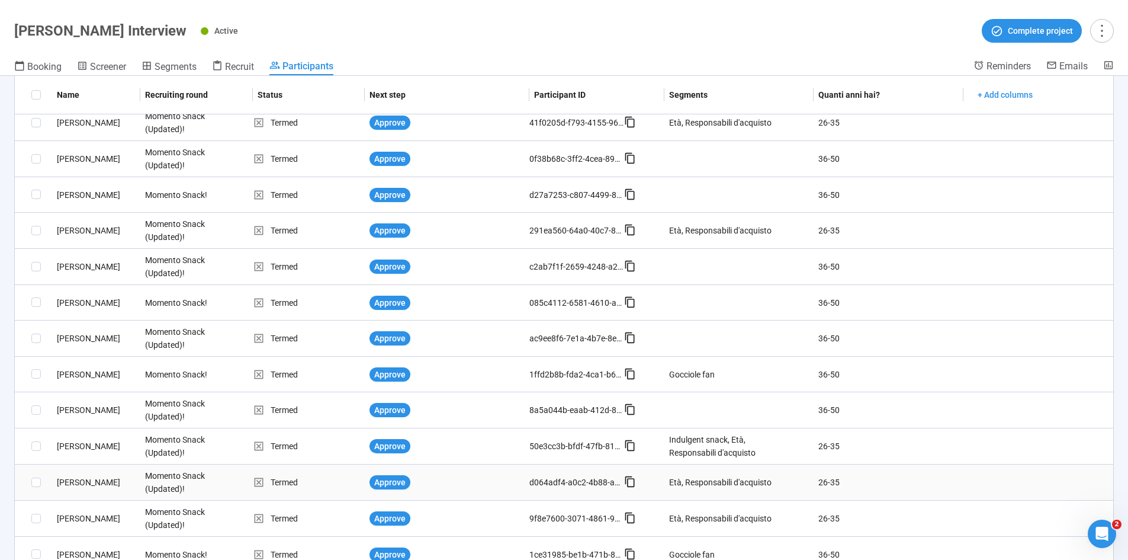
click at [82, 346] on div "Fabiana S." at bounding box center [96, 481] width 88 height 13
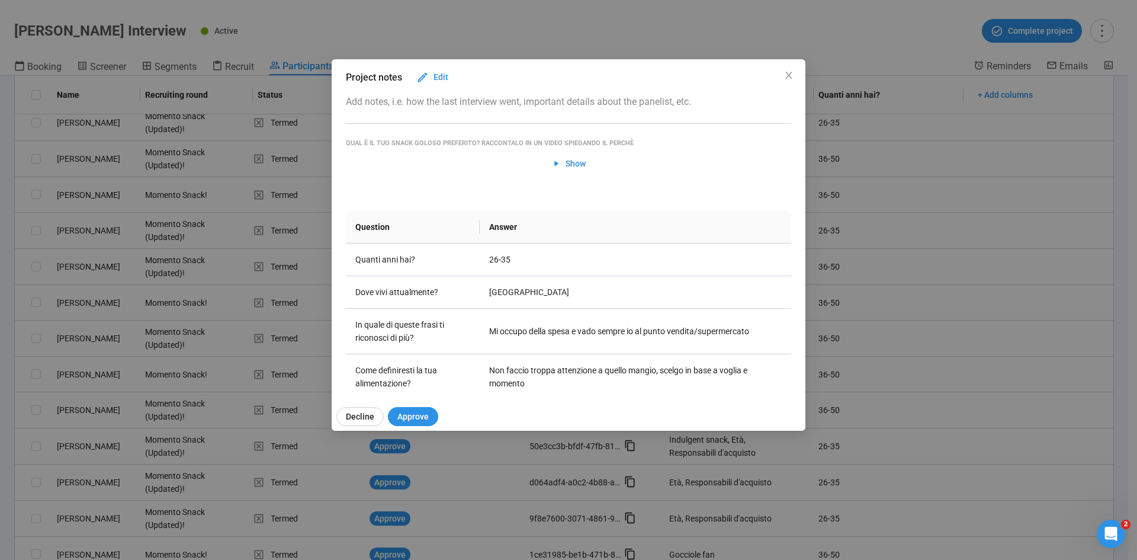
scroll to position [34, 0]
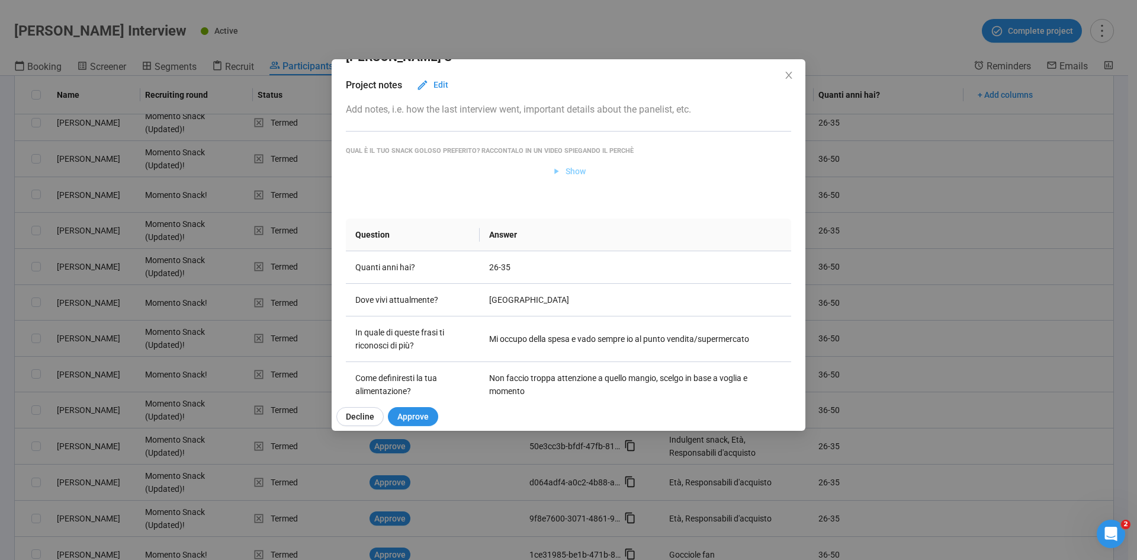
click at [557, 176] on span "Show" at bounding box center [568, 171] width 35 height 13
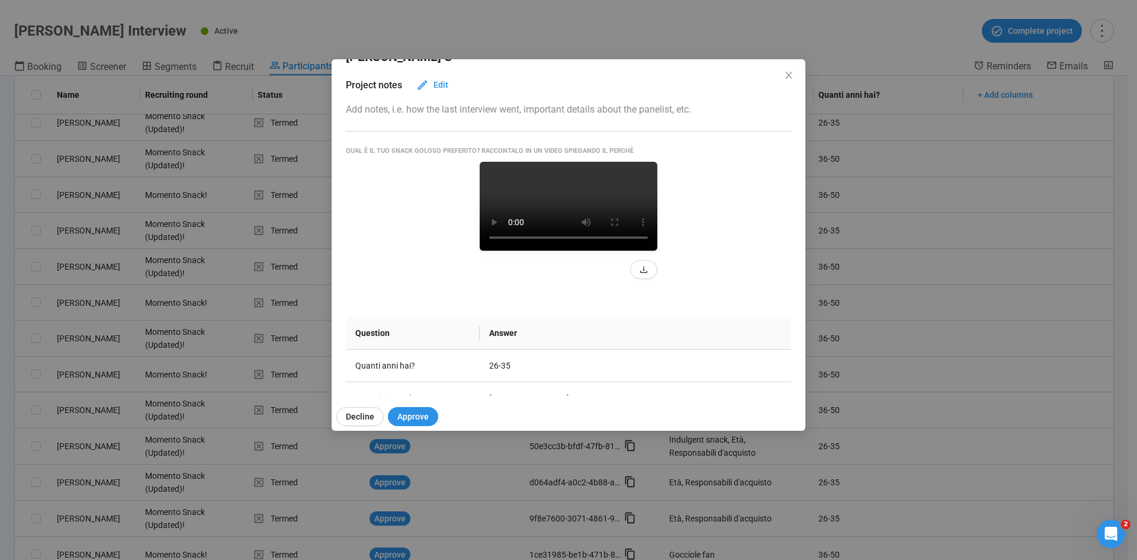
click at [0, 343] on div "Fabiana S Project notes Edit Add notes, i.e. how the last interview went, impor…" at bounding box center [568, 280] width 1137 height 560
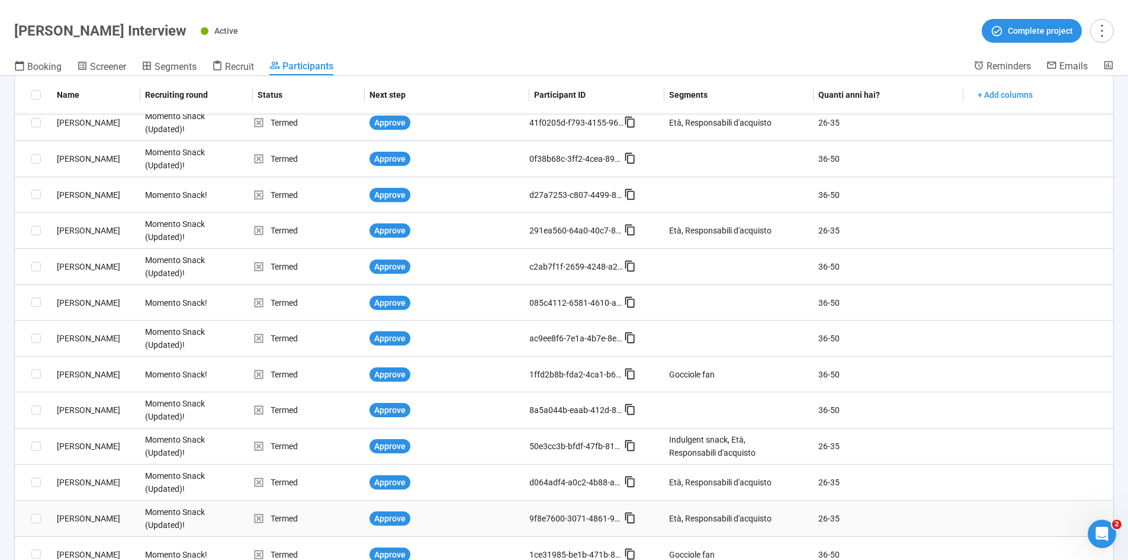
click at [68, 346] on div "Sofia A." at bounding box center [96, 518] width 88 height 13
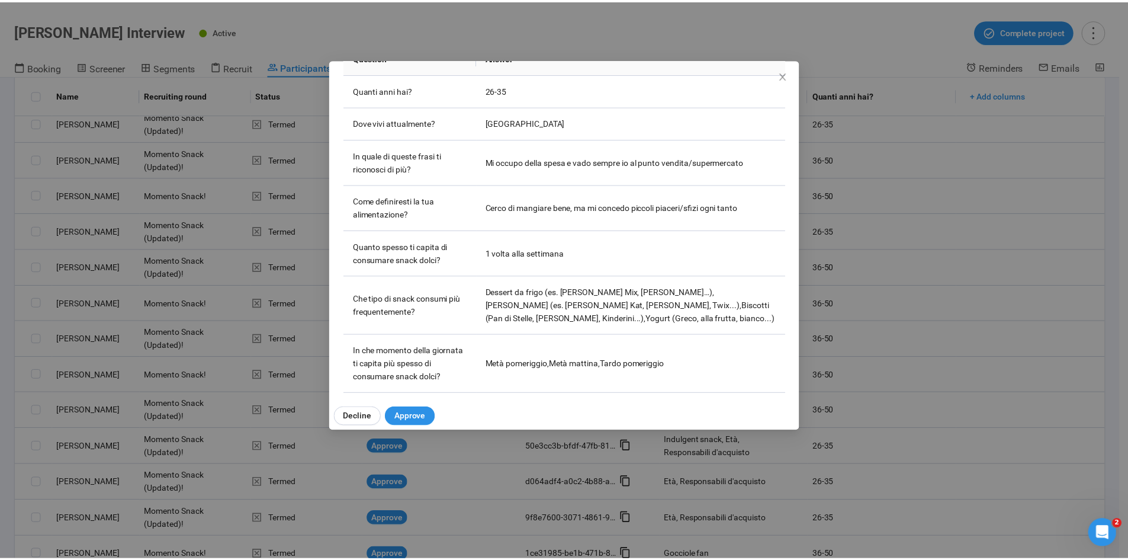
scroll to position [237, 0]
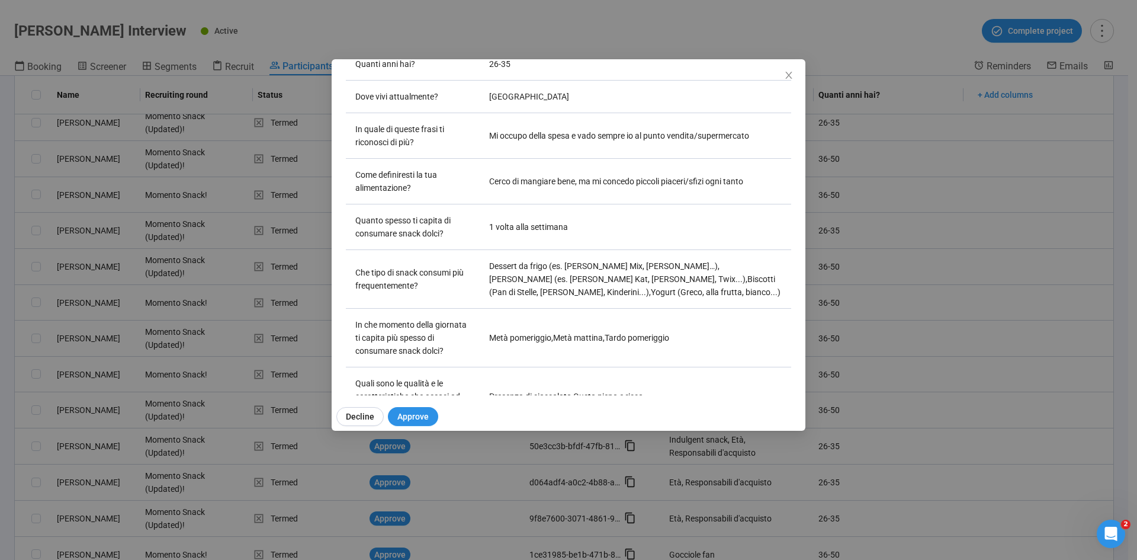
click at [0, 346] on div "Sofia A Project notes Edit Add notes, i.e. how the last interview went, importa…" at bounding box center [568, 280] width 1137 height 560
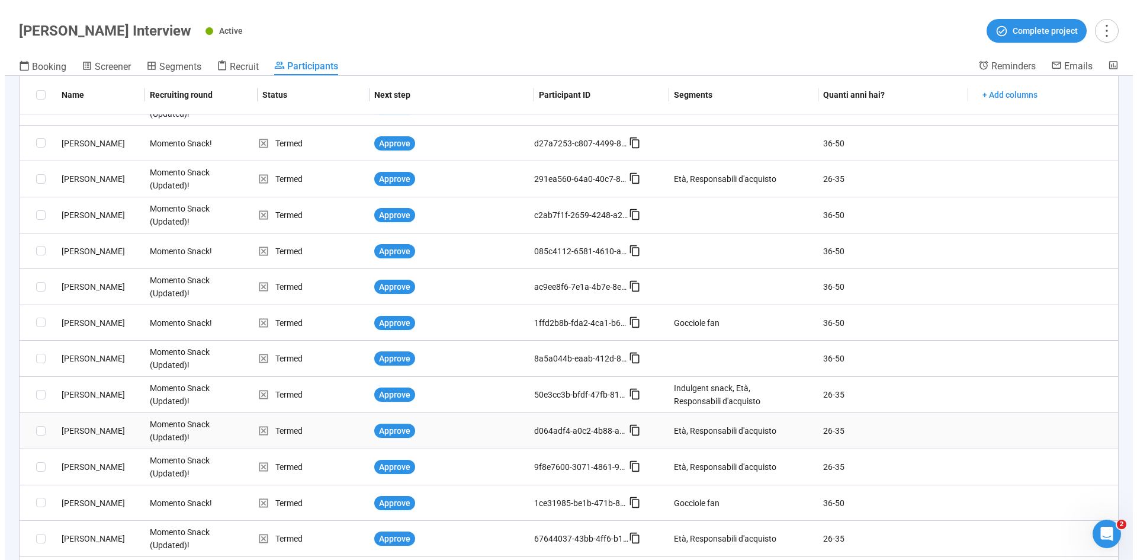
scroll to position [597, 0]
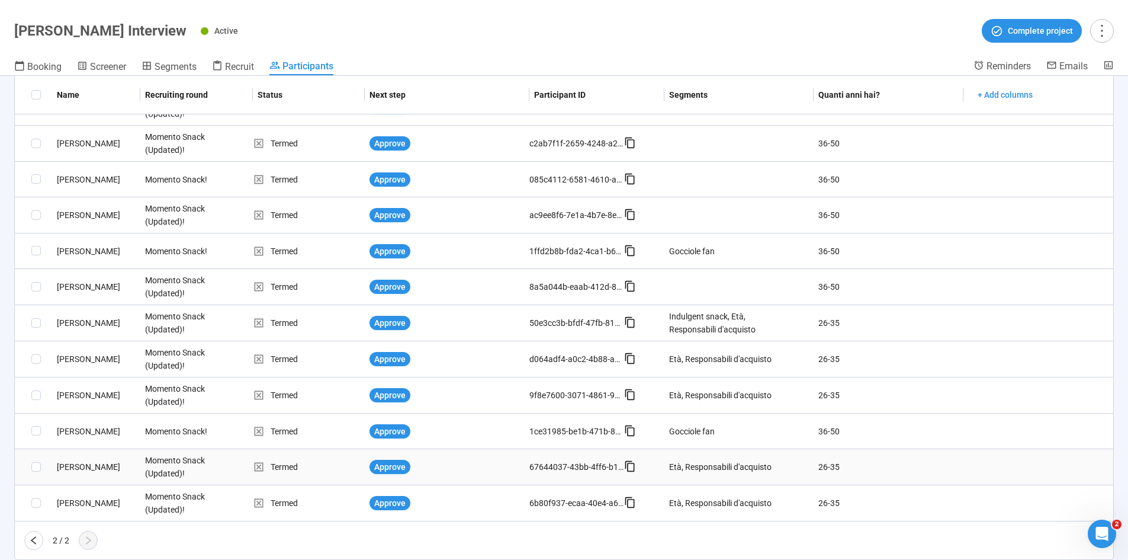
click at [77, 346] on div "Federica S." at bounding box center [96, 466] width 88 height 13
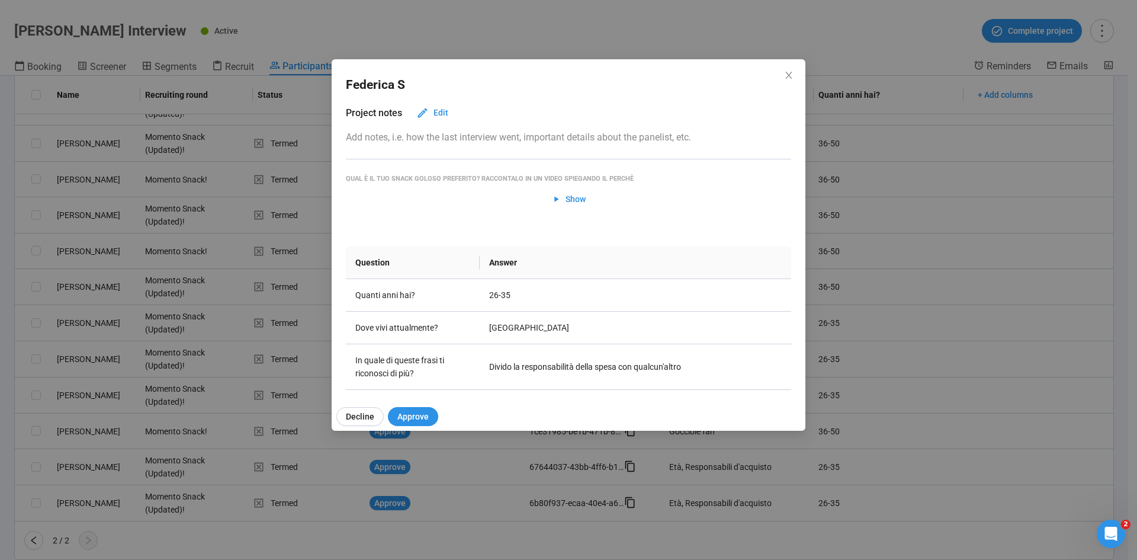
scroll to position [0, 0]
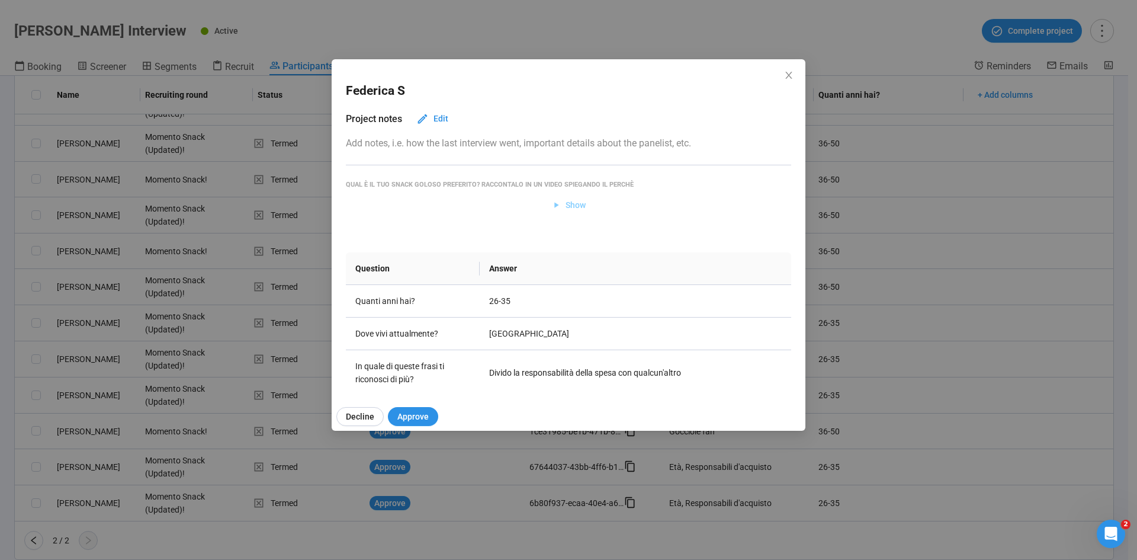
click at [573, 202] on span "Show" at bounding box center [575, 204] width 20 height 13
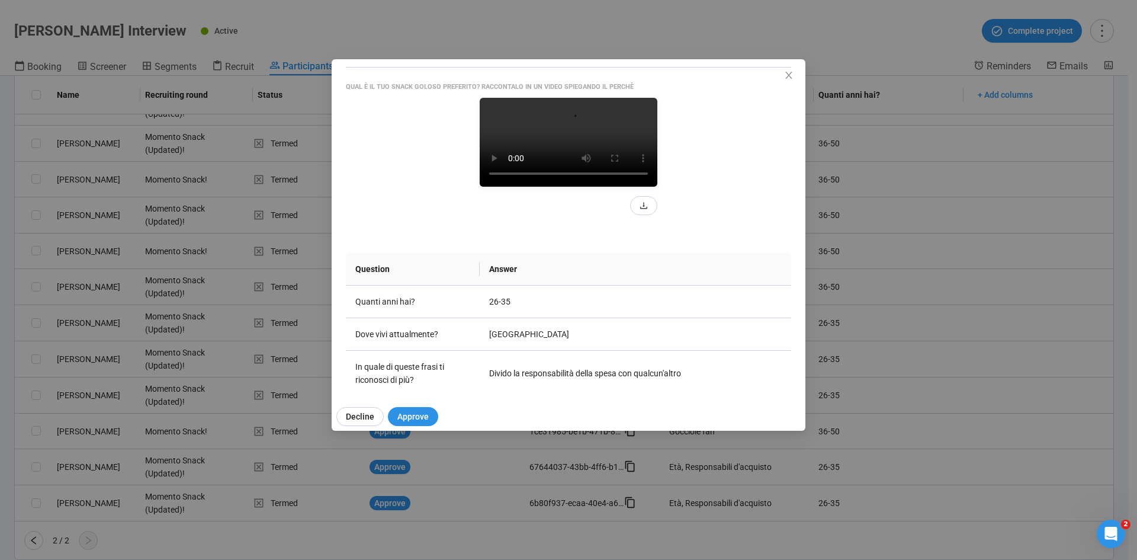
scroll to position [118, 0]
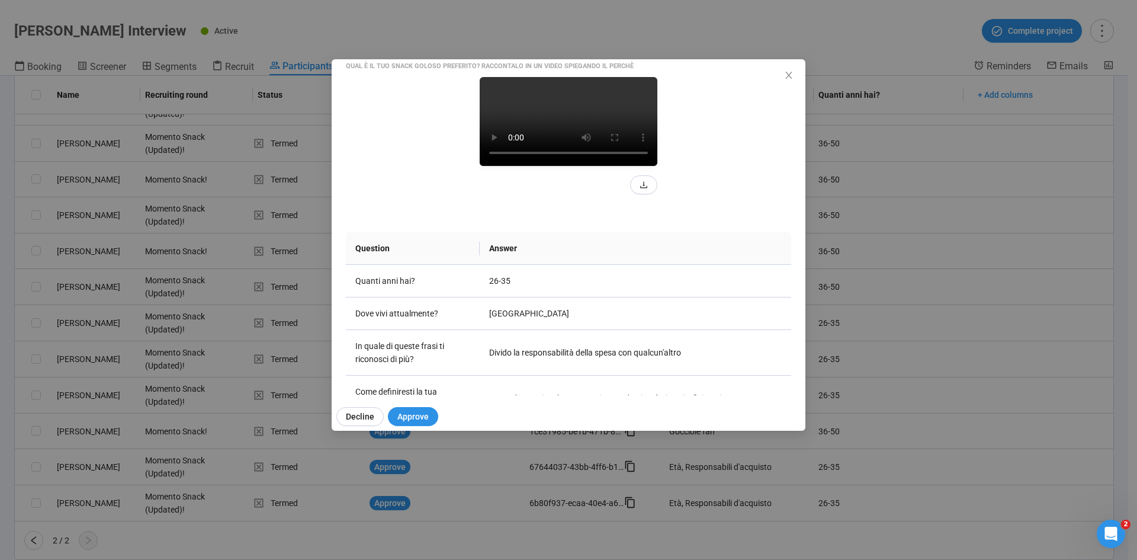
click at [555, 166] on video at bounding box center [569, 121] width 178 height 89
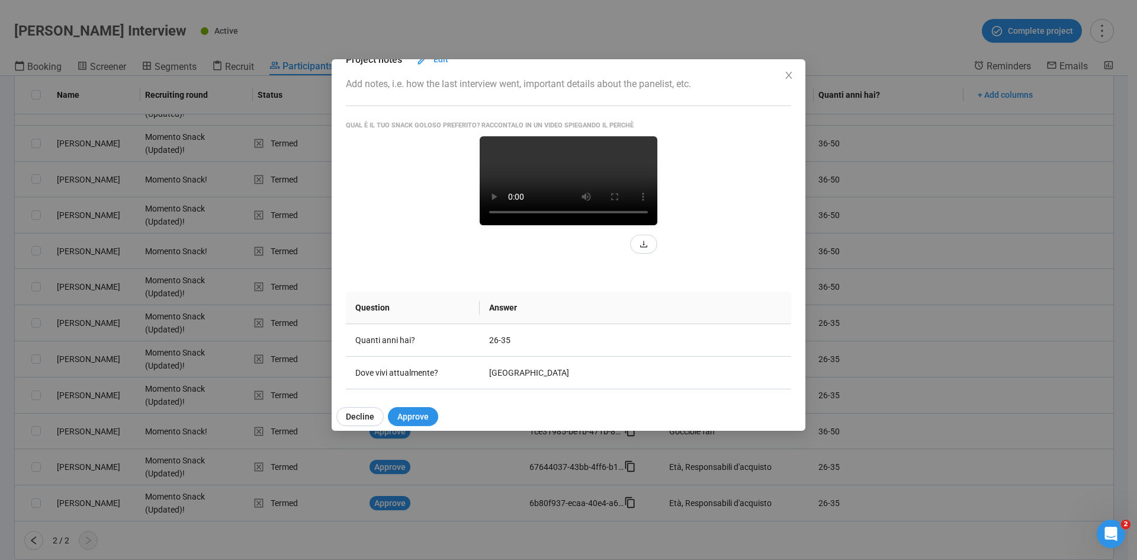
scroll to position [0, 0]
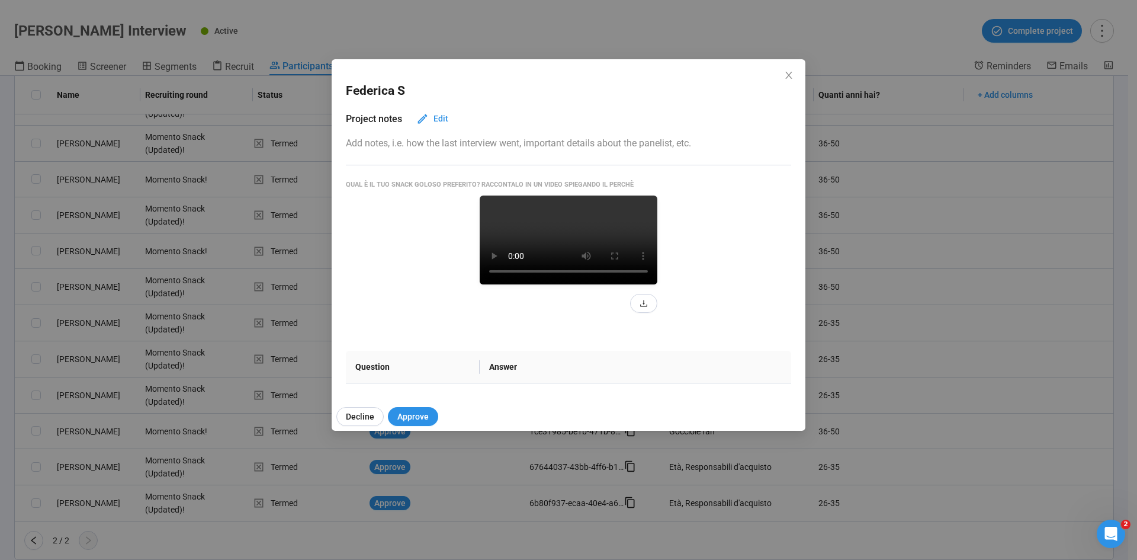
click at [510, 284] on video at bounding box center [569, 239] width 178 height 89
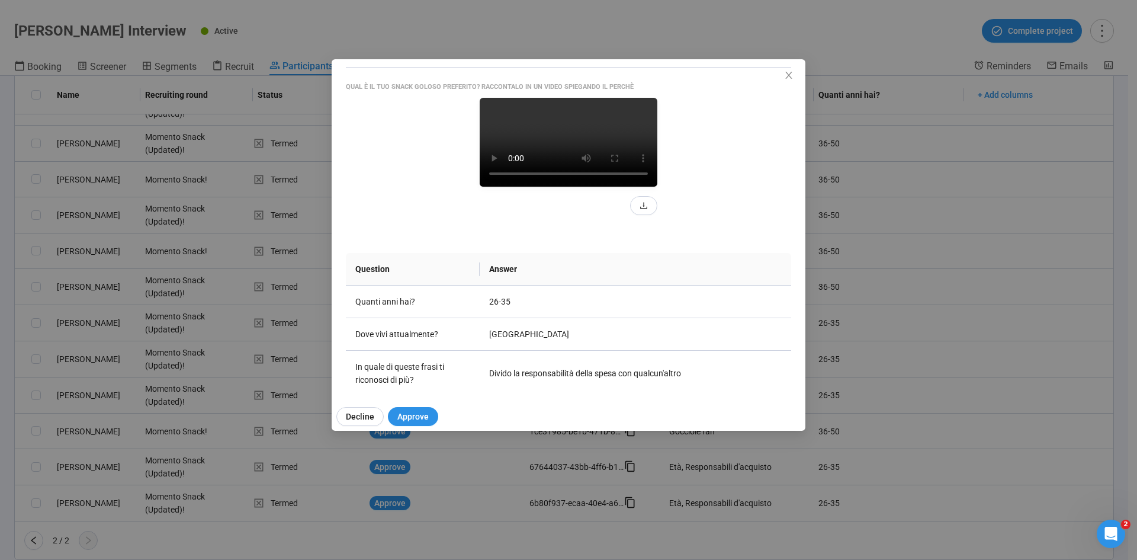
scroll to position [118, 0]
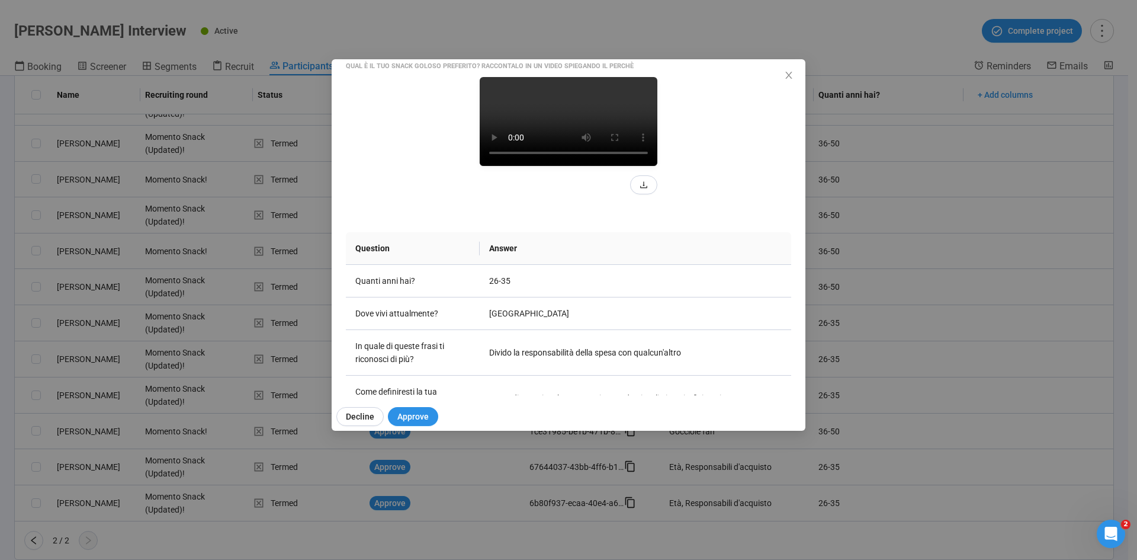
click at [0, 346] on div "Federica S Project notes Edit Add notes, i.e. how the last interview went, impo…" at bounding box center [568, 280] width 1137 height 560
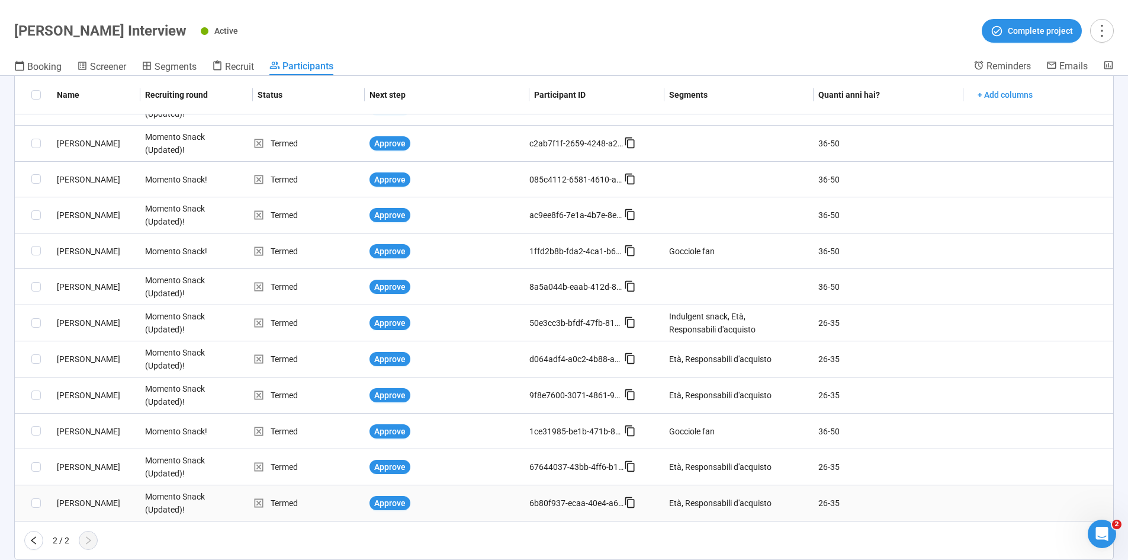
click at [72, 346] on div "Marcello C." at bounding box center [96, 502] width 88 height 13
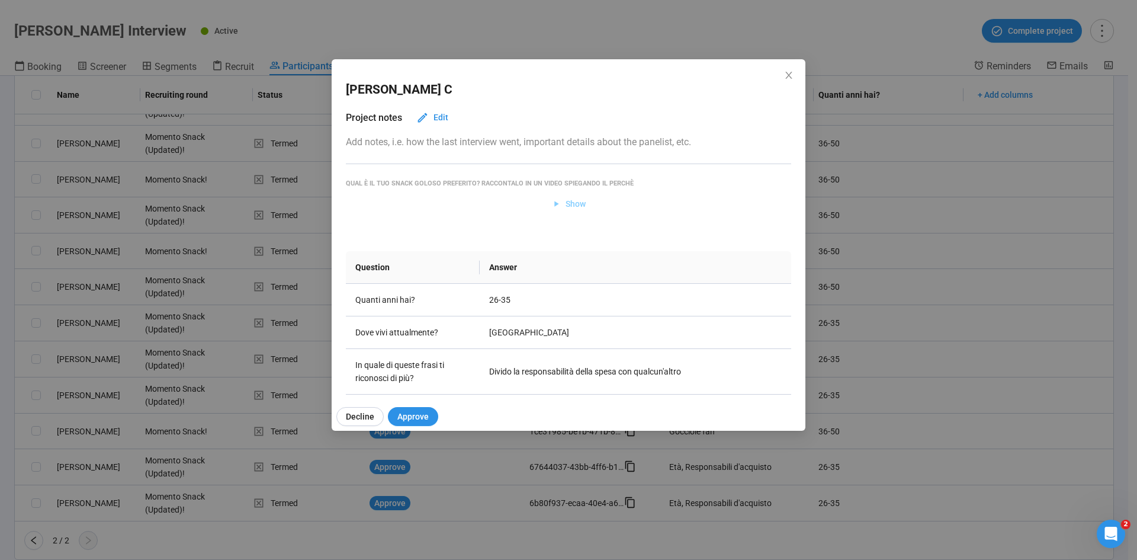
scroll to position [0, 0]
click at [555, 204] on span "Show" at bounding box center [568, 204] width 35 height 13
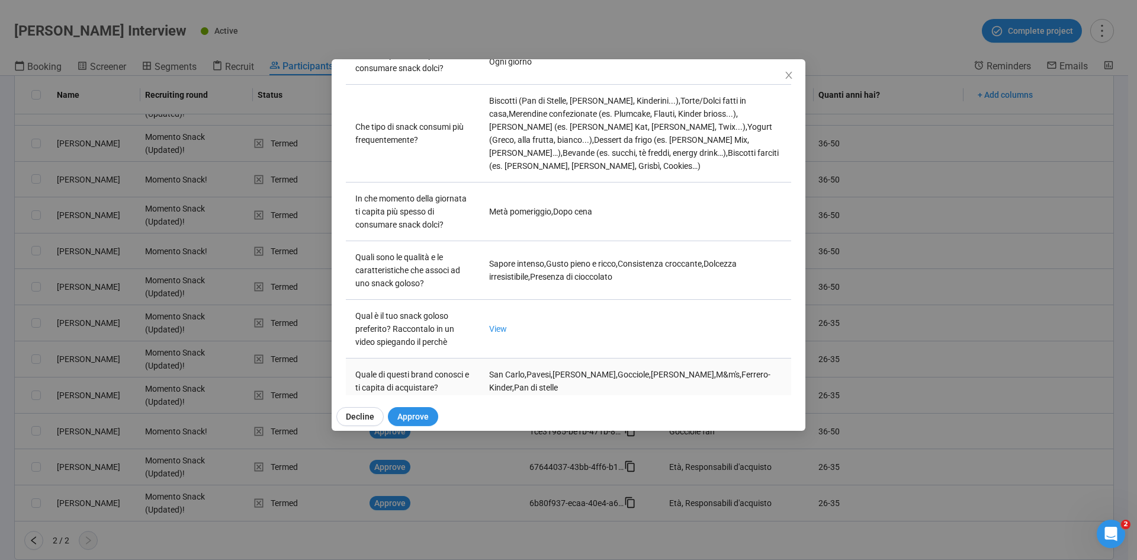
scroll to position [474, 0]
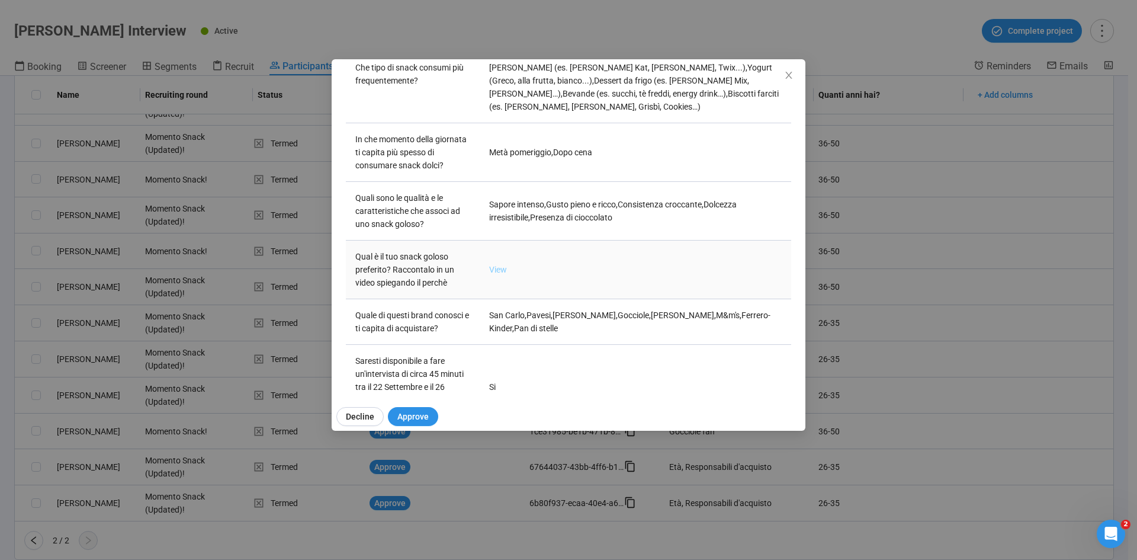
click at [496, 265] on link "View" at bounding box center [498, 269] width 18 height 9
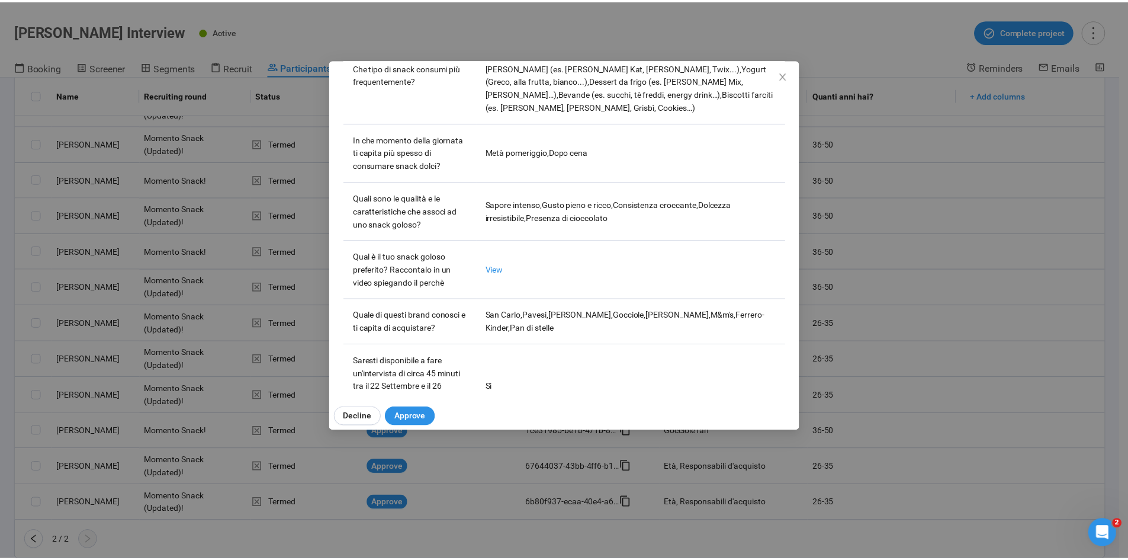
scroll to position [0, 0]
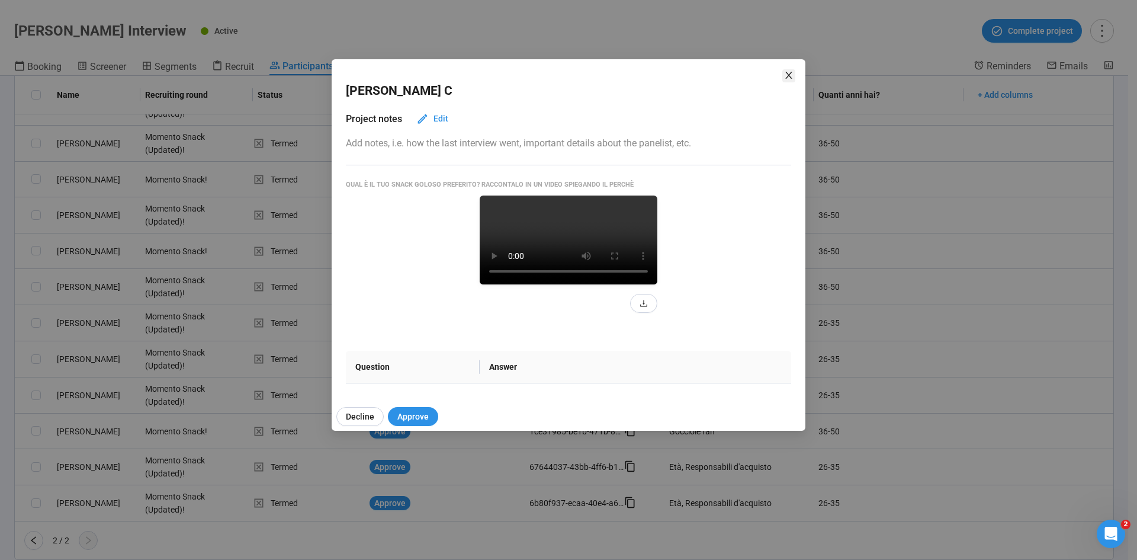
click at [757, 73] on icon "close" at bounding box center [788, 74] width 9 height 9
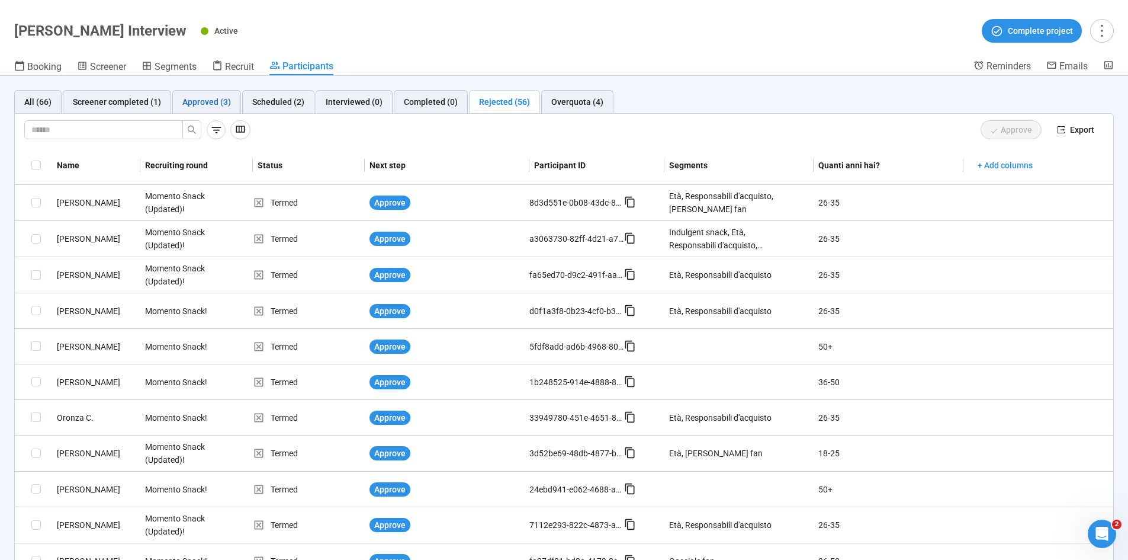
click at [207, 104] on div "Approved (3)" at bounding box center [206, 101] width 49 height 13
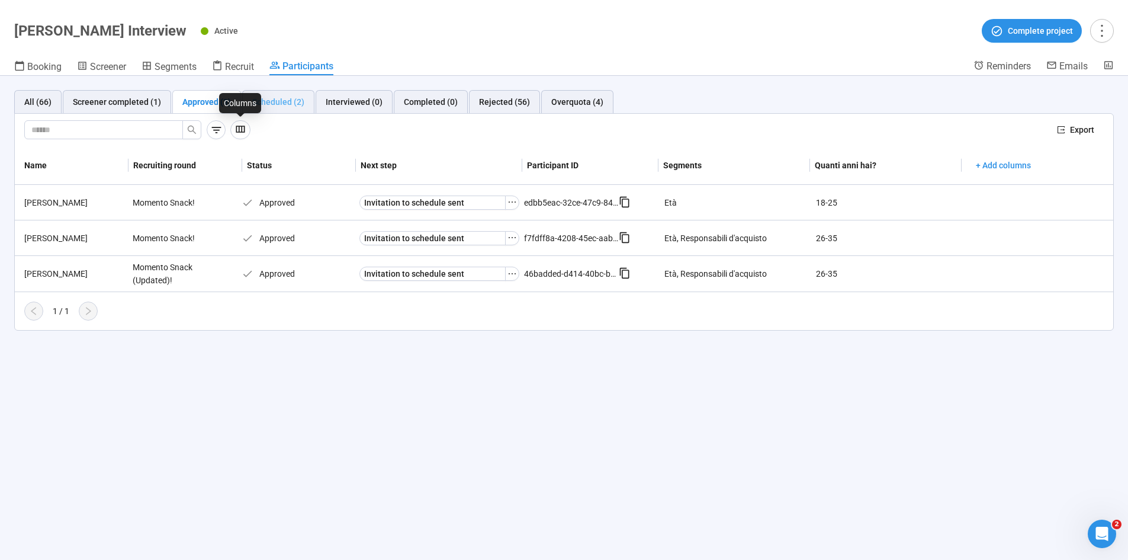
click at [275, 92] on div "Scheduled (2)" at bounding box center [278, 102] width 72 height 24
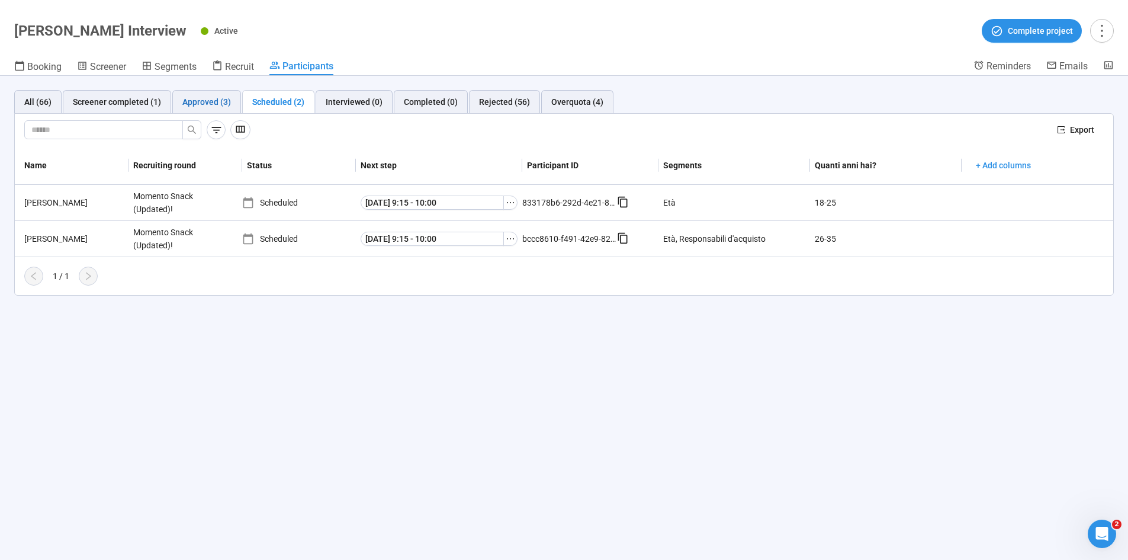
click at [214, 99] on div "Approved (3)" at bounding box center [206, 101] width 49 height 13
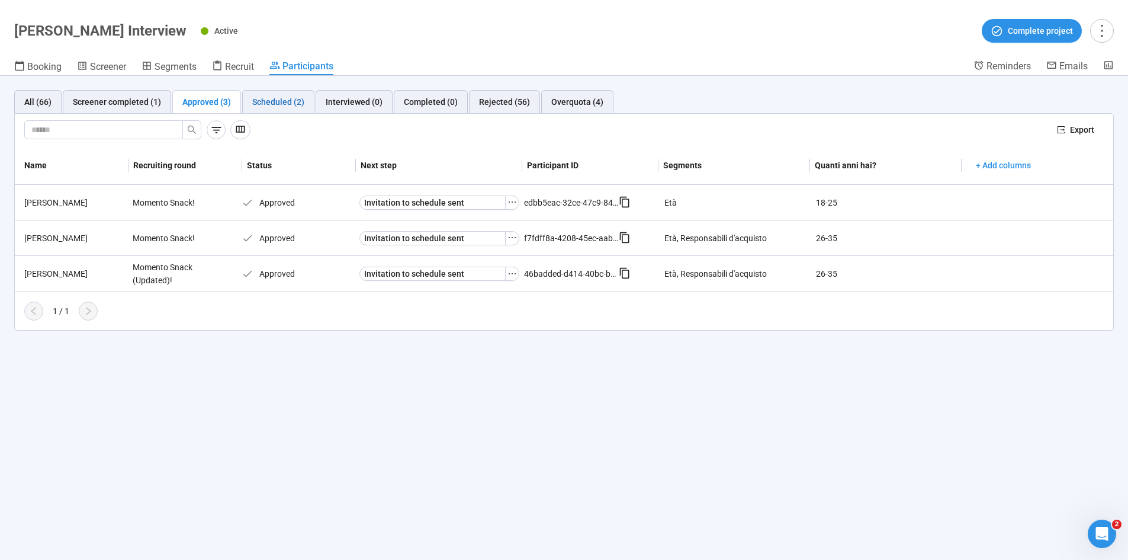
click at [257, 102] on div "Scheduled (2)" at bounding box center [278, 101] width 52 height 13
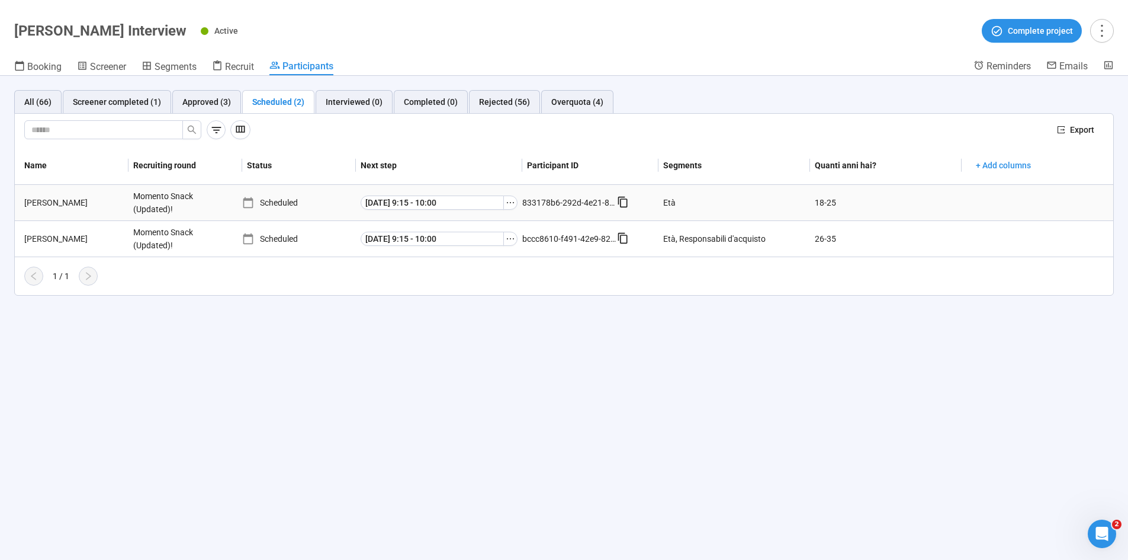
click at [39, 200] on div "Sara T." at bounding box center [74, 202] width 109 height 13
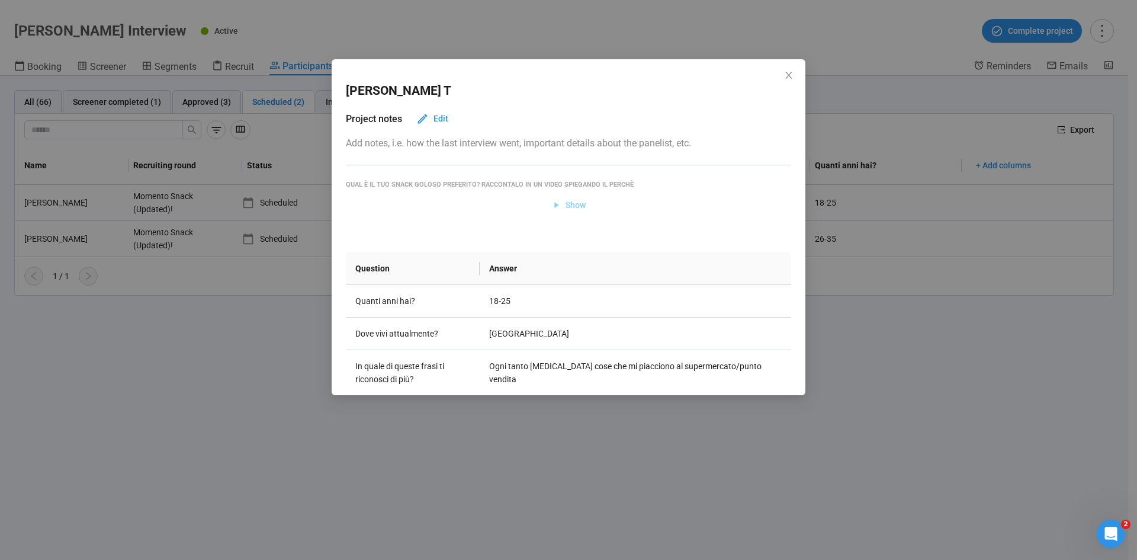
click at [565, 203] on span "Show" at bounding box center [575, 204] width 20 height 13
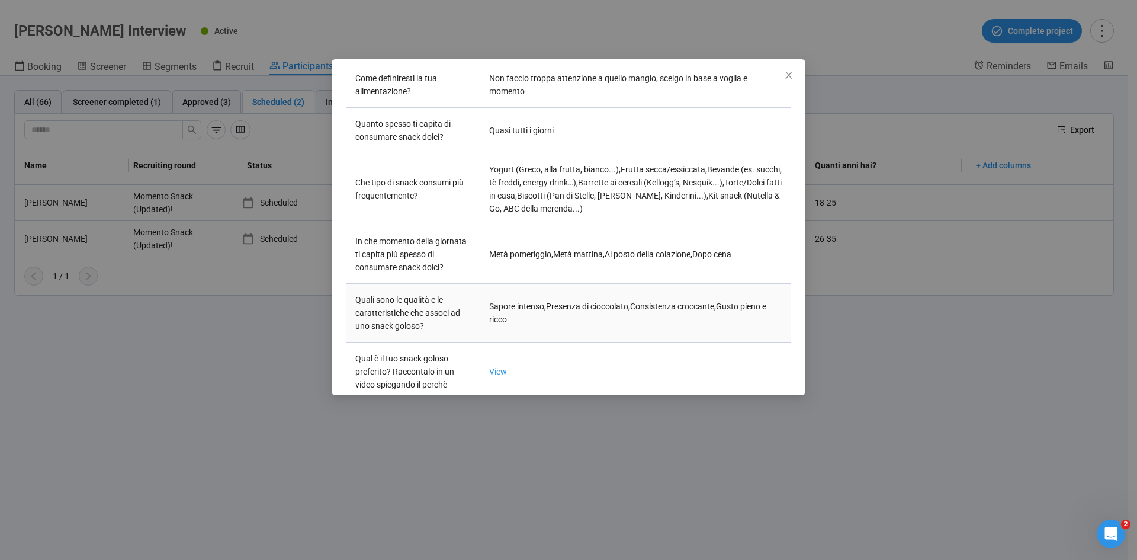
scroll to position [355, 0]
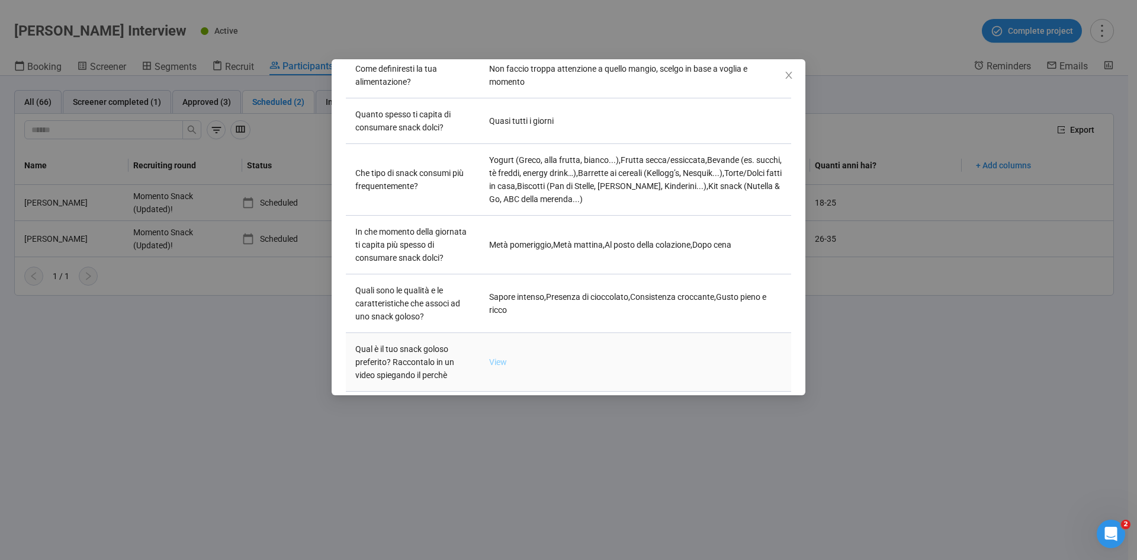
click at [497, 346] on link "View" at bounding box center [498, 361] width 18 height 9
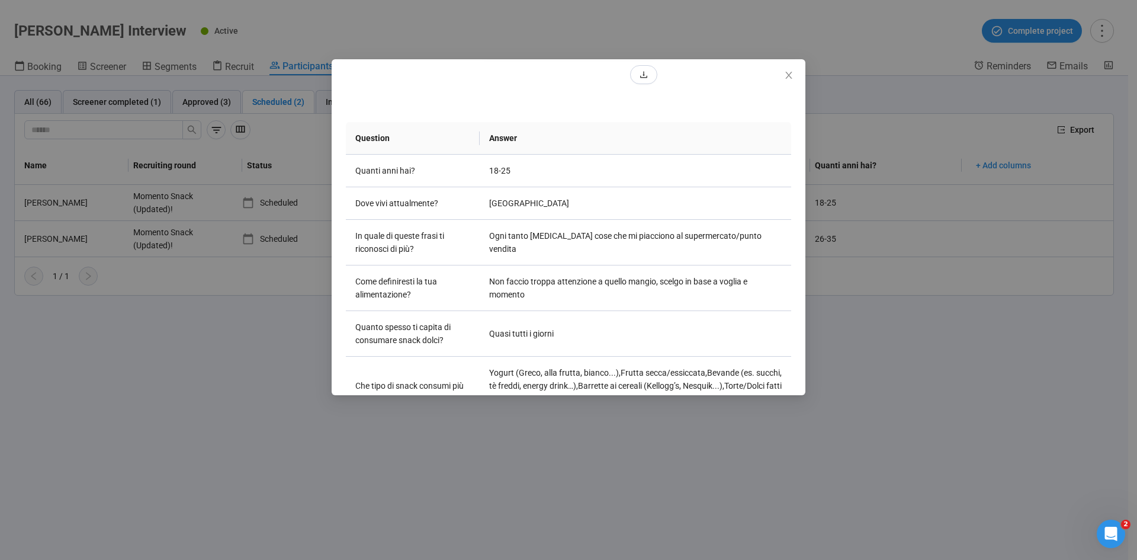
scroll to position [222, 0]
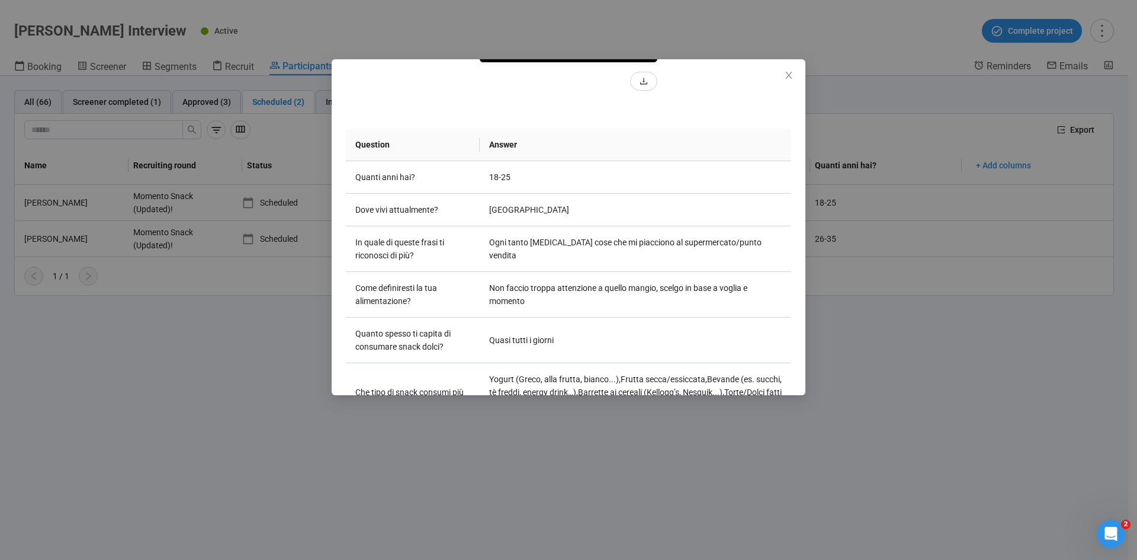
click at [192, 346] on div "Sara T Project notes Edit Add notes, i.e. how the last interview went, importan…" at bounding box center [568, 280] width 1137 height 560
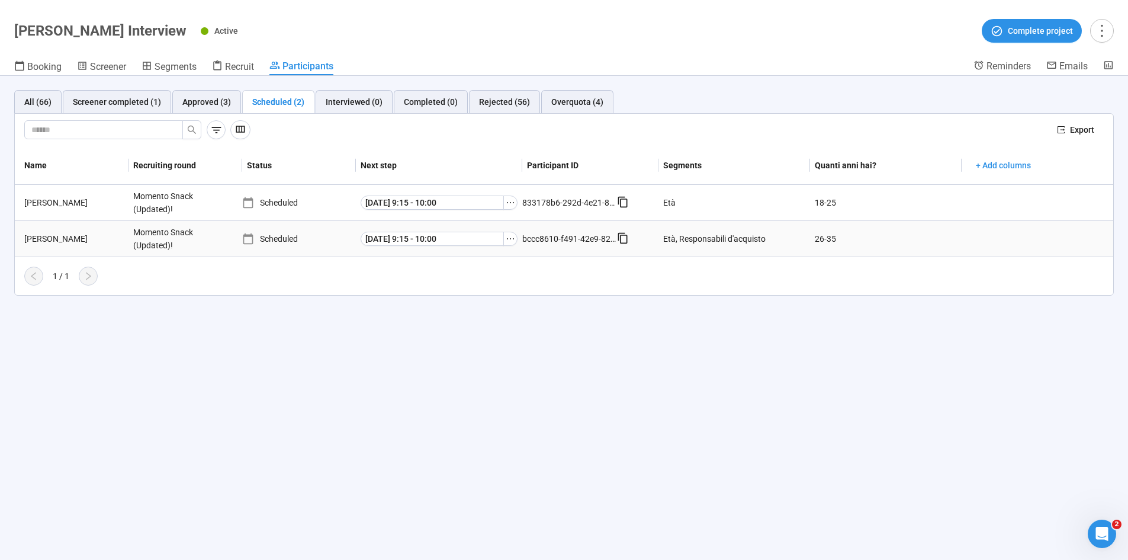
click at [57, 243] on div "Martina M." at bounding box center [74, 238] width 109 height 13
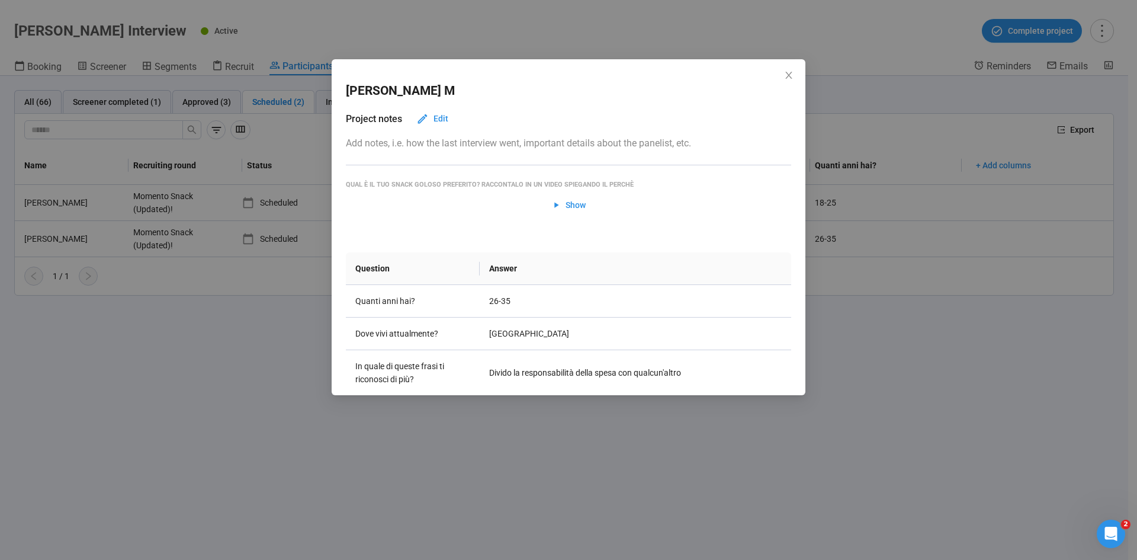
drag, startPoint x: 150, startPoint y: 330, endPoint x: 128, endPoint y: 302, distance: 35.4
click at [150, 330] on div "Martina M Project notes Edit Add notes, i.e. how the last interview went, impor…" at bounding box center [568, 280] width 1137 height 560
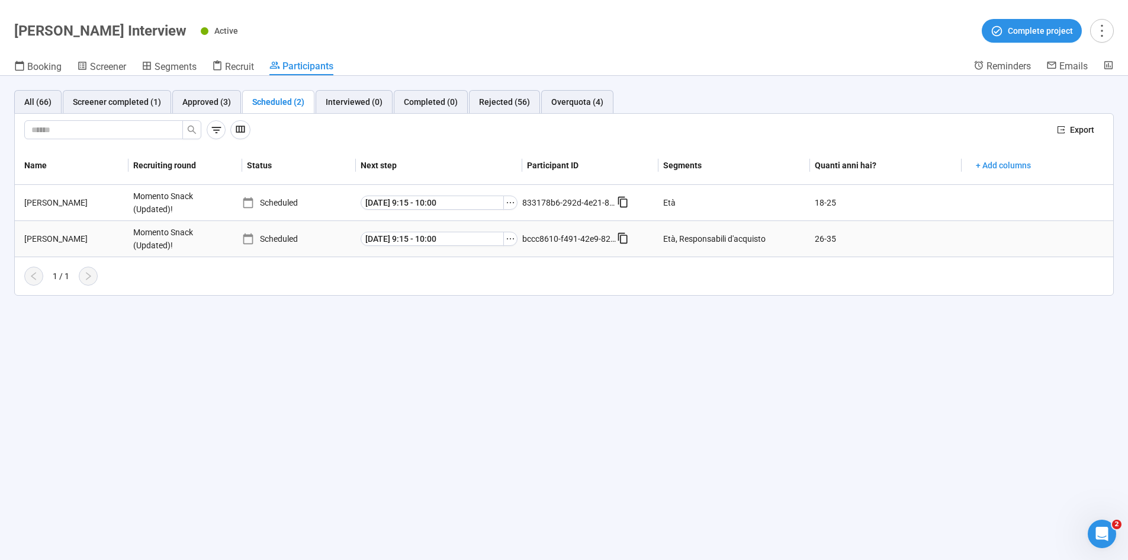
click at [42, 234] on div "Martina M." at bounding box center [74, 238] width 109 height 13
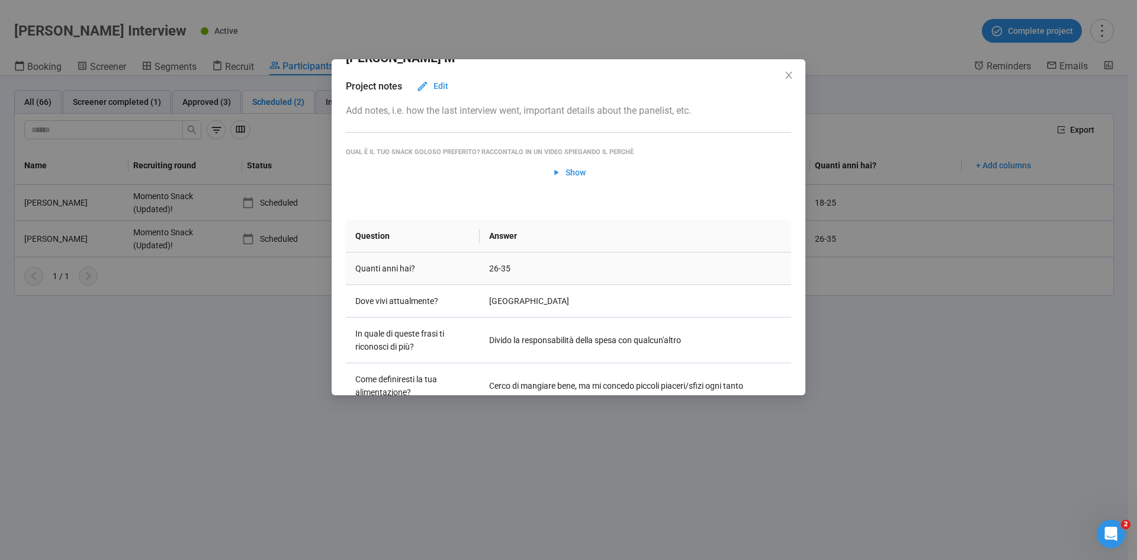
scroll to position [59, 0]
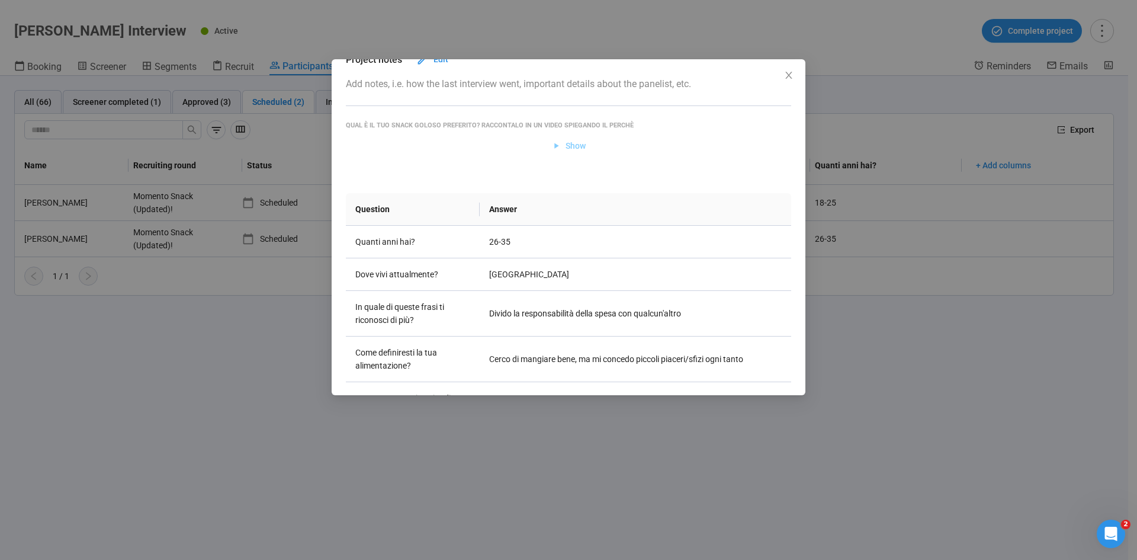
click at [558, 150] on span "Show" at bounding box center [568, 145] width 35 height 13
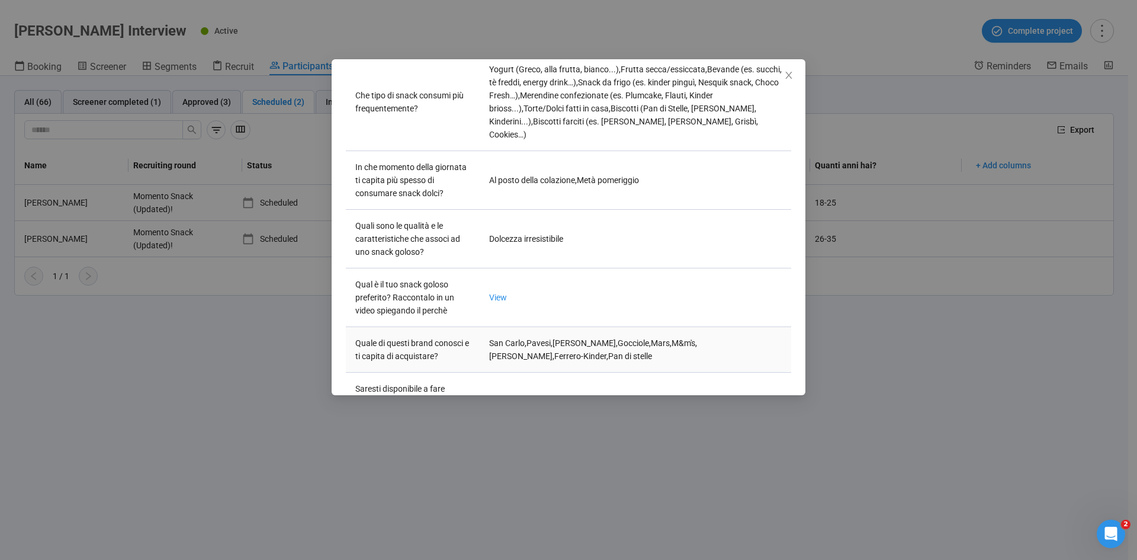
scroll to position [474, 0]
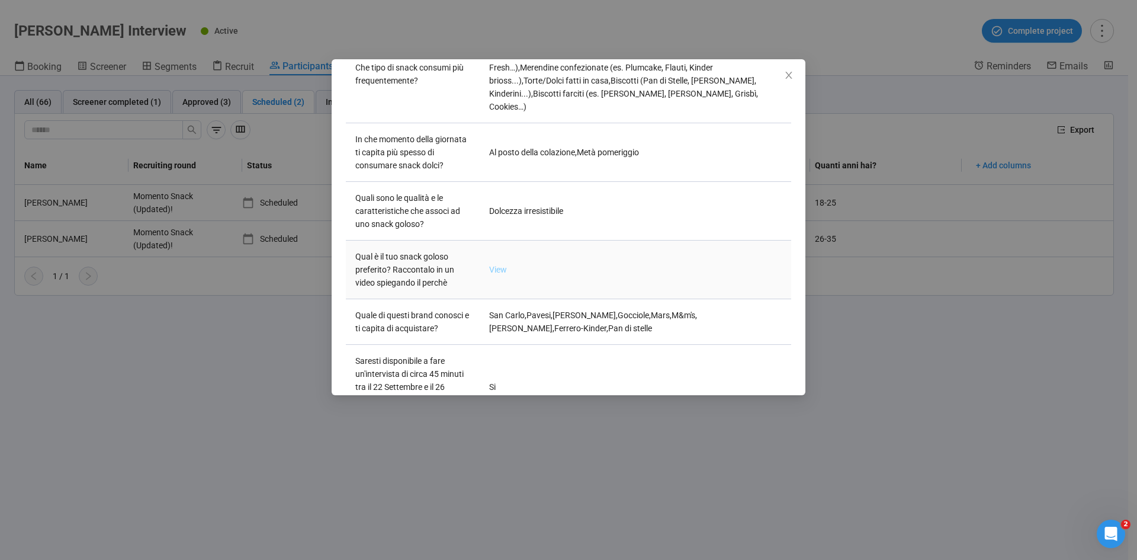
click at [499, 265] on link "View" at bounding box center [498, 269] width 18 height 9
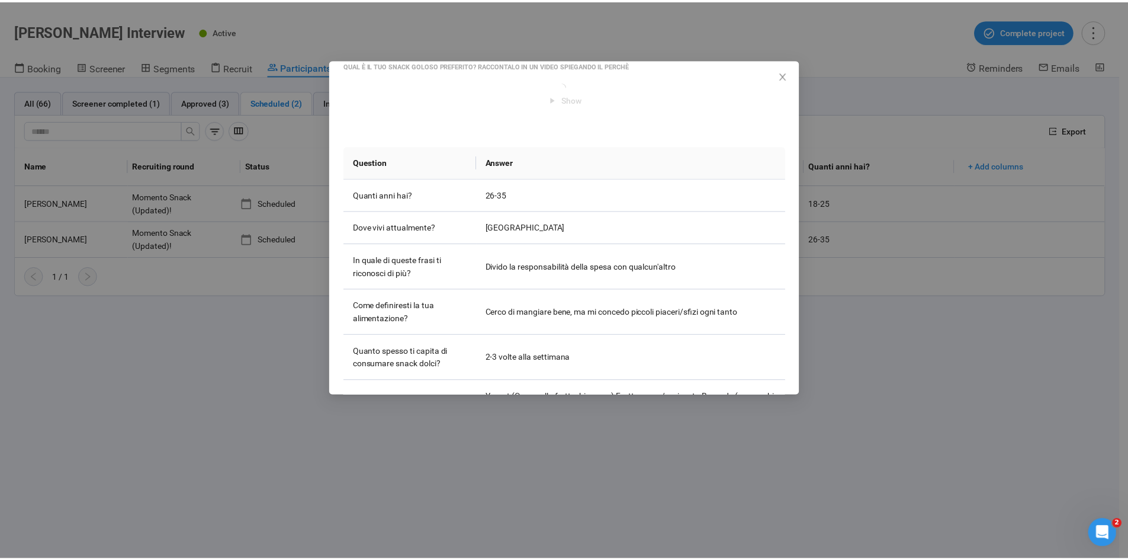
scroll to position [0, 0]
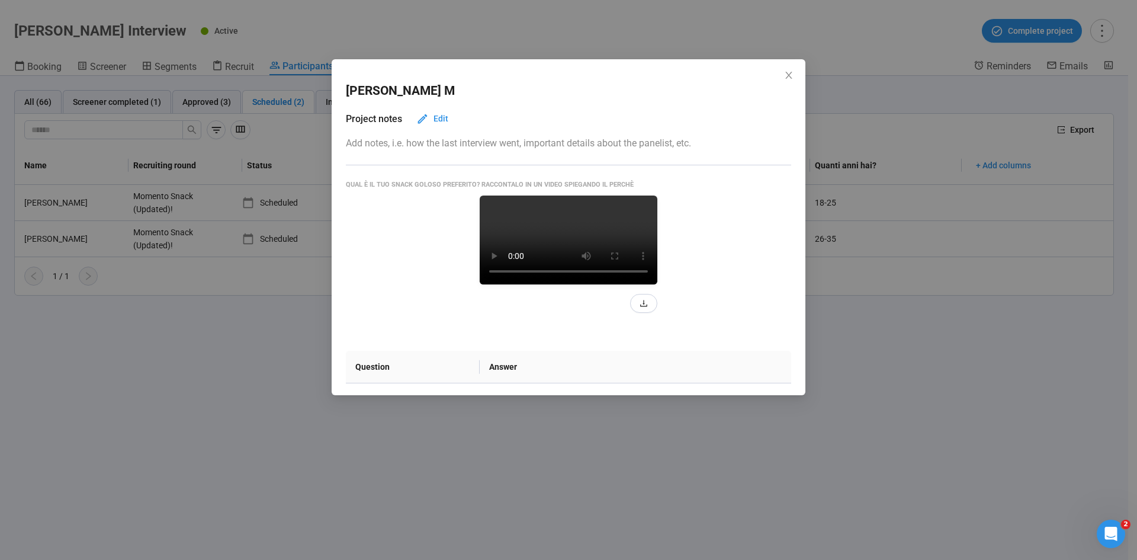
click at [147, 346] on div "Martina M Project notes Edit Add notes, i.e. how the last interview went, impor…" at bounding box center [568, 280] width 1137 height 560
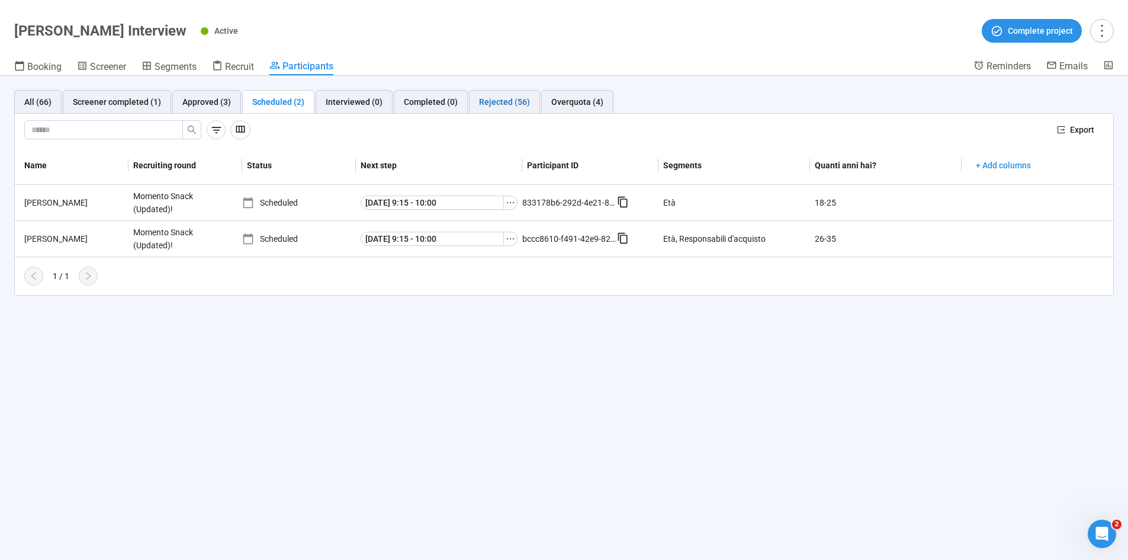
click at [505, 102] on div "Rejected (56)" at bounding box center [504, 101] width 51 height 13
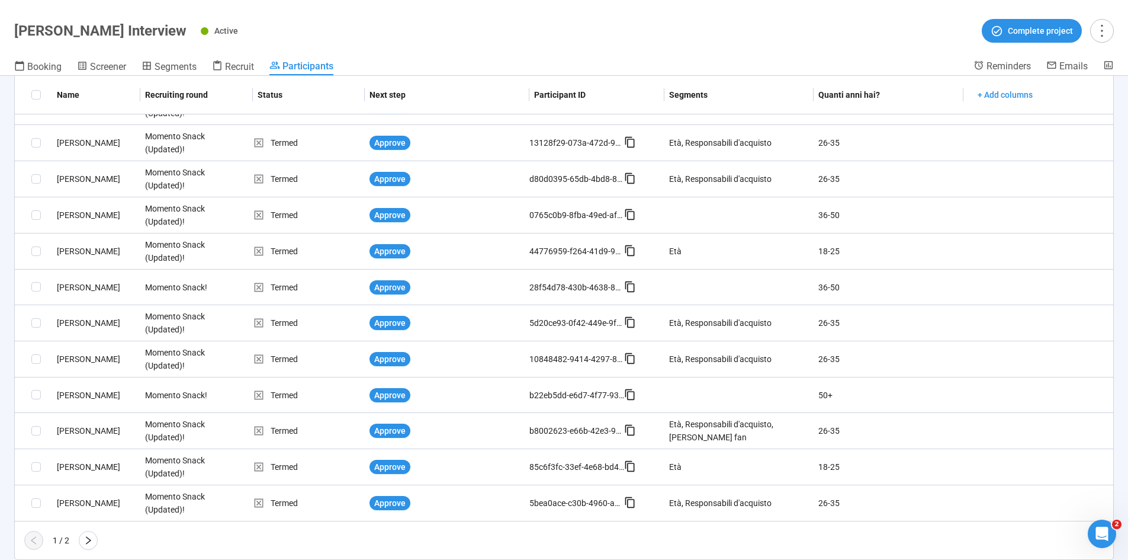
scroll to position [178, 0]
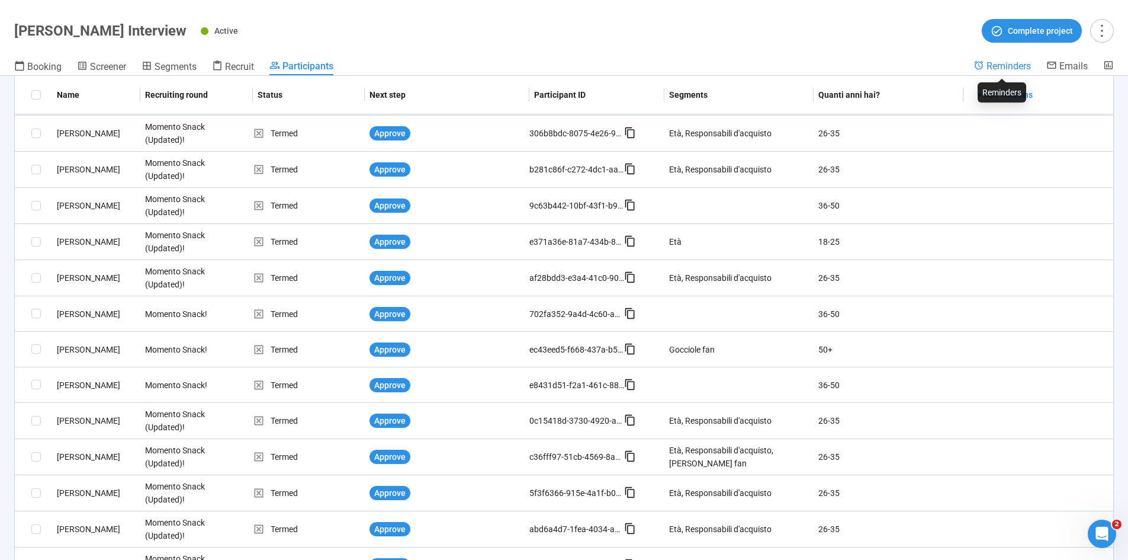
click at [757, 66] on span "Reminders" at bounding box center [1008, 65] width 44 height 11
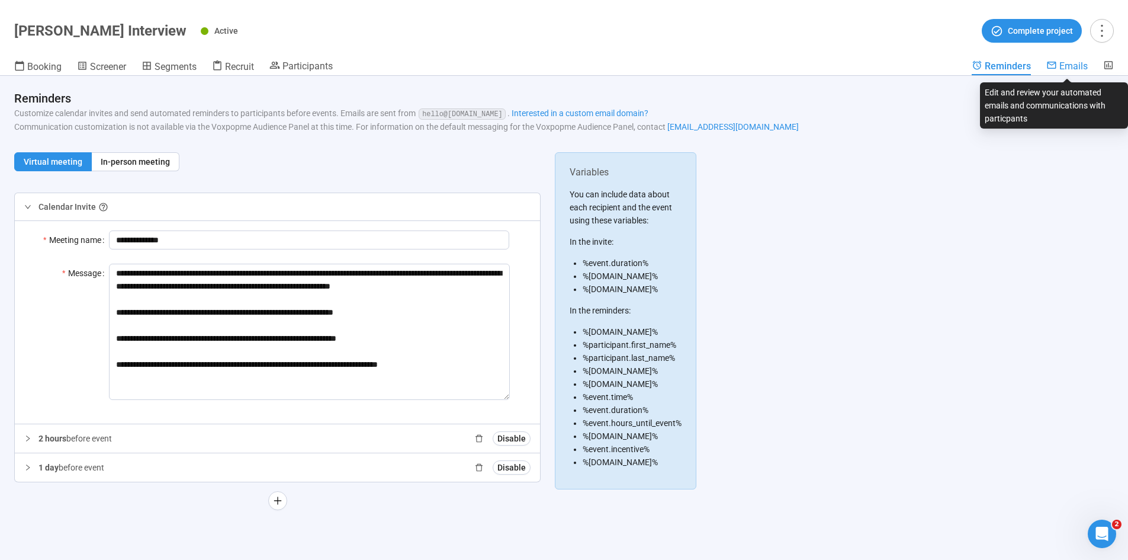
click at [757, 65] on span "Emails" at bounding box center [1073, 65] width 28 height 11
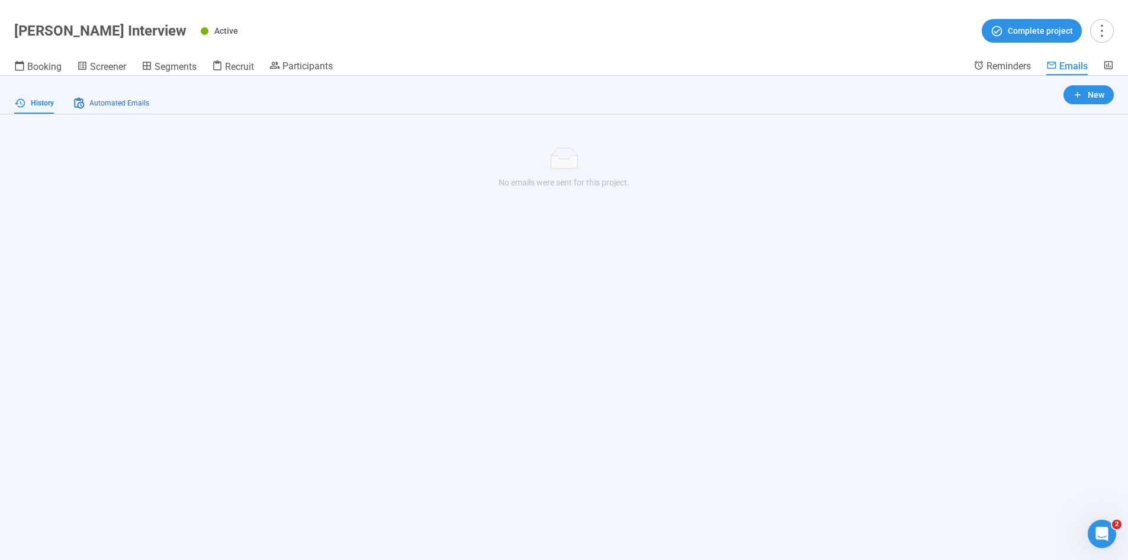
click at [121, 108] on span "Automated Emails" at bounding box center [119, 103] width 60 height 11
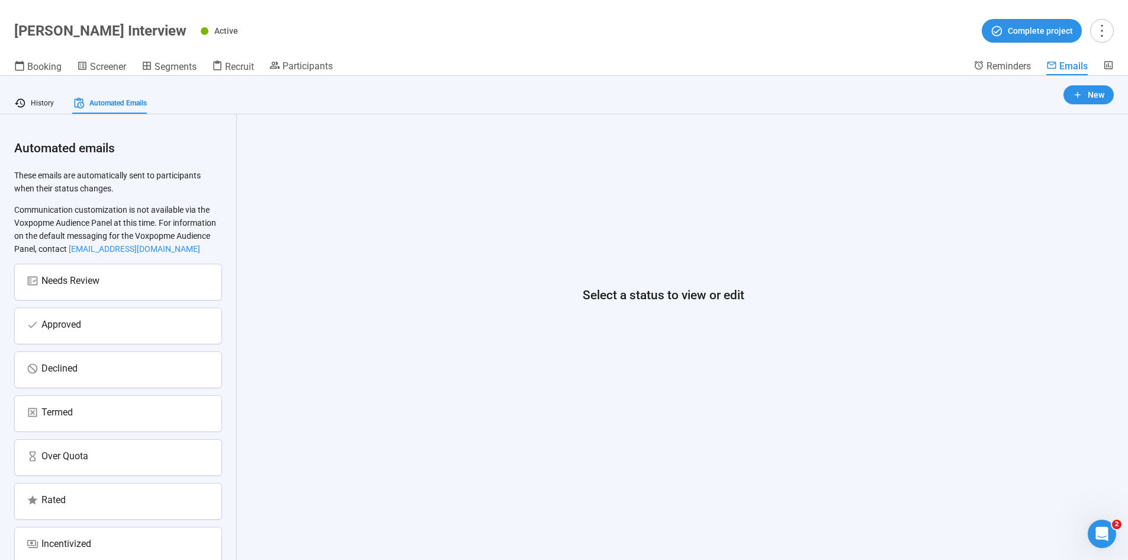
click at [473, 228] on div "Select a status to view or edit" at bounding box center [663, 294] width 825 height 333
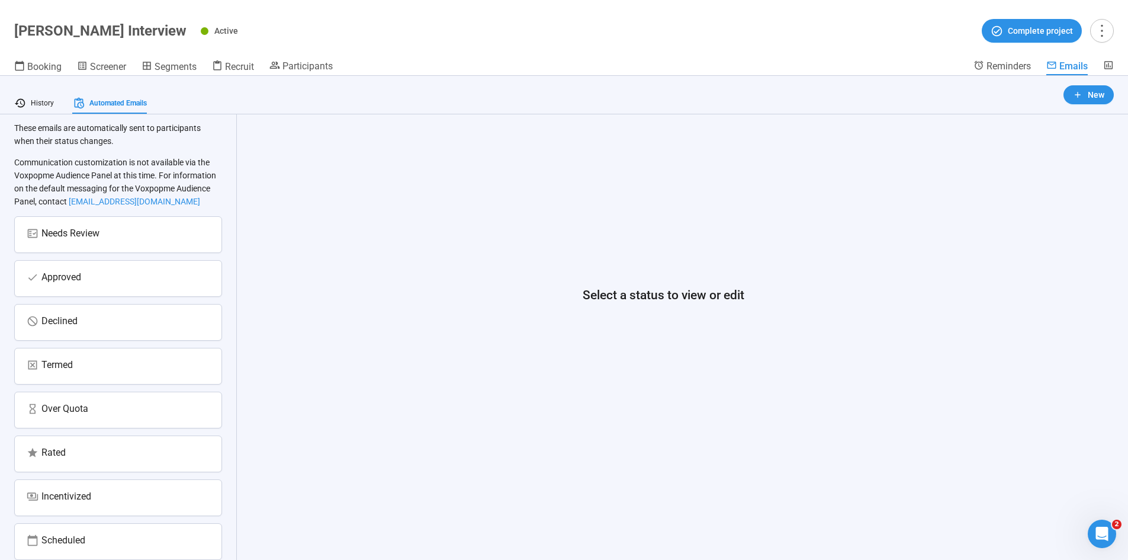
scroll to position [104, 0]
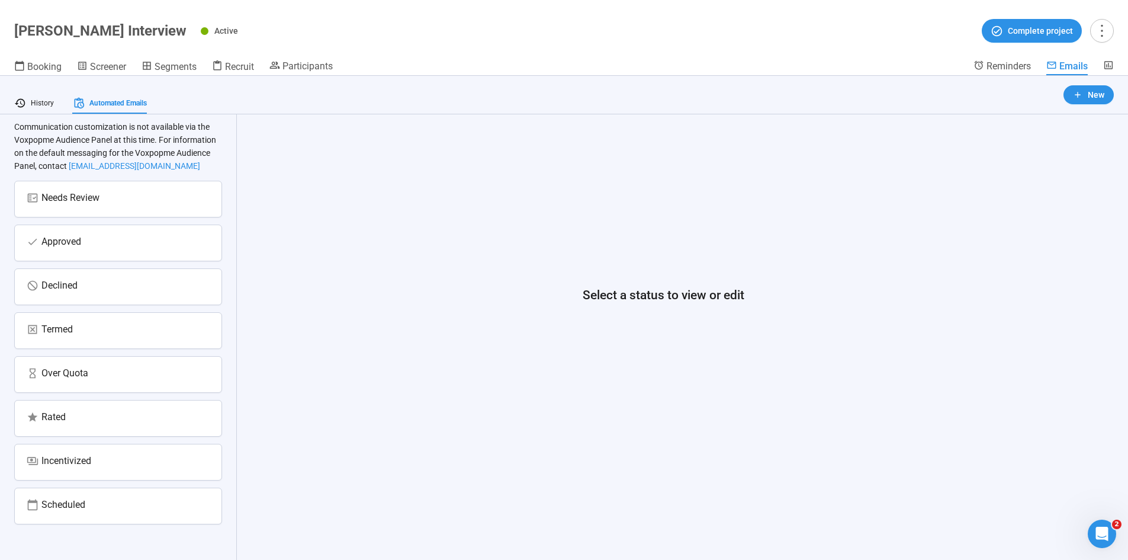
click at [405, 346] on div "Select a status to view or edit" at bounding box center [663, 294] width 825 height 333
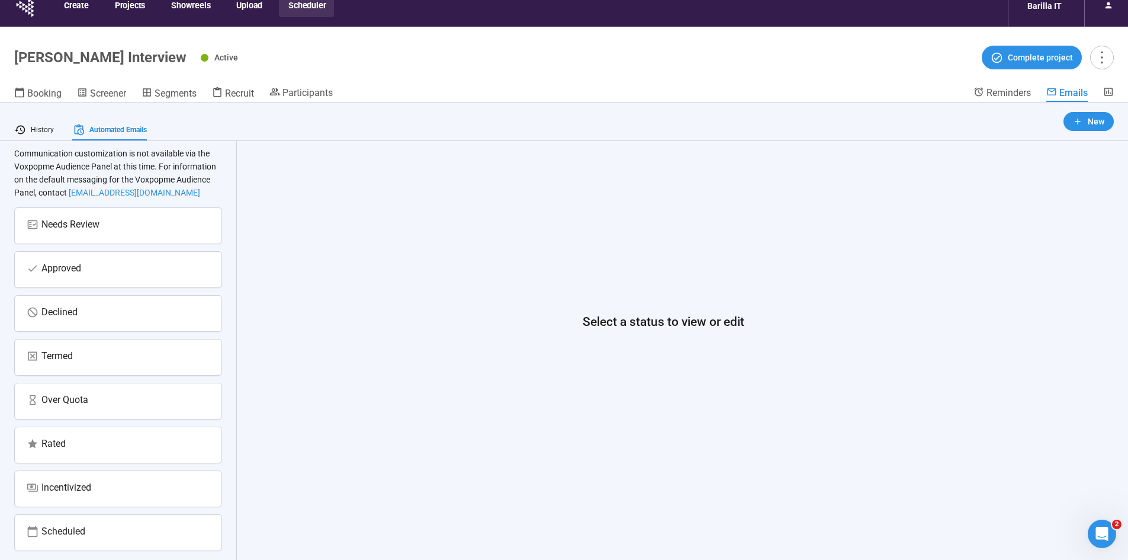
scroll to position [0, 0]
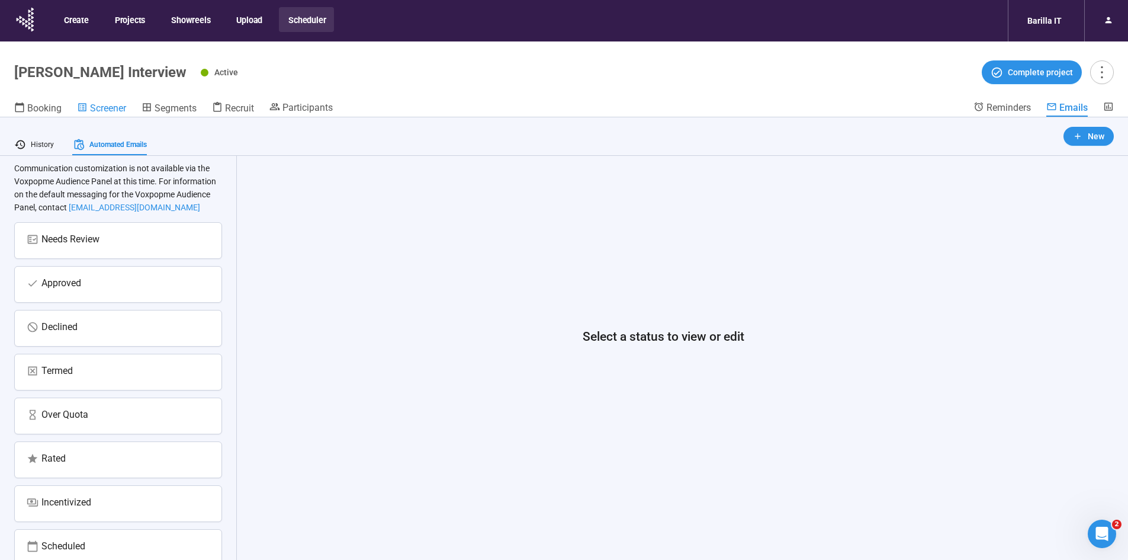
click at [104, 102] on span "Screener" at bounding box center [108, 107] width 36 height 11
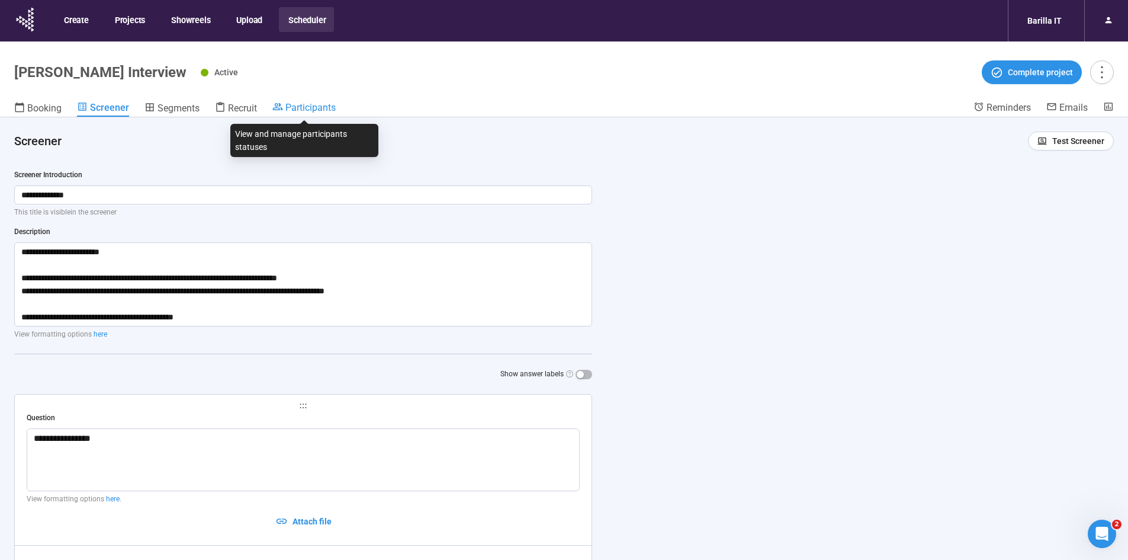
click at [318, 105] on span "Participants" at bounding box center [310, 107] width 50 height 11
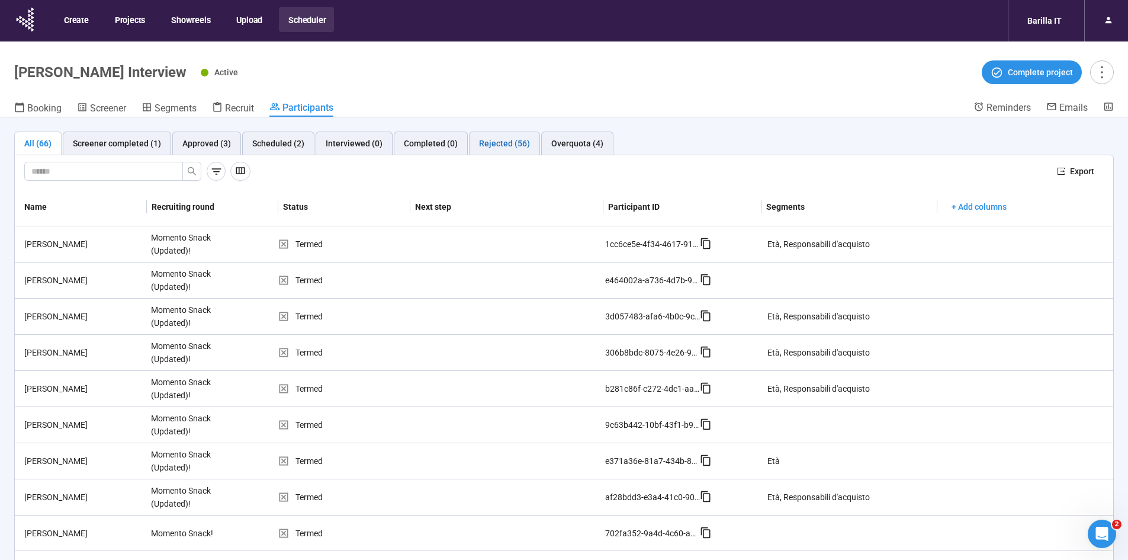
click at [494, 142] on div "Rejected (56)" at bounding box center [504, 143] width 51 height 13
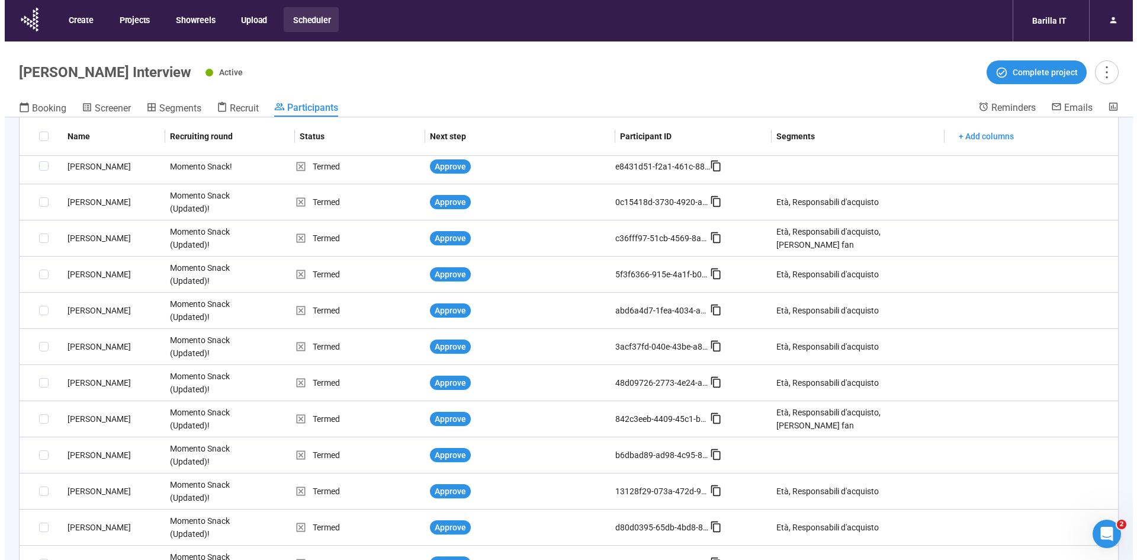
scroll to position [450, 0]
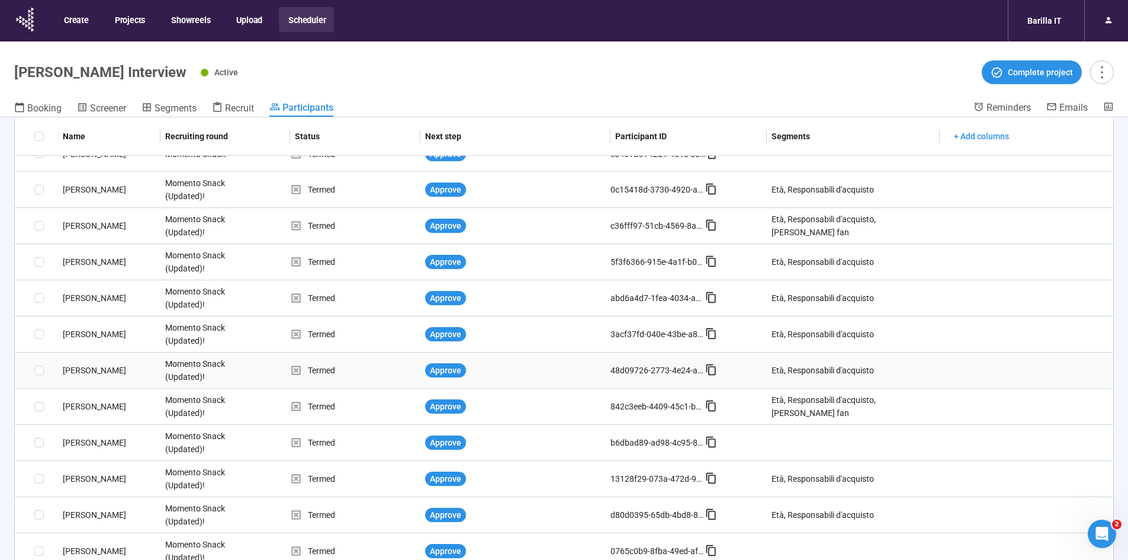
click at [91, 346] on div "Filippo M." at bounding box center [109, 370] width 102 height 13
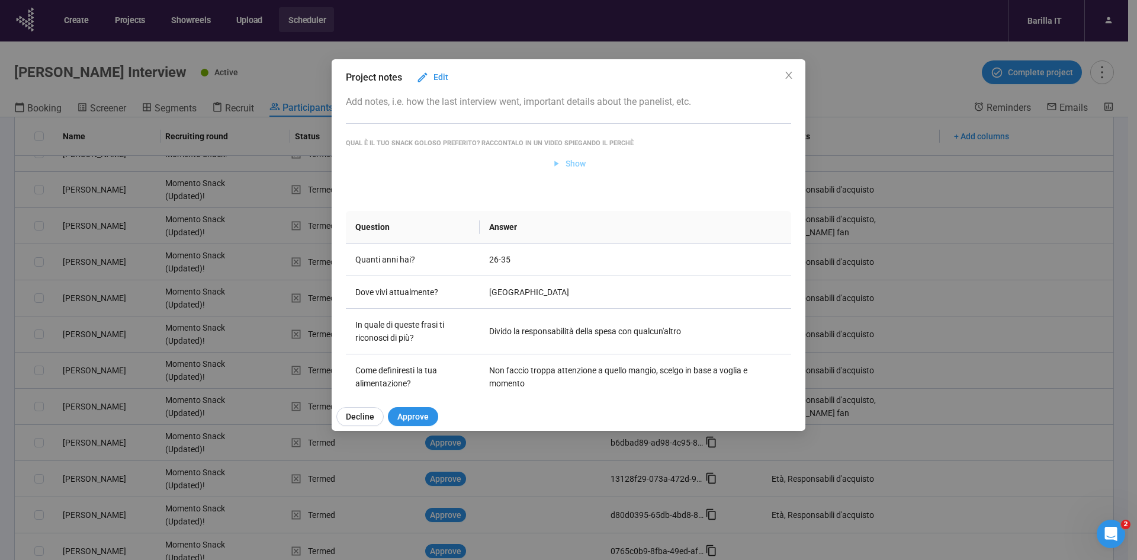
scroll to position [0, 0]
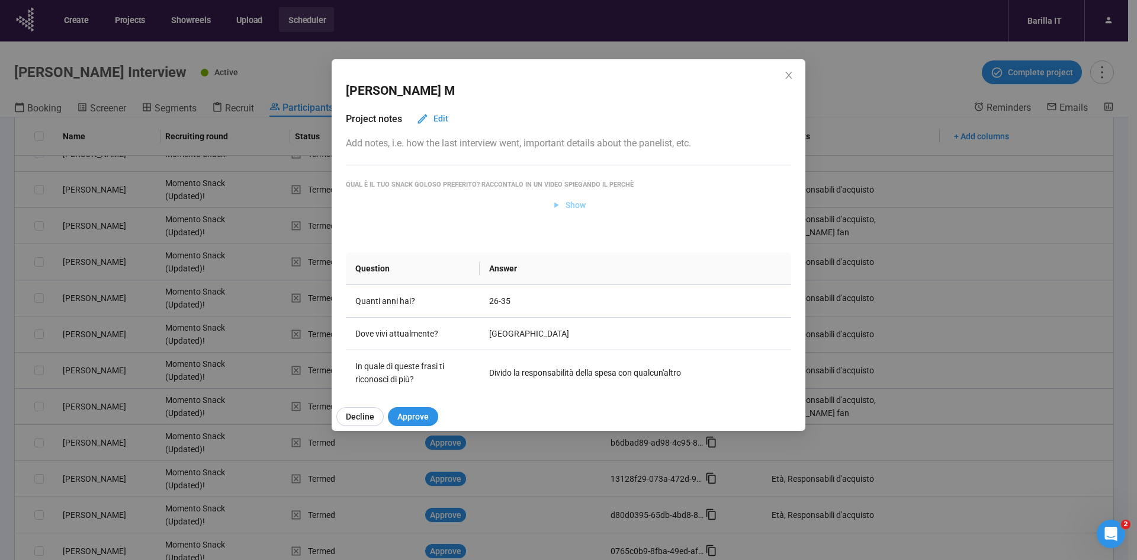
click at [565, 205] on span "Show" at bounding box center [575, 204] width 20 height 13
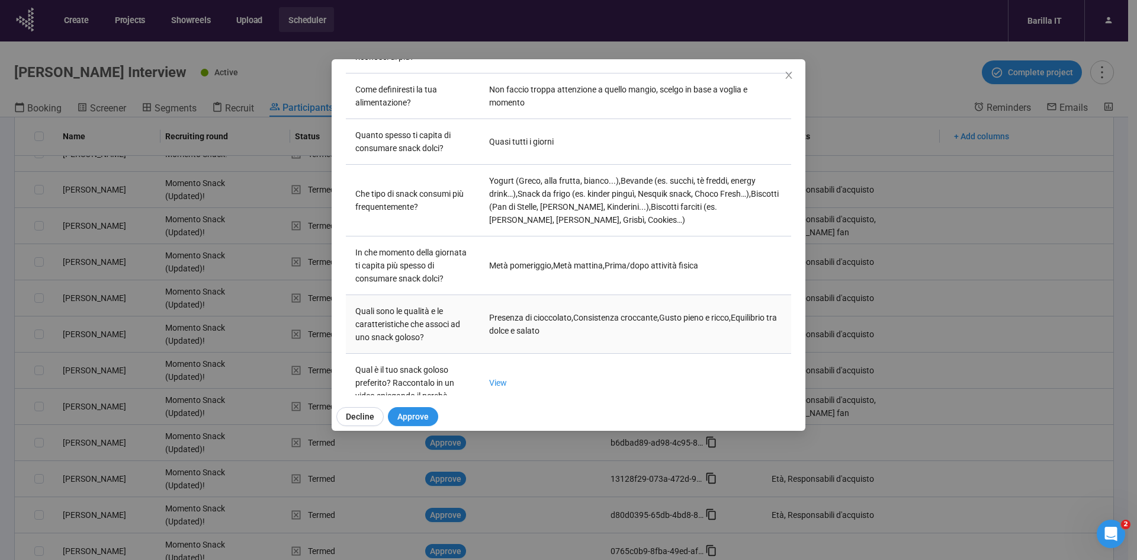
scroll to position [355, 0]
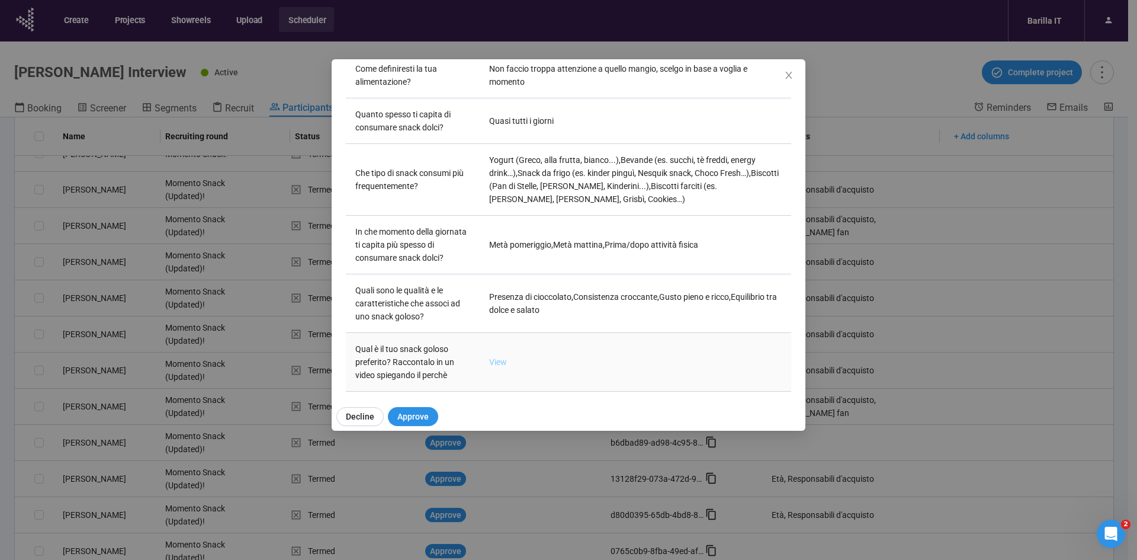
click at [497, 346] on link "View" at bounding box center [498, 361] width 18 height 9
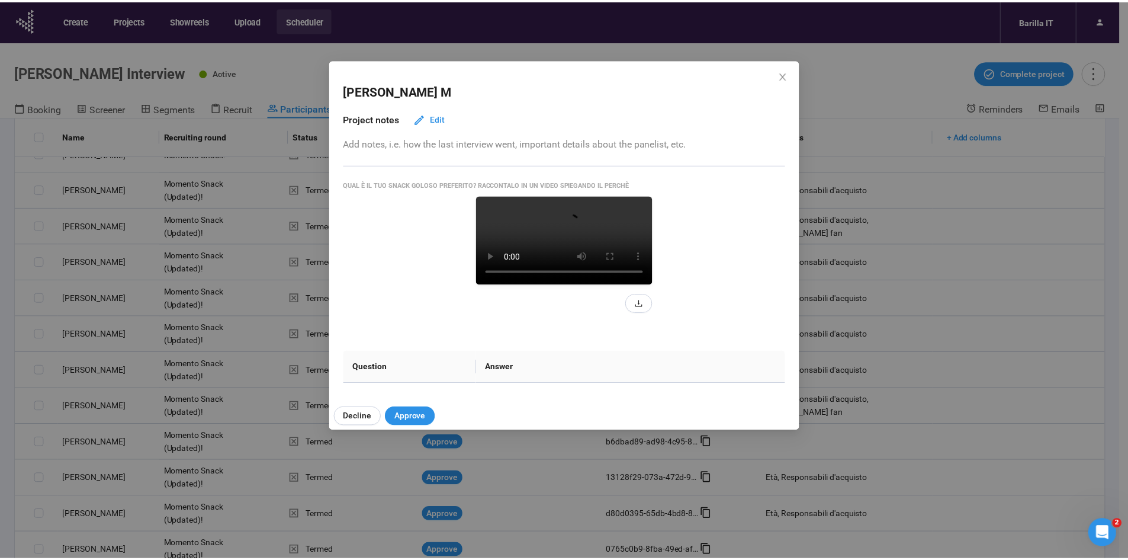
scroll to position [59, 0]
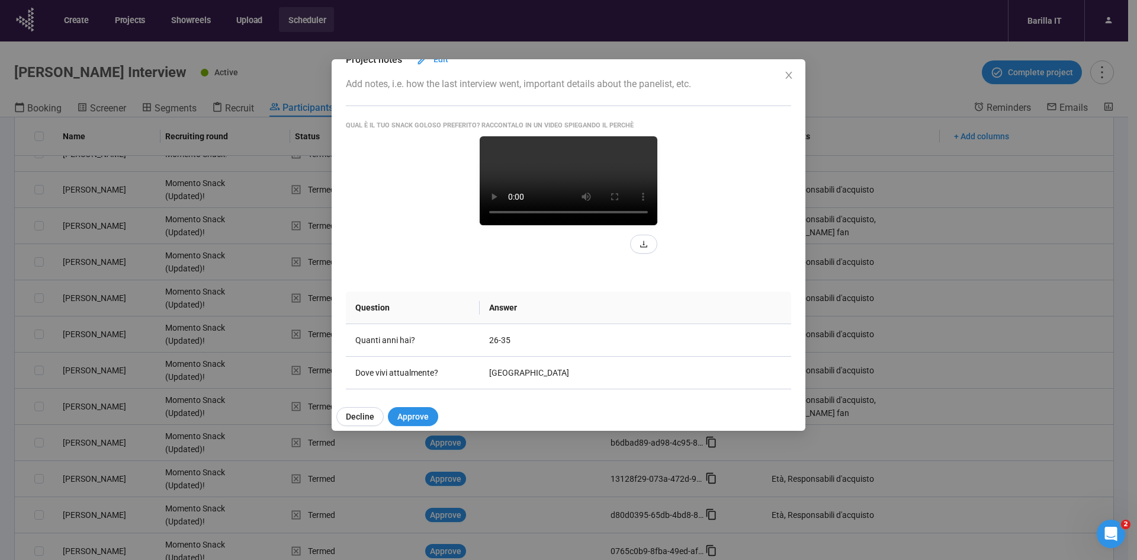
click at [8, 331] on div "Filippo M Project notes Edit Add notes, i.e. how the last interview went, impor…" at bounding box center [568, 280] width 1137 height 560
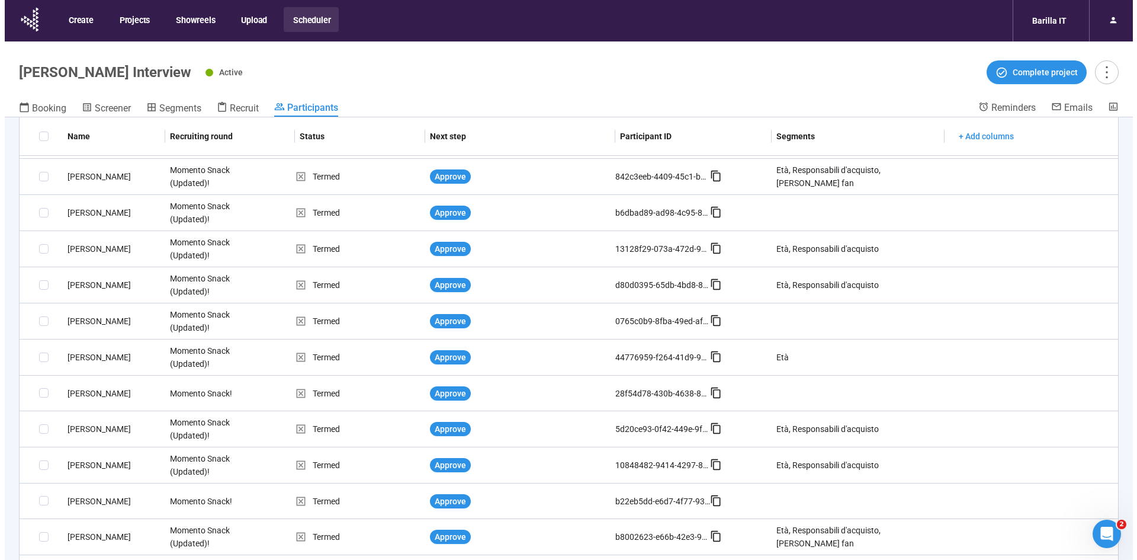
scroll to position [687, 0]
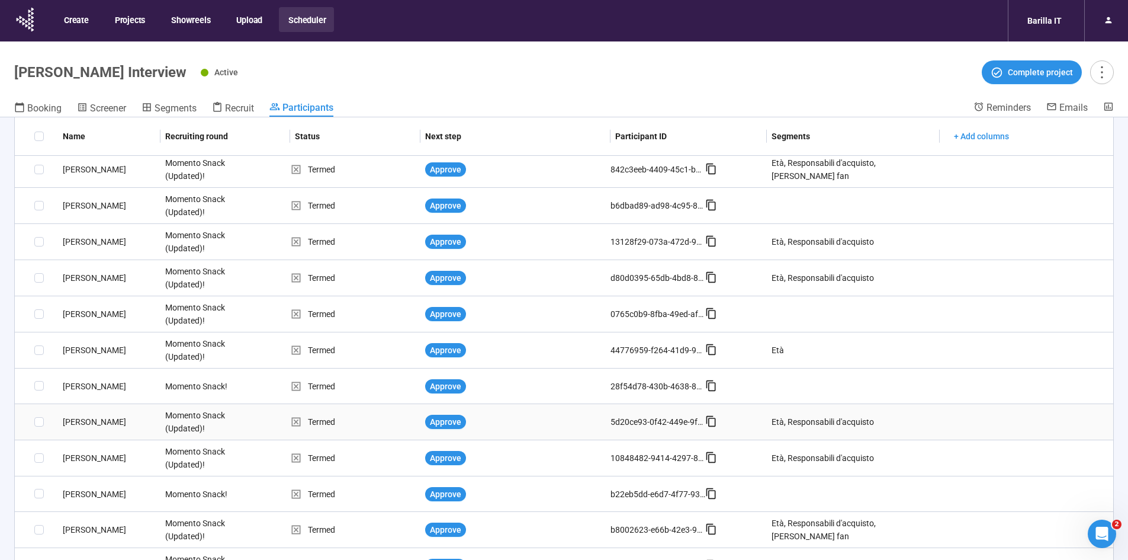
click at [70, 346] on div "Elisa G." at bounding box center [109, 421] width 102 height 13
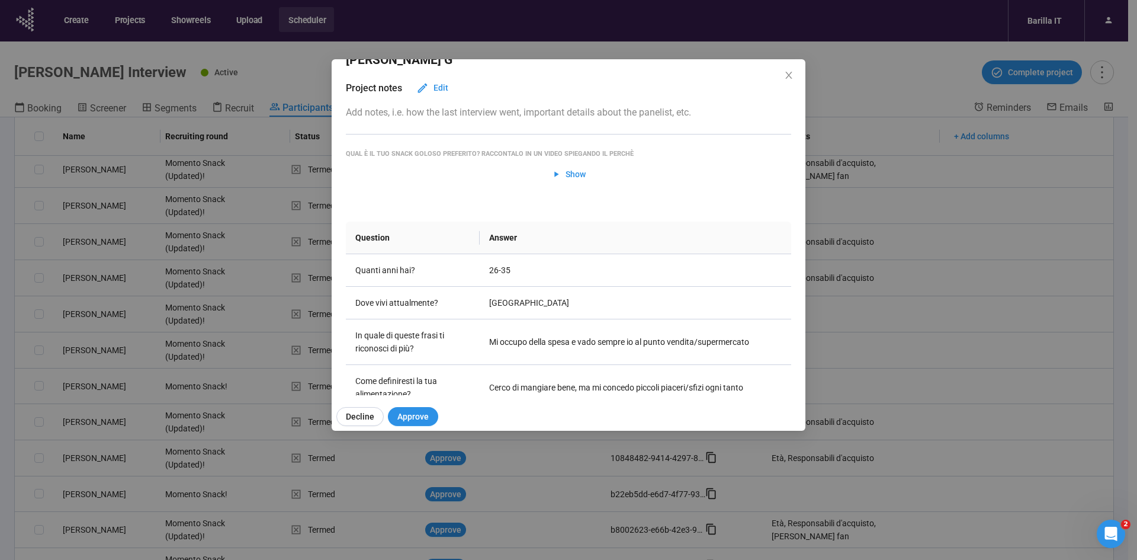
scroll to position [0, 0]
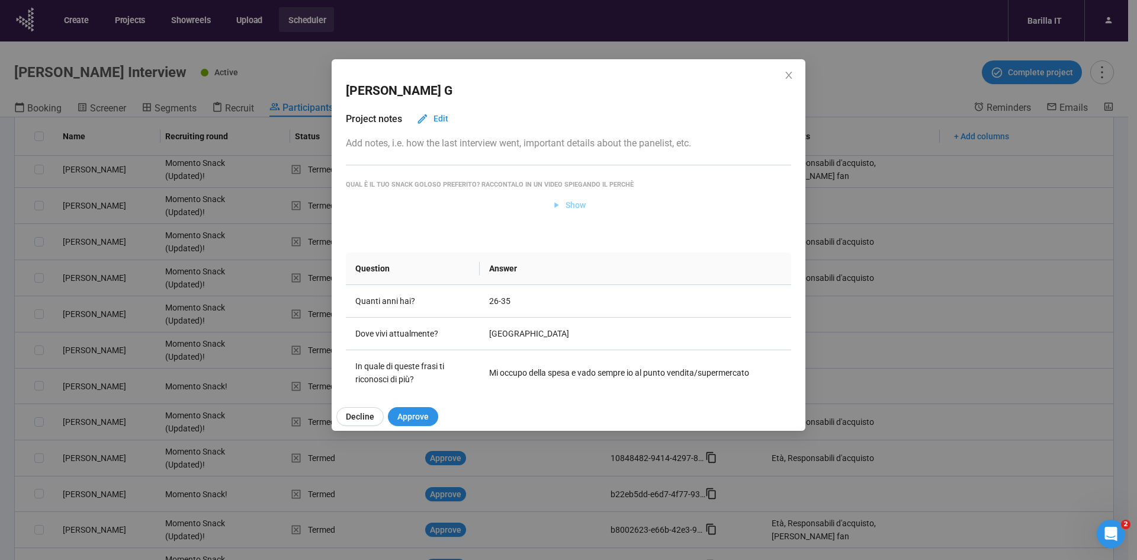
click at [567, 206] on span "Show" at bounding box center [575, 204] width 20 height 13
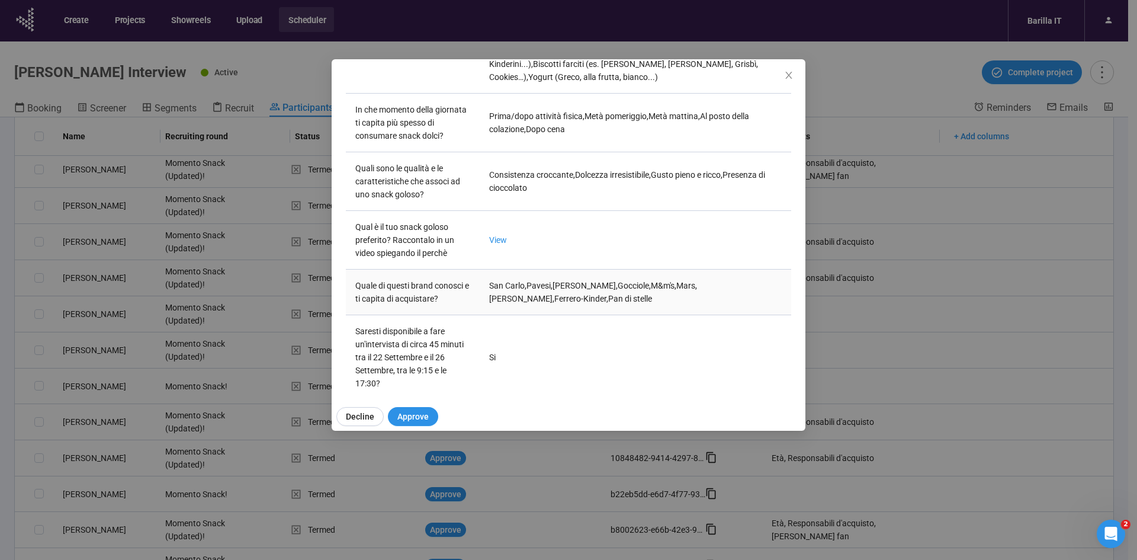
scroll to position [520, 0]
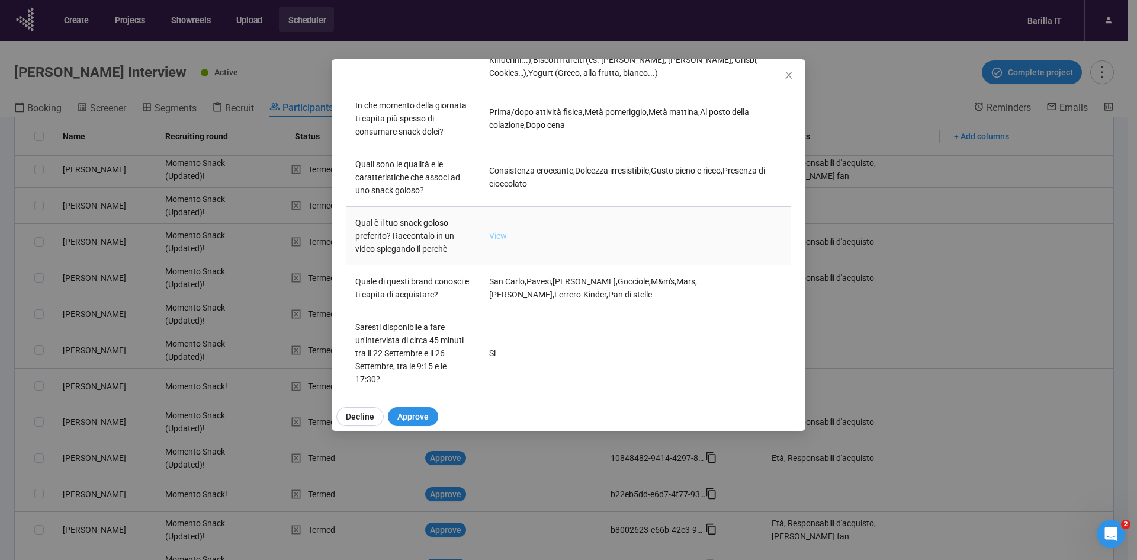
click at [500, 231] on link "View" at bounding box center [498, 235] width 18 height 9
click at [0, 304] on div "Elisa G Project notes Edit Add notes, i.e. how the last interview went, importa…" at bounding box center [568, 280] width 1137 height 560
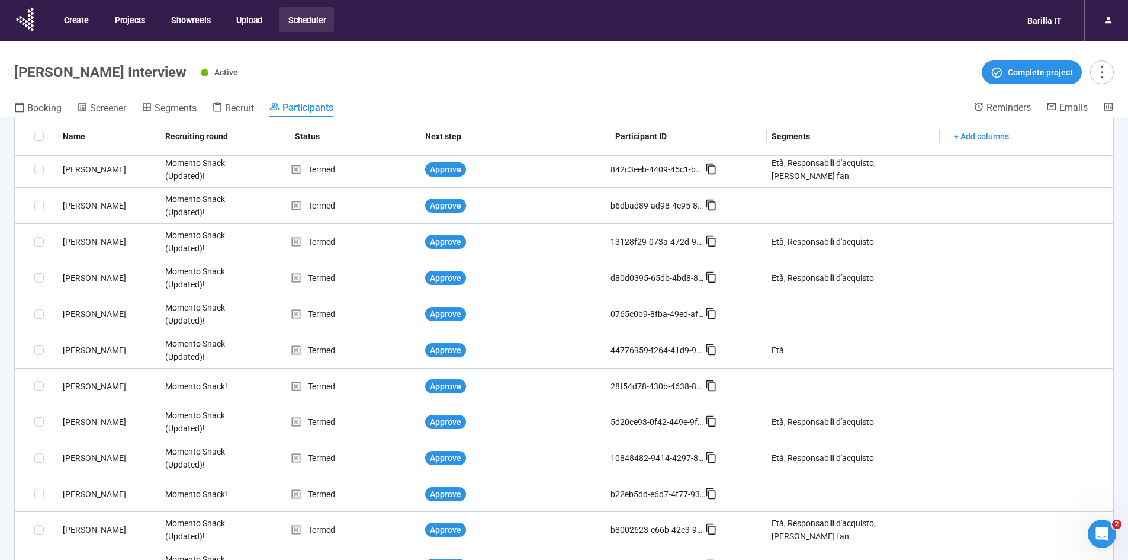
click at [71, 239] on div "Claudia C." at bounding box center [109, 241] width 102 height 13
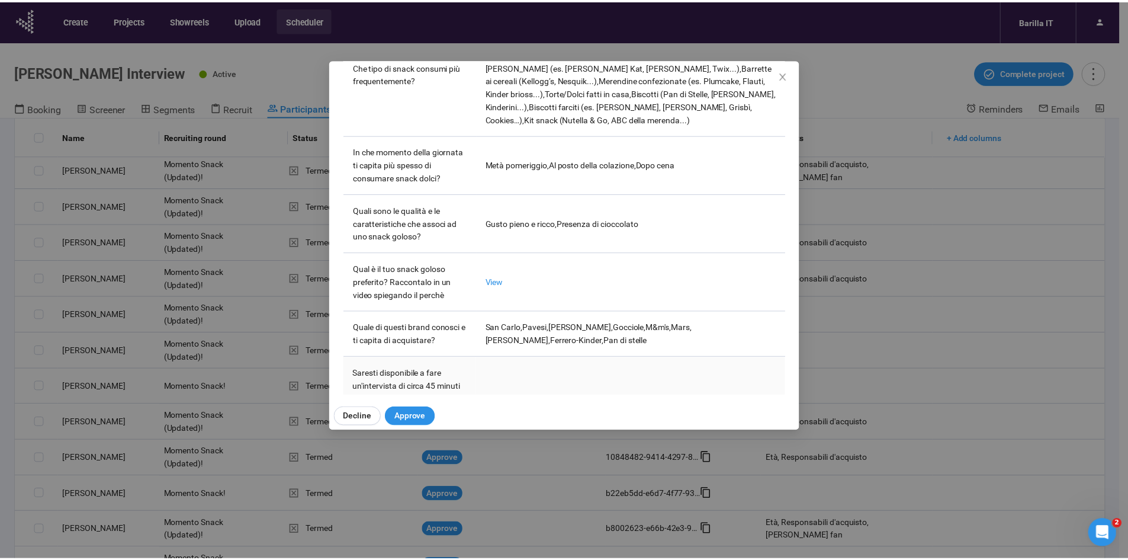
scroll to position [415, 0]
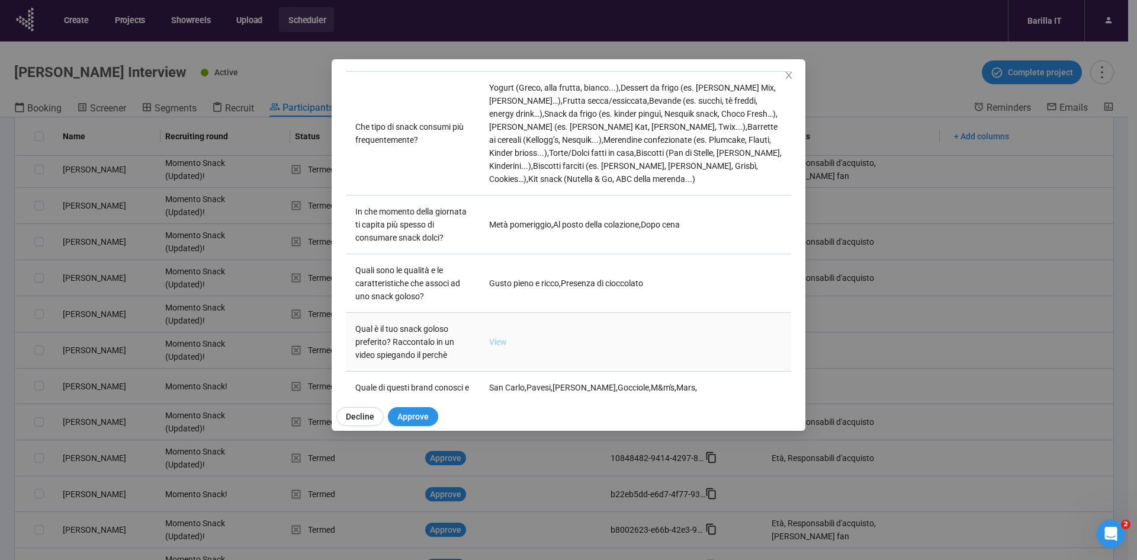
click at [489, 343] on link "View" at bounding box center [498, 341] width 18 height 9
click at [5, 330] on div "Claudia C Project notes Edit Add notes, i.e. how the last interview went, impor…" at bounding box center [568, 280] width 1137 height 560
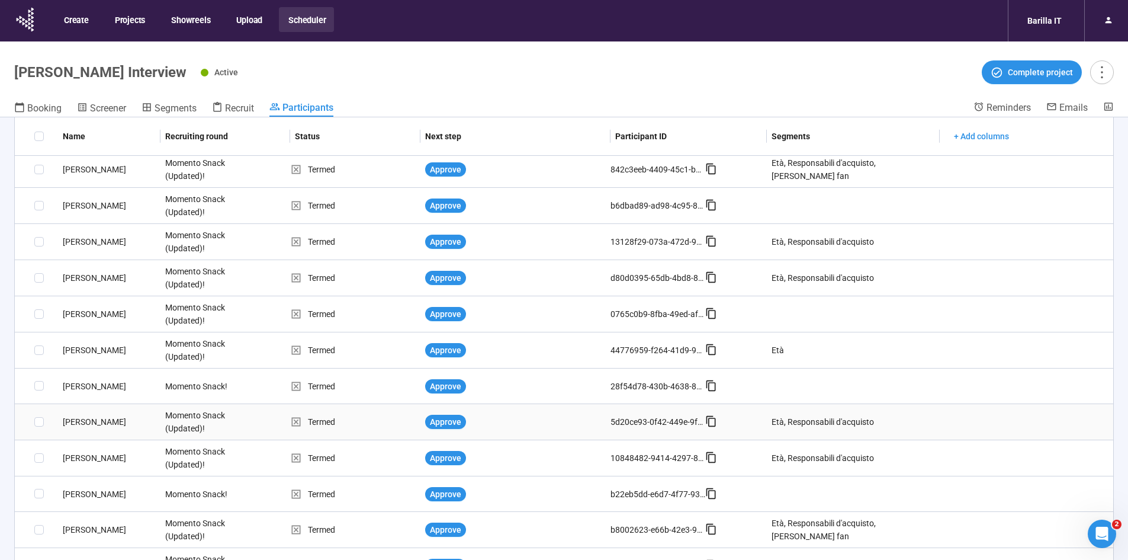
click at [79, 346] on div "Elisa G." at bounding box center [109, 421] width 102 height 13
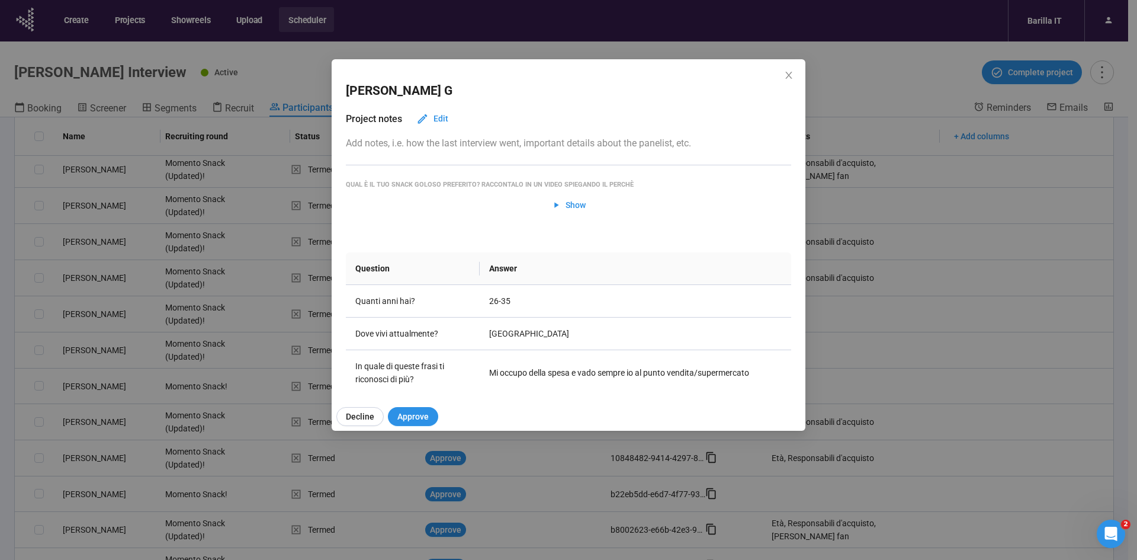
click at [2, 245] on div "Elisa G Project notes Edit Add notes, i.e. how the last interview went, importa…" at bounding box center [568, 280] width 1137 height 560
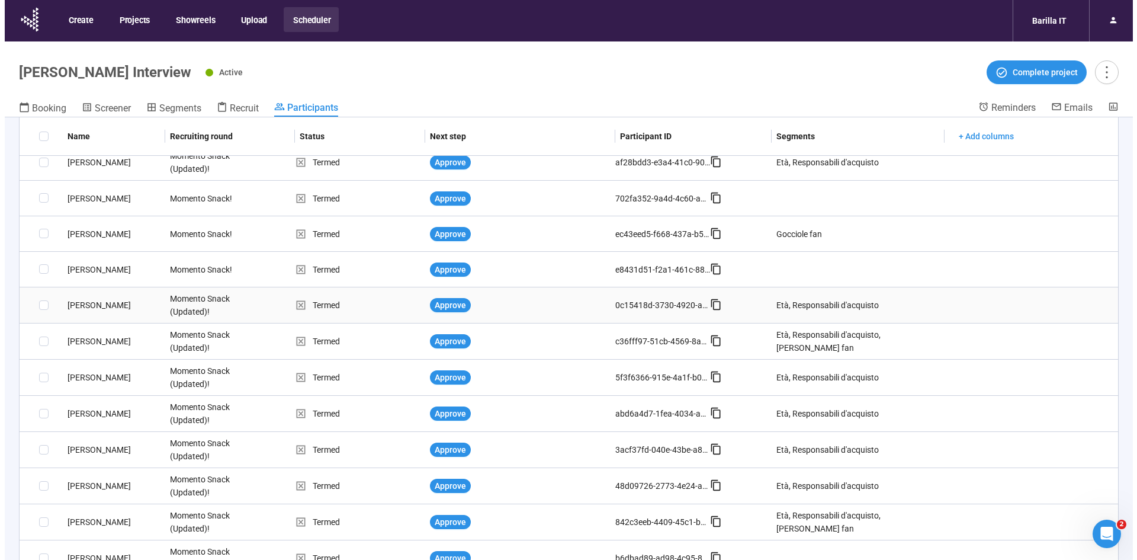
scroll to position [355, 0]
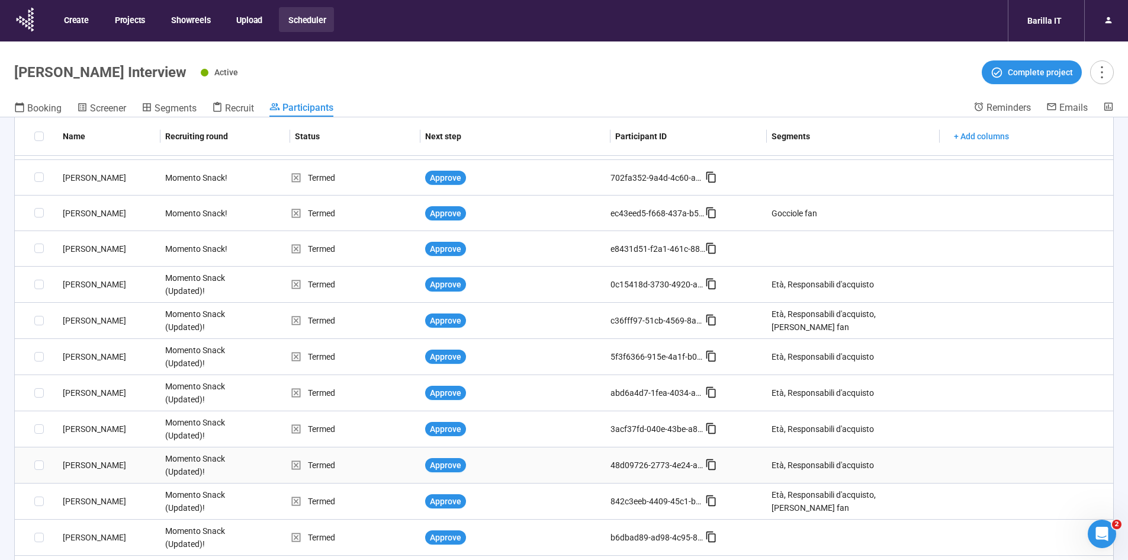
click at [86, 346] on div "Filippo M." at bounding box center [109, 464] width 102 height 13
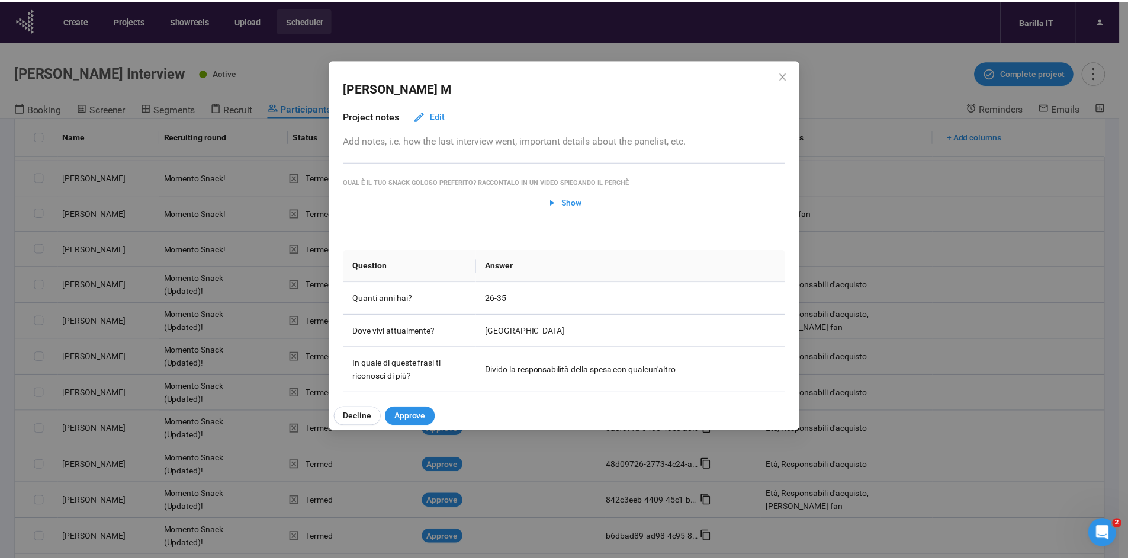
scroll to position [0, 0]
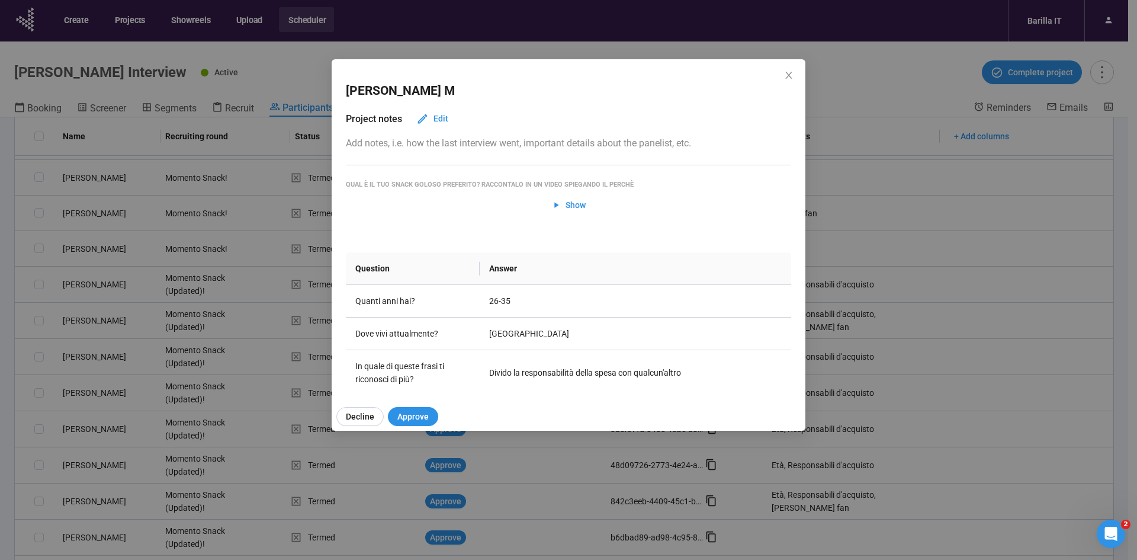
click at [757, 88] on div "Filippo M Project notes Edit Add notes, i.e. how the last interview went, impor…" at bounding box center [568, 280] width 1137 height 560
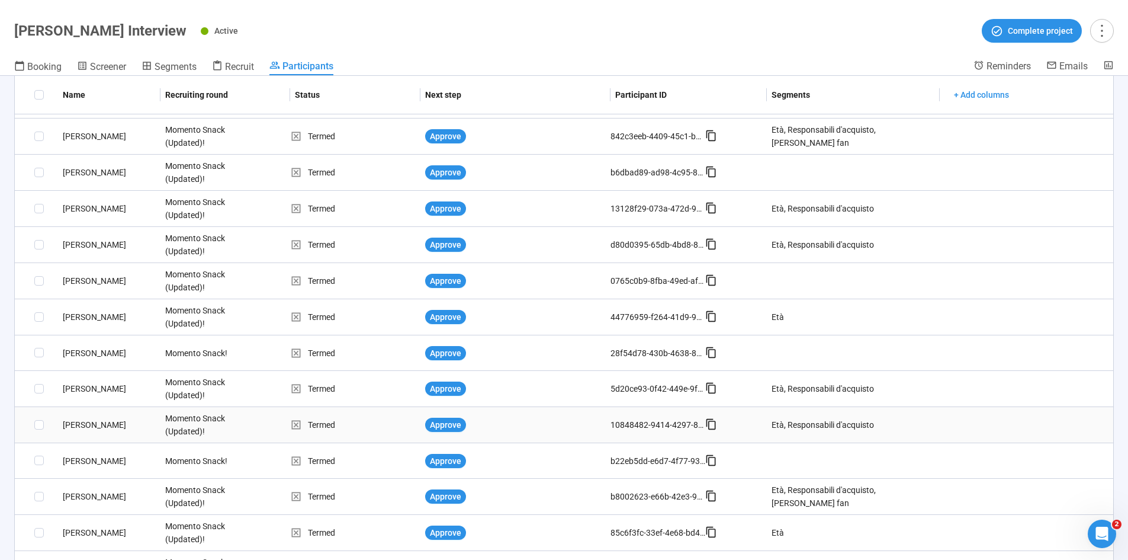
scroll to position [744, 0]
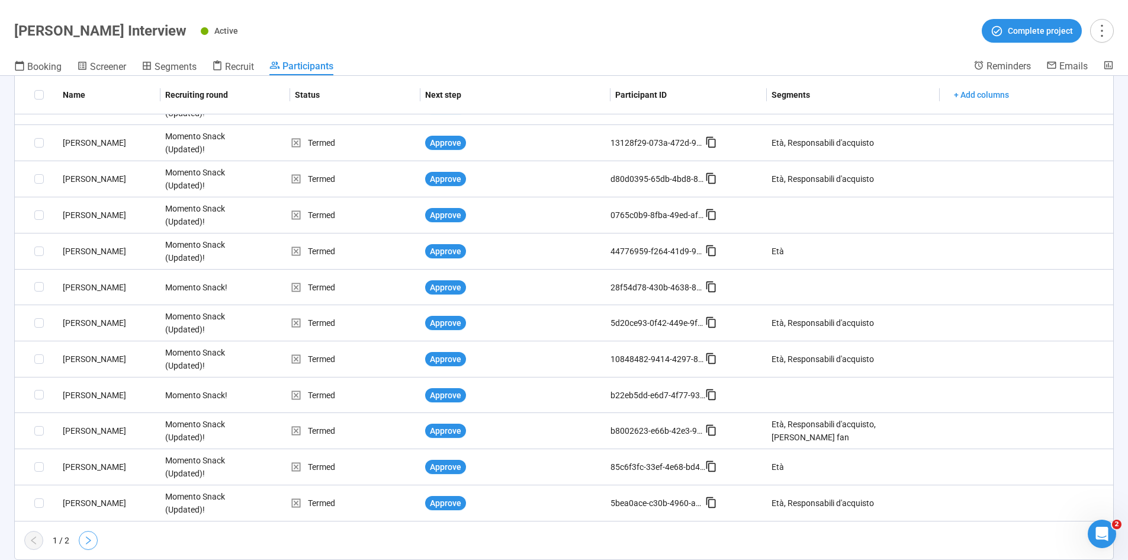
click at [87, 346] on button "button" at bounding box center [88, 540] width 19 height 19
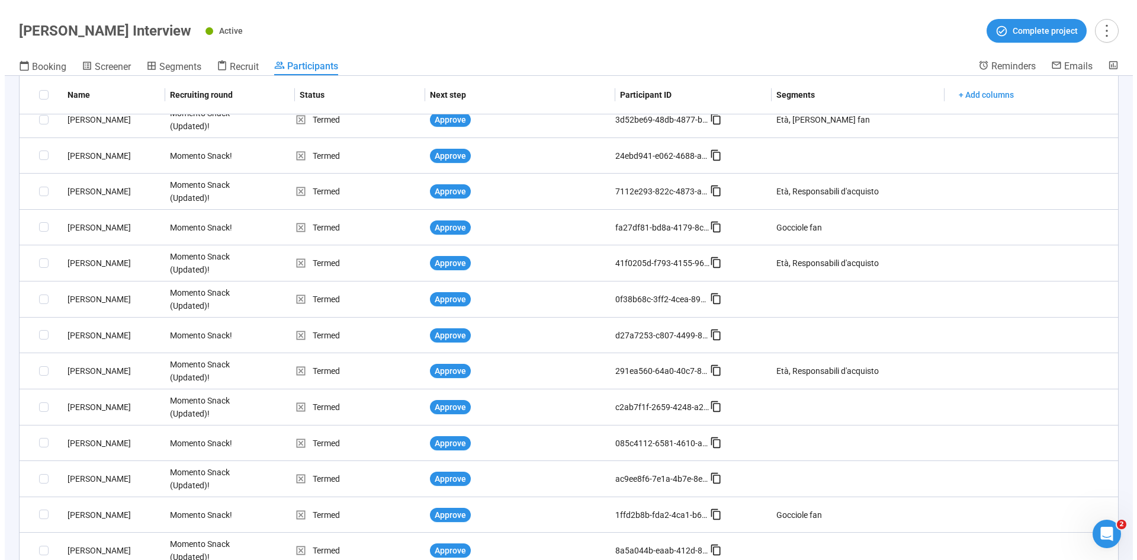
scroll to position [333, 0]
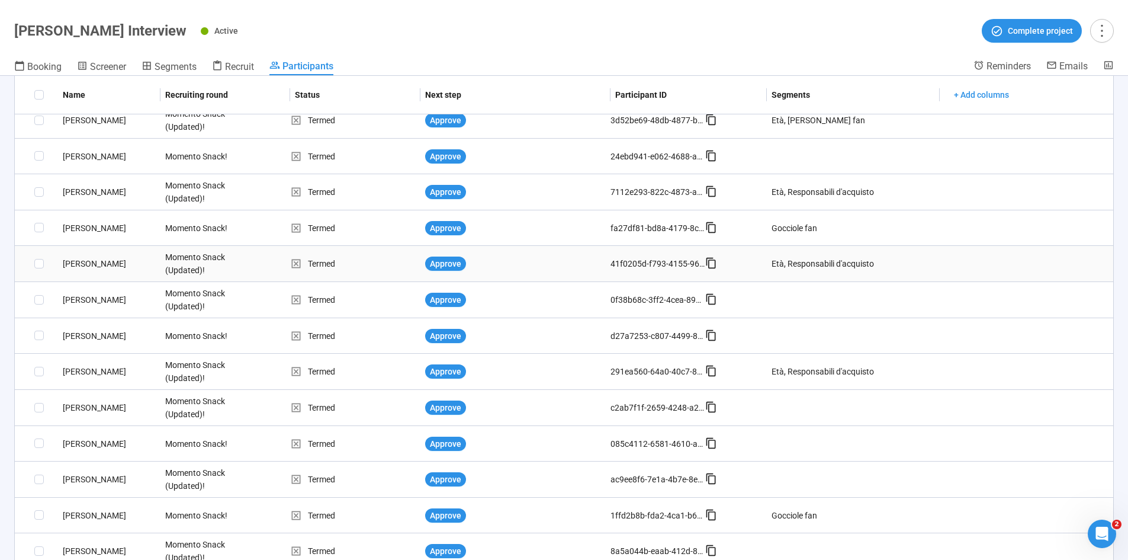
click at [81, 265] on div "Michel C." at bounding box center [109, 263] width 102 height 13
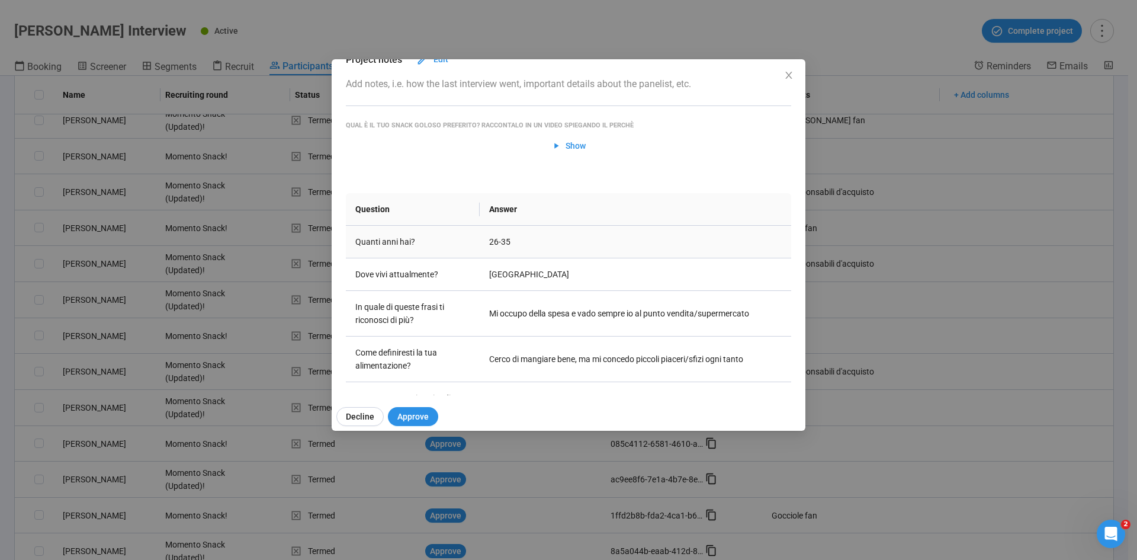
scroll to position [0, 0]
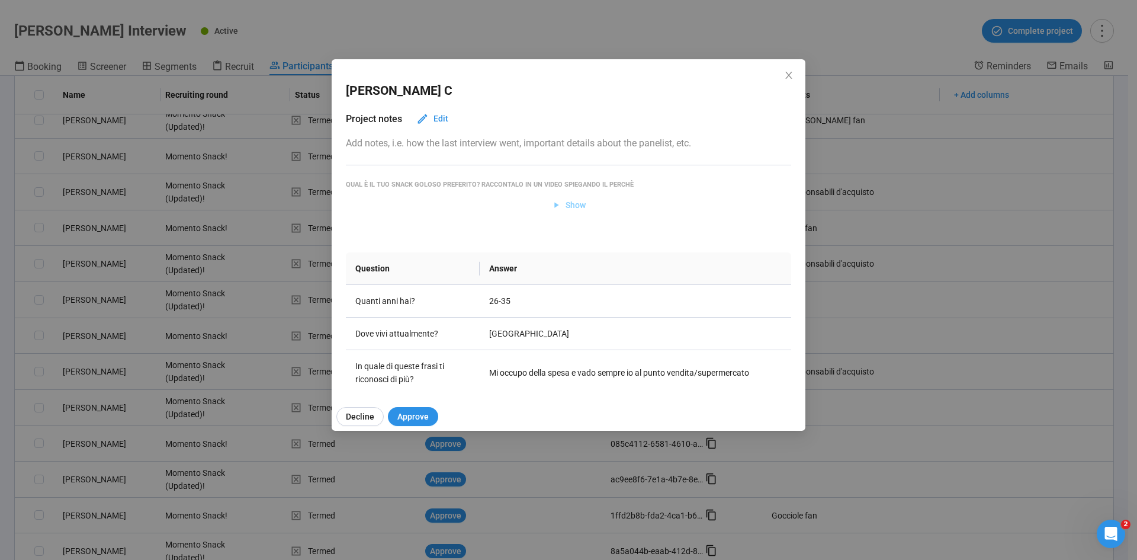
click at [566, 205] on span "Show" at bounding box center [575, 204] width 20 height 13
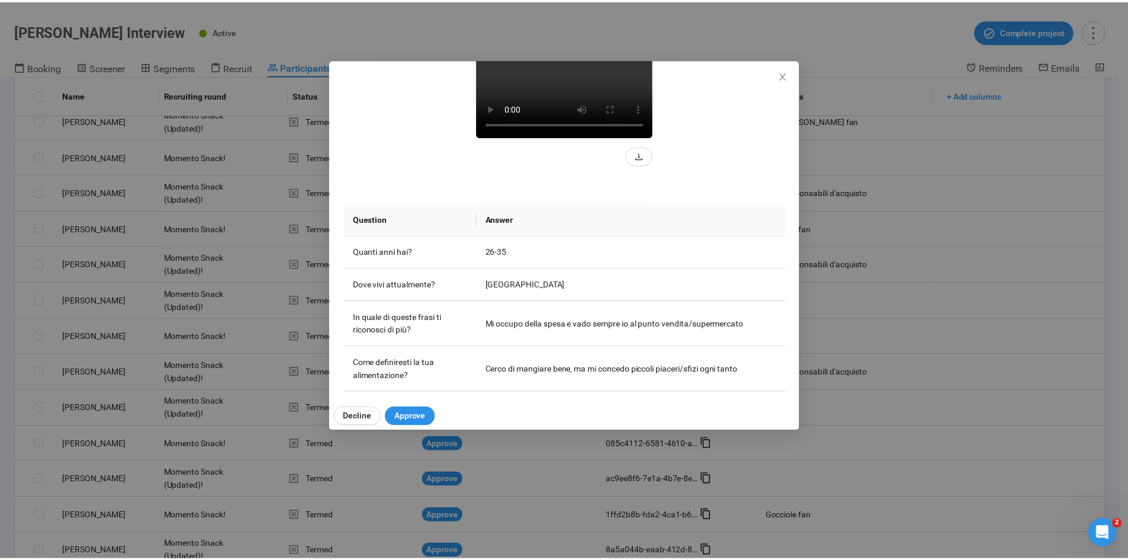
scroll to position [118, 0]
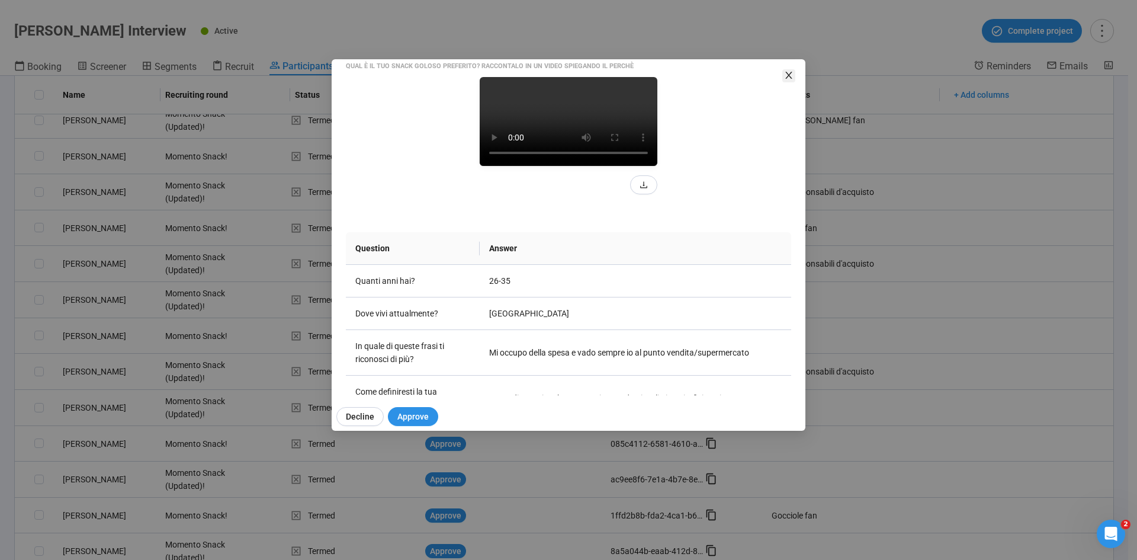
click at [757, 79] on icon "close" at bounding box center [788, 74] width 9 height 9
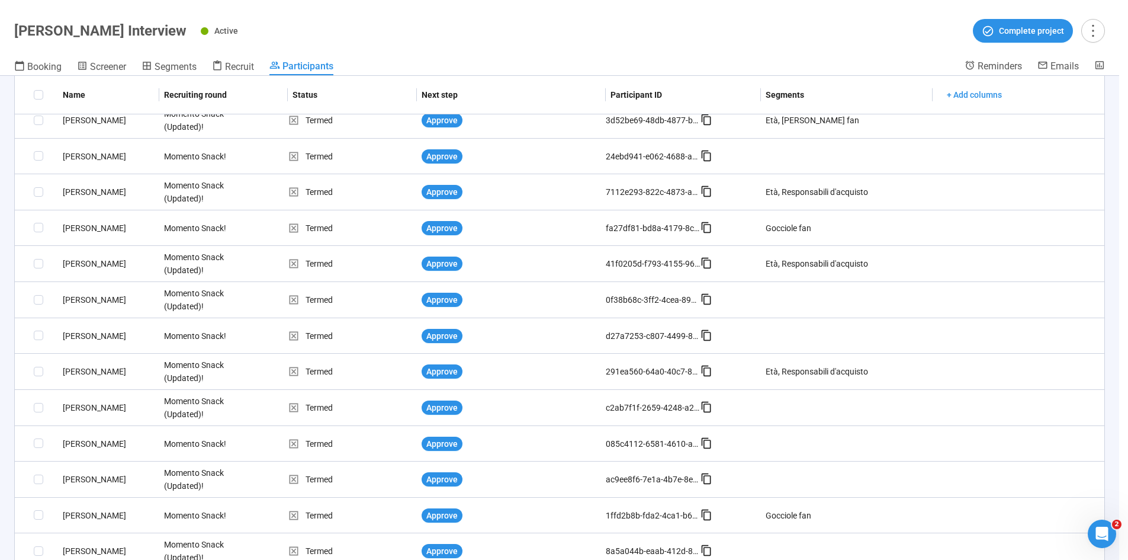
click at [757, 49] on header "Gocciole Snack Interview Active Complete project Booking Screener Segments Recr…" at bounding box center [559, 38] width 1119 height 76
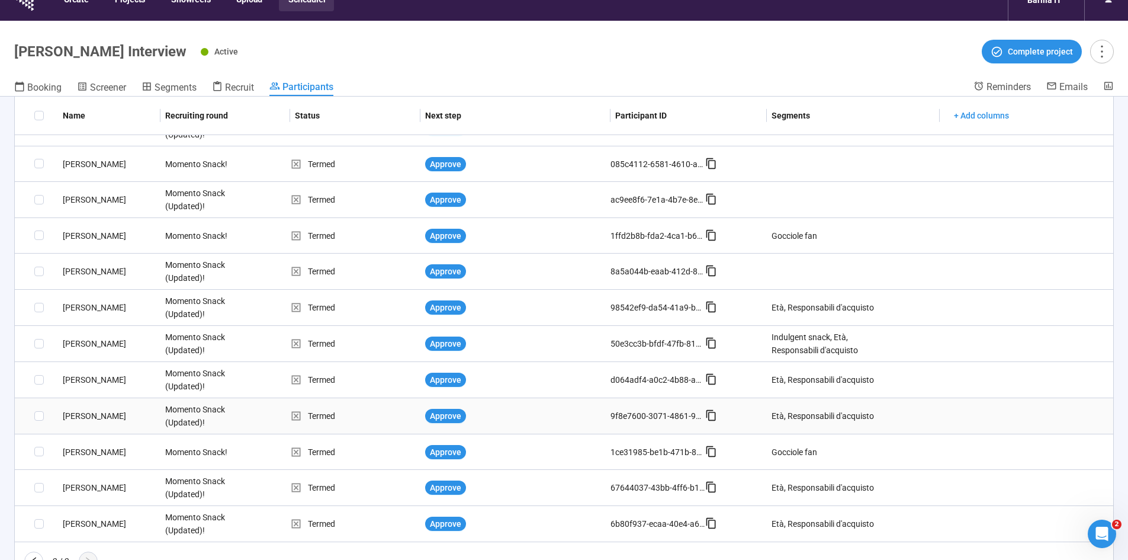
scroll to position [41, 0]
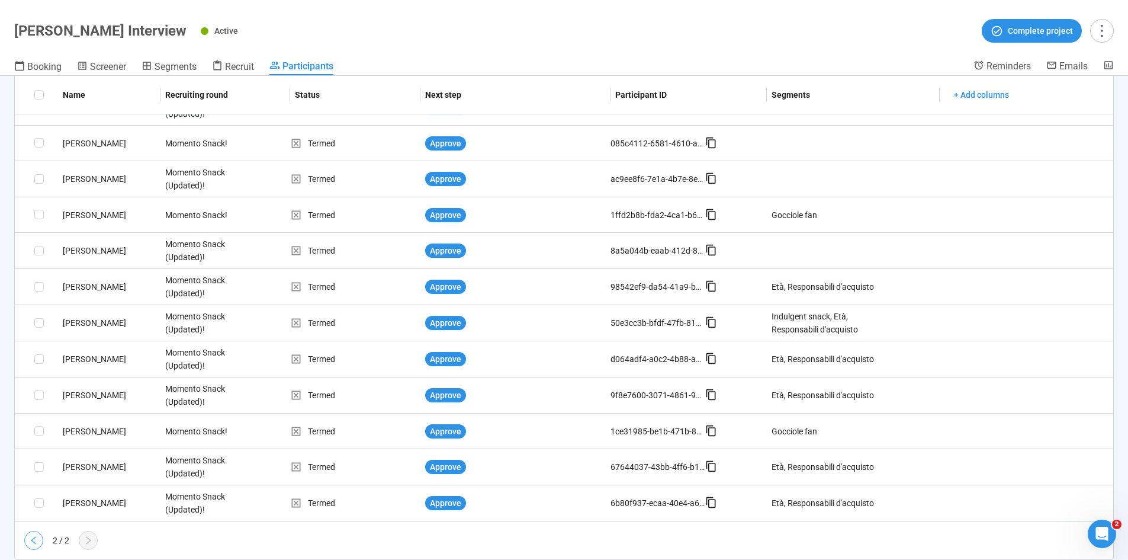
click at [37, 346] on icon "left" at bounding box center [33, 539] width 9 height 9
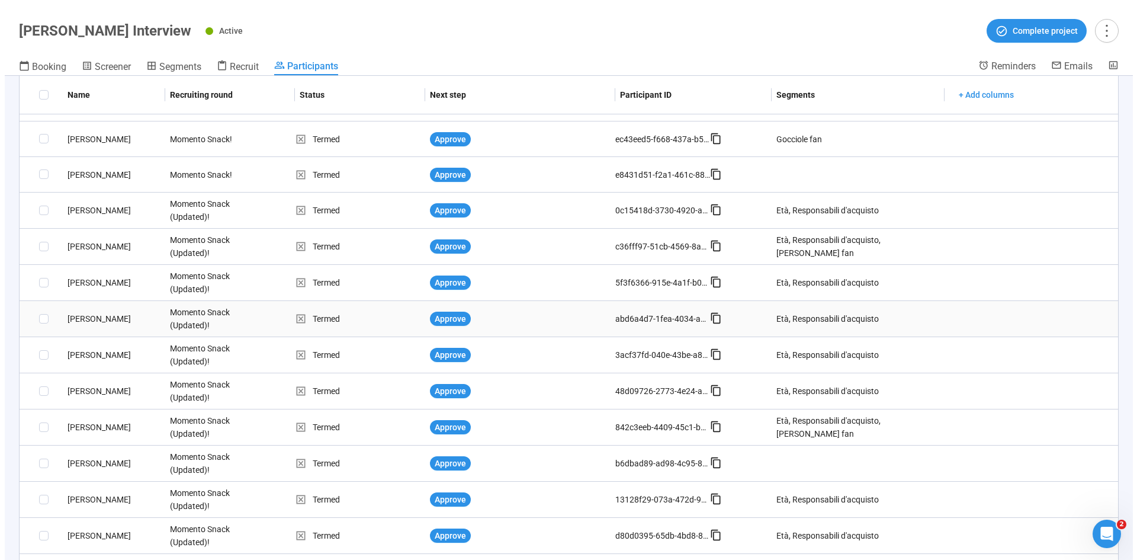
scroll to position [414, 0]
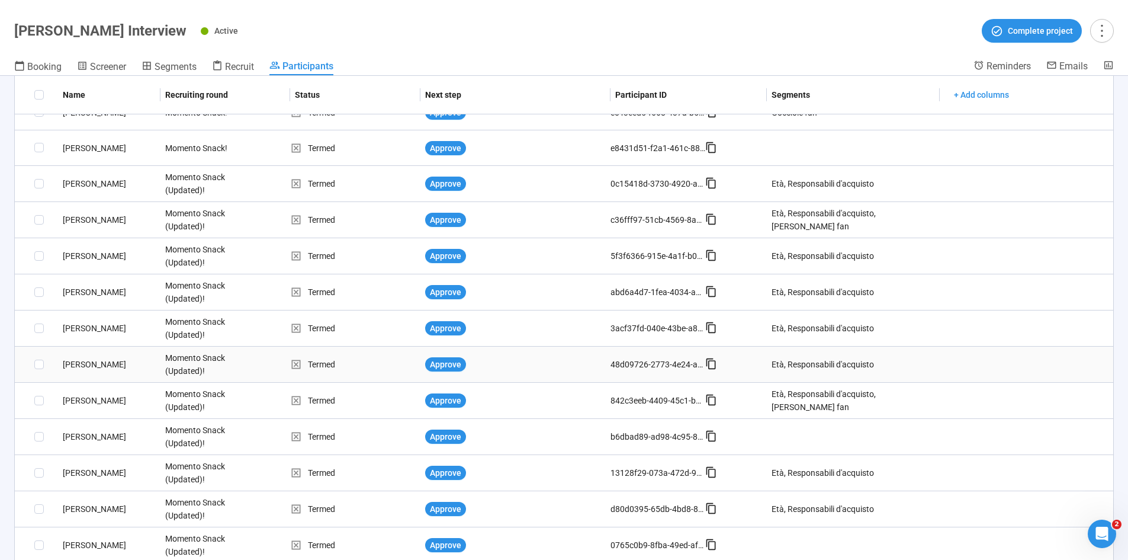
click at [93, 346] on div "Filippo M." at bounding box center [109, 364] width 102 height 13
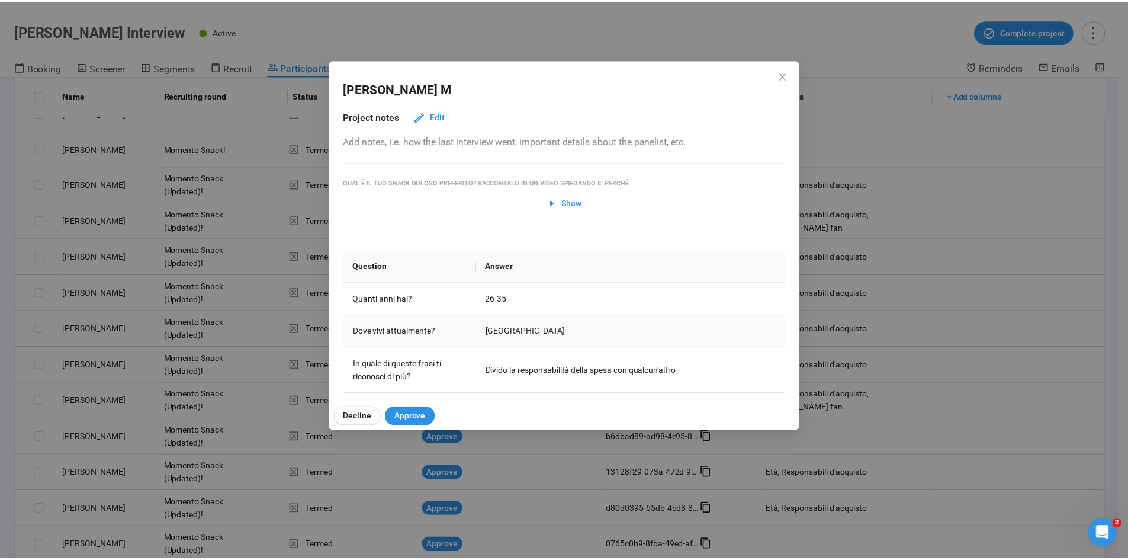
scroll to position [0, 0]
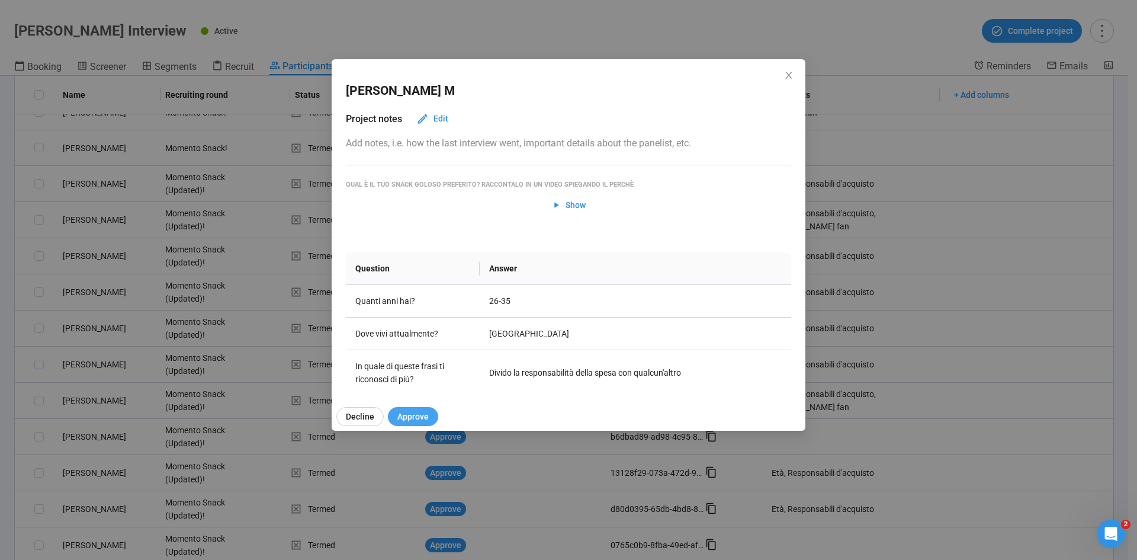
click at [419, 346] on span "Approve" at bounding box center [412, 416] width 31 height 13
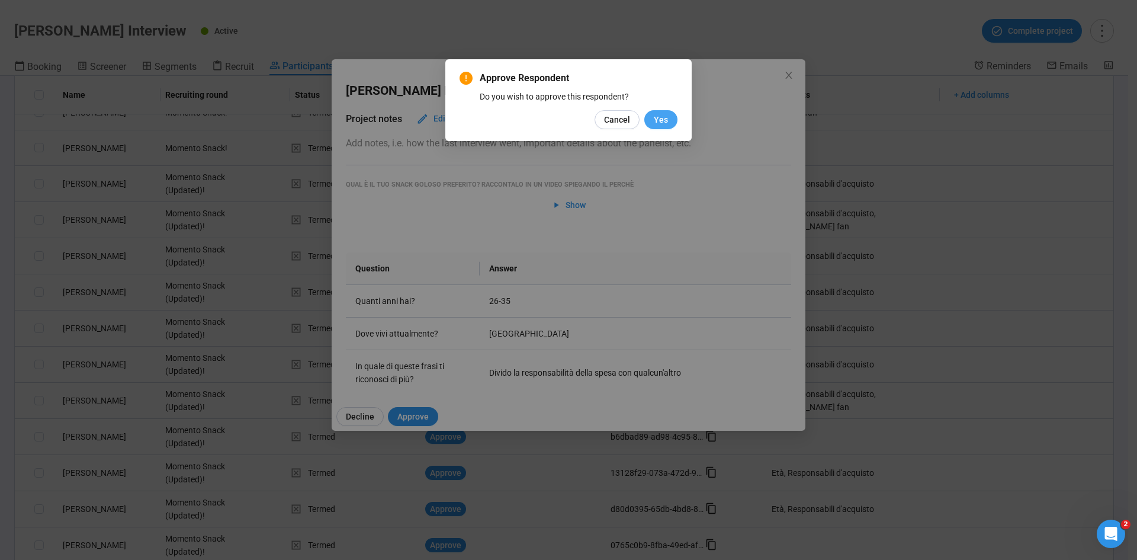
drag, startPoint x: 653, startPoint y: 114, endPoint x: 648, endPoint y: 126, distance: 13.1
click at [653, 115] on button "Yes" at bounding box center [660, 119] width 33 height 19
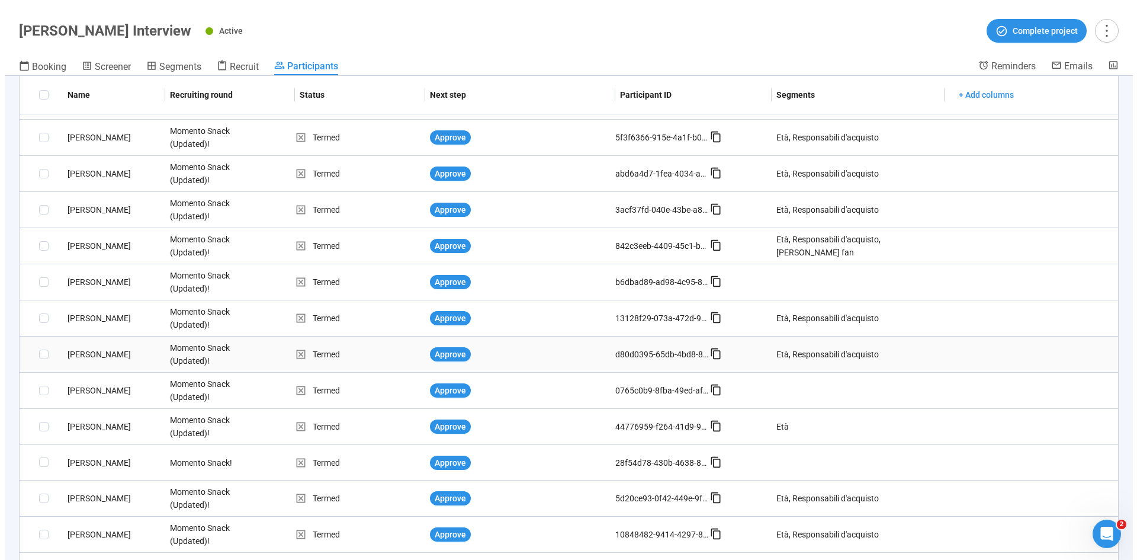
scroll to position [592, 0]
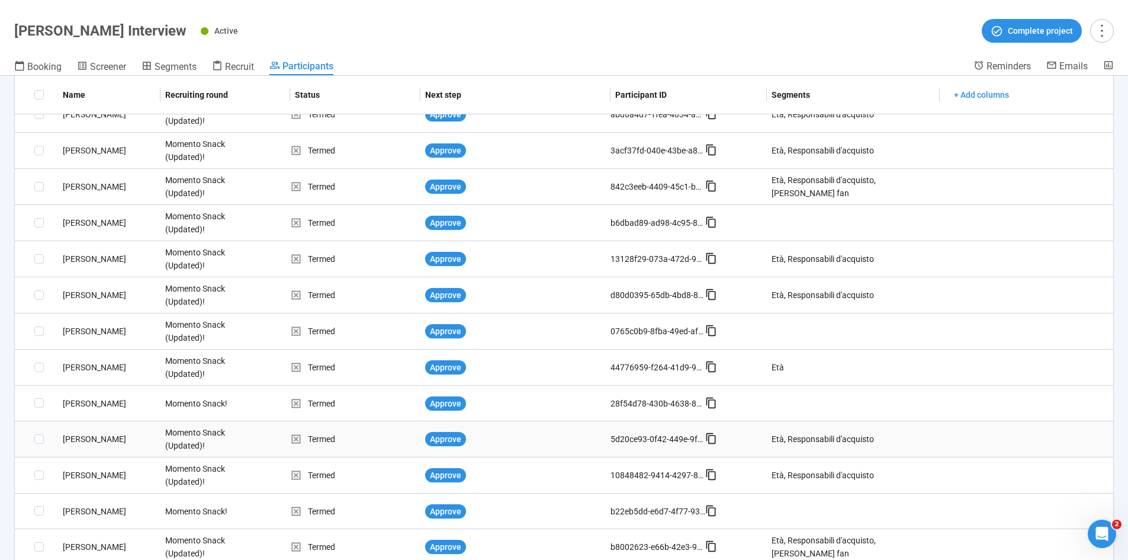
click at [76, 346] on div "Elisa G." at bounding box center [109, 438] width 102 height 13
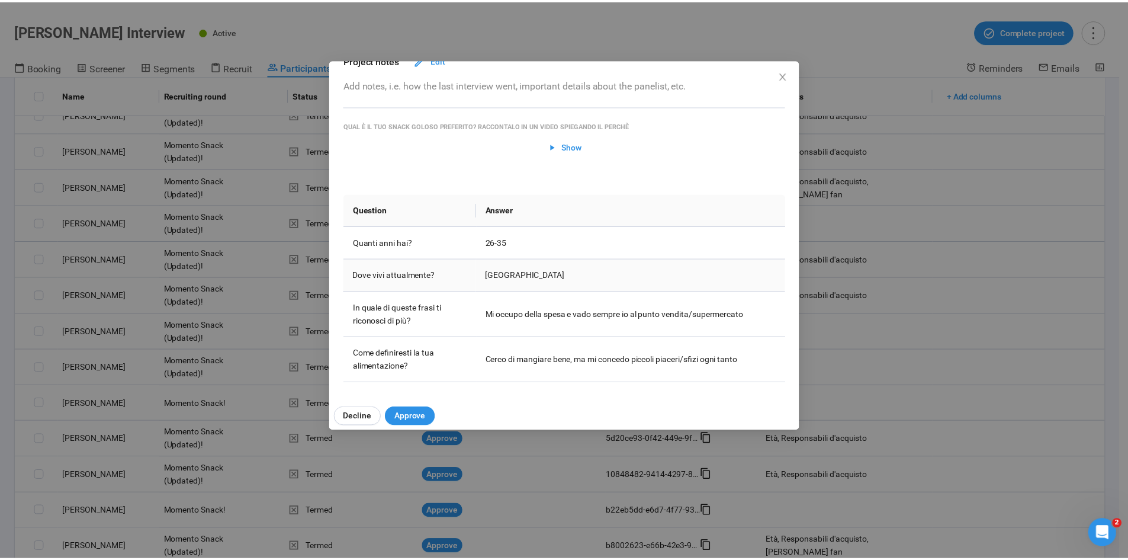
scroll to position [59, 0]
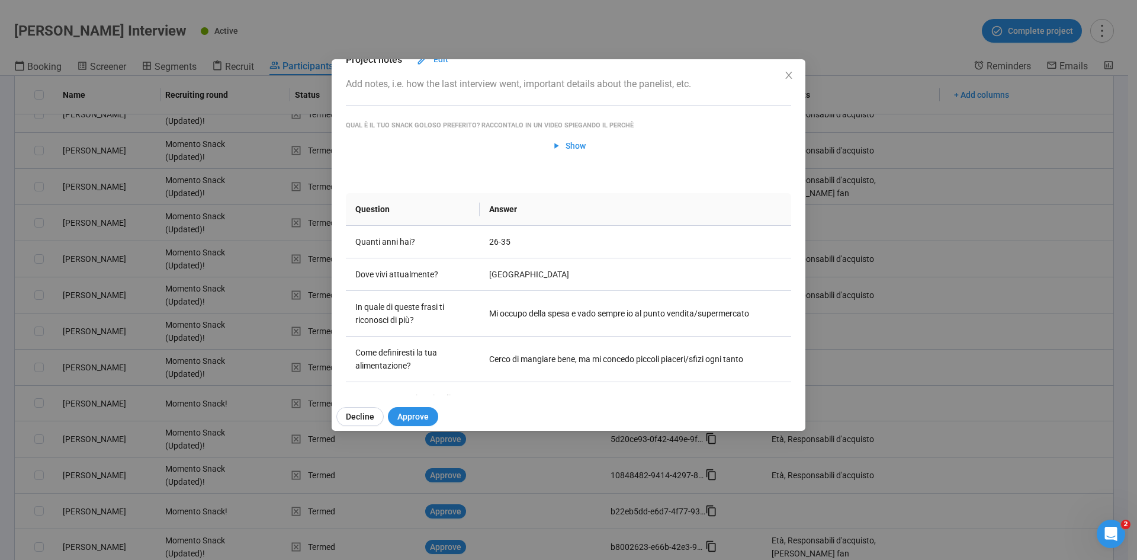
click at [0, 346] on div "Elisa G Project notes Edit Add notes, i.e. how the last interview went, importa…" at bounding box center [568, 280] width 1137 height 560
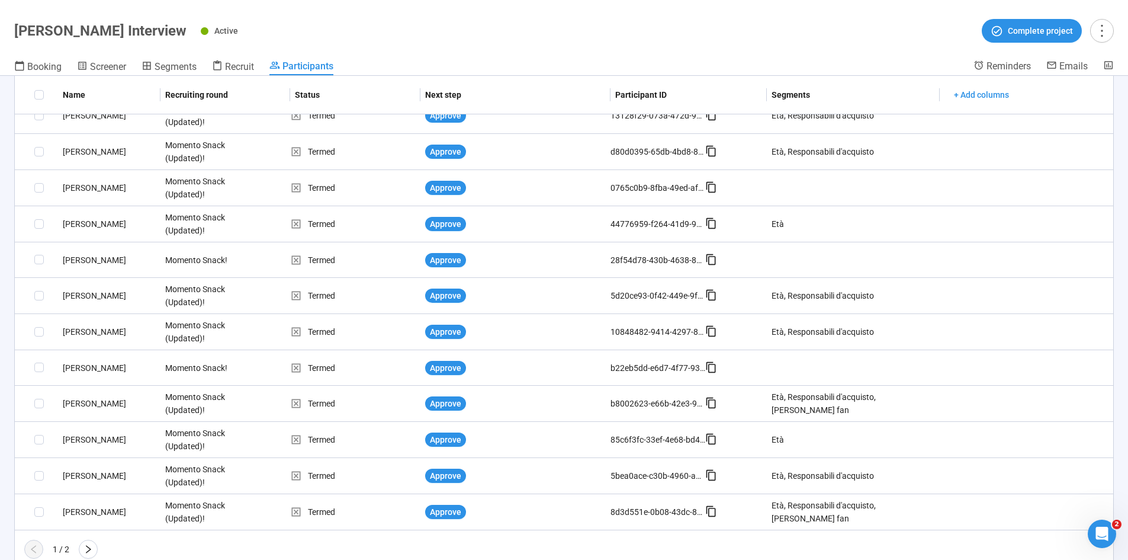
scroll to position [744, 0]
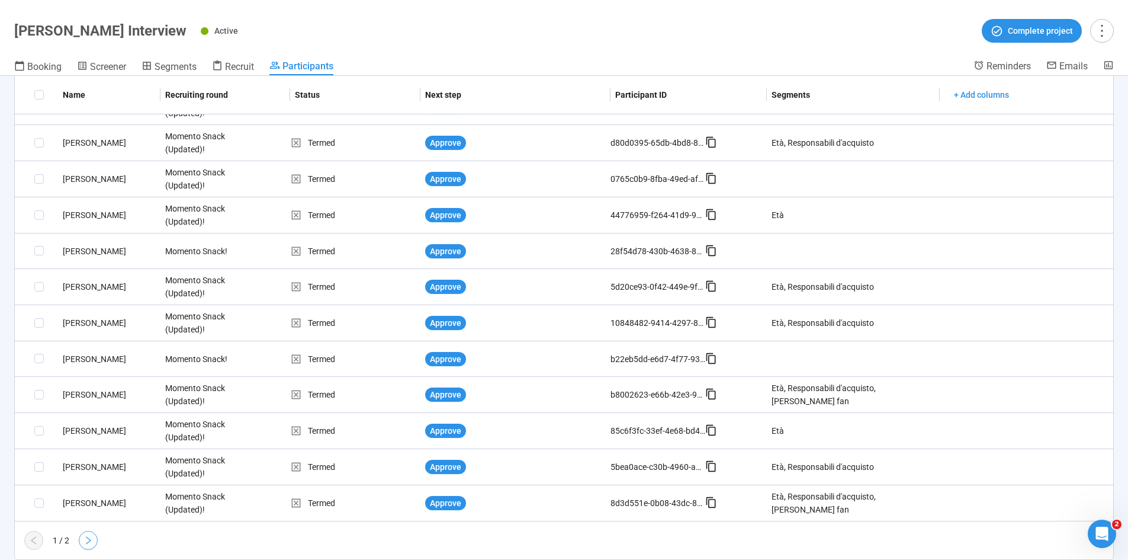
click at [93, 346] on icon "right" at bounding box center [87, 539] width 9 height 9
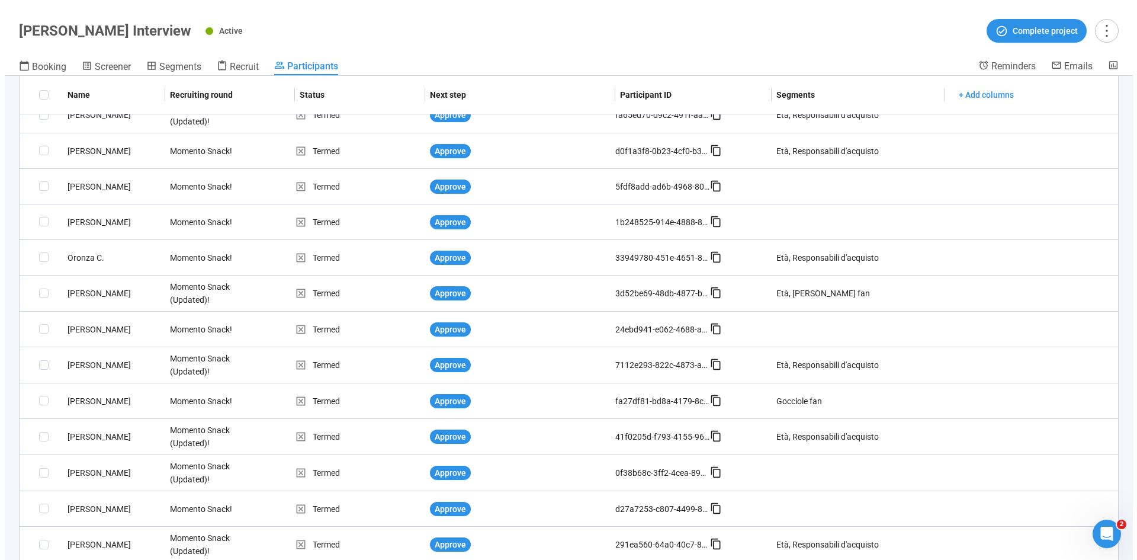
scroll to position [123, 0]
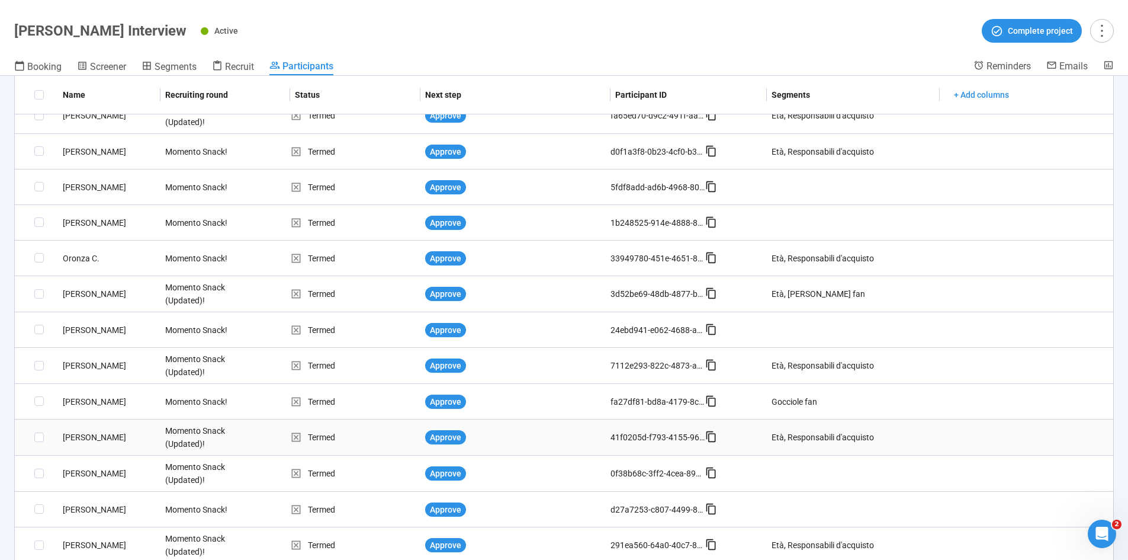
click at [88, 346] on div "Michel C." at bounding box center [109, 436] width 102 height 13
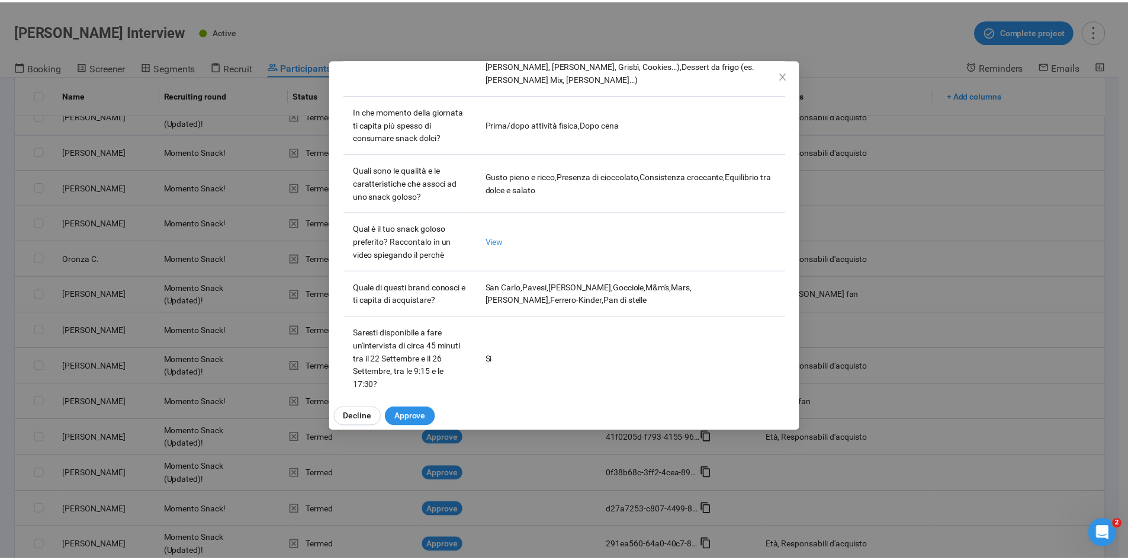
scroll to position [494, 0]
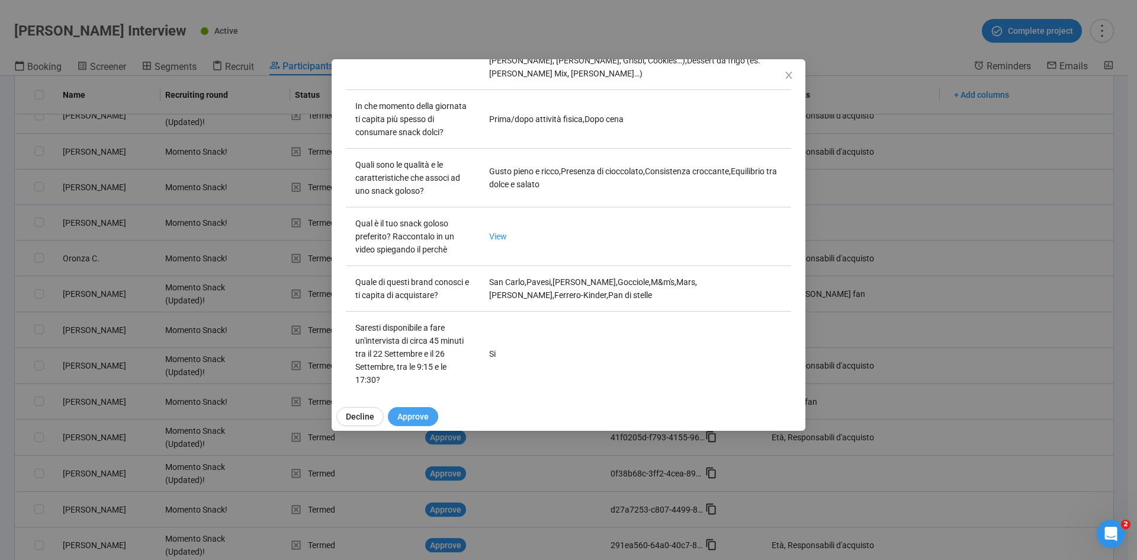
click at [406, 346] on span "Approve" at bounding box center [412, 416] width 31 height 13
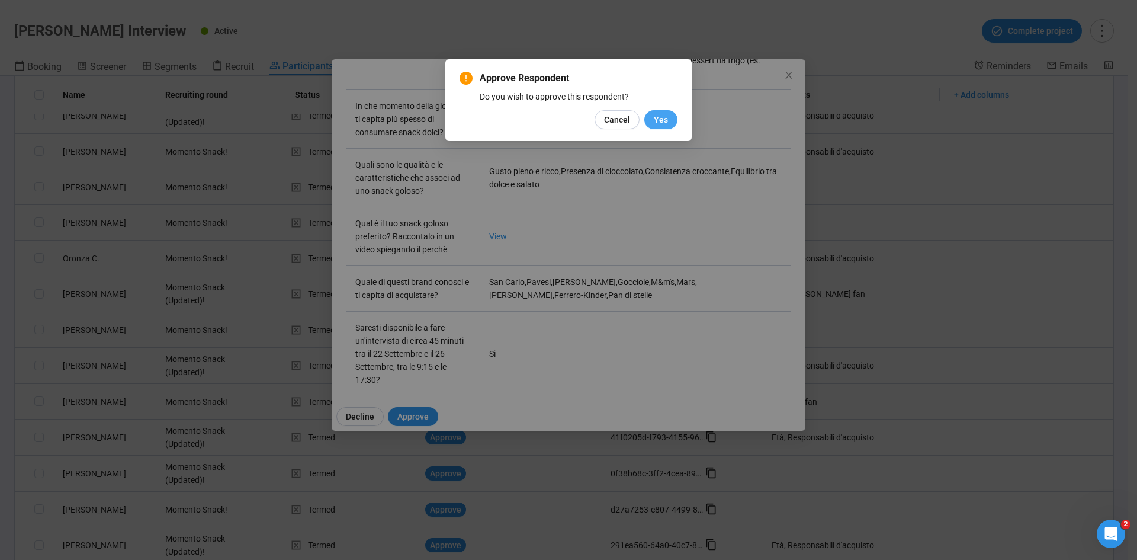
click at [661, 120] on span "Yes" at bounding box center [661, 119] width 14 height 13
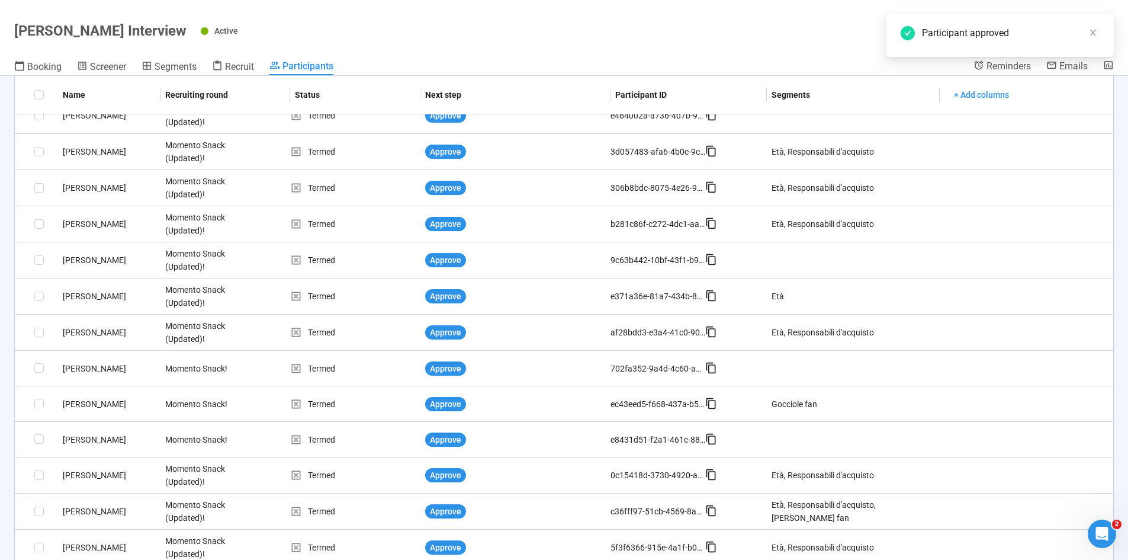
scroll to position [0, 0]
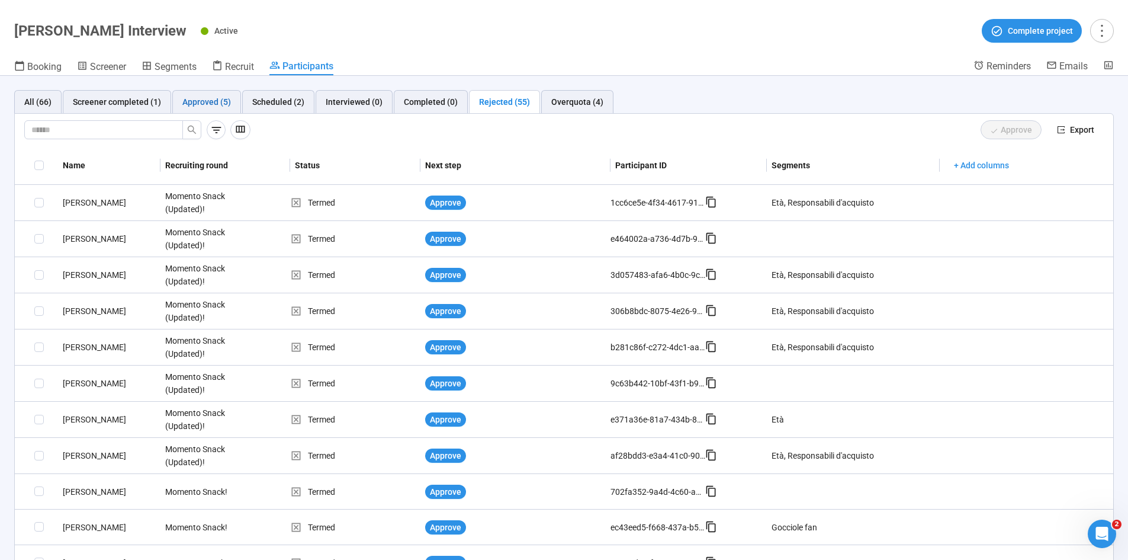
click at [200, 101] on div "Approved (5)" at bounding box center [206, 101] width 49 height 13
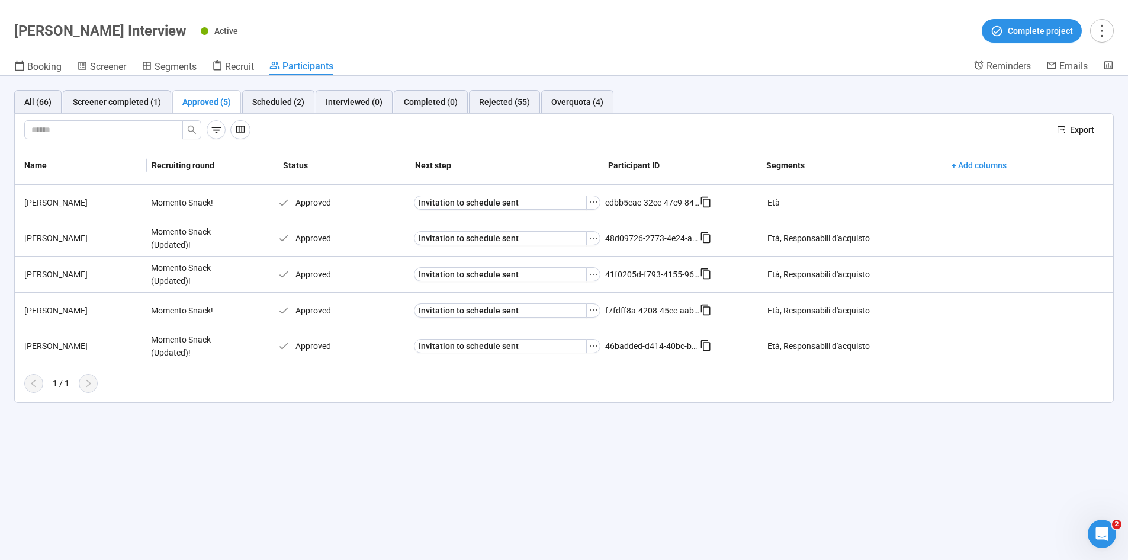
click at [252, 346] on div "All (66) Screener completed (1) Approved (5) Scheduled (2) Interviewed (0) Comp…" at bounding box center [564, 318] width 1128 height 484
click at [405, 346] on div "All (66) Screener completed (1) Approved (5) Scheduled (2) Interviewed (0) Comp…" at bounding box center [564, 318] width 1128 height 484
click at [488, 98] on div "Rejected (55)" at bounding box center [504, 101] width 51 height 13
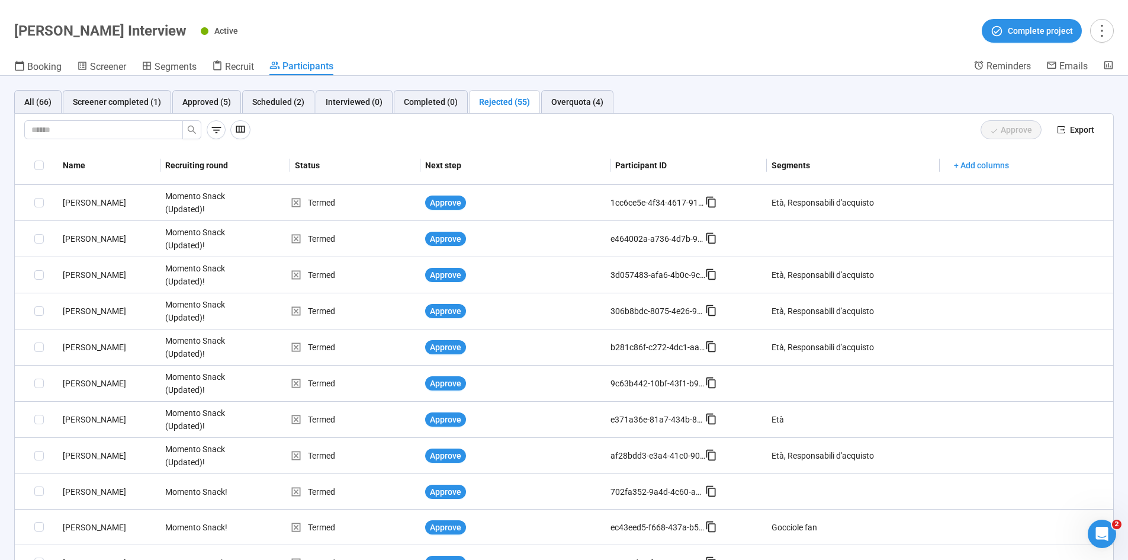
click at [364, 139] on div "Approve" at bounding box center [651, 129] width 792 height 19
click at [214, 101] on div "Approved (5)" at bounding box center [206, 101] width 49 height 13
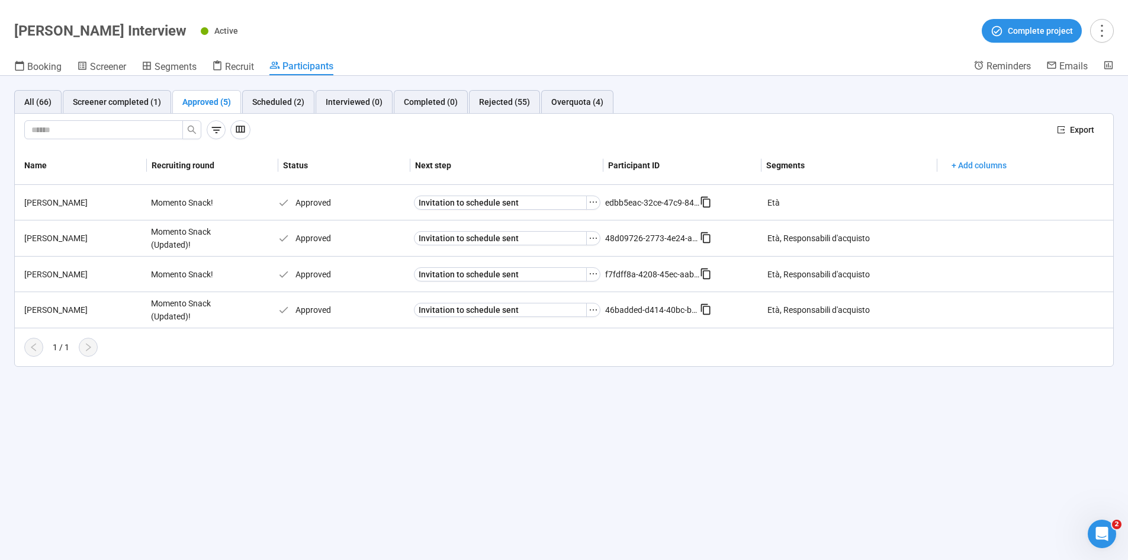
click at [347, 133] on div at bounding box center [535, 129] width 1023 height 19
click at [146, 346] on div "All (66) Screener completed (1) Approved (5) Scheduled (2) Interviewed (0) Comp…" at bounding box center [564, 318] width 1128 height 484
drag, startPoint x: 220, startPoint y: 444, endPoint x: 220, endPoint y: 414, distance: 29.0
click at [220, 346] on div "All (66) Screener completed (1) Approved (5) Scheduled (2) Interviewed (0) Comp…" at bounding box center [564, 318] width 1128 height 484
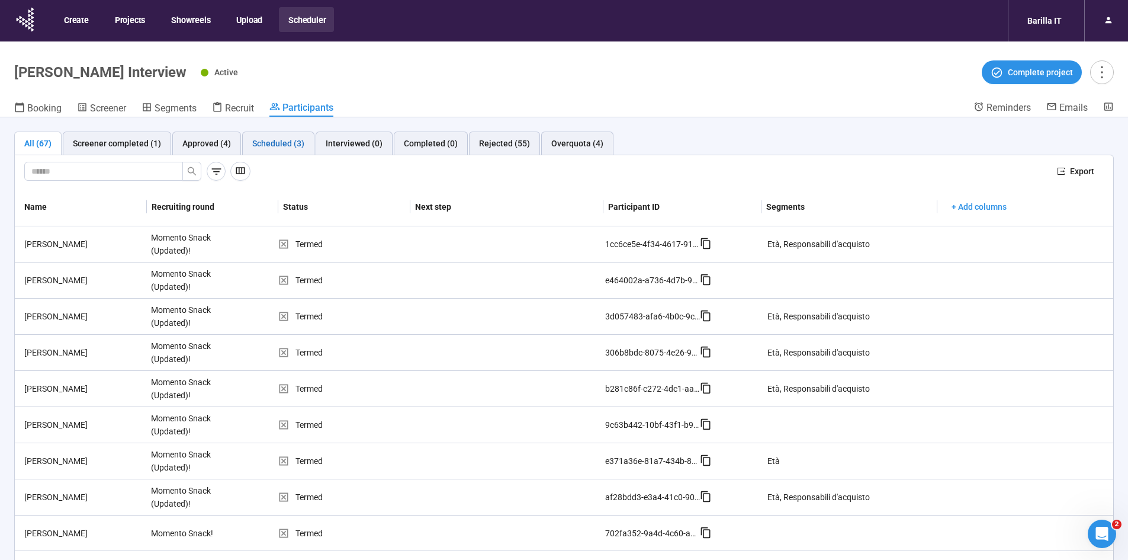
click at [266, 142] on div "Scheduled (3)" at bounding box center [278, 143] width 52 height 13
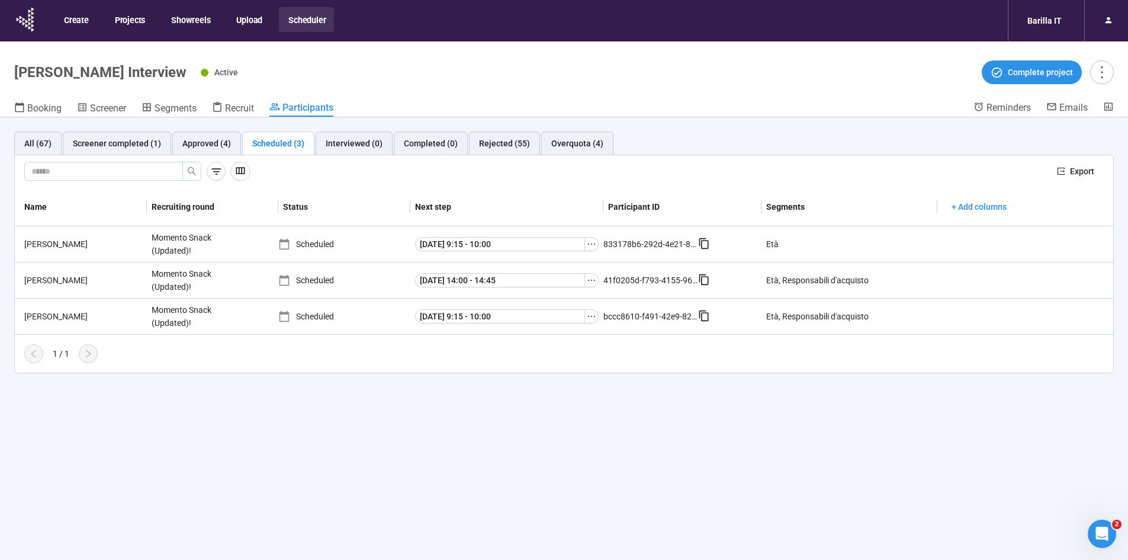
click at [444, 532] on div "All (67) Screener completed (1) Approved (4) Scheduled (3) Interviewed (0) Comp…" at bounding box center [564, 359] width 1128 height 484
click at [188, 153] on div "Approved (4)" at bounding box center [206, 143] width 69 height 24
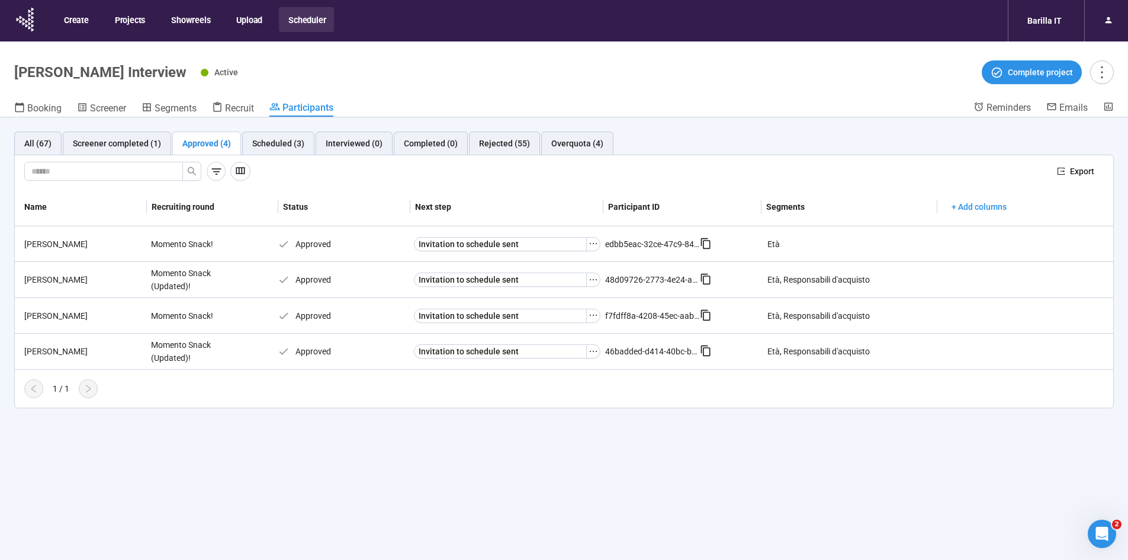
click at [276, 526] on div "All (67) Screener completed (1) Approved (4) Scheduled (3) Interviewed (0) Comp…" at bounding box center [564, 359] width 1128 height 484
click at [269, 137] on div "Scheduled (3)" at bounding box center [278, 143] width 52 height 13
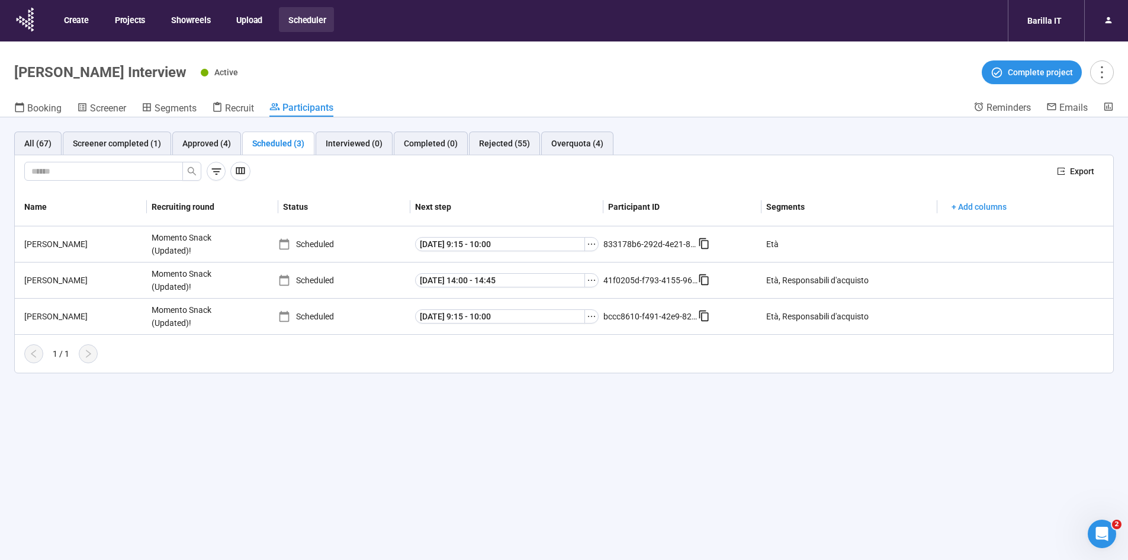
click at [241, 449] on div "All (67) Screener completed (1) Approved (4) Scheduled (3) Interviewed (0) Comp…" at bounding box center [564, 359] width 1128 height 484
click at [355, 475] on div "All (67) Screener completed (1) Approved (4) Scheduled (3) Interviewed (0) Comp…" at bounding box center [564, 359] width 1128 height 484
click at [515, 376] on div "All (67) Screener completed (1) Approved (4) Scheduled (3) Interviewed (0) Comp…" at bounding box center [564, 252] width 1128 height 270
click at [573, 146] on div "Overquota (4)" at bounding box center [577, 143] width 52 height 13
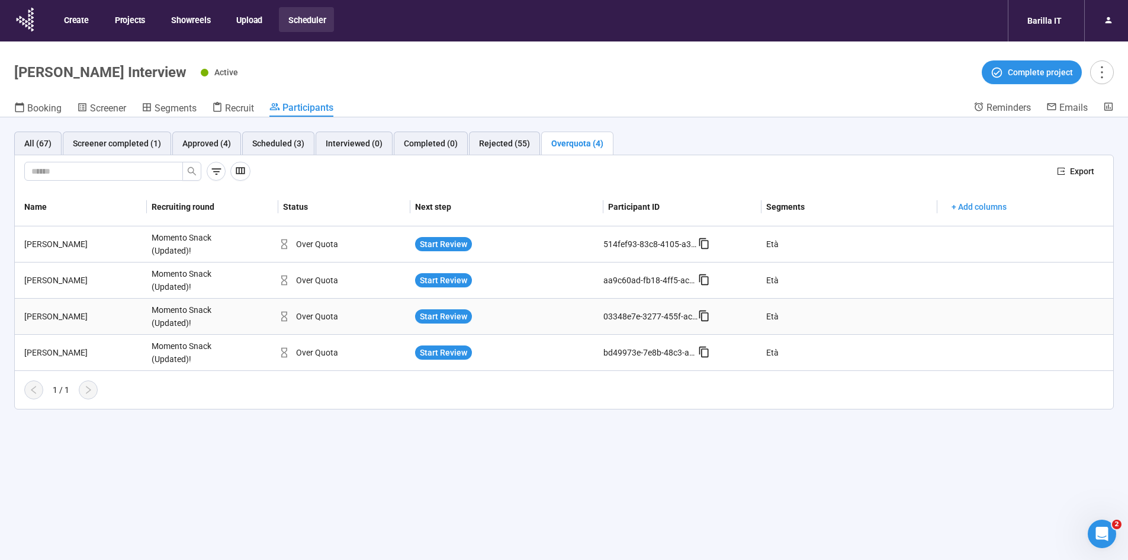
click at [40, 316] on div "Giada T." at bounding box center [83, 316] width 127 height 13
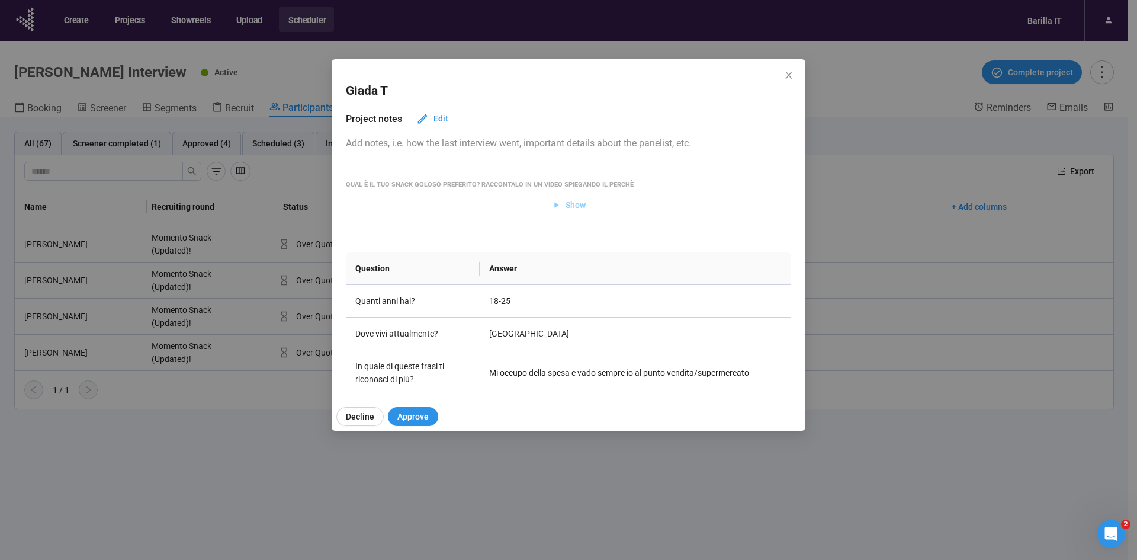
click at [558, 205] on span "Show" at bounding box center [568, 204] width 35 height 13
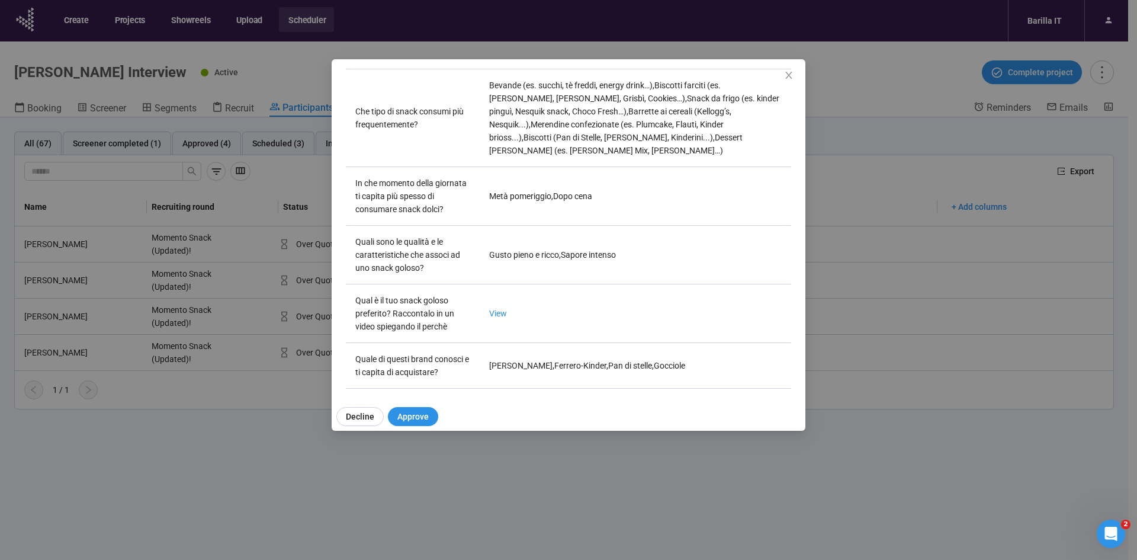
scroll to position [507, 0]
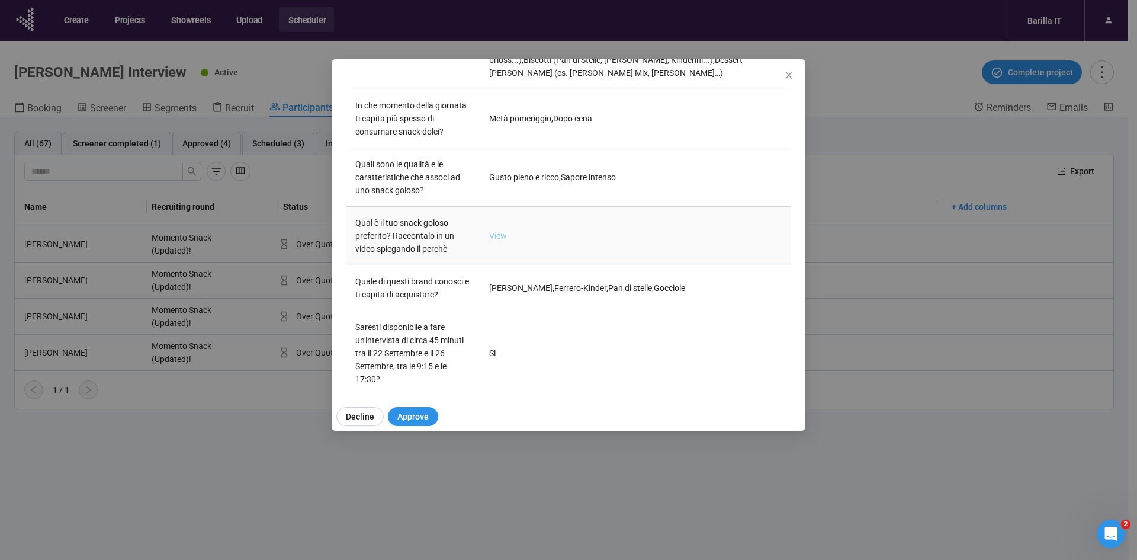
click at [501, 231] on link "View" at bounding box center [498, 235] width 18 height 9
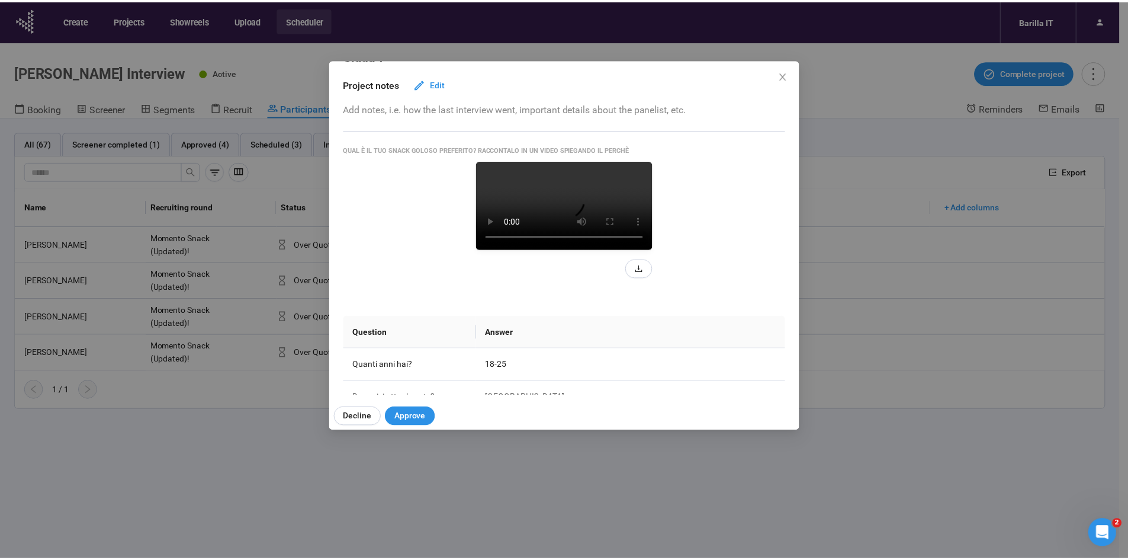
scroll to position [34, 0]
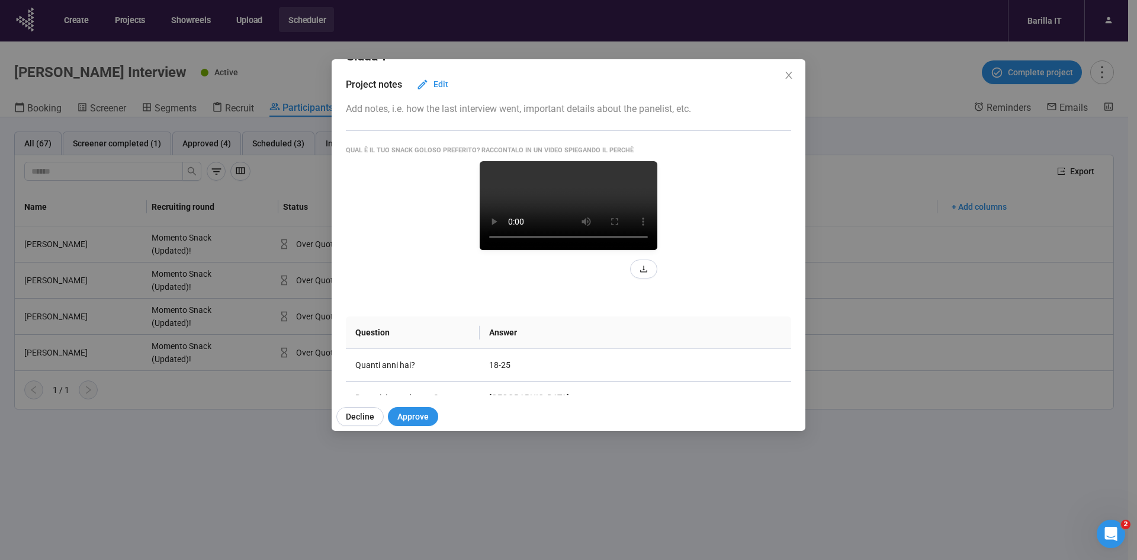
click at [223, 480] on div "Giada T Project notes Edit Add notes, i.e. how the last interview went, importa…" at bounding box center [568, 280] width 1137 height 560
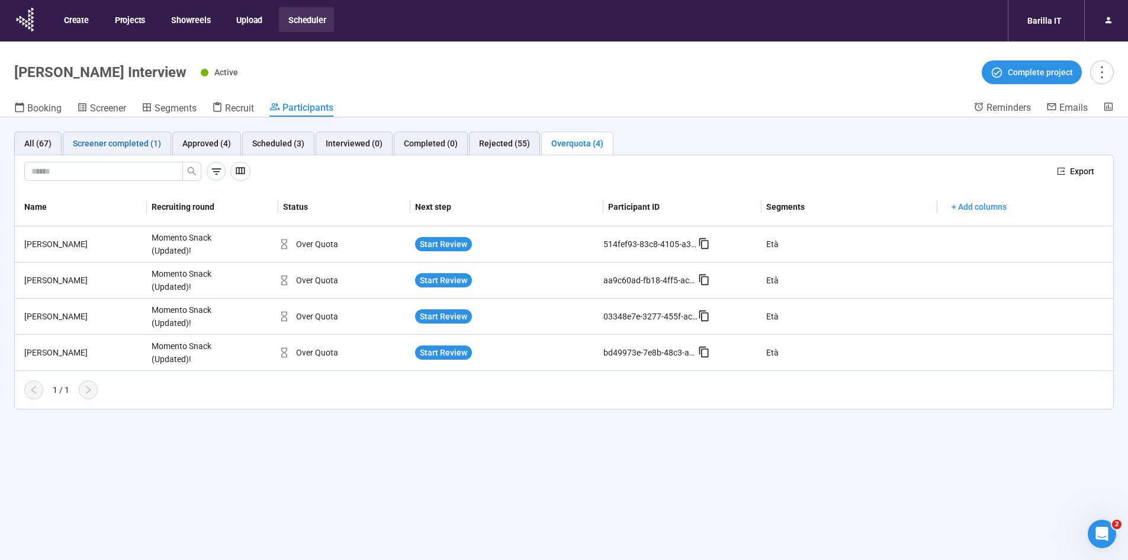
click at [99, 145] on div "Screener completed (1)" at bounding box center [117, 143] width 88 height 13
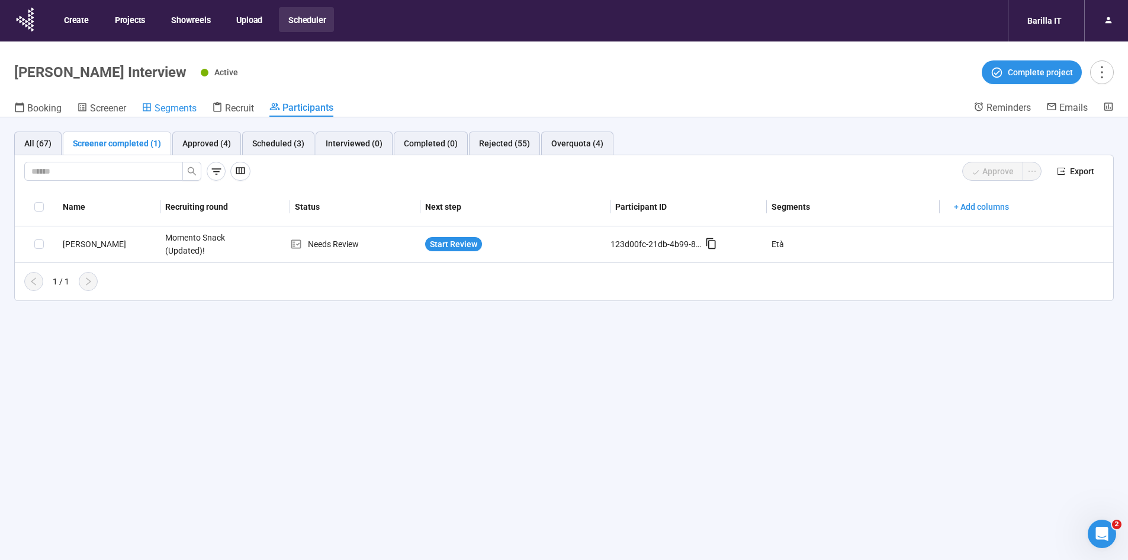
click at [164, 111] on span "Segments" at bounding box center [176, 107] width 42 height 11
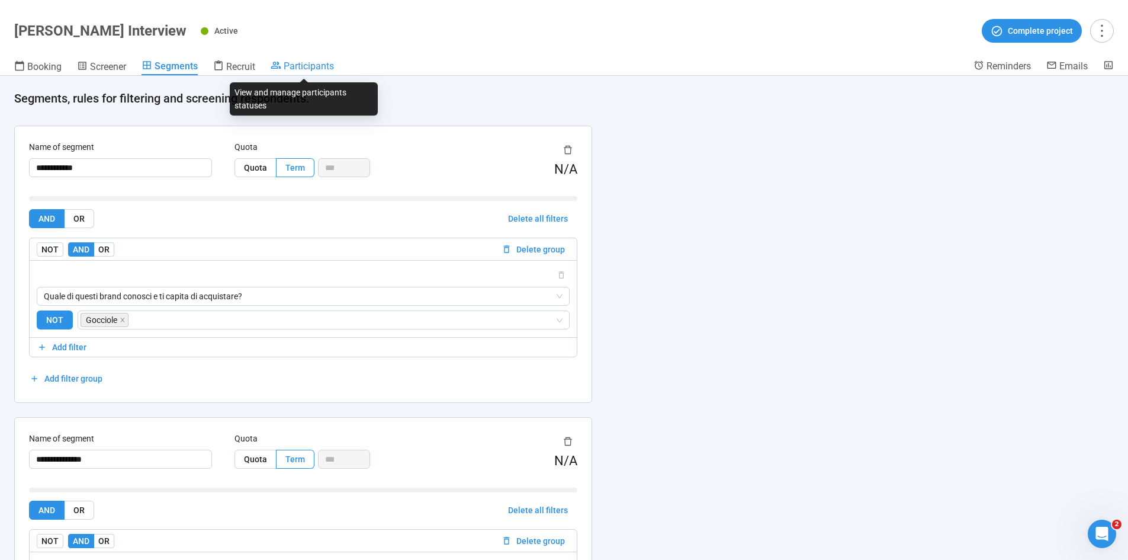
click at [306, 66] on span "Participants" at bounding box center [309, 65] width 50 height 11
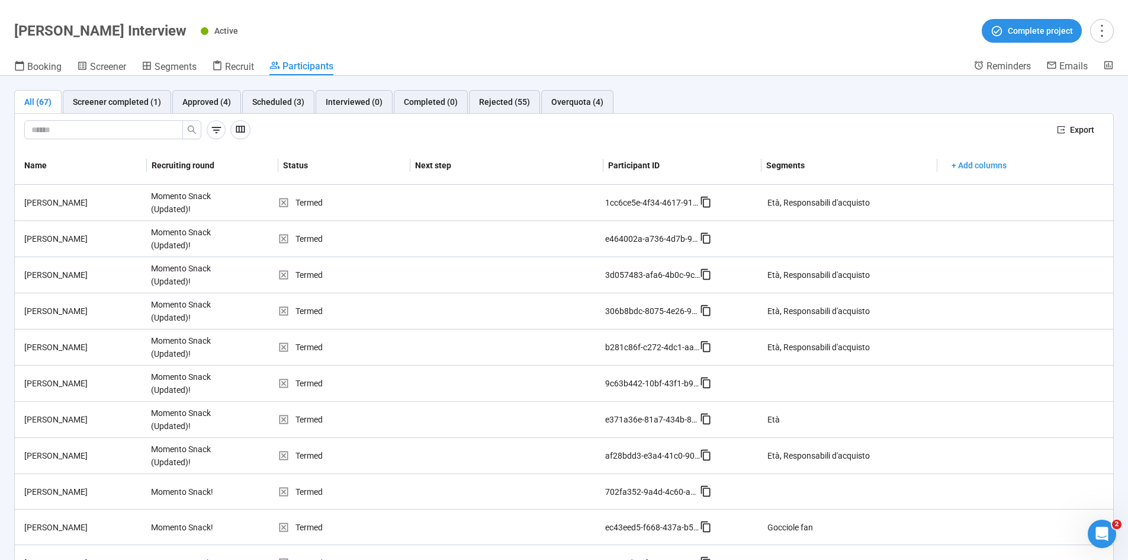
click at [618, 142] on div "Export" at bounding box center [564, 130] width 1098 height 33
click at [210, 103] on div "Approved (4)" at bounding box center [206, 101] width 49 height 13
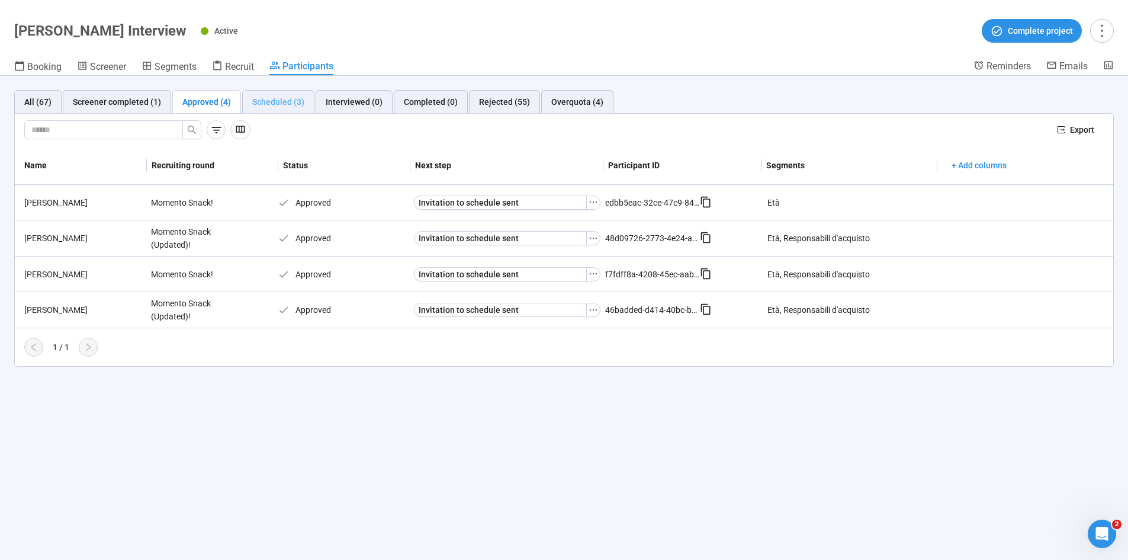
click at [278, 108] on div "Scheduled (3)" at bounding box center [278, 102] width 72 height 24
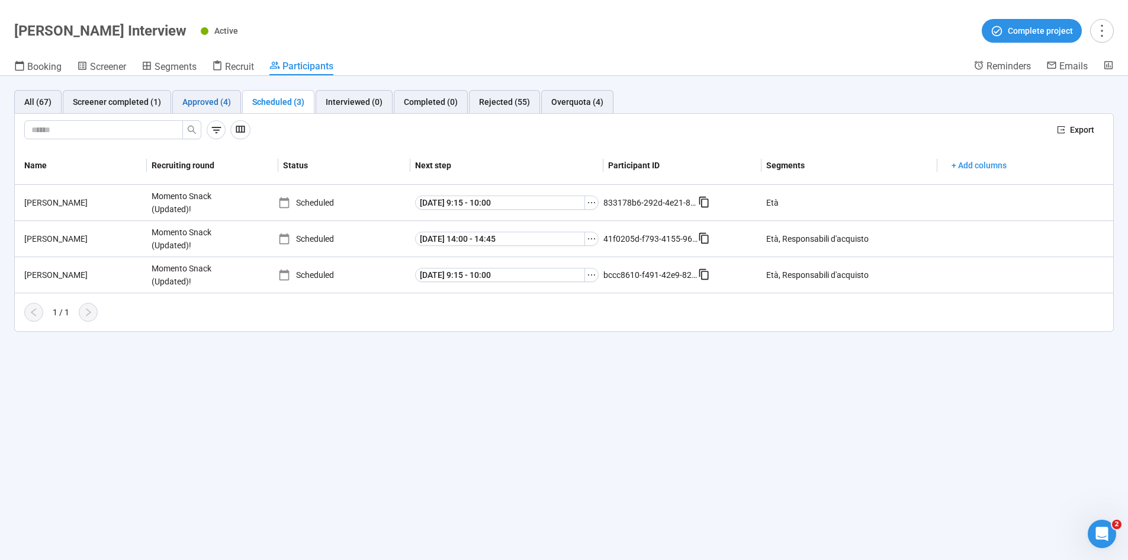
click at [197, 102] on div "Approved (4)" at bounding box center [206, 101] width 49 height 13
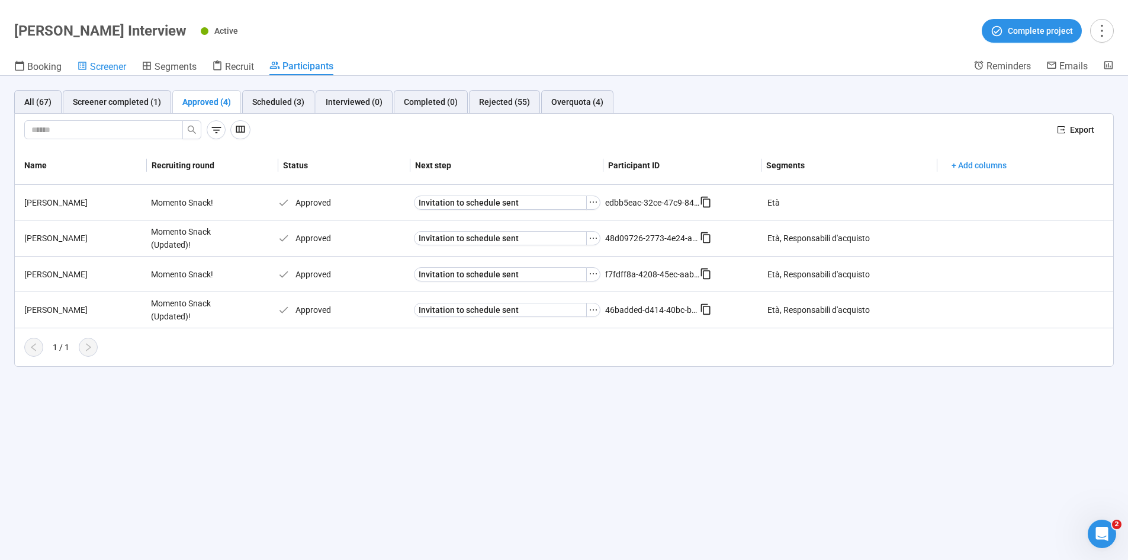
click at [99, 63] on span "Screener" at bounding box center [108, 66] width 36 height 11
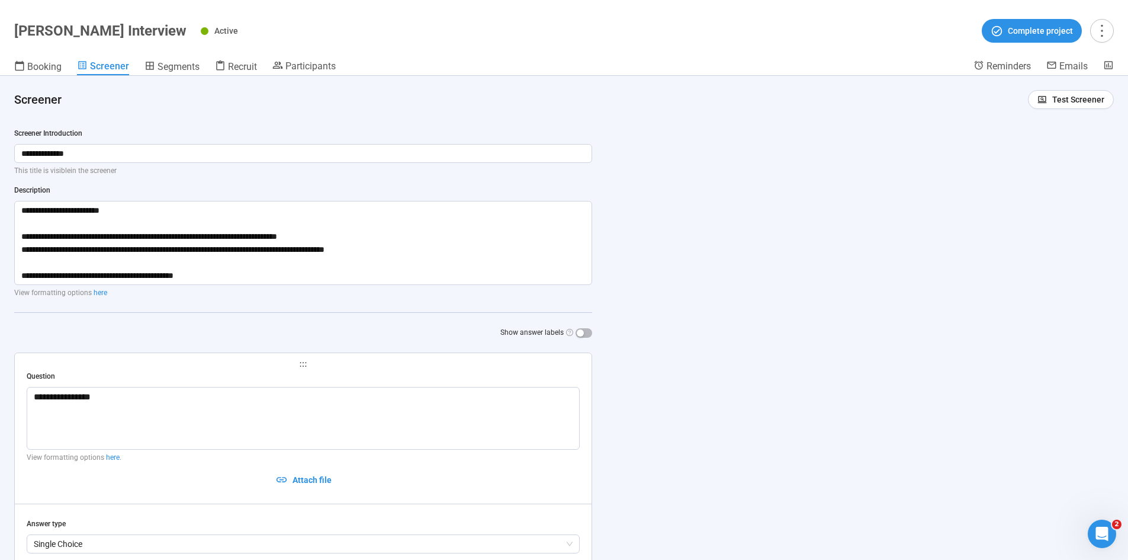
click at [166, 59] on header "Gocciole Snack Interview Active Complete project Booking Screener Segments Recr…" at bounding box center [564, 38] width 1128 height 76
click at [168, 65] on span "Segments" at bounding box center [179, 66] width 42 height 11
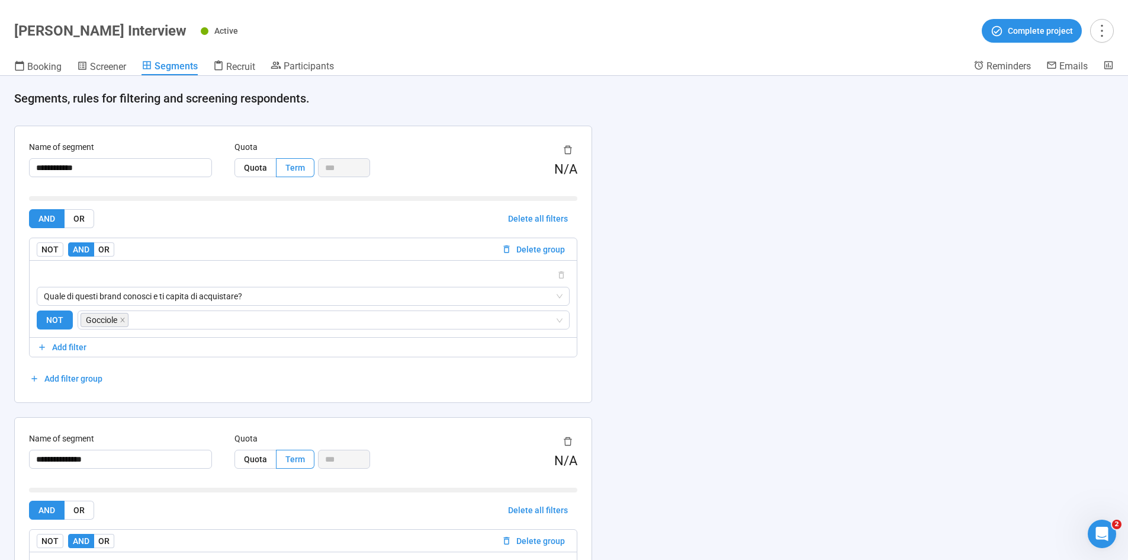
click at [681, 295] on div "**********" at bounding box center [564, 318] width 1128 height 484
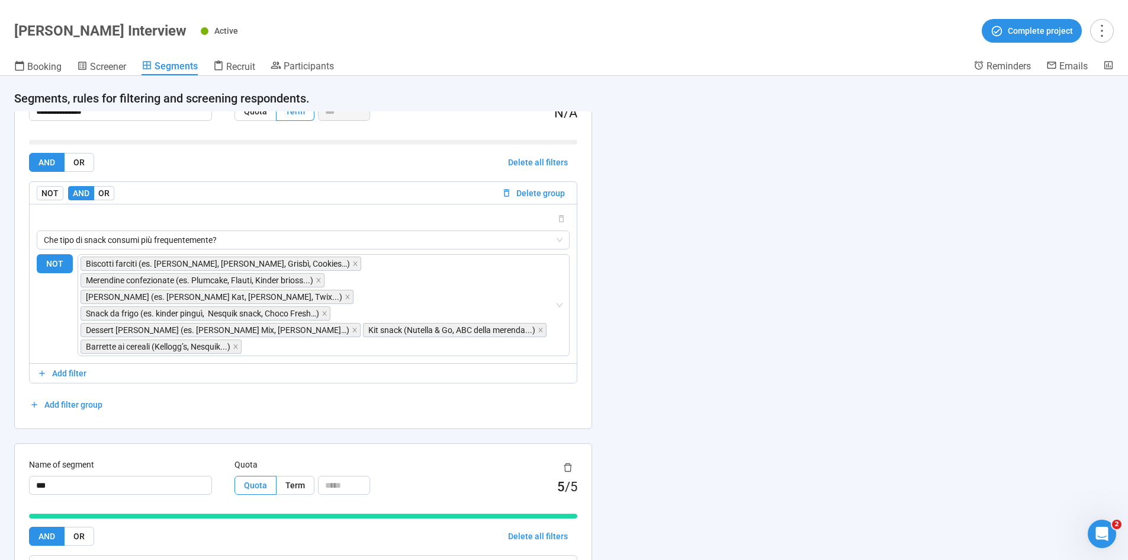
scroll to position [420, 0]
